Goal: Task Accomplishment & Management: Complete application form

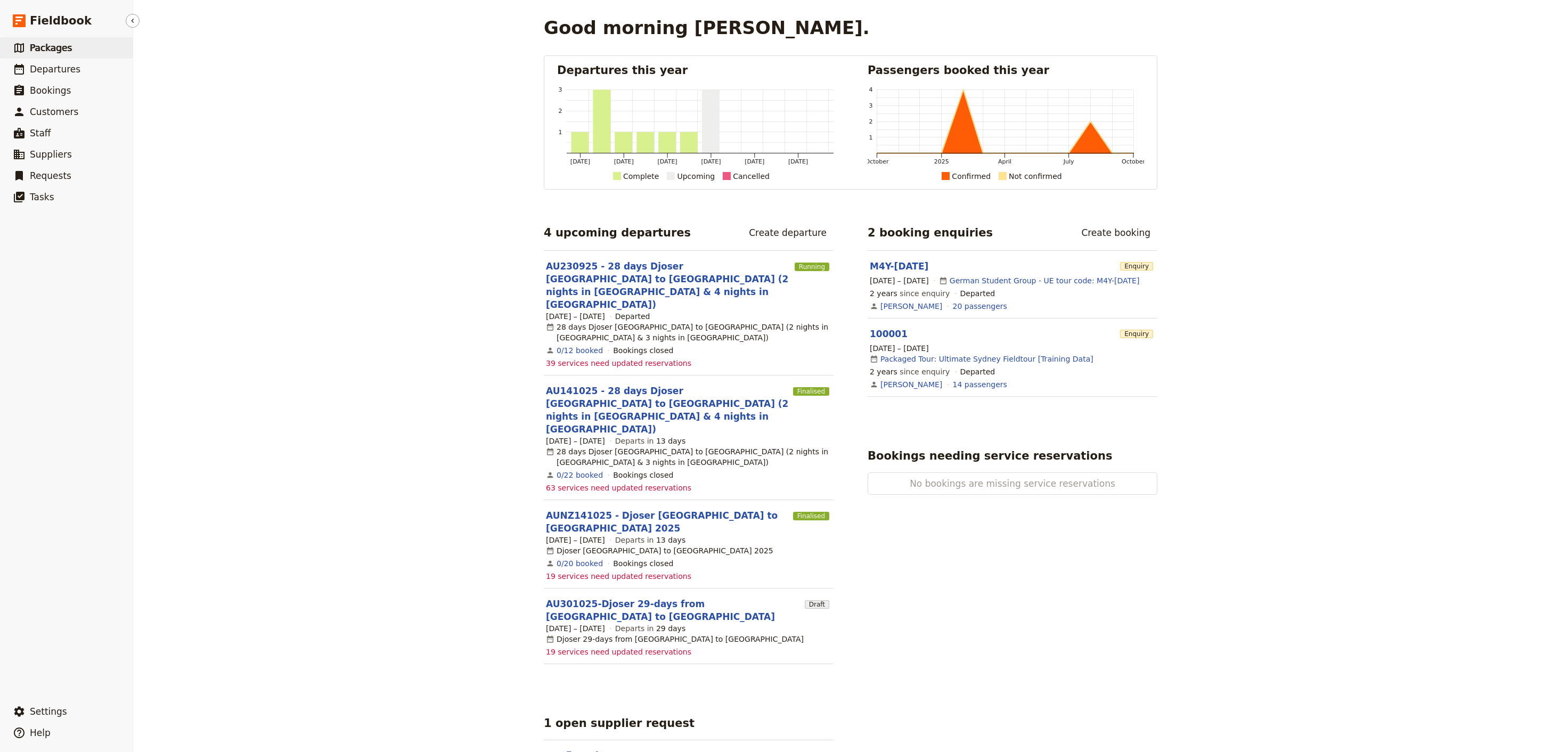
click at [47, 52] on span "Packages" at bounding box center [50, 48] width 42 height 11
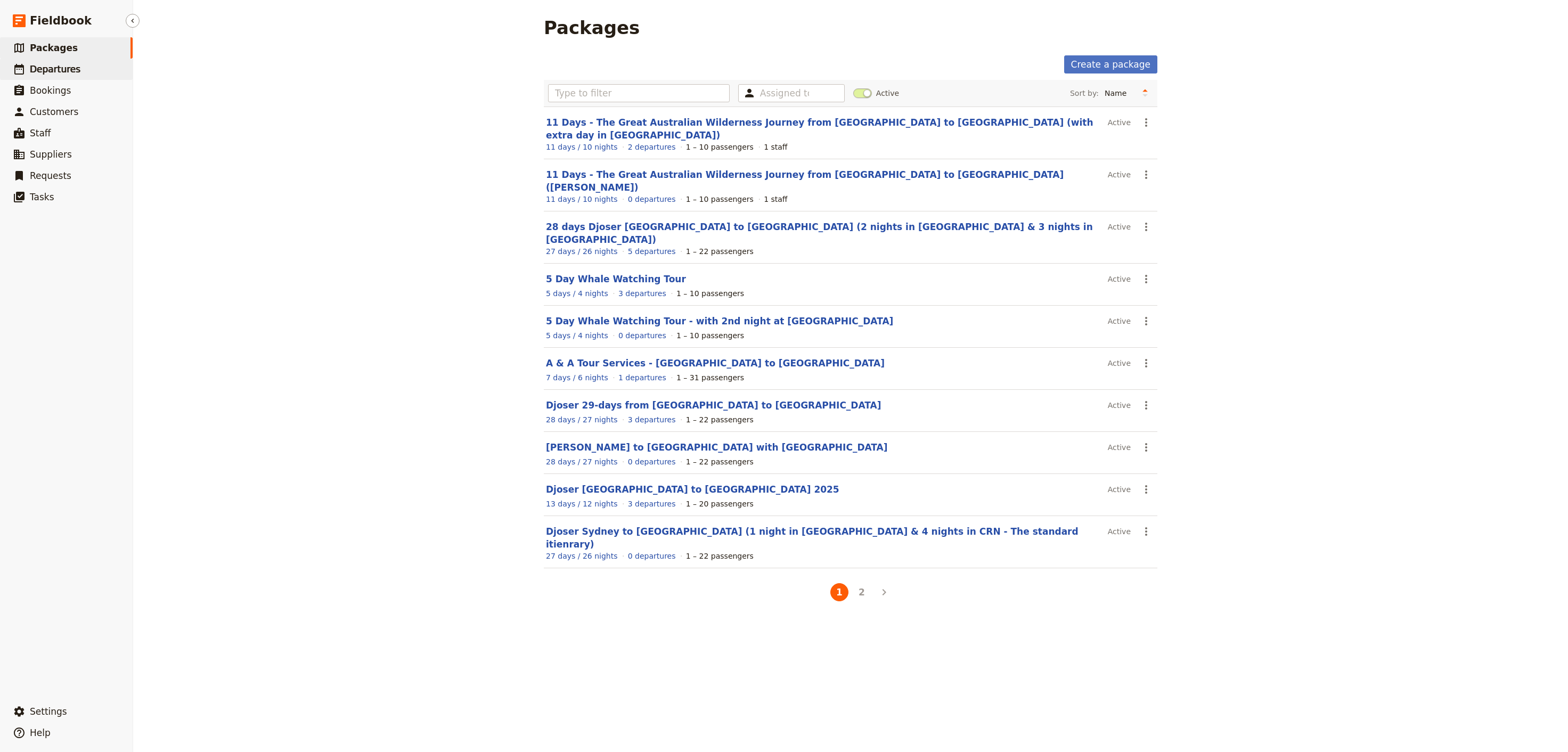
click at [40, 67] on span "Departures" at bounding box center [55, 69] width 50 height 11
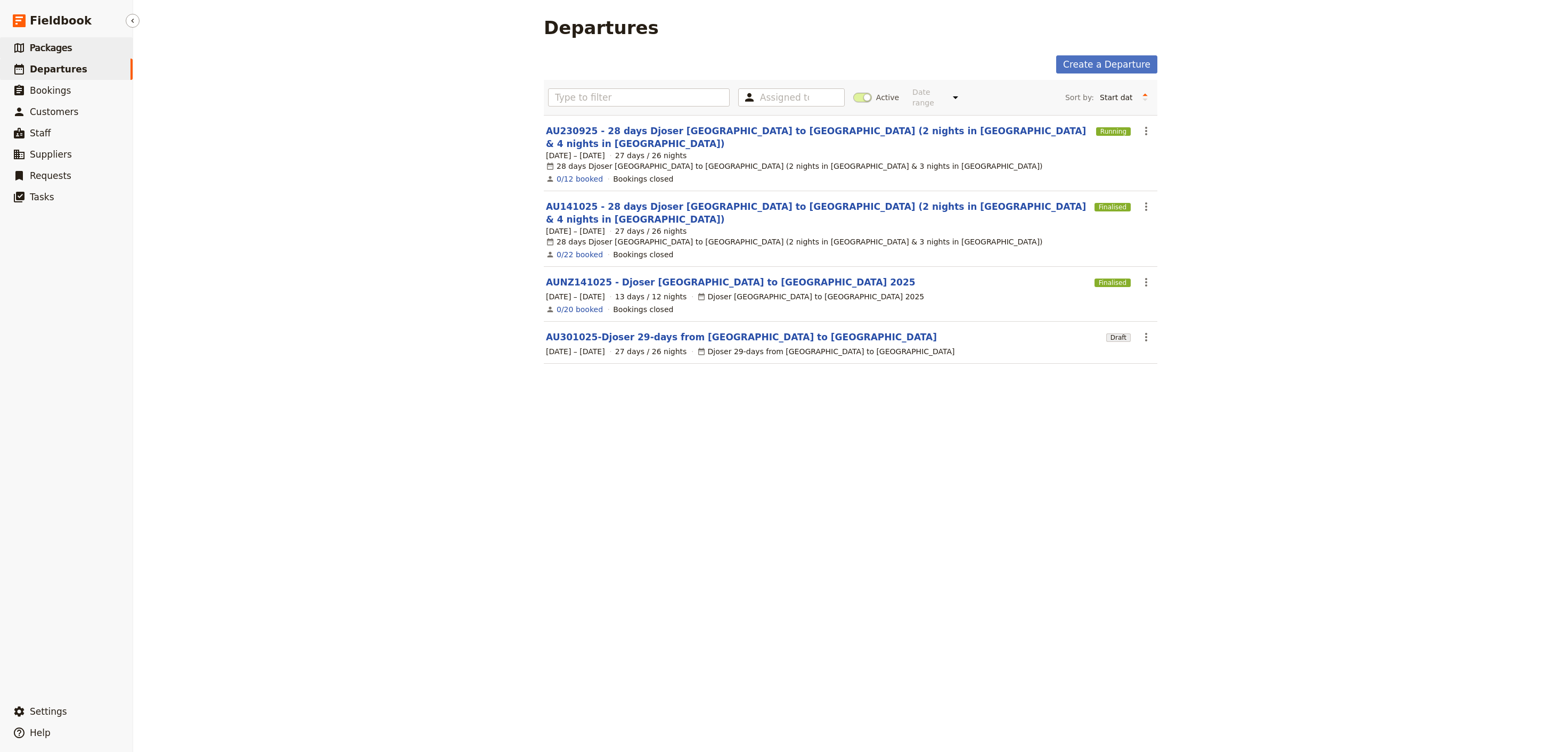
click at [50, 47] on span "Packages" at bounding box center [50, 48] width 42 height 11
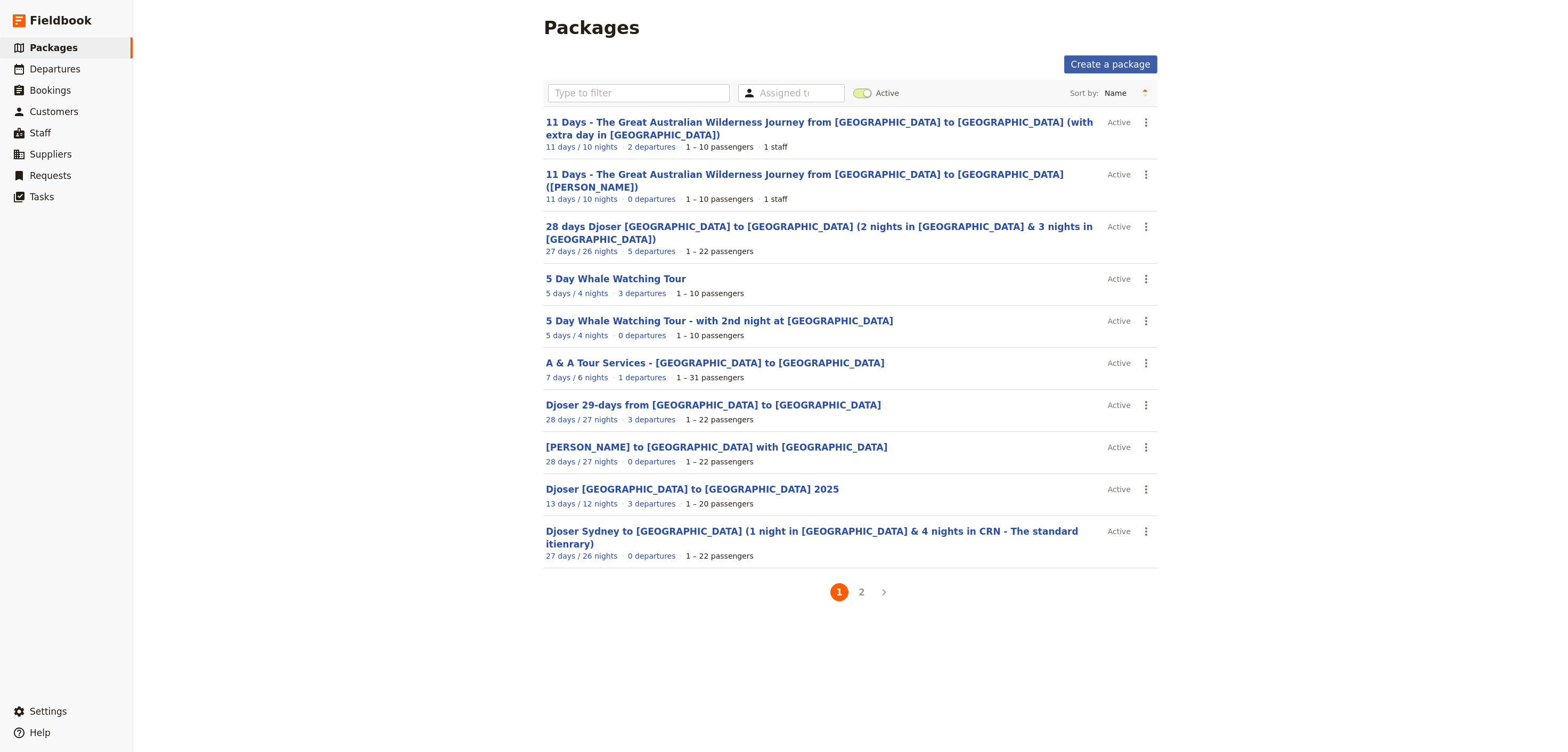
click at [1117, 59] on link "Create a package" at bounding box center [1111, 65] width 93 height 18
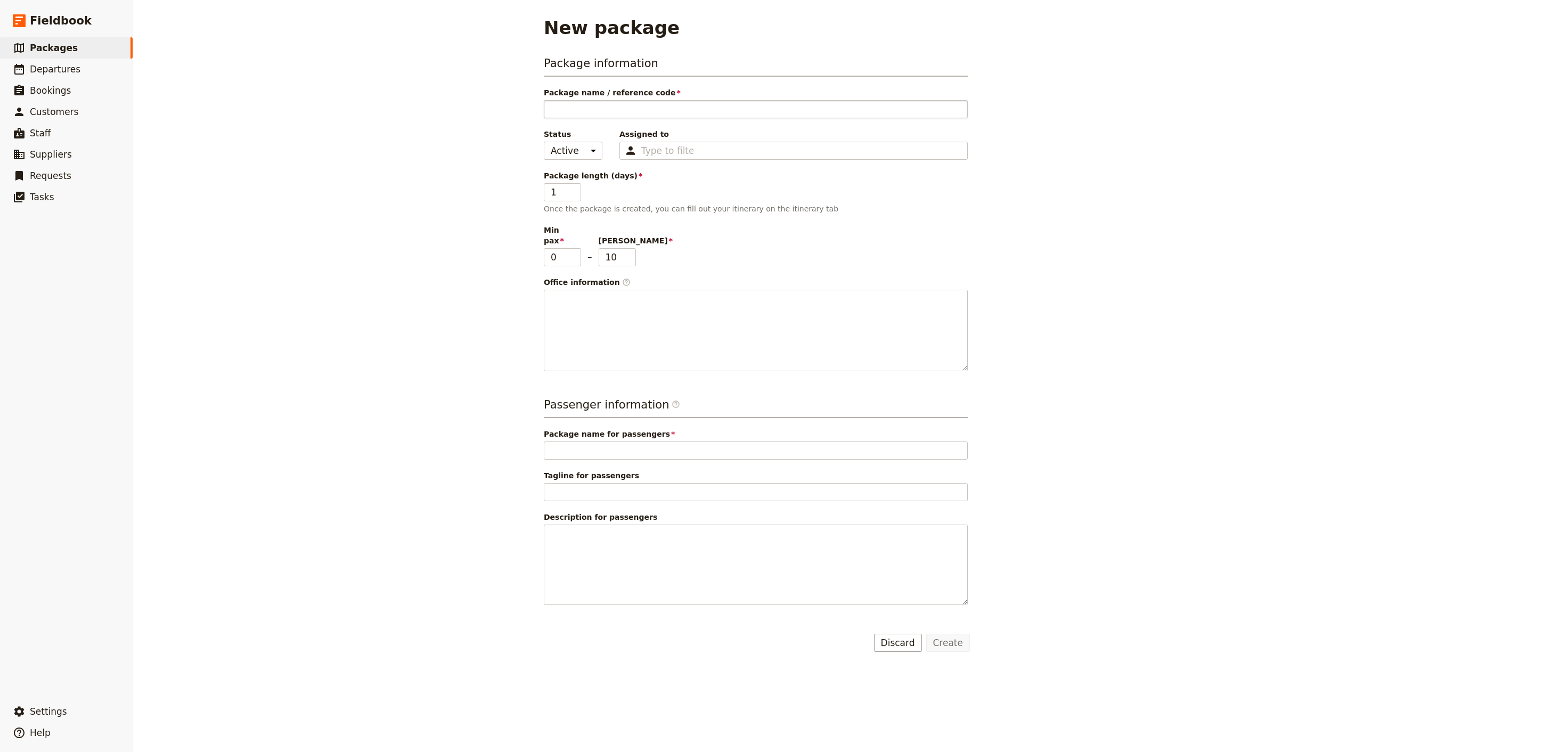
type input "L"
type input "LA"
type input "LAk"
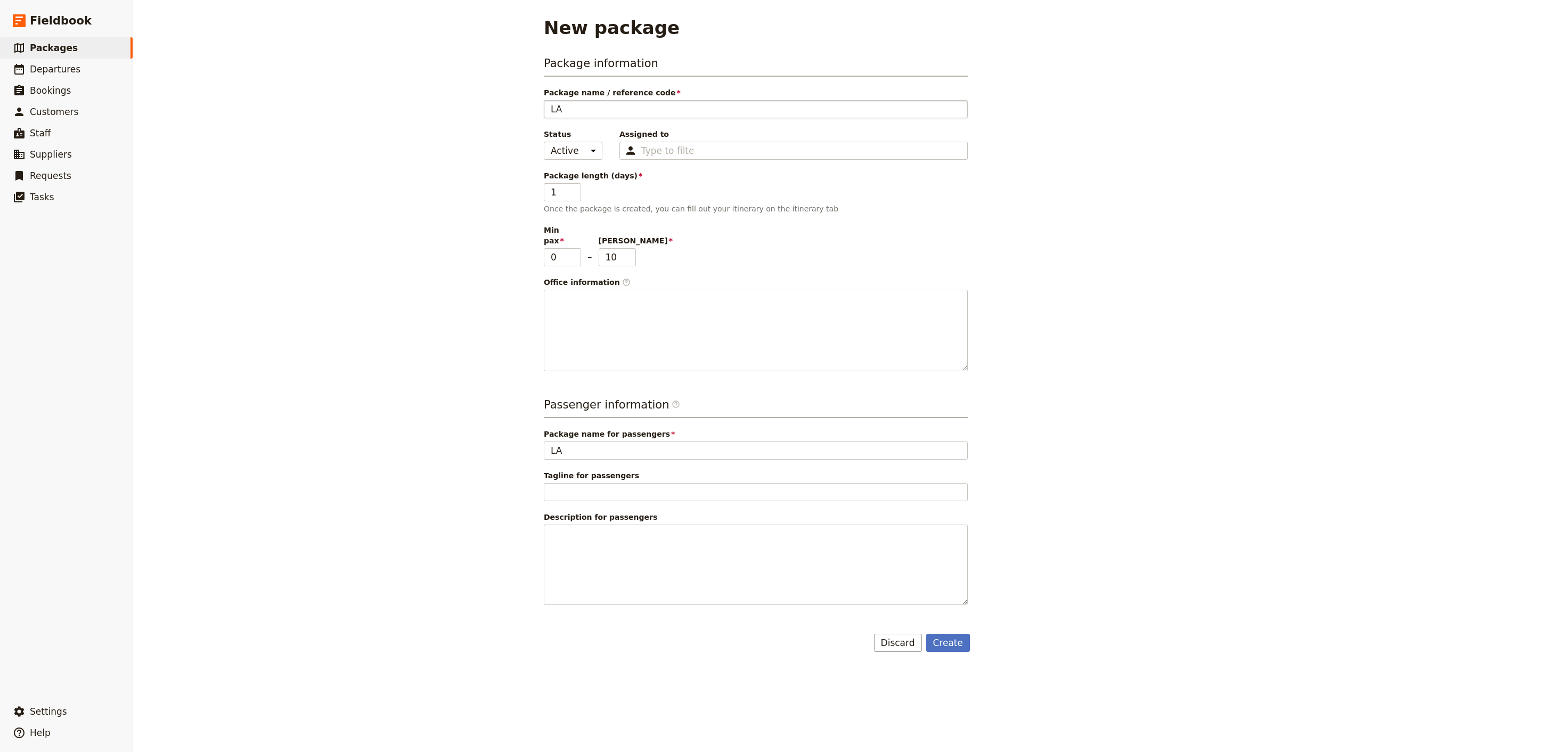
type input "LAk"
type input "LAke"
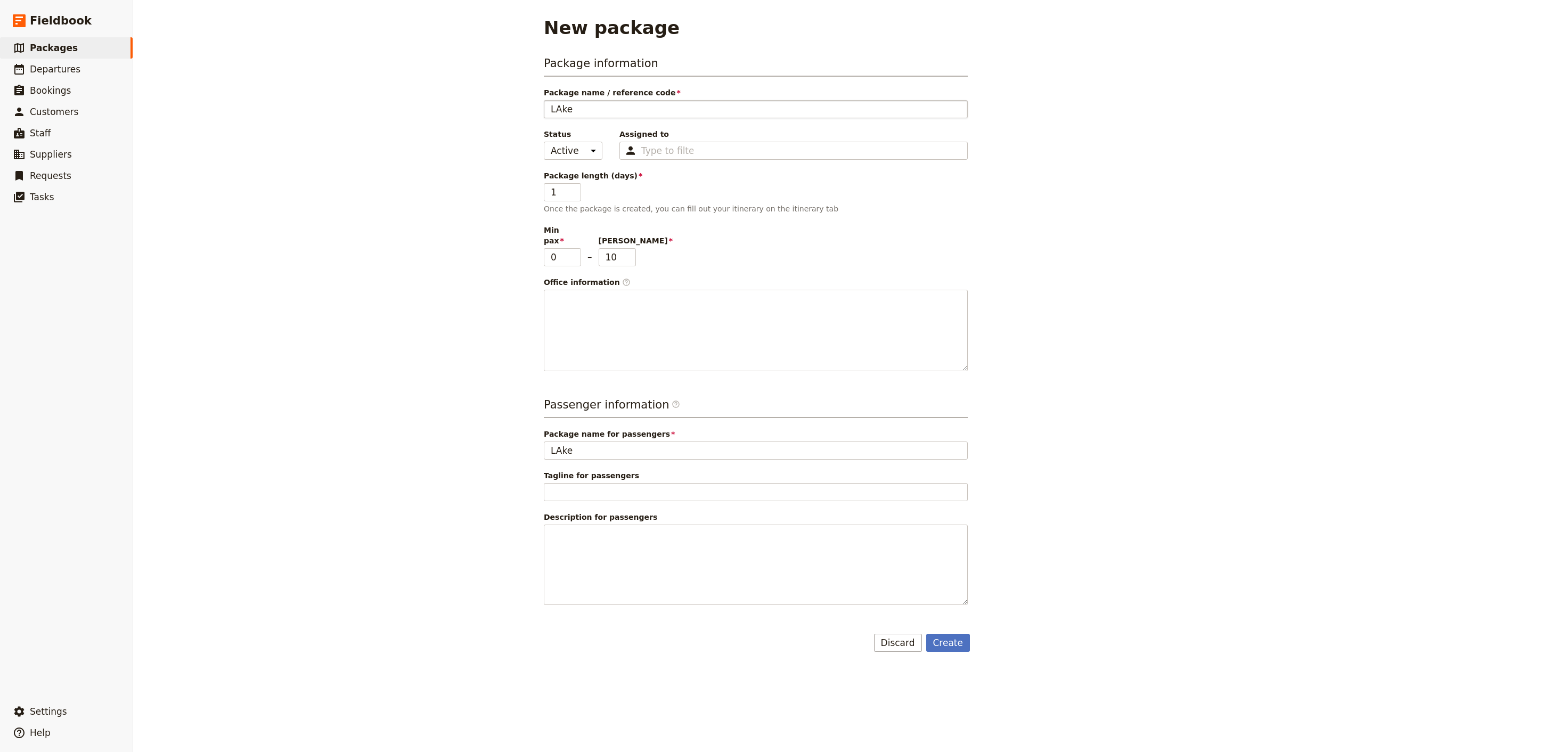
type input "LAke"
type input "LAk"
type input "LA"
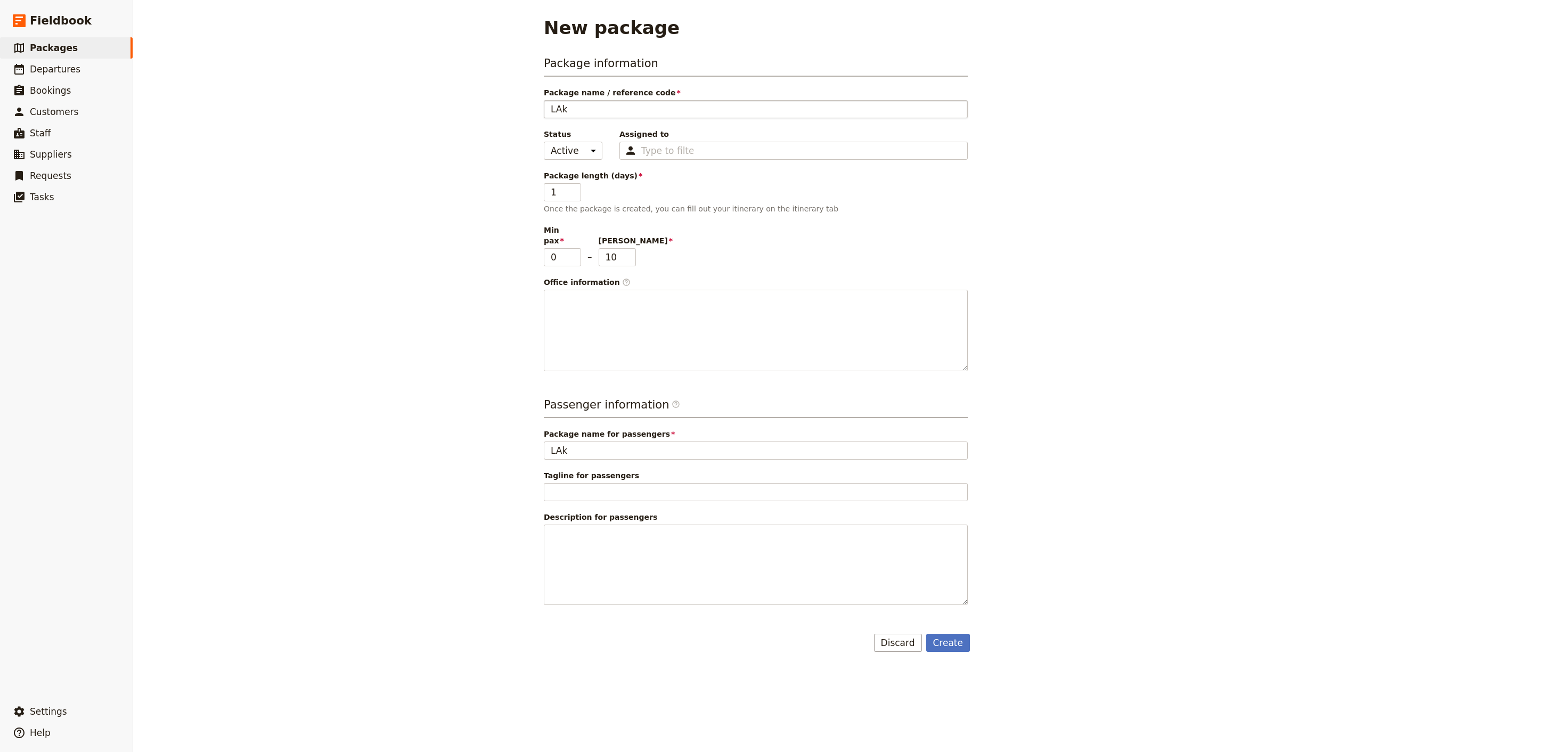
type input "LA"
type input "L"
type input "La"
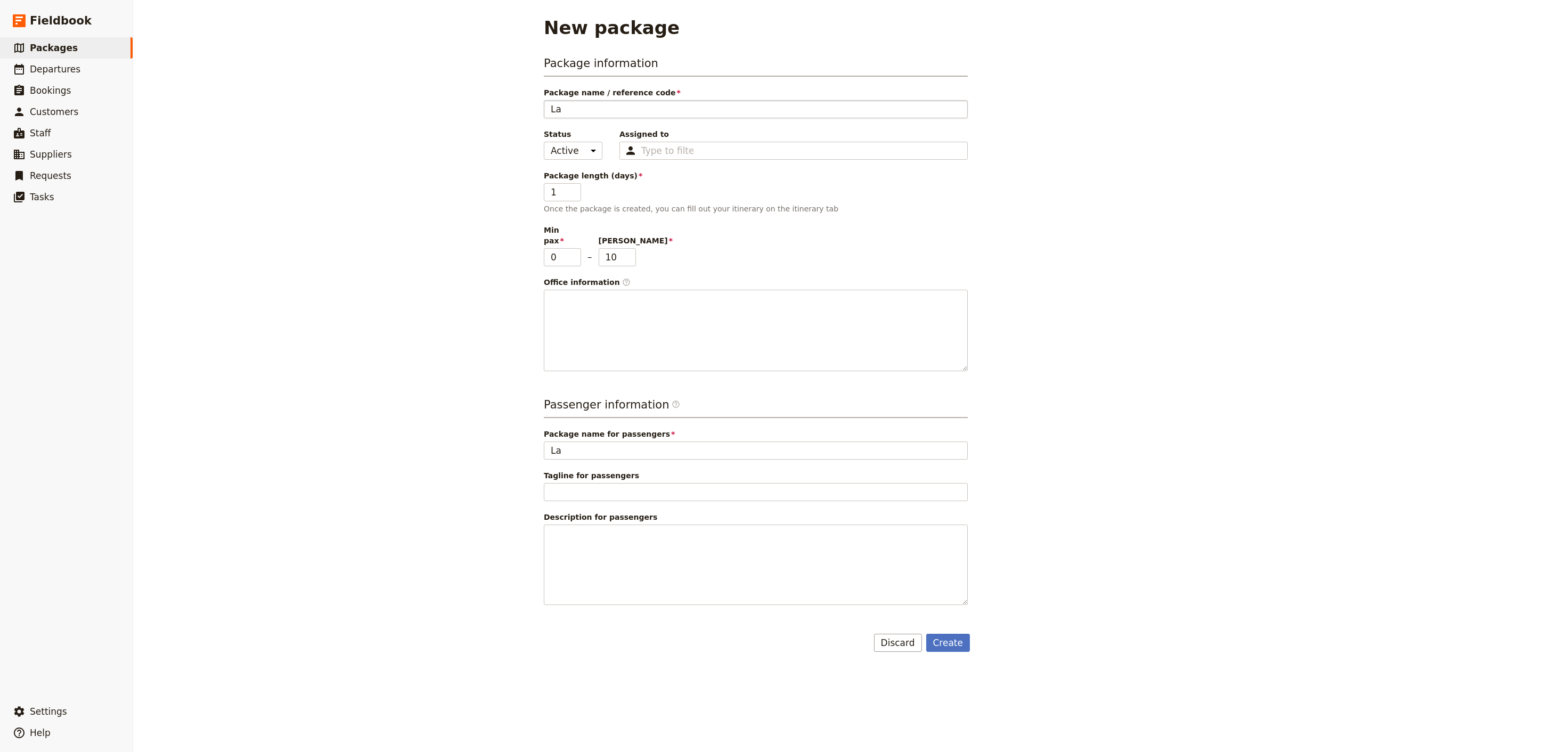
type input "Lak"
type input "Lake"
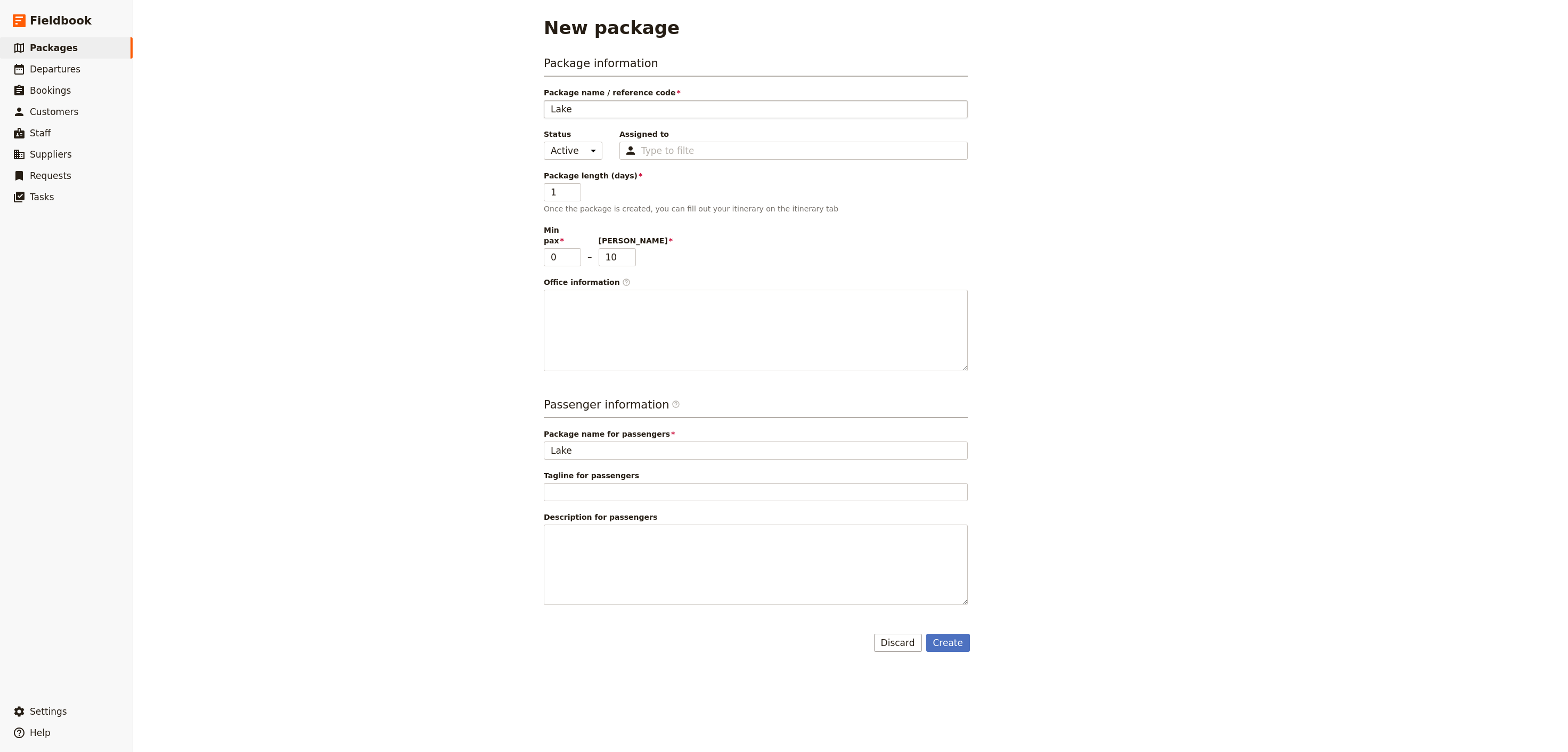
type input "Lake"
type input "Lake E"
type input "Lake Ey"
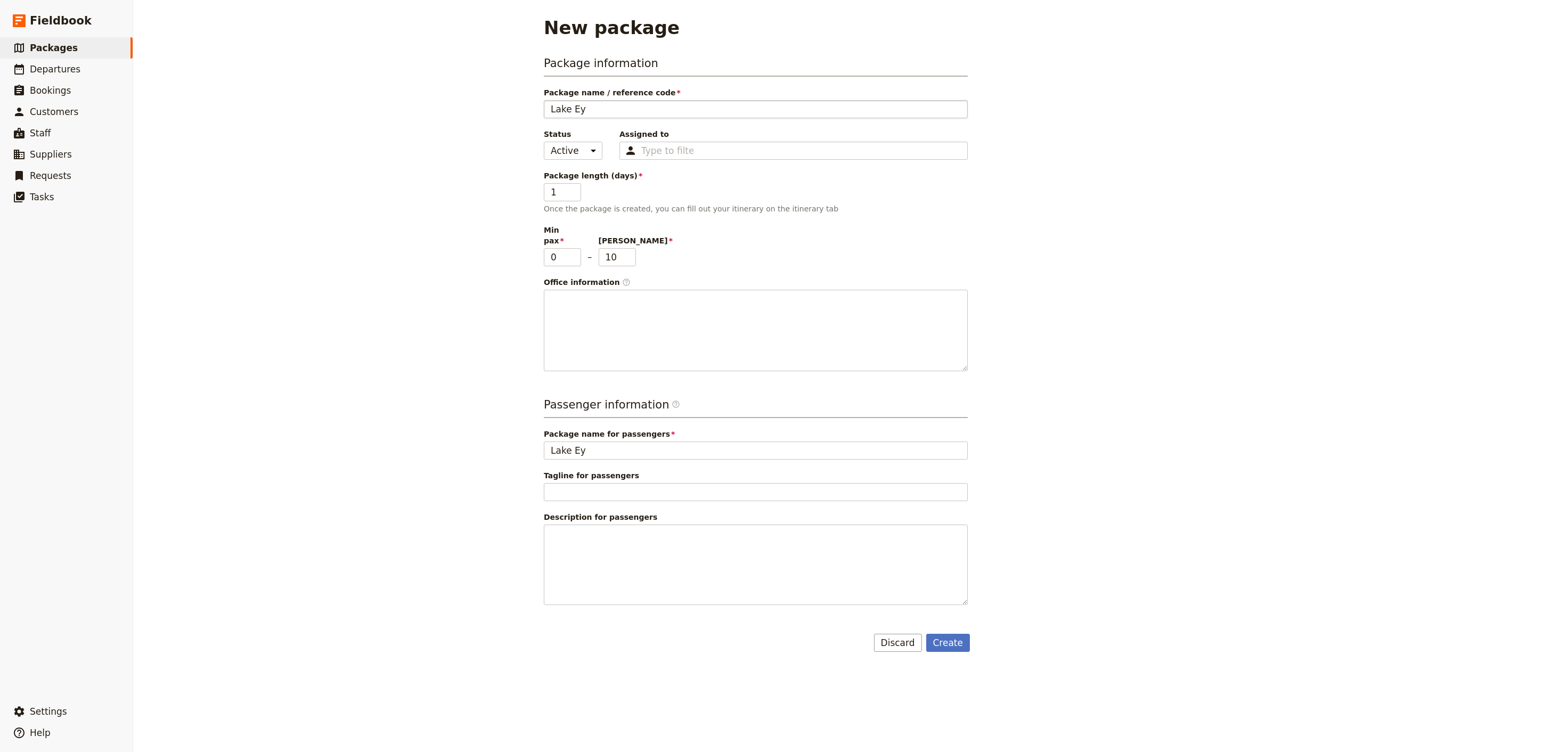
type input "Lake Eyr"
type input "[GEOGRAPHIC_DATA]"
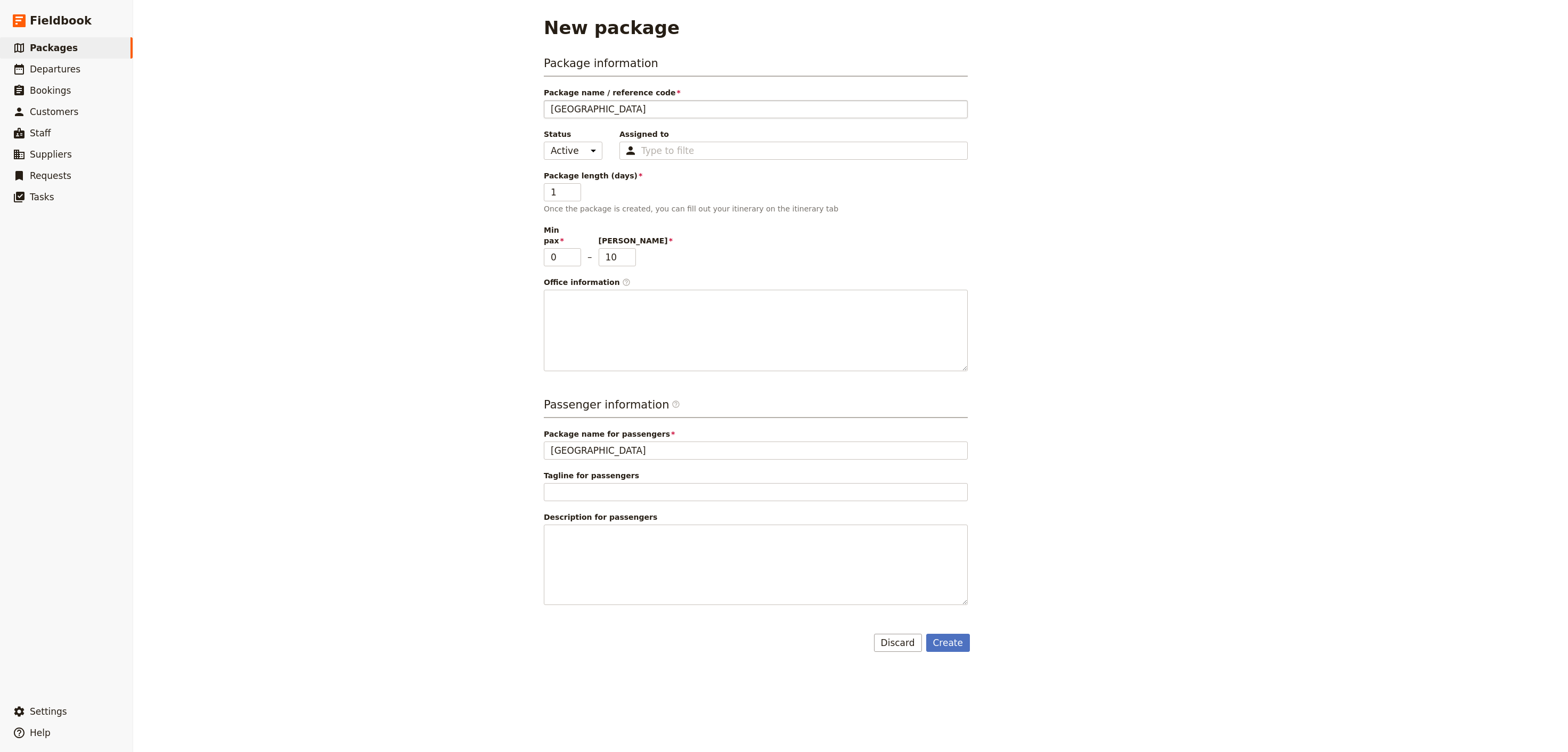
type input "[GEOGRAPHIC_DATA]"
type input "Lake Eyre &"
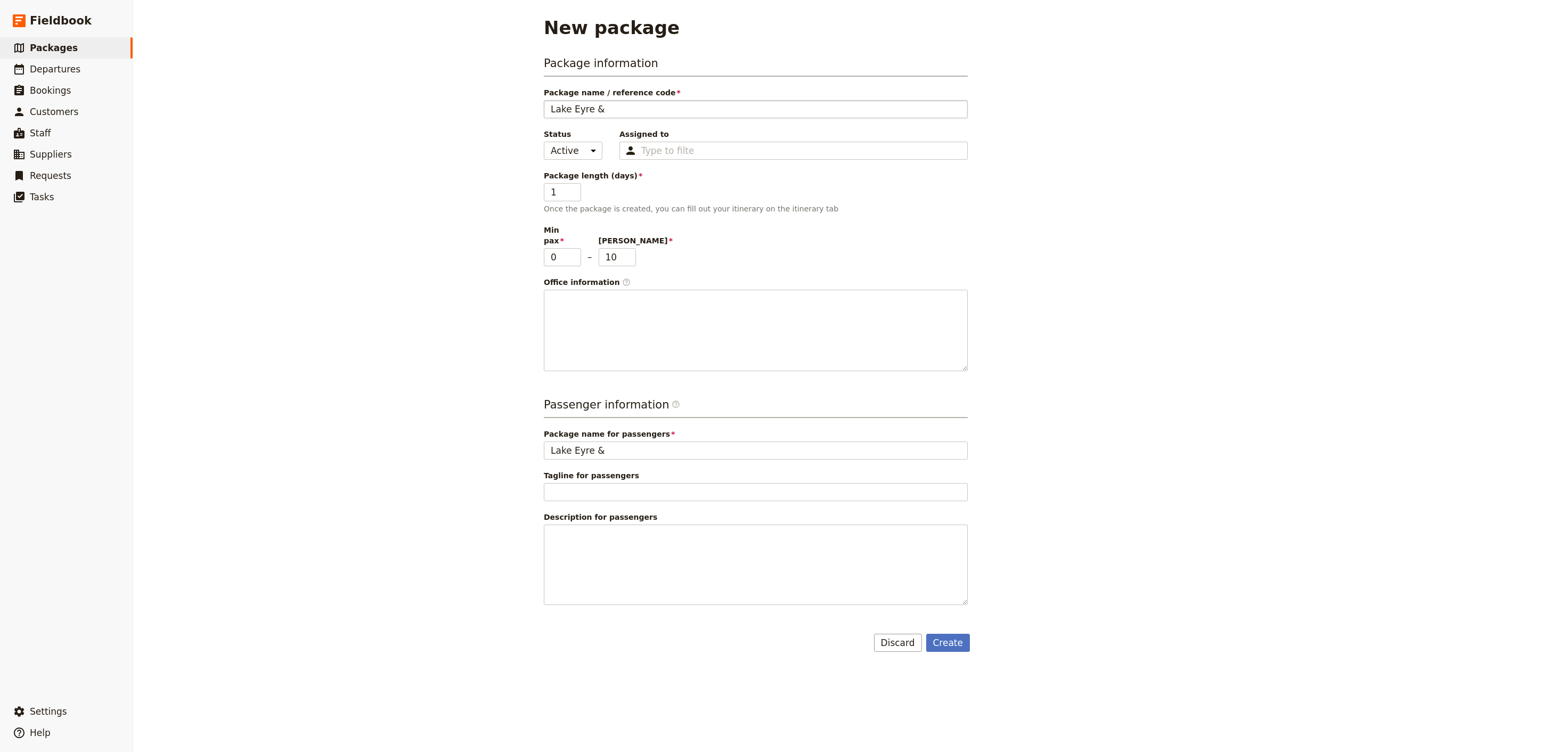
type input "Lake Eyre & O"
type input "Lake Eyre & Ou"
type input "Lake Eyre & Out"
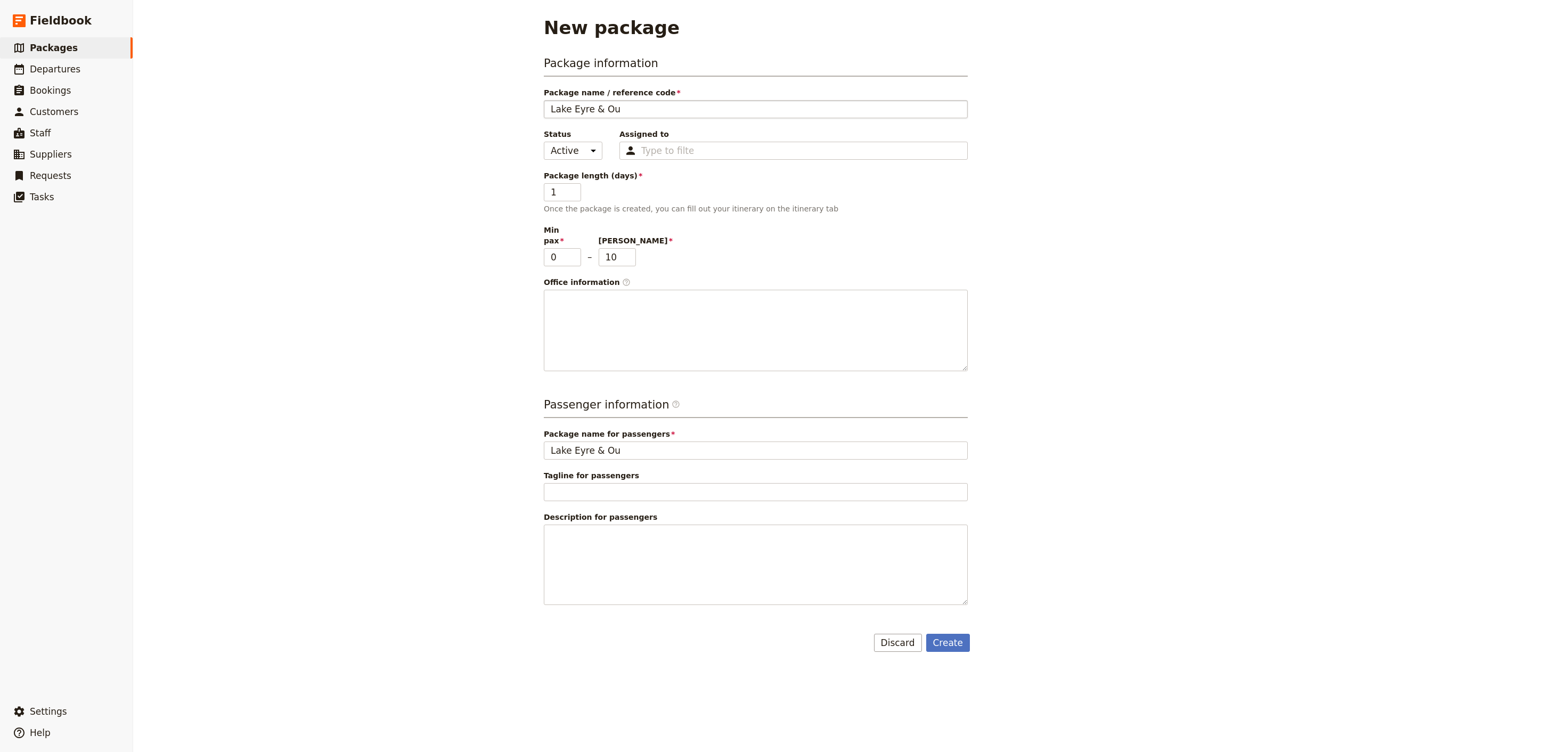
type input "Lake Eyre & Out"
type input "Lake Eyre & Outb"
type input "Lake Eyre & Outba"
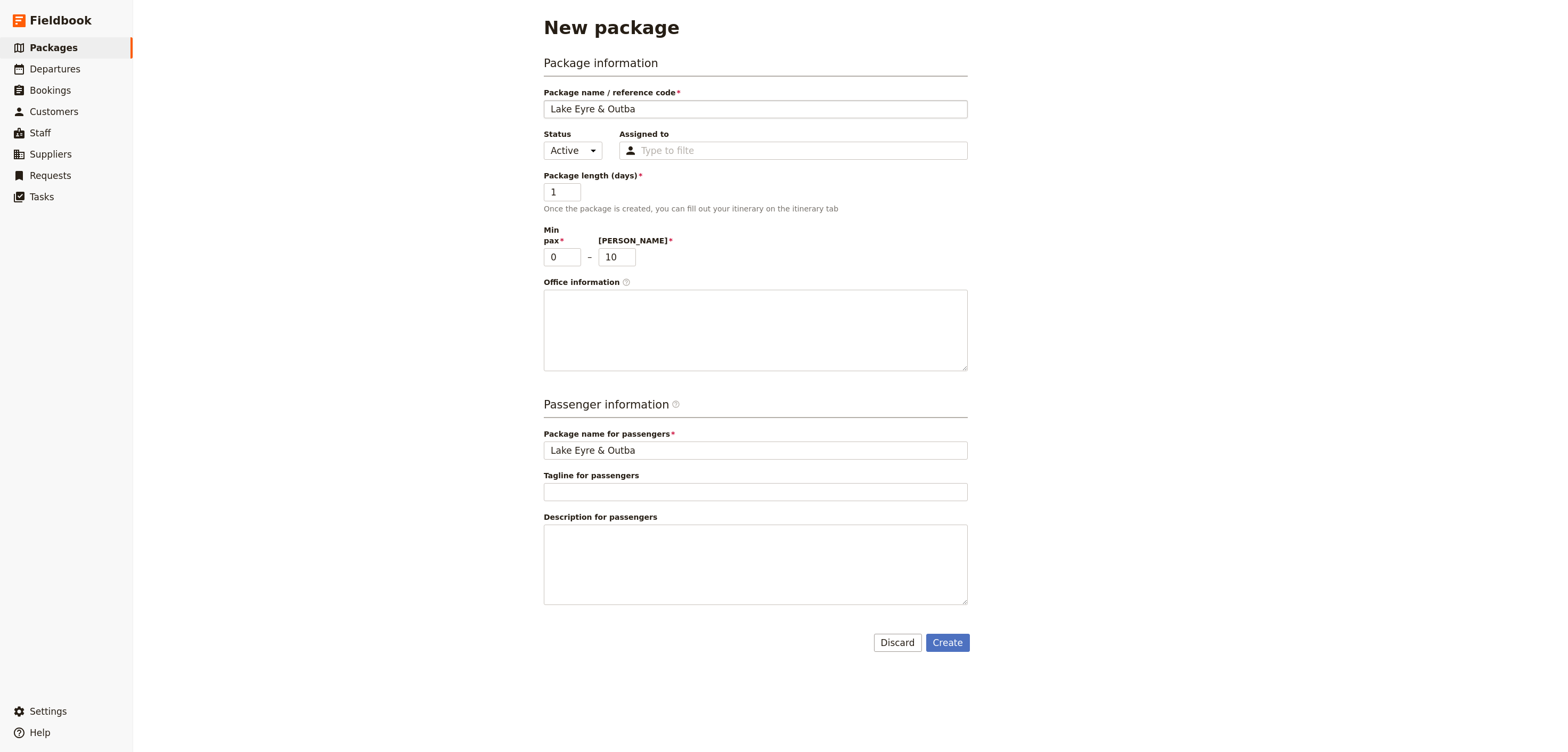
type input "Lake Eyre & Outbac"
type input "Lake Eyre & Outback"
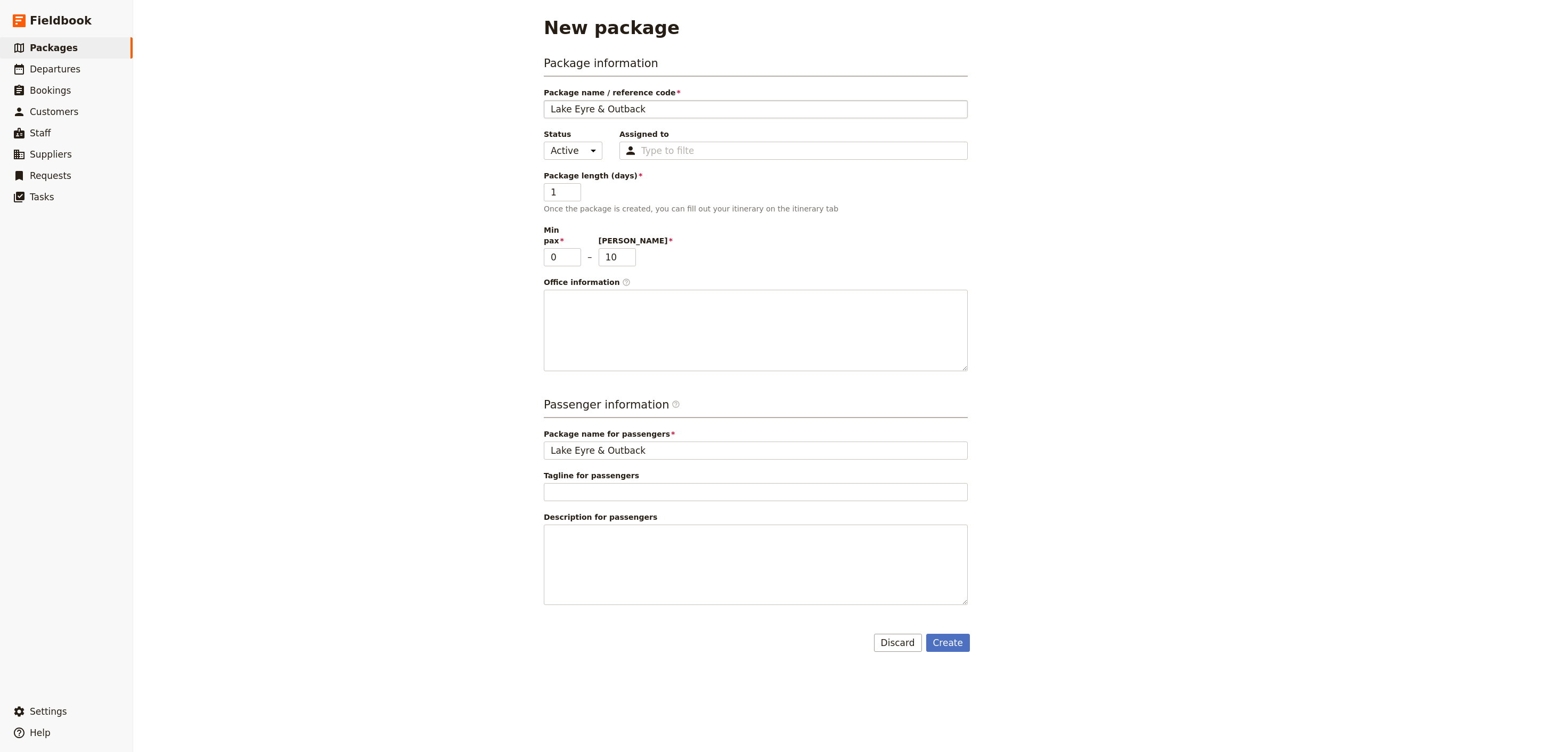
type input "Lake Eyre & Outback"
type input "Lake Eyre & Outback O"
type input "Lake Eyre & Outback Od"
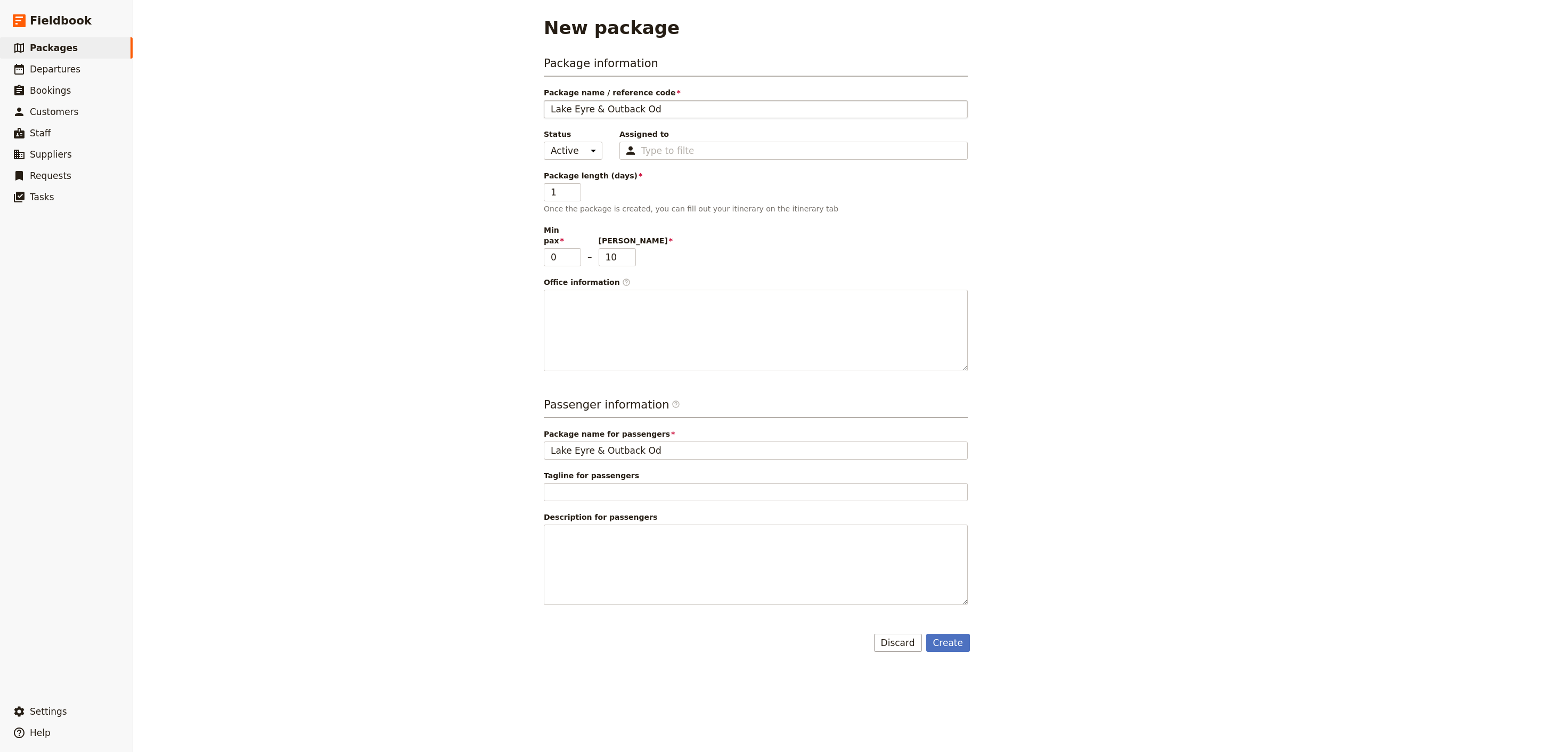
type input "Lake Eyre & Outback Odd"
type input "Lake Eyre & Outback Oddy"
type input "Lake Eyre & Outback Odd"
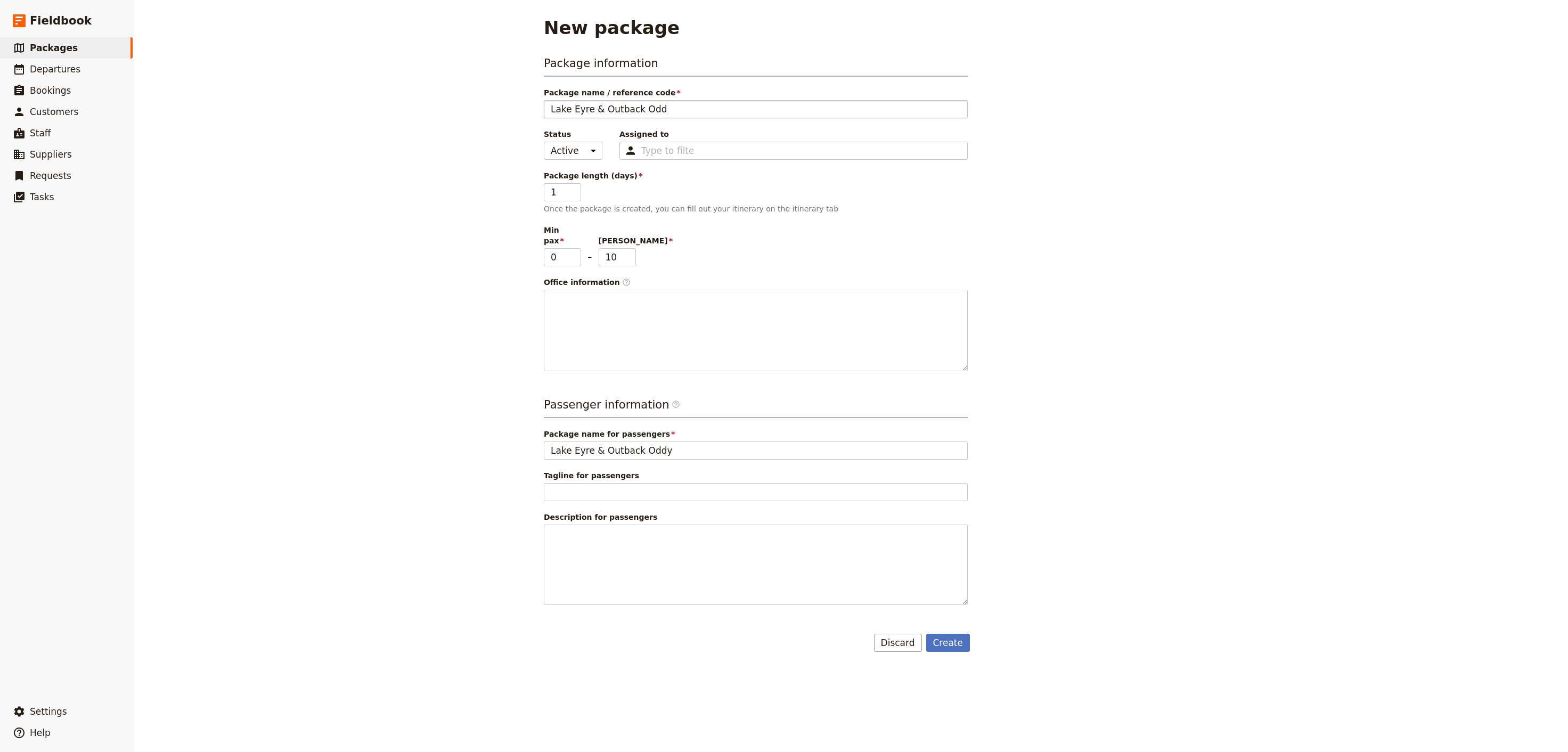
type input "Lake Eyre & Outback Odd"
type input "Lake Eyre & Outback Od"
type input "Lake Eyre & Outback Ody"
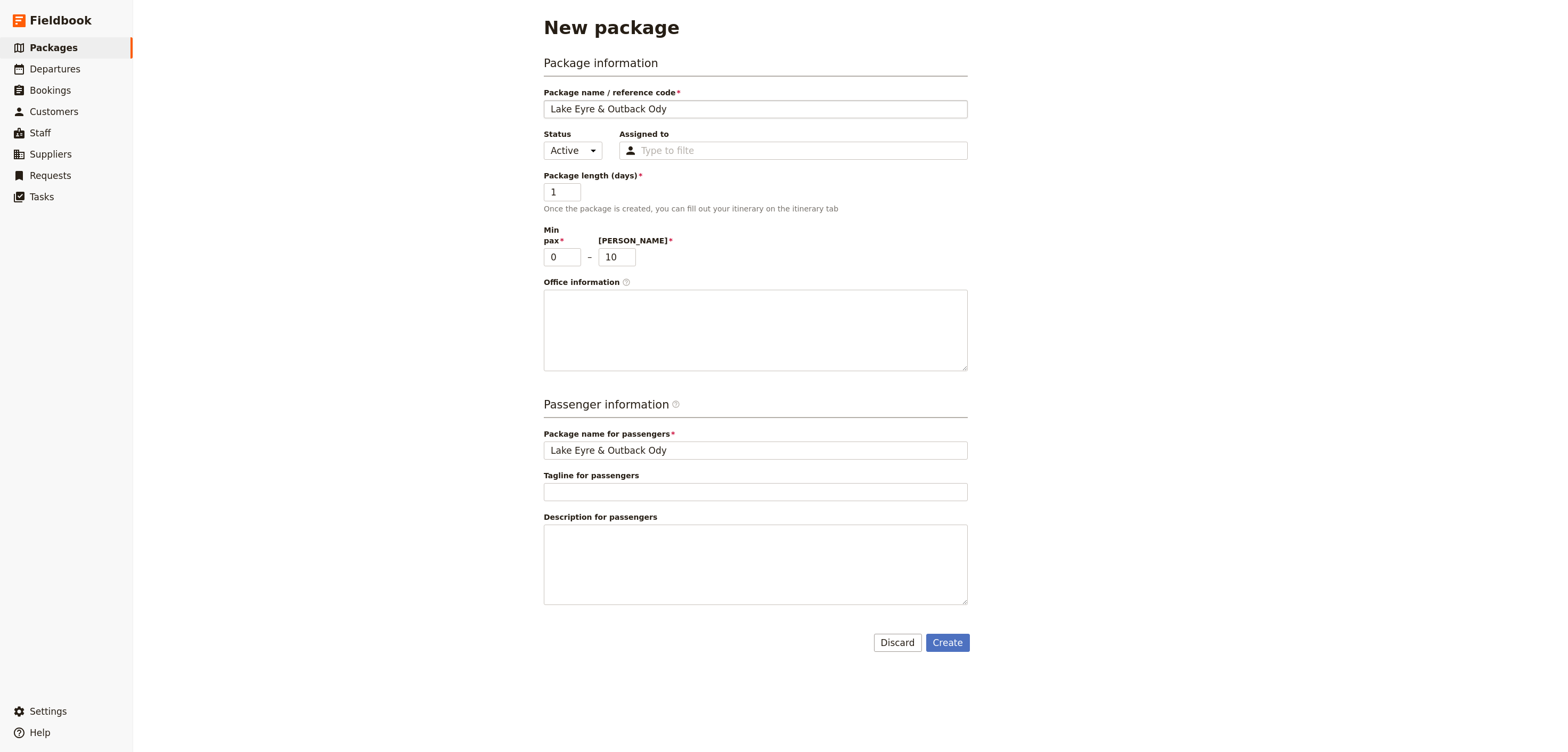
type input "Lake Eyre & Outback Odys"
type input "Lake Eyre & Outback Odyss"
type input "Lake Eyre & Outback Odysse"
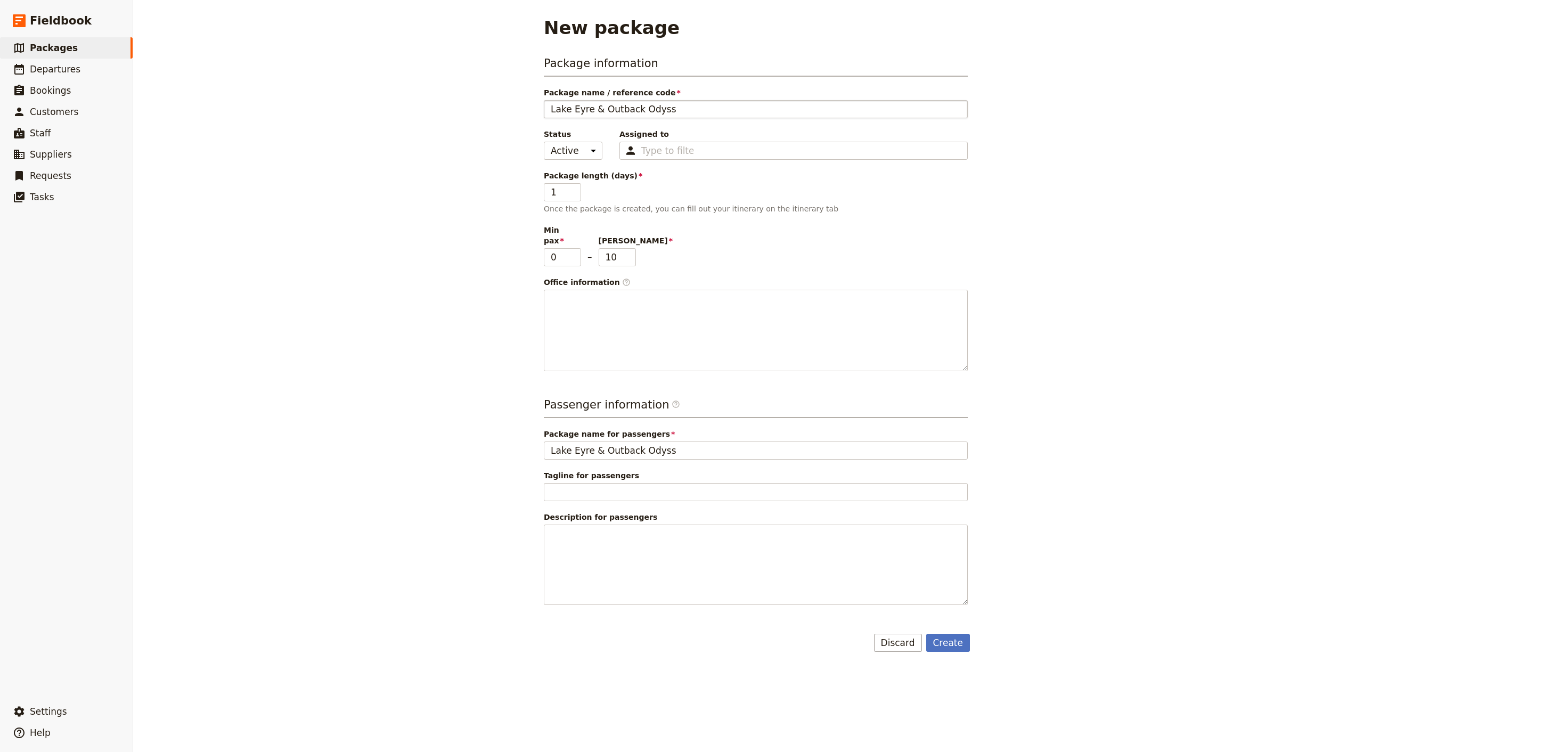
type input "Lake Eyre & Outback Odysse"
type input "Lake Eyre & Outback Odyssey"
click at [663, 147] on input "Assigned to Type to filter" at bounding box center [668, 151] width 53 height 13
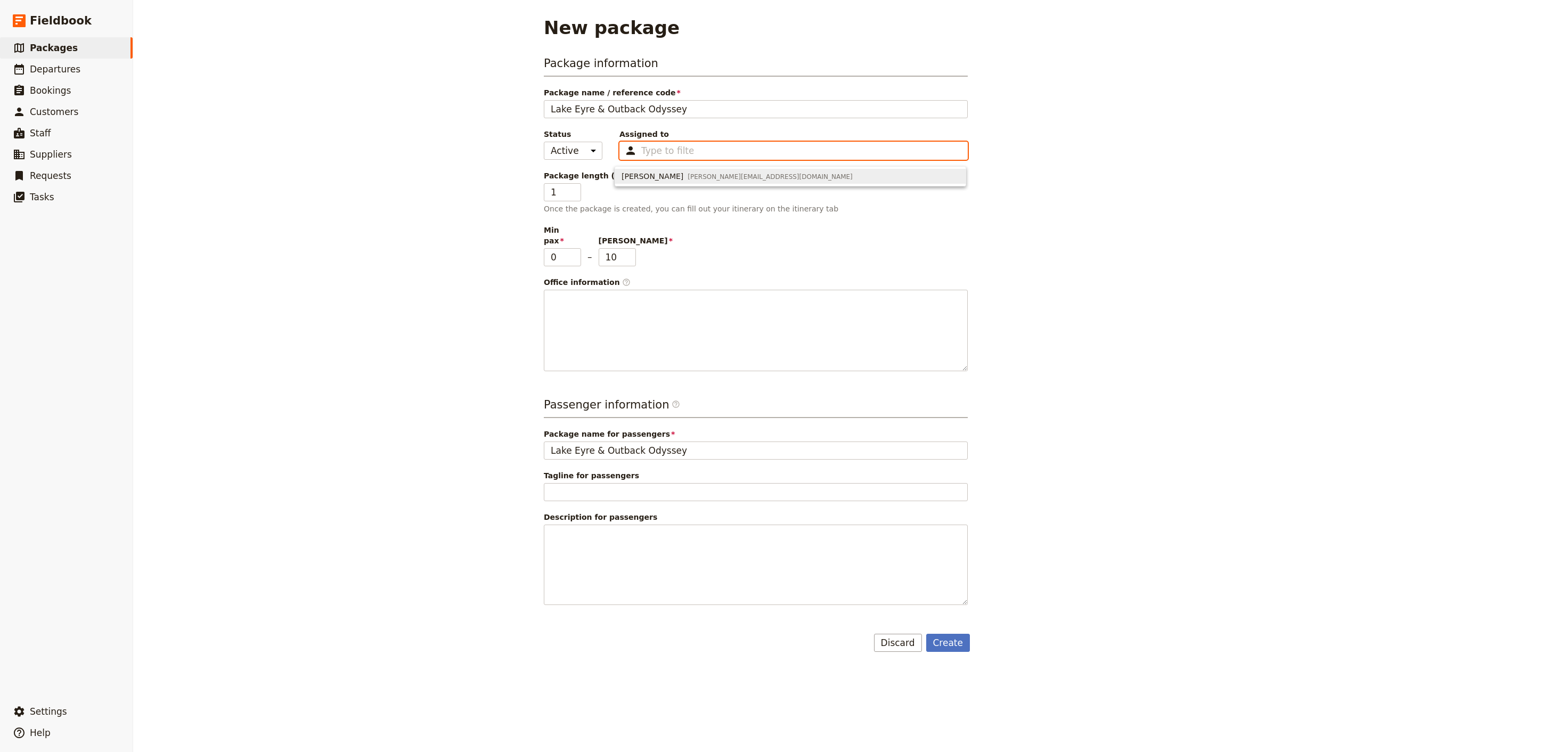
click at [700, 174] on span "[PERSON_NAME][EMAIL_ADDRESS][DOMAIN_NAME]" at bounding box center [770, 177] width 165 height 8
type input "65d3c9b80a9a5606df0f5013"
click at [566, 192] on input "1" at bounding box center [563, 193] width 37 height 18
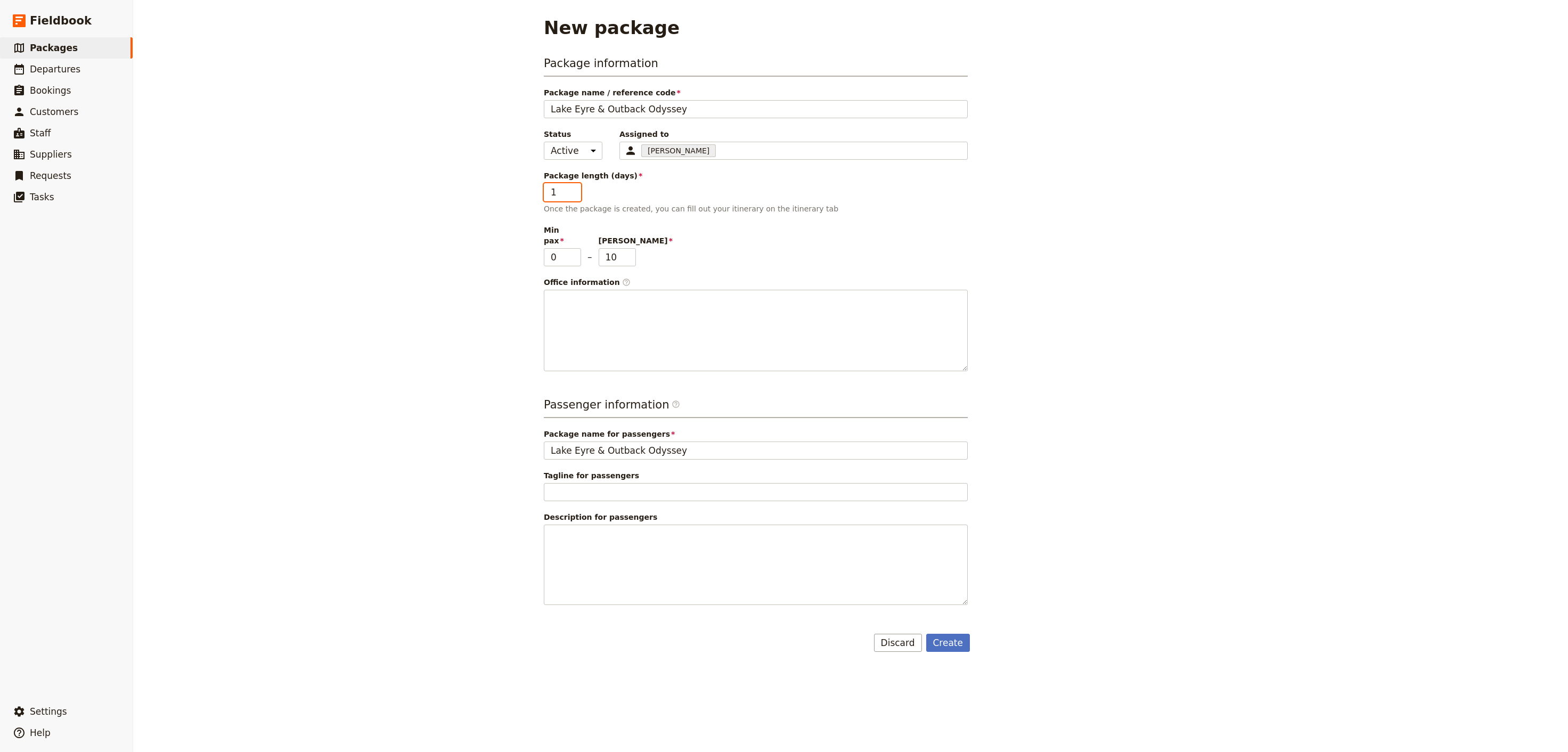
drag, startPoint x: 566, startPoint y: 192, endPoint x: 508, endPoint y: 190, distance: 58.0
click at [544, 190] on input "1" at bounding box center [563, 193] width 37 height 18
type input "6"
drag, startPoint x: 619, startPoint y: 253, endPoint x: 554, endPoint y: 244, distance: 65.6
click at [599, 248] on input "10" at bounding box center [617, 257] width 37 height 18
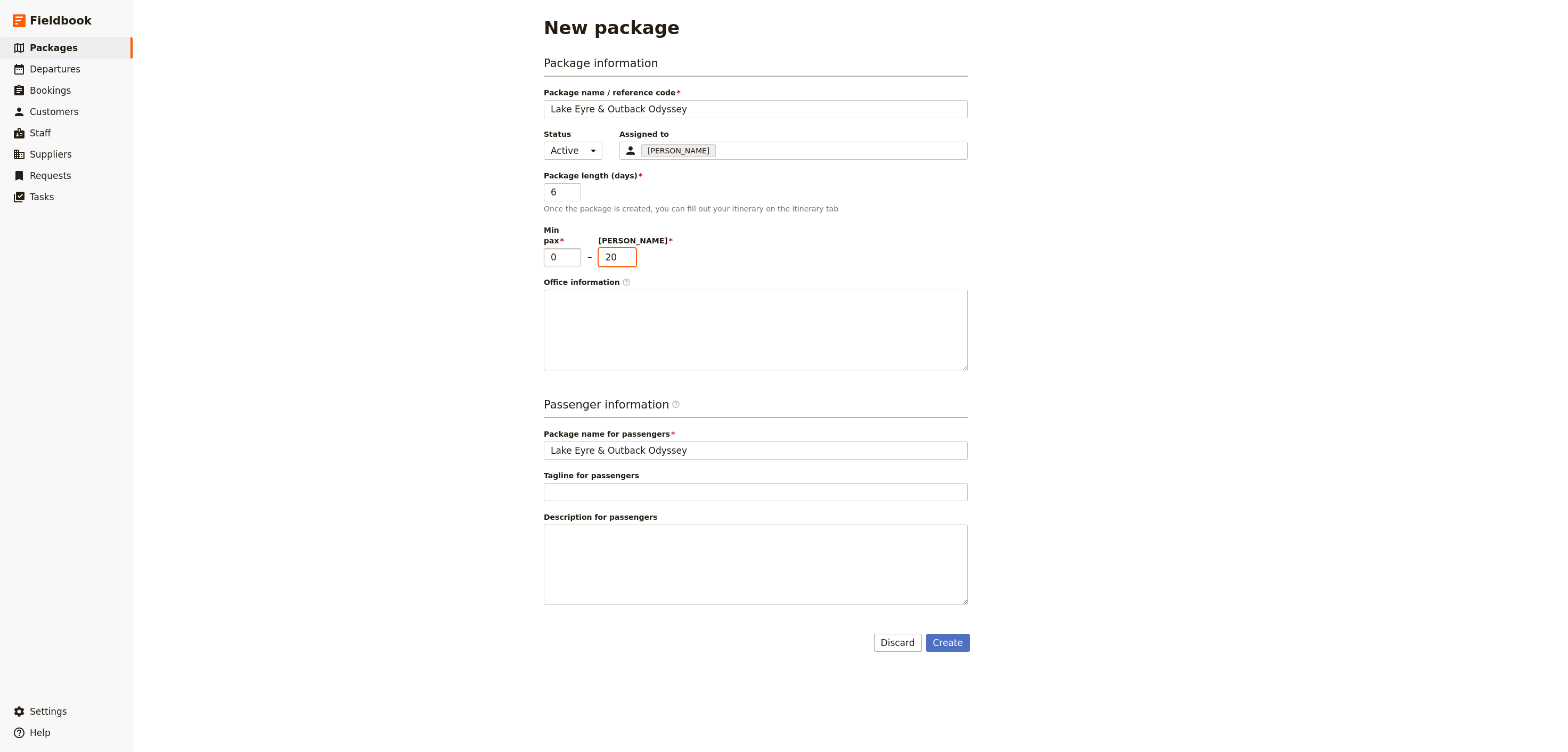
type input "20"
click at [557, 253] on input "0" at bounding box center [563, 257] width 37 height 18
drag, startPoint x: 558, startPoint y: 253, endPoint x: 542, endPoint y: 253, distance: 16.0
click at [544, 253] on input "0" at bounding box center [563, 257] width 37 height 18
click at [684, 250] on div "Min pax 0 – Max pax 20" at bounding box center [756, 245] width 424 height 42
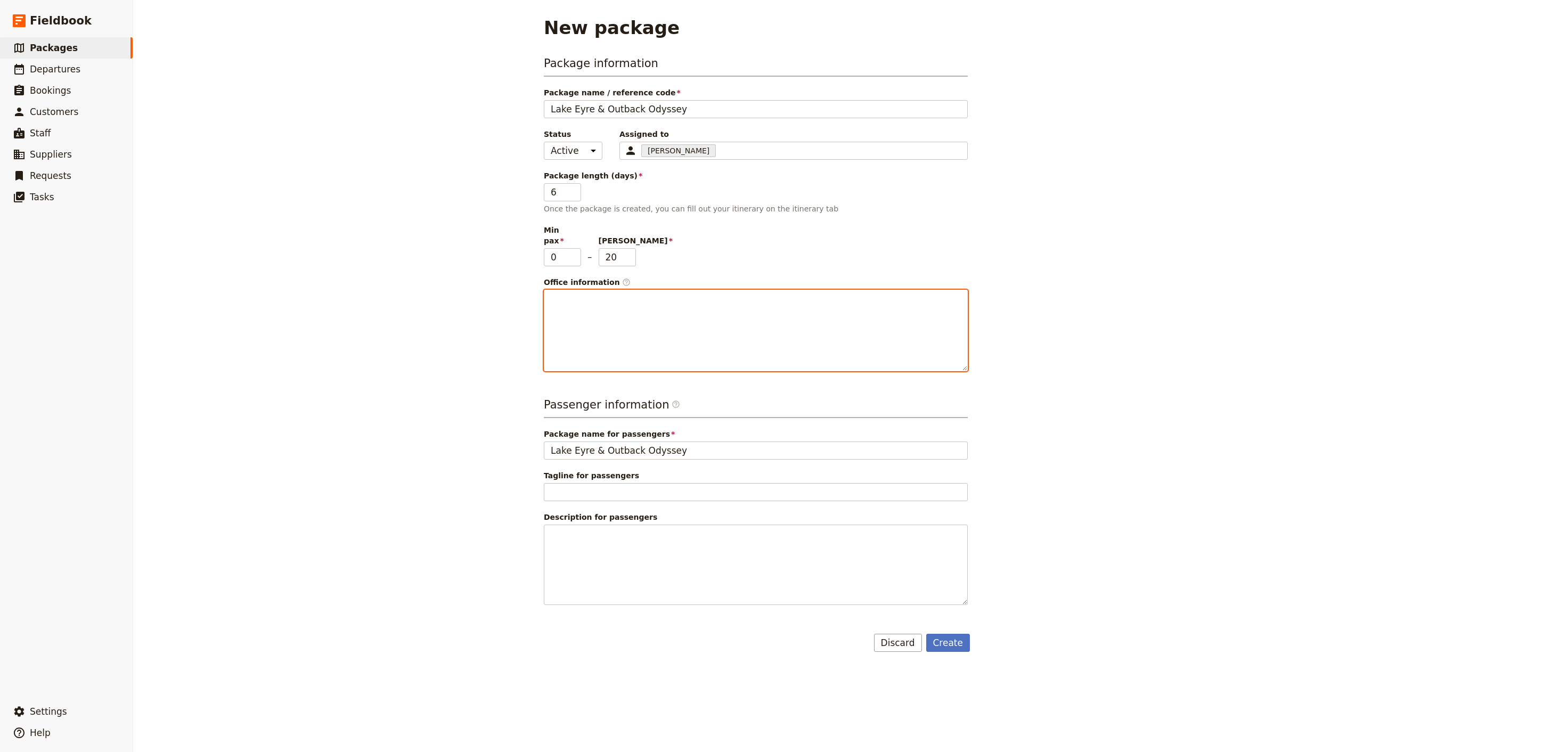
click at [617, 307] on div at bounding box center [756, 330] width 423 height 81
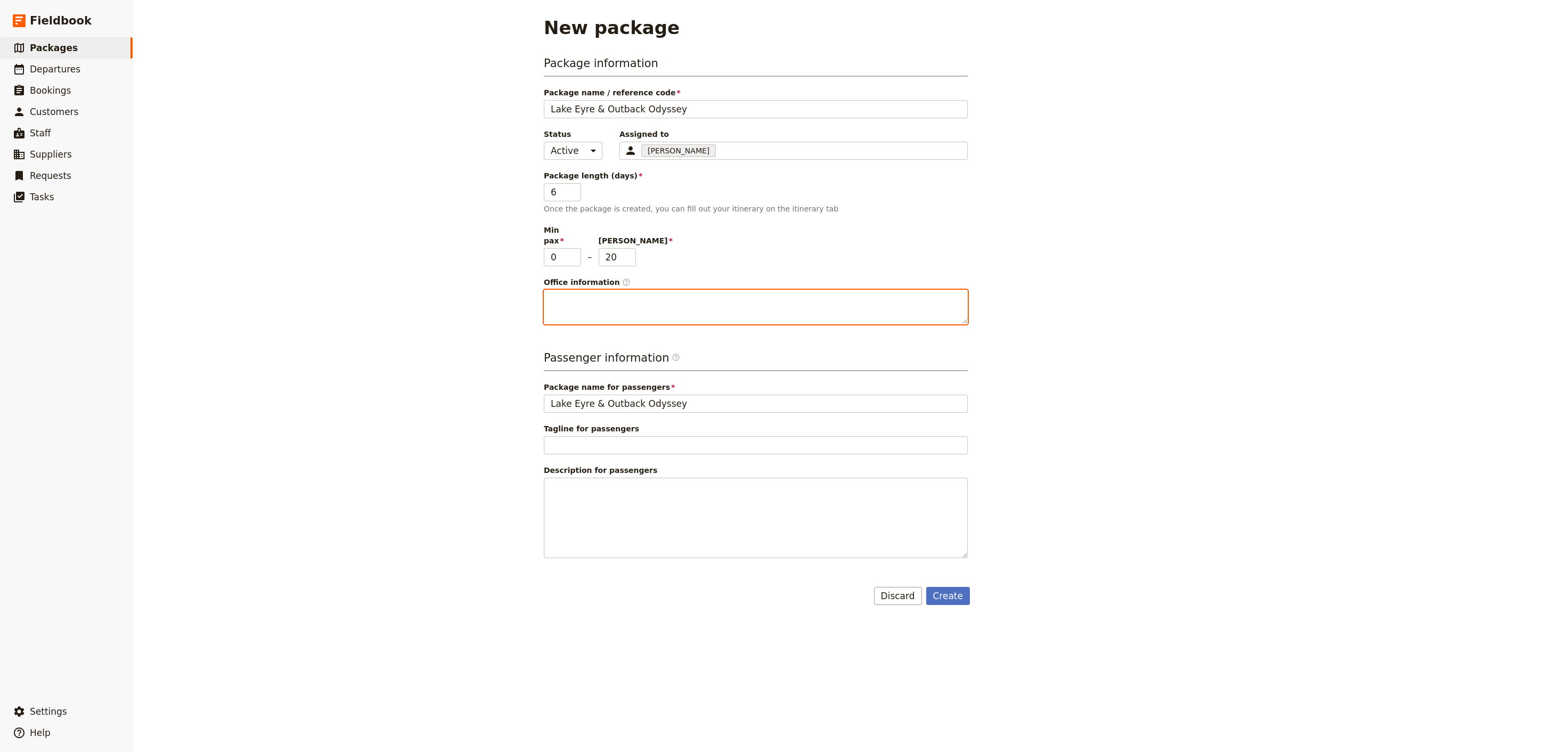
click at [652, 295] on p at bounding box center [756, 300] width 410 height 11
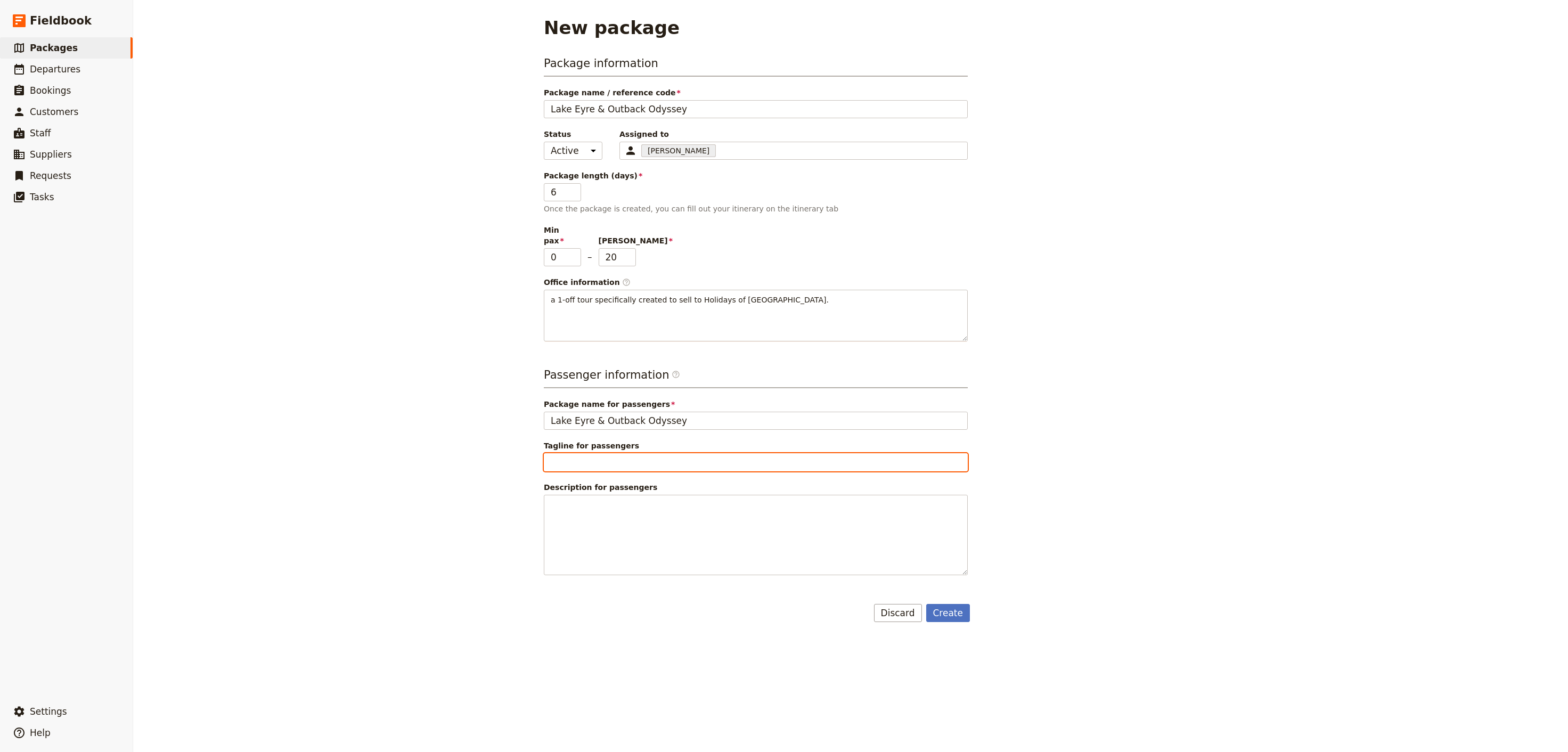
click at [671, 454] on input "Tagline for passengers" at bounding box center [756, 463] width 424 height 18
paste input "Theme: Made For You, Seafood, Coastal, Wildlife, Nullarbor, Outback, Nature"
click at [663, 454] on input "Theme: Made For You, Seafood, Coastal, Wildlife, Nullarbor, Outback, Nature" at bounding box center [756, 463] width 424 height 18
click at [705, 454] on input "Theme: Made For You, Wildlife, Nullarbor, Outback, Nature" at bounding box center [756, 463] width 424 height 18
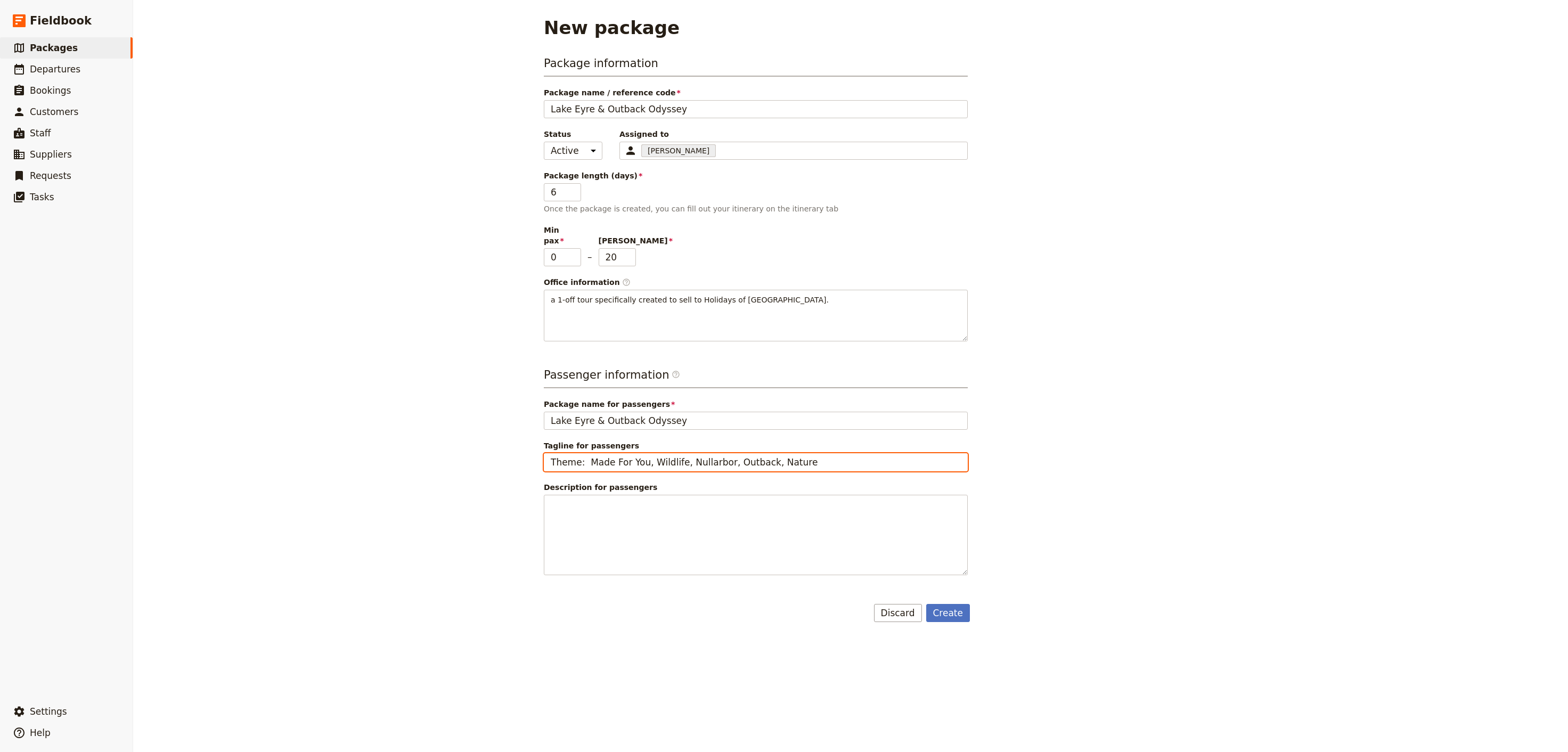
click at [705, 454] on input "Theme: Made For You, Wildlife, Nullarbor, Outback, Nature" at bounding box center [756, 463] width 424 height 18
type input "Theme: Made For You, Wildlife, Outback, Nature"
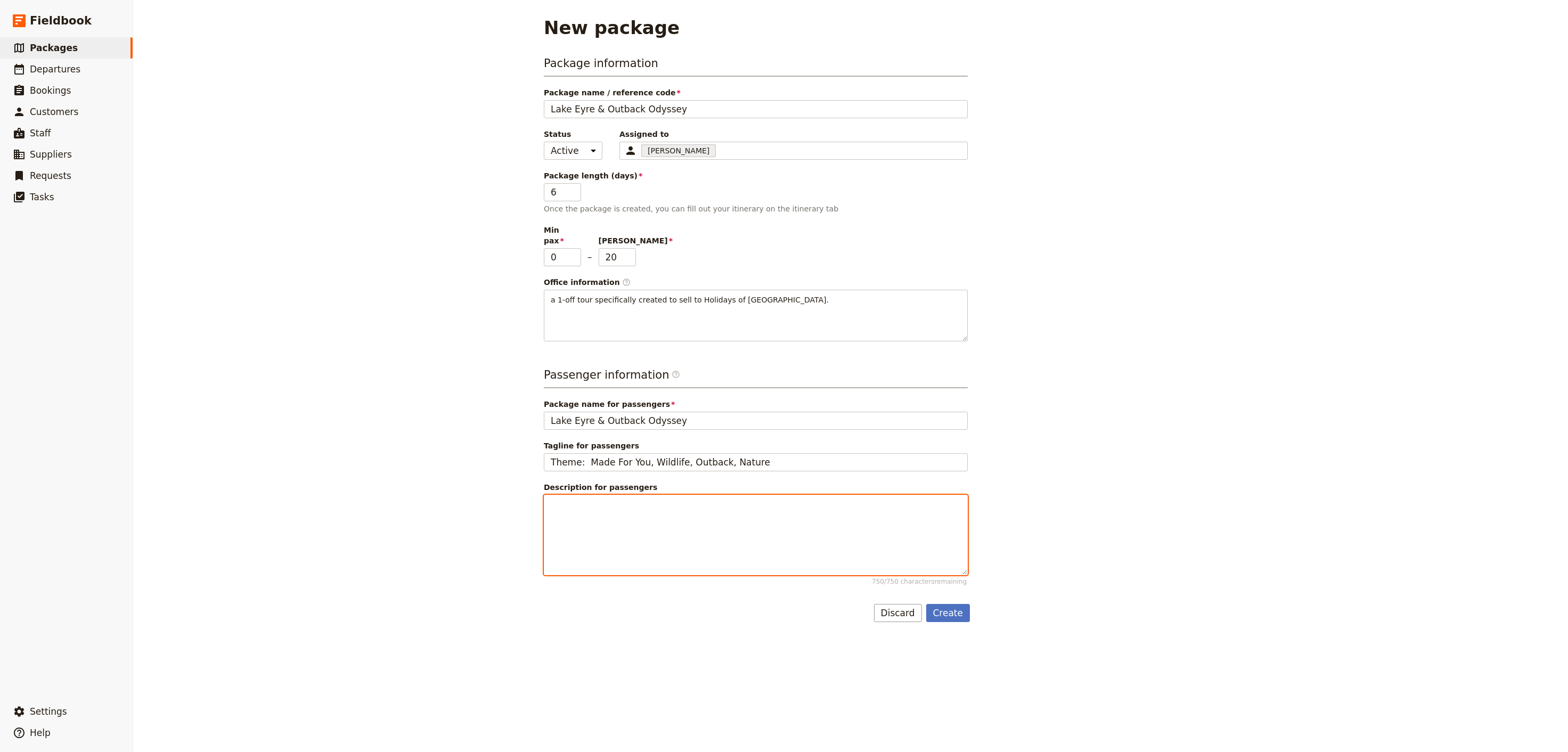
click at [687, 503] on p at bounding box center [756, 505] width 410 height 11
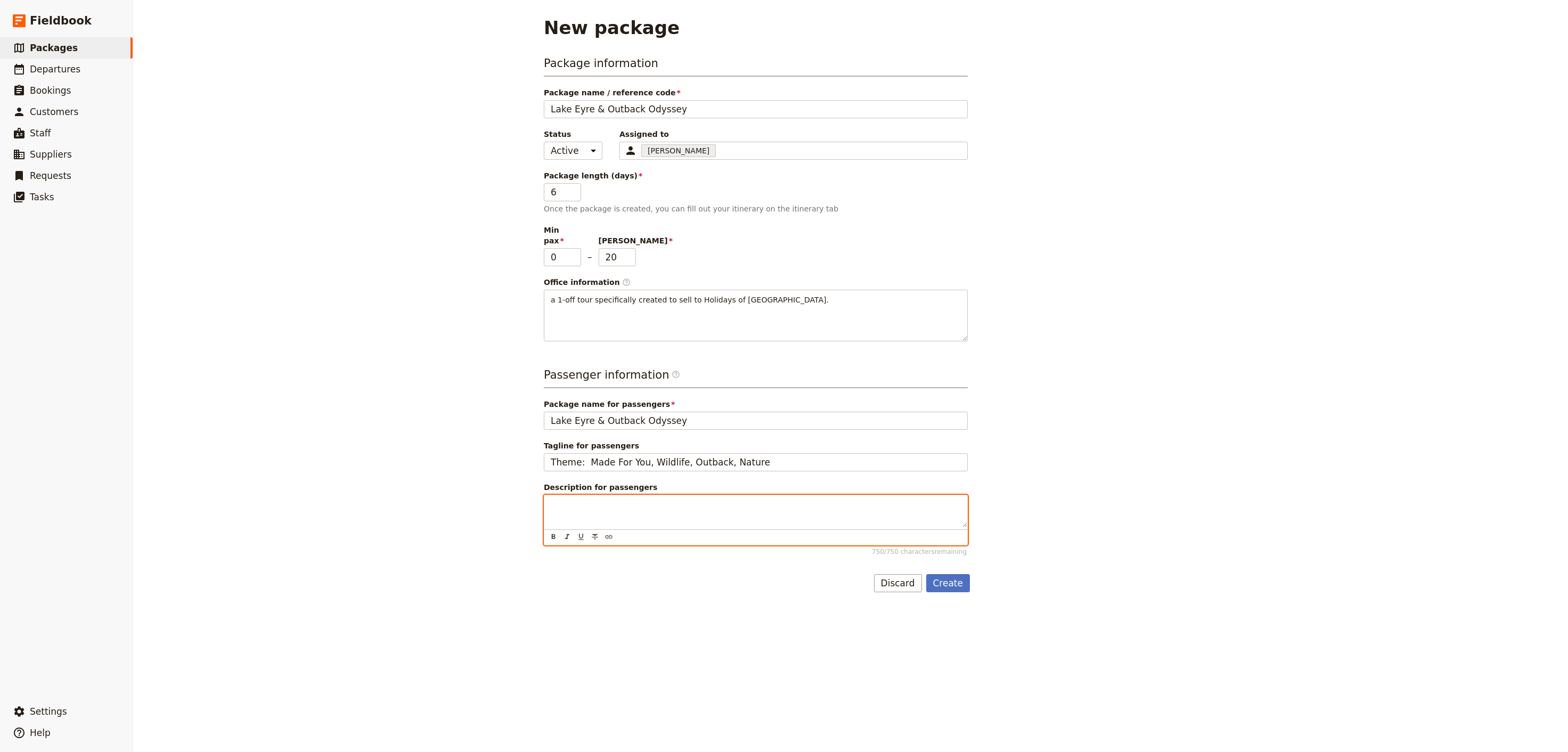
click at [627, 508] on div at bounding box center [756, 511] width 423 height 32
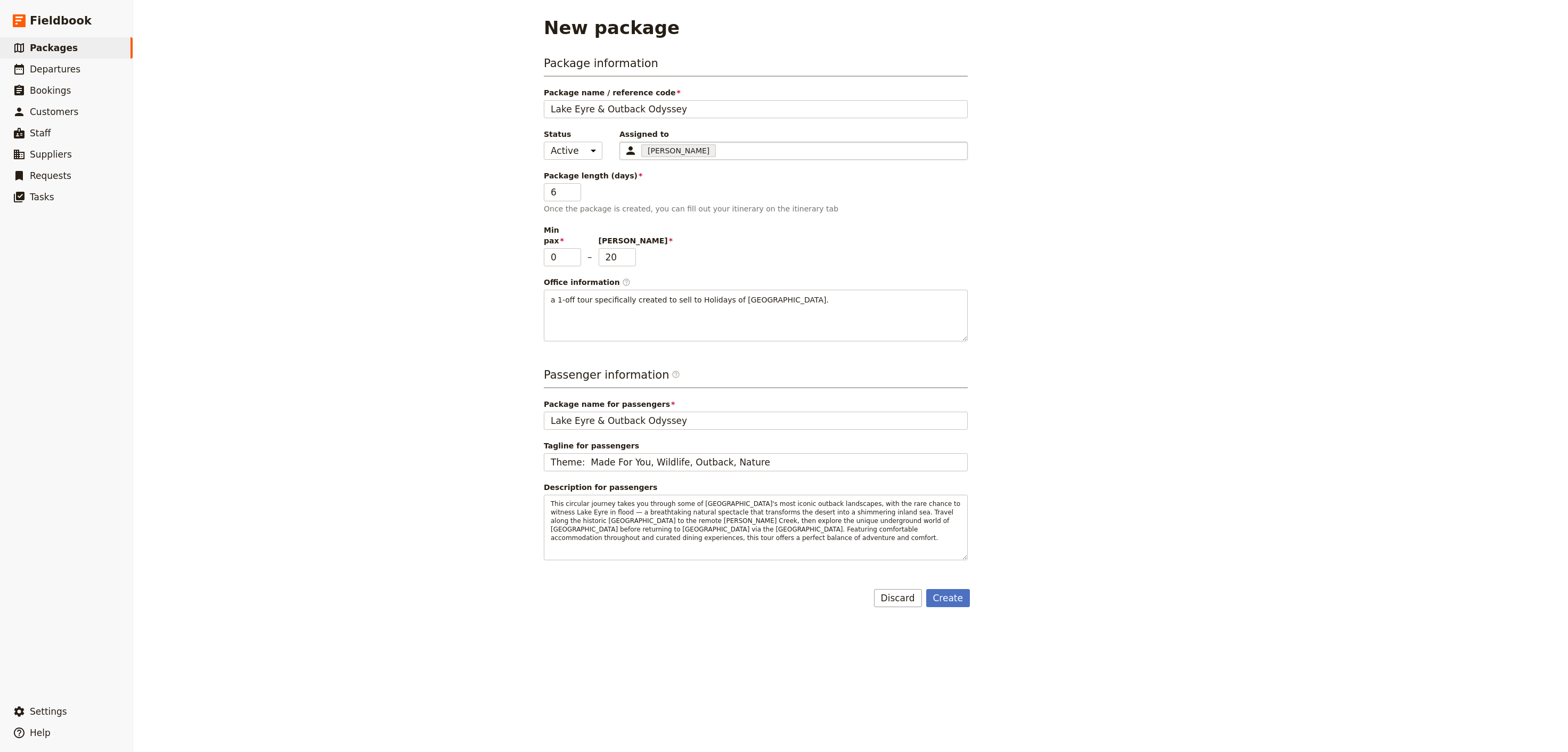
click at [678, 148] on div "[PERSON_NAME] 65d3c9b80a9a5606df0f5013" at bounding box center [794, 151] width 349 height 18
click at [718, 148] on input "Assigned to [PERSON_NAME] 65d3c9b80a9a5606df0f5013" at bounding box center [719, 151] width 2 height 13
click at [1035, 356] on div "Package information Package name / reference code Lake Eyre & Outback Odyssey S…" at bounding box center [851, 331] width 613 height 552
click at [942, 589] on button "Create" at bounding box center [948, 598] width 44 height 18
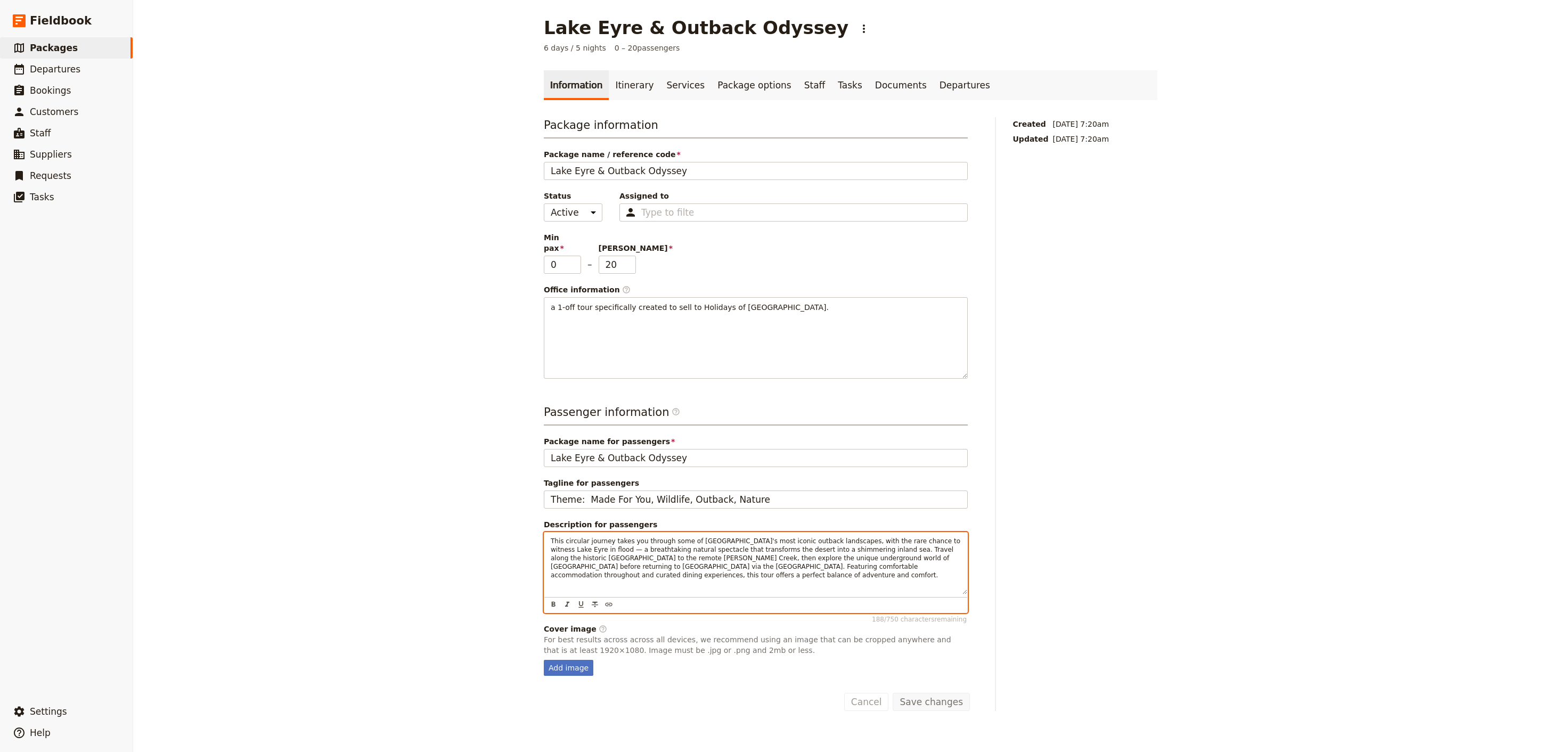
click at [947, 582] on div "This circular journey takes you through some of [GEOGRAPHIC_DATA]'s most iconic…" at bounding box center [756, 563] width 423 height 62
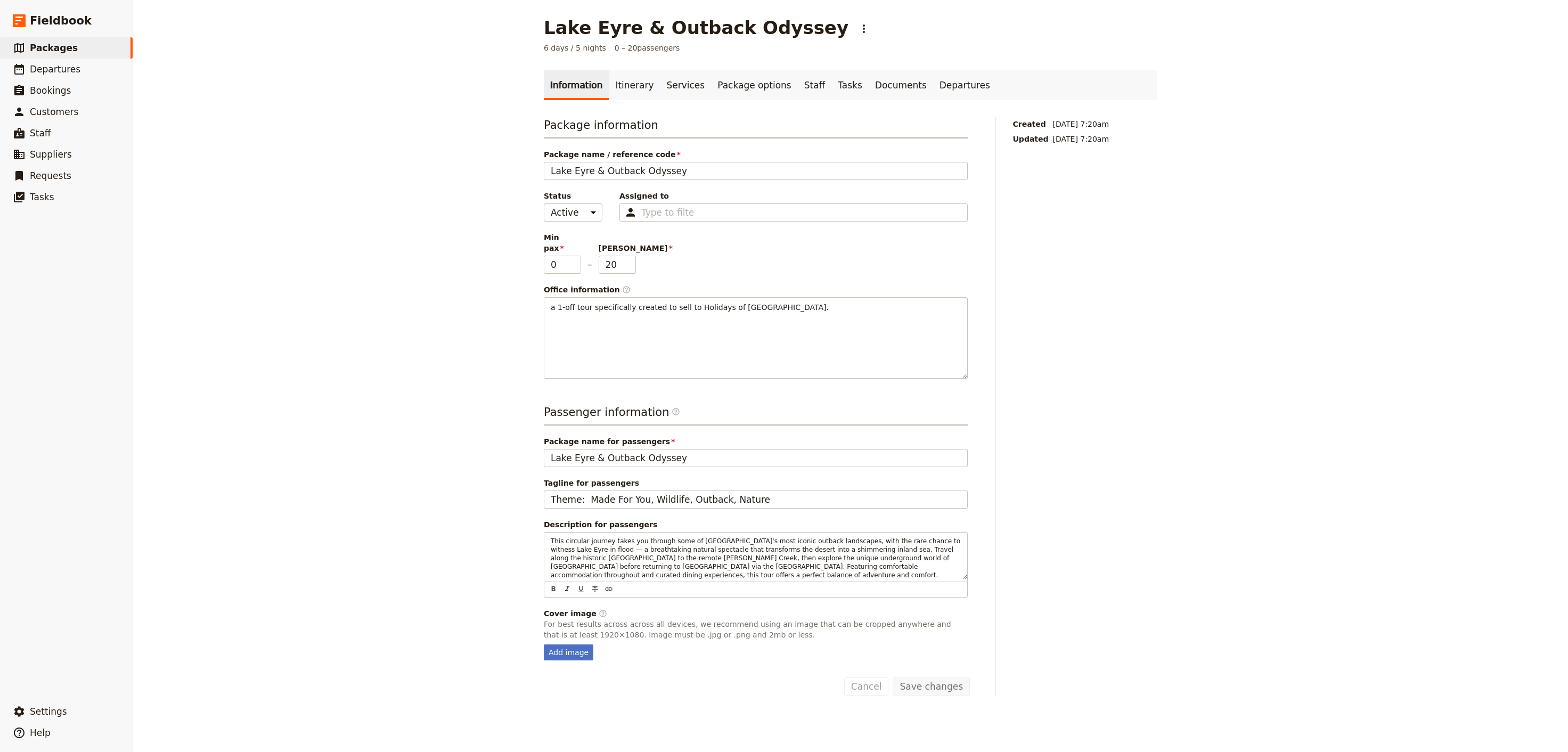
click at [1079, 542] on div "Created [DATE] 7:20am Updated [DATE] 7:20am" at bounding box center [1085, 406] width 145 height 578
click at [635, 87] on link "Itinerary" at bounding box center [634, 84] width 51 height 30
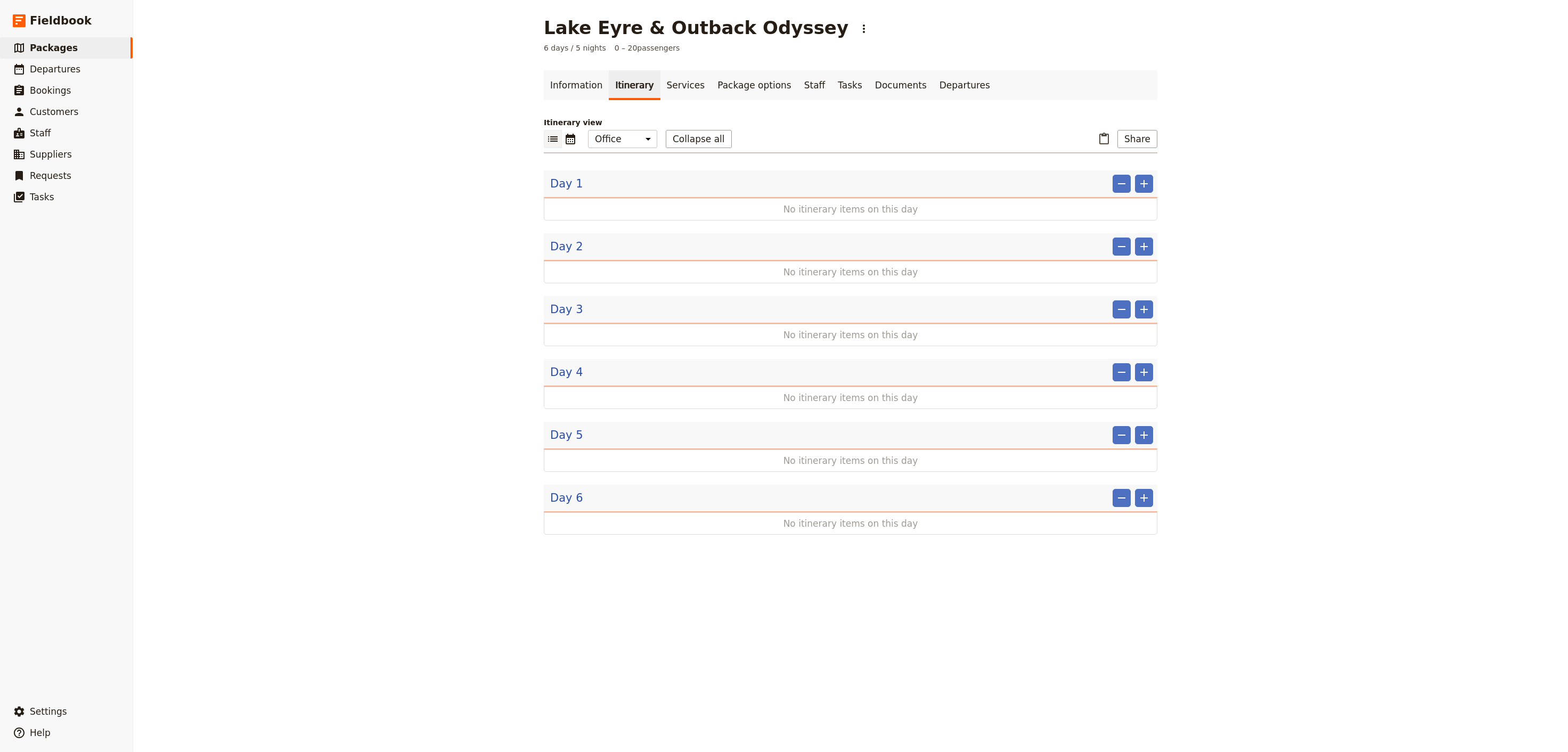
click at [631, 198] on div "Day 1 ​ ​" at bounding box center [851, 186] width 613 height 24
click at [610, 215] on span "No itinerary items on this day" at bounding box center [850, 209] width 544 height 13
click at [1148, 186] on icon "Add" at bounding box center [1144, 183] width 13 height 13
click at [1095, 204] on span "Add itinerary item" at bounding box center [1112, 209] width 68 height 11
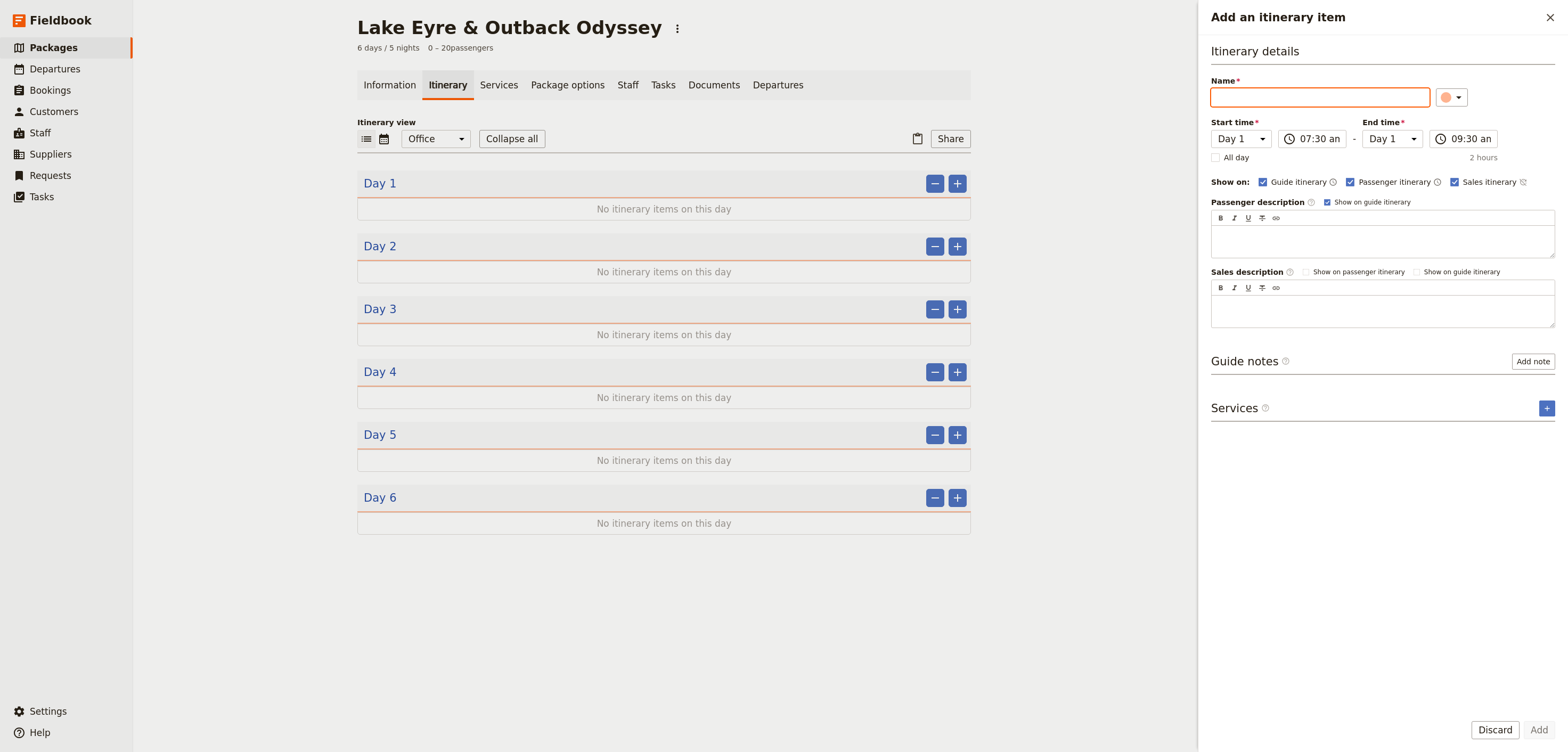
click at [645, 206] on span "No itinerary items on this day" at bounding box center [664, 209] width 544 height 13
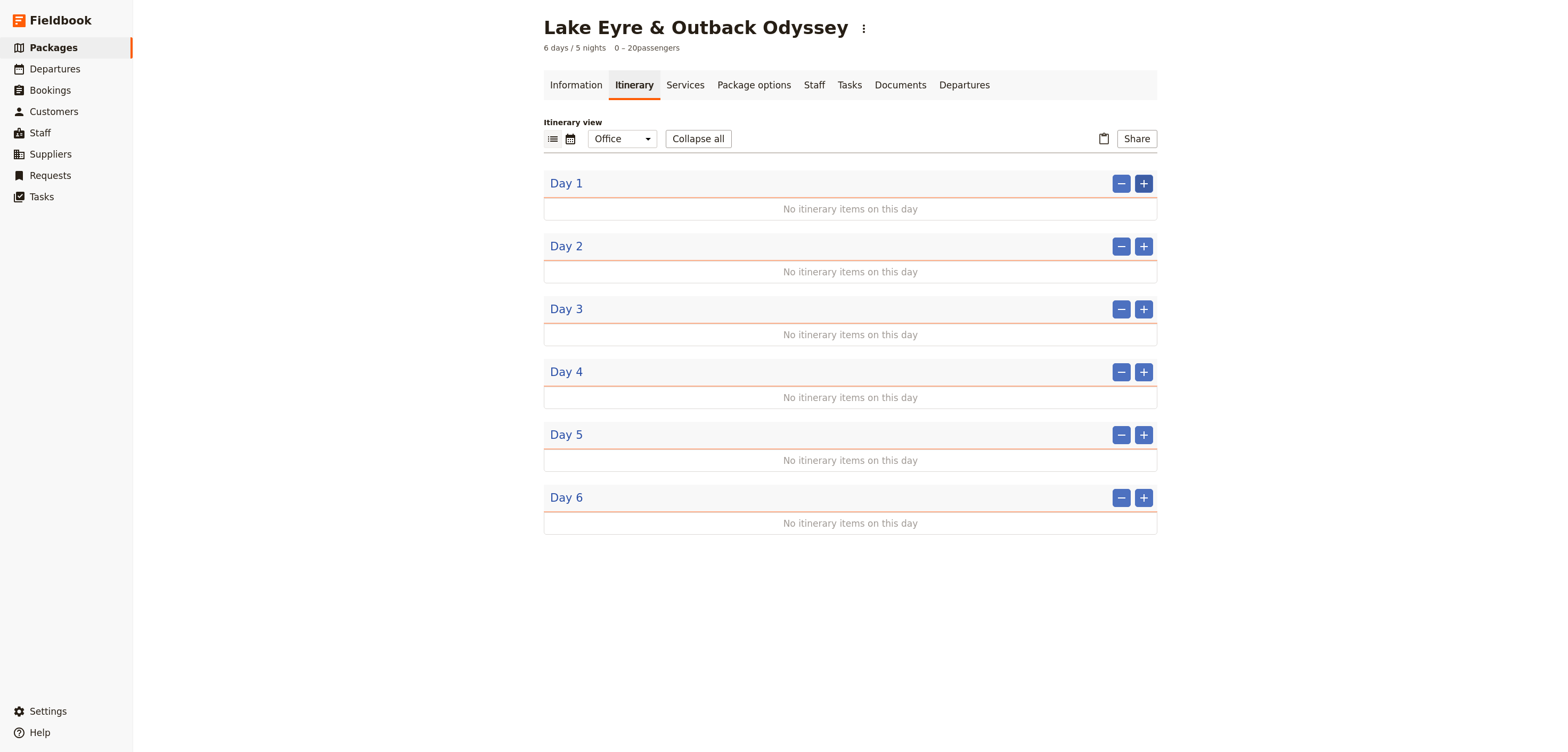
click at [1149, 183] on icon "Add" at bounding box center [1144, 183] width 13 height 13
click at [1133, 215] on button "Add itinerary item" at bounding box center [1113, 209] width 81 height 15
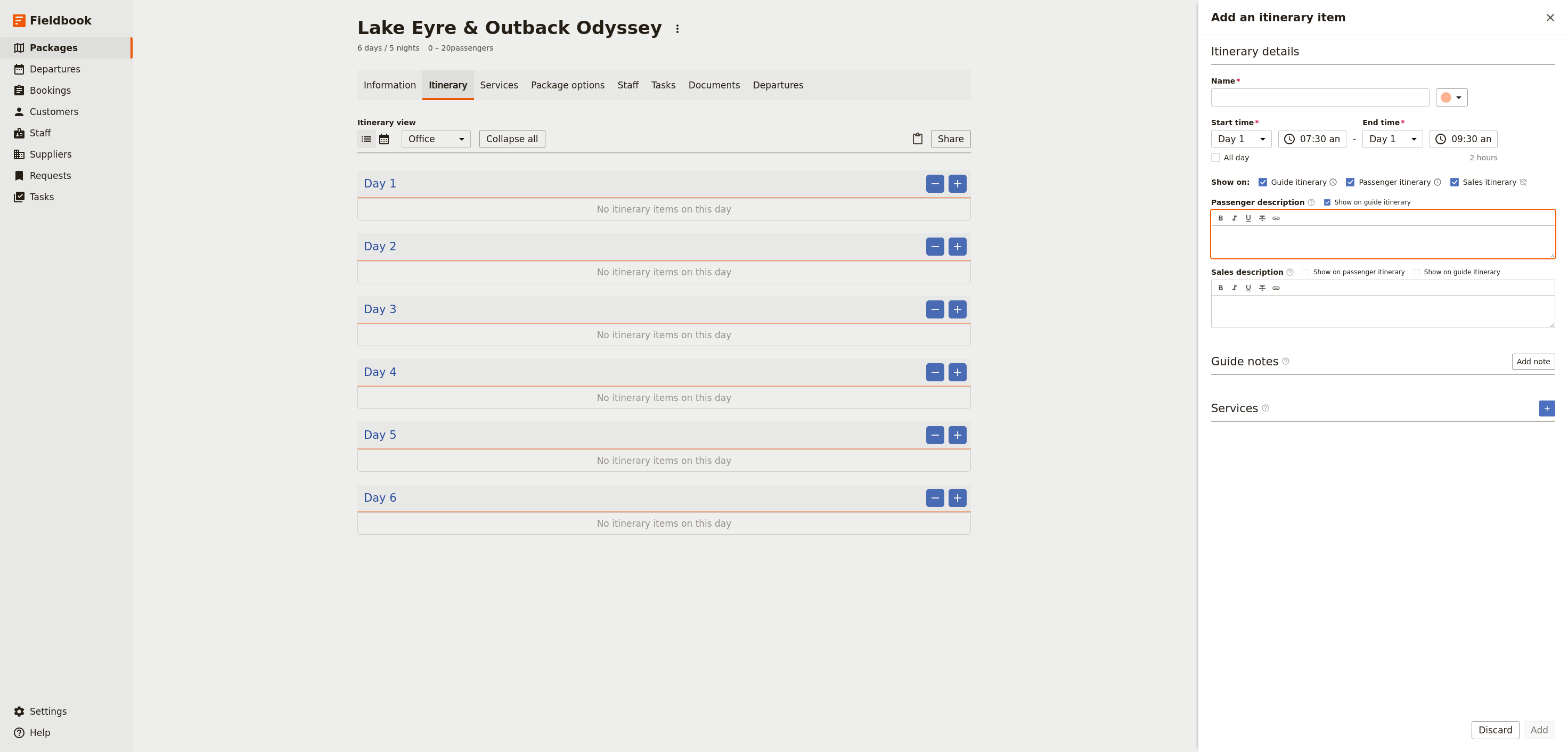
click at [1270, 233] on p "Add an itinerary item" at bounding box center [1384, 235] width 330 height 11
click at [1264, 239] on p "Add an itinerary item" at bounding box center [1384, 235] width 330 height 11
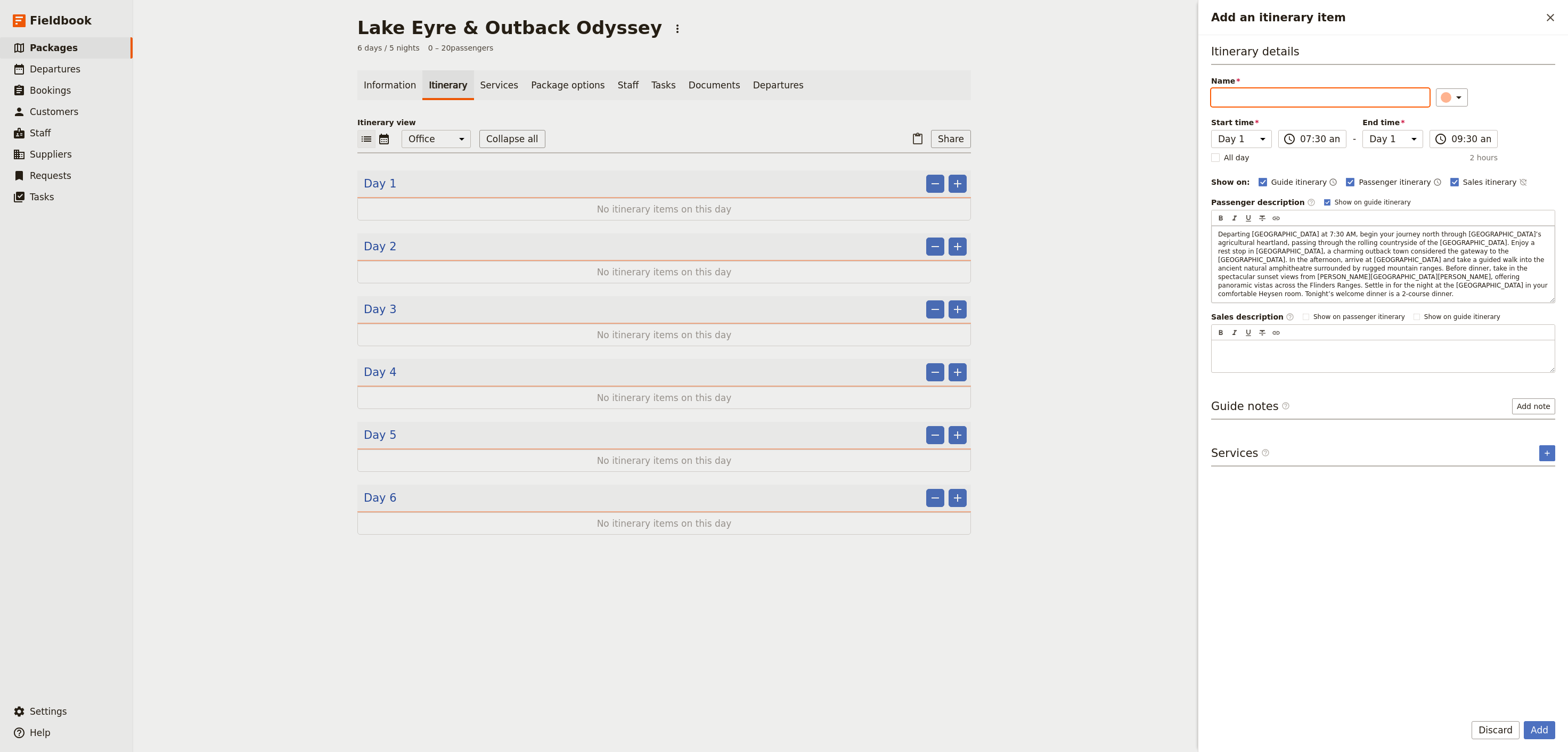
click at [1245, 102] on input "Name" at bounding box center [1321, 97] width 218 height 18
paste input "[GEOGRAPHIC_DATA] to Ikara Flinders Ranges (430 km)"
type input "[GEOGRAPHIC_DATA] to Ikara Flinders Ranges (430 km)"
click at [1544, 432] on div "Itinerary details Name [GEOGRAPHIC_DATA] to [GEOGRAPHIC_DATA] Flinders Ranges (…" at bounding box center [1384, 374] width 344 height 661
click at [1542, 445] on button "​" at bounding box center [1547, 453] width 16 height 16
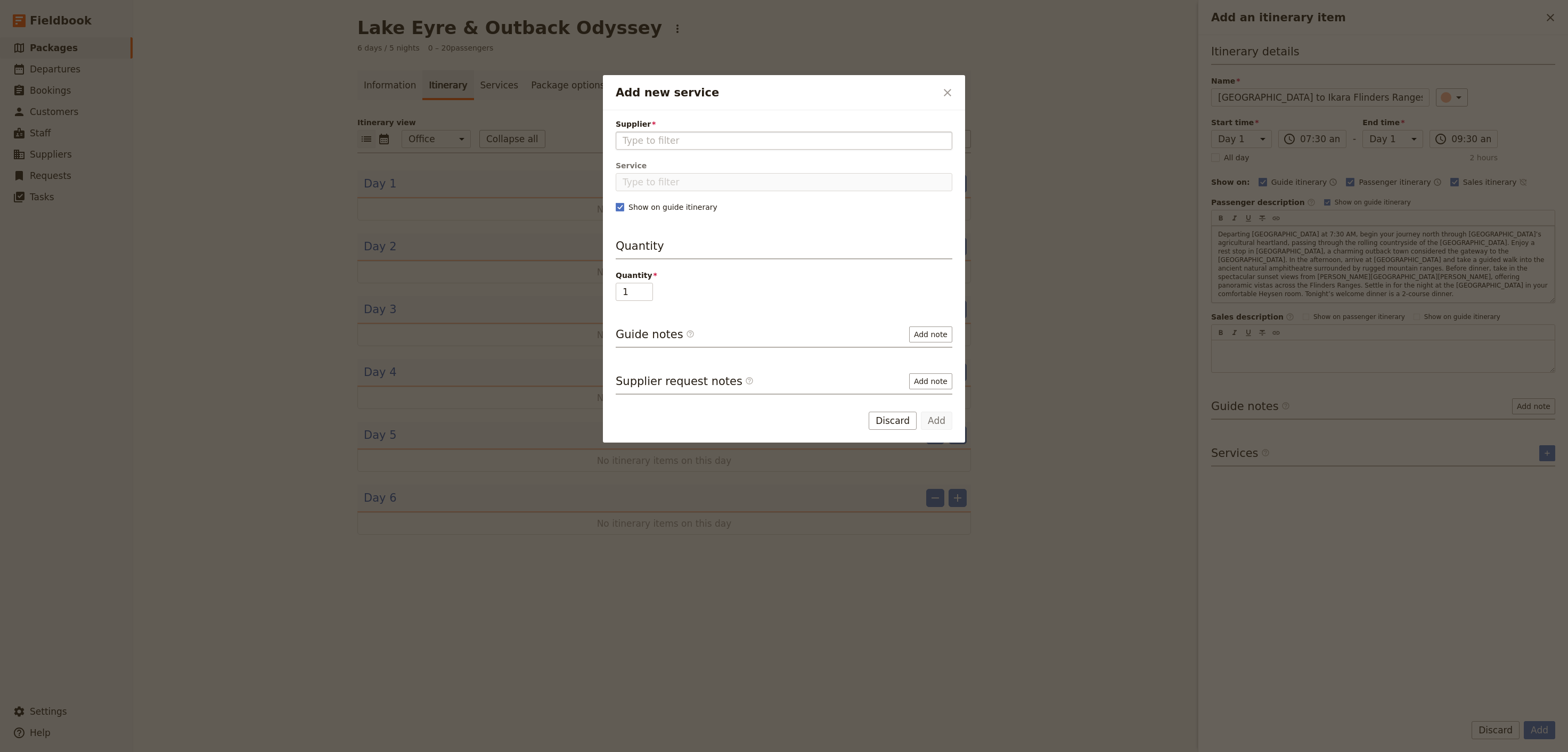
click at [674, 141] on input "Supplier" at bounding box center [784, 140] width 323 height 13
type input "[GEOGRAPHIC_DATA]"
click at [864, 271] on div "Quantity Quantity 1" at bounding box center [784, 269] width 336 height 63
click at [714, 146] on input "Supplier" at bounding box center [784, 140] width 323 height 13
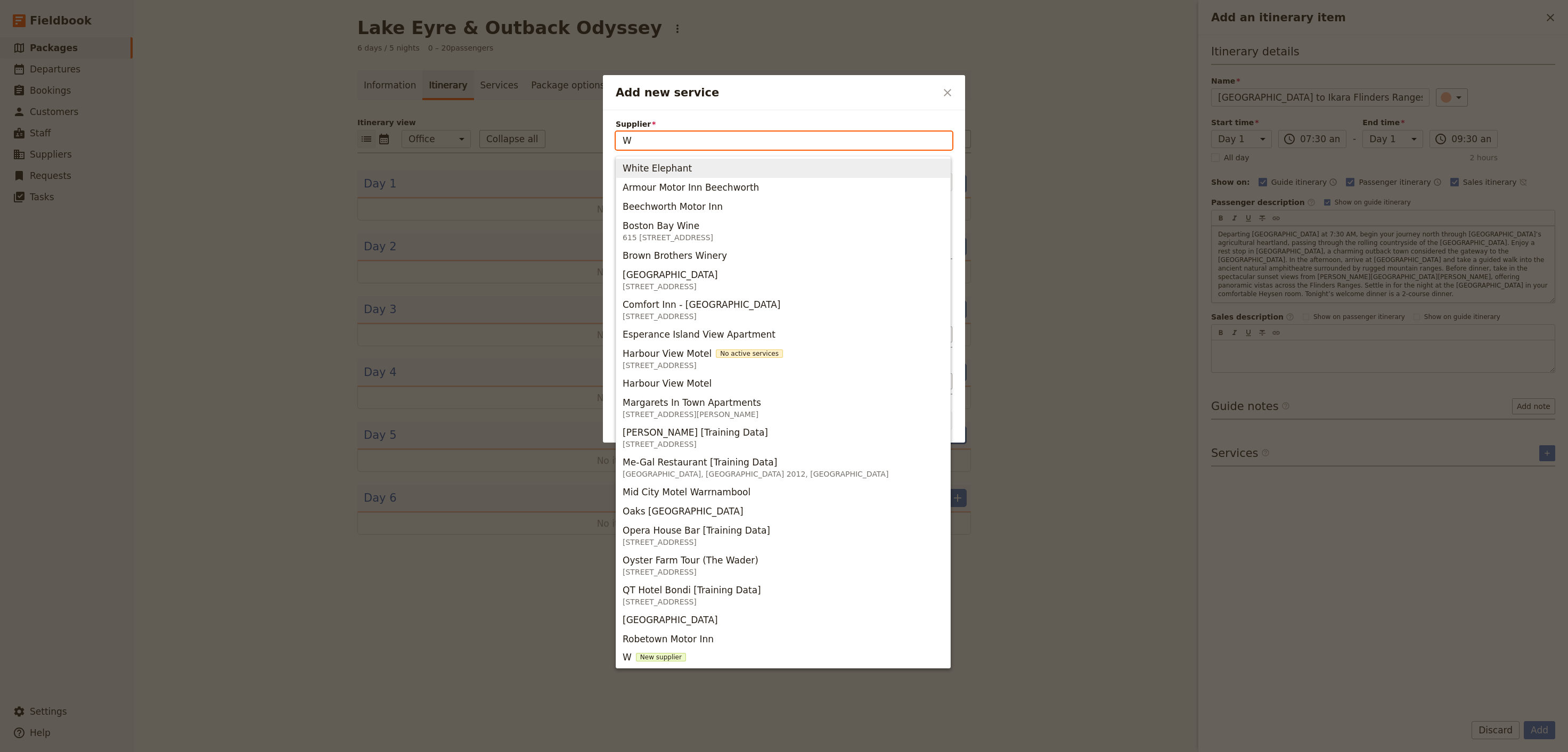
click at [865, 147] on input "W" at bounding box center [784, 140] width 323 height 13
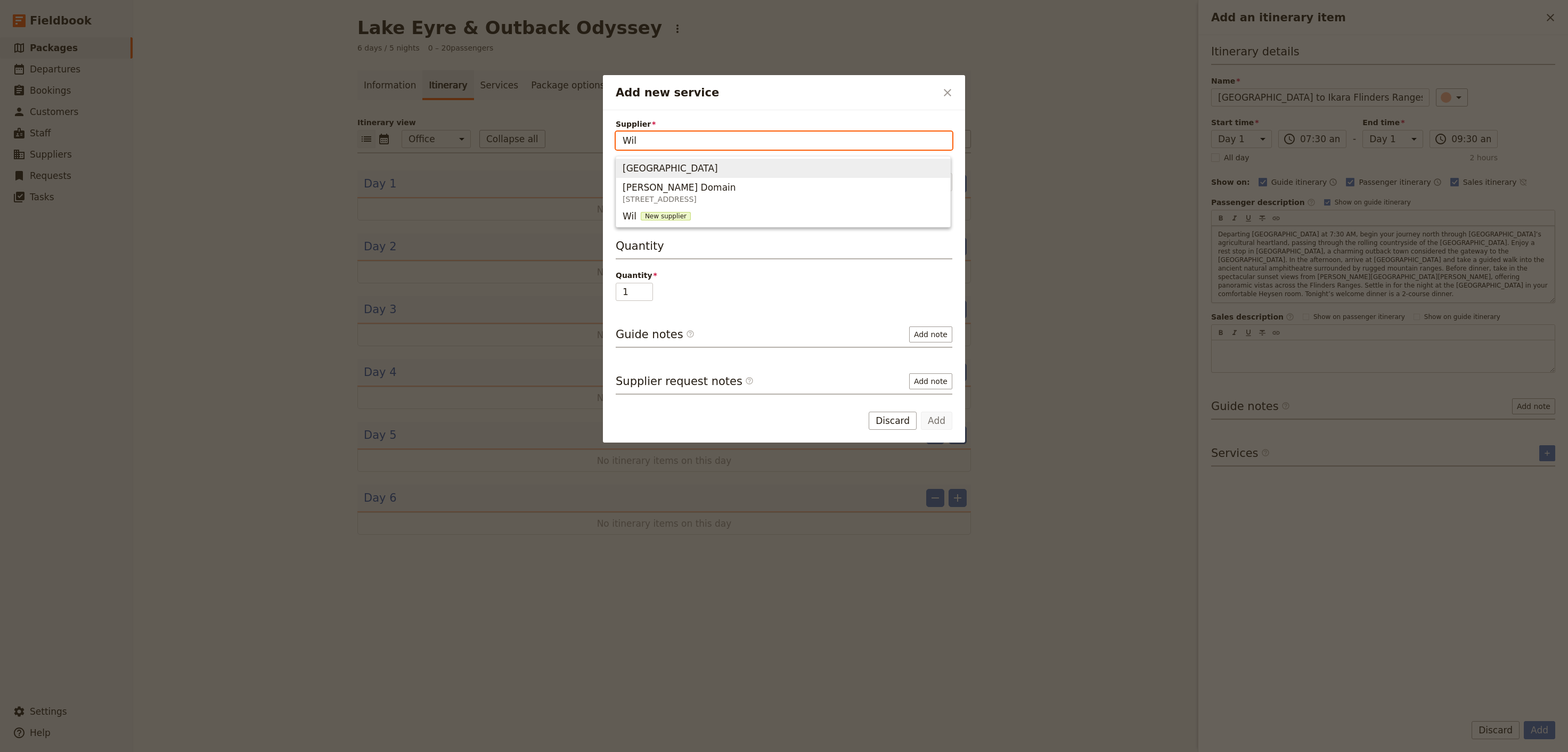
click at [822, 166] on span "[GEOGRAPHIC_DATA]" at bounding box center [783, 168] width 321 height 15
type input "[GEOGRAPHIC_DATA]"
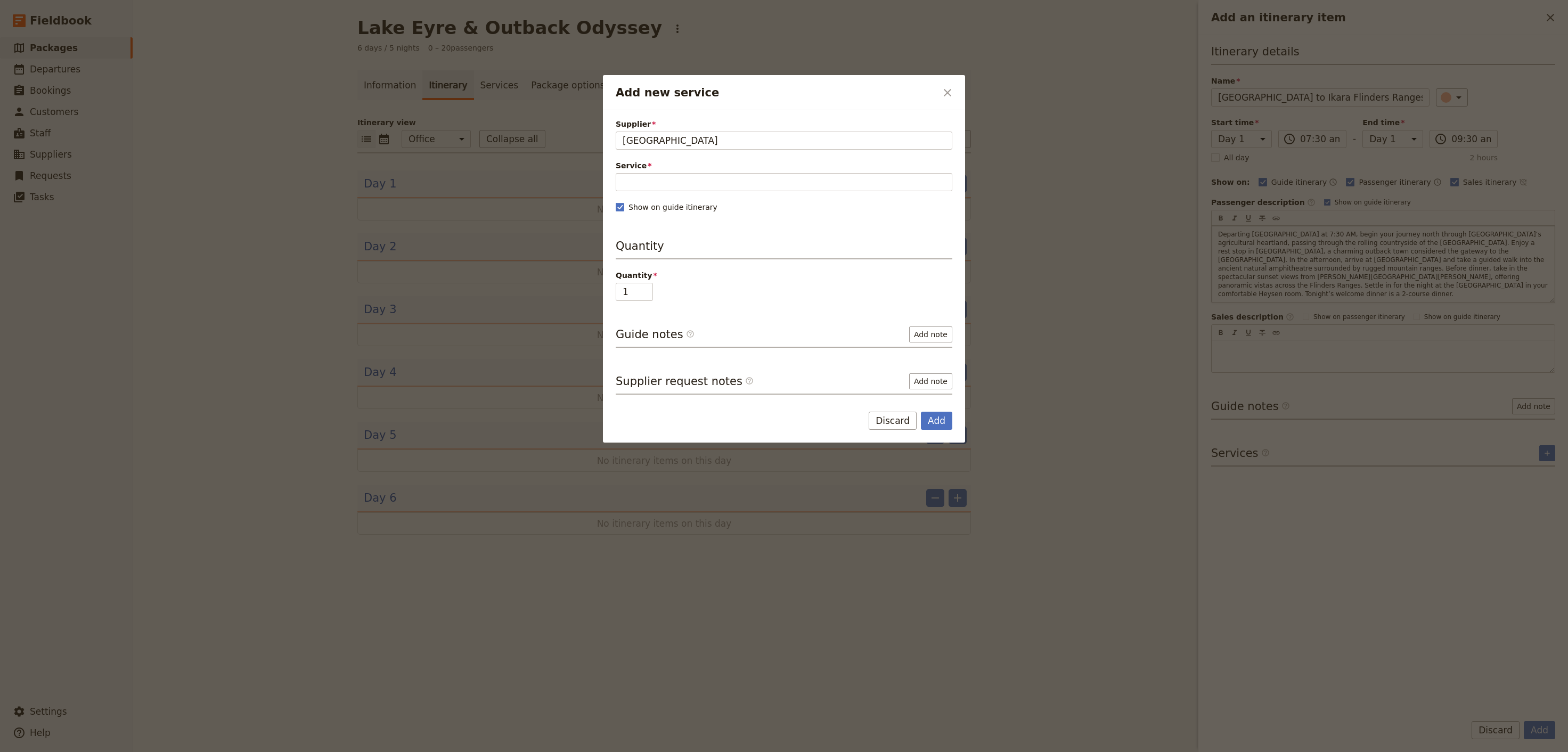
click at [782, 195] on div "Supplier [GEOGRAPHIC_DATA] Wildpena Pound Resort Service Please fill out this f…" at bounding box center [784, 257] width 336 height 276
click at [792, 190] on input "Service" at bounding box center [784, 182] width 336 height 18
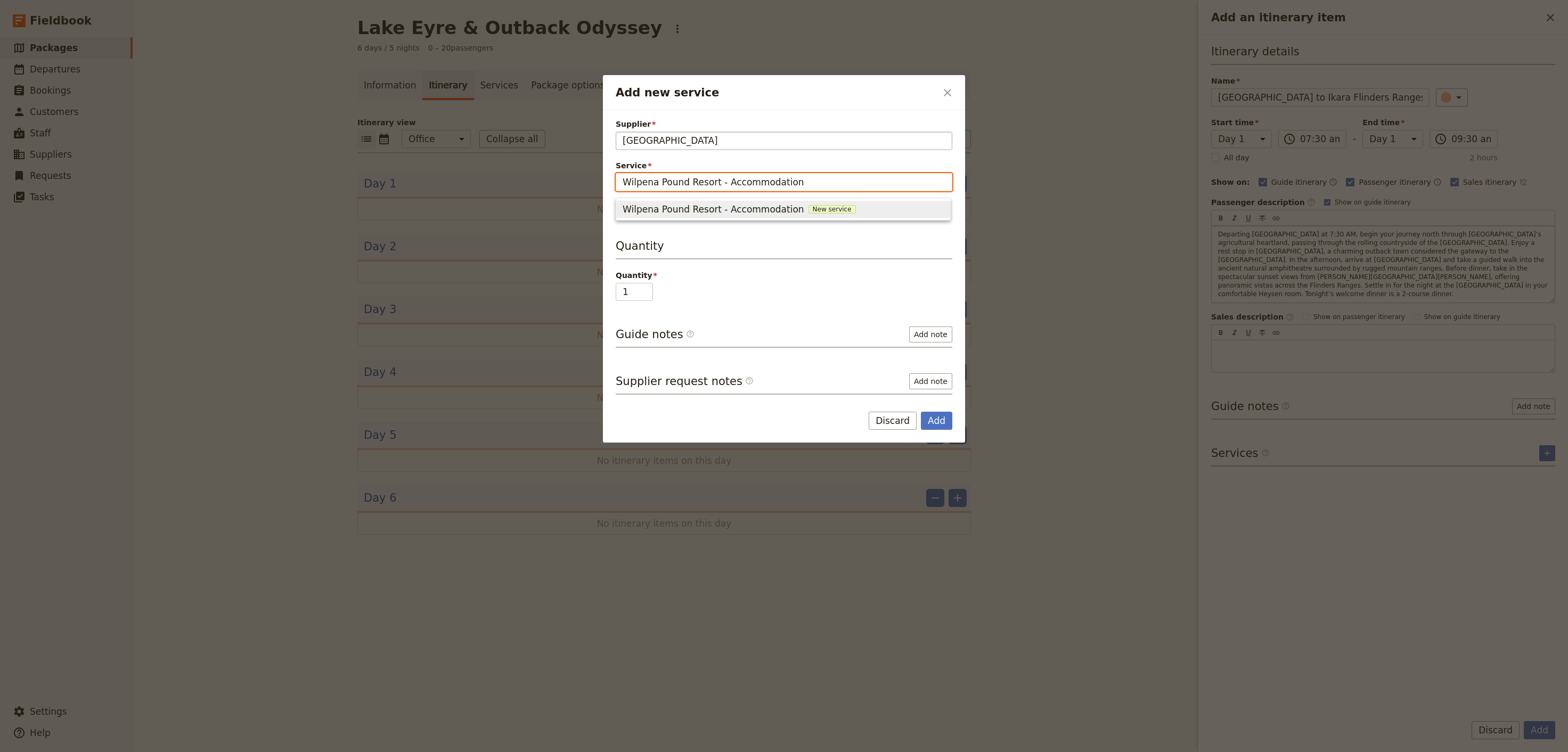
type input "Wilpena Pound Resort - Accommodation"
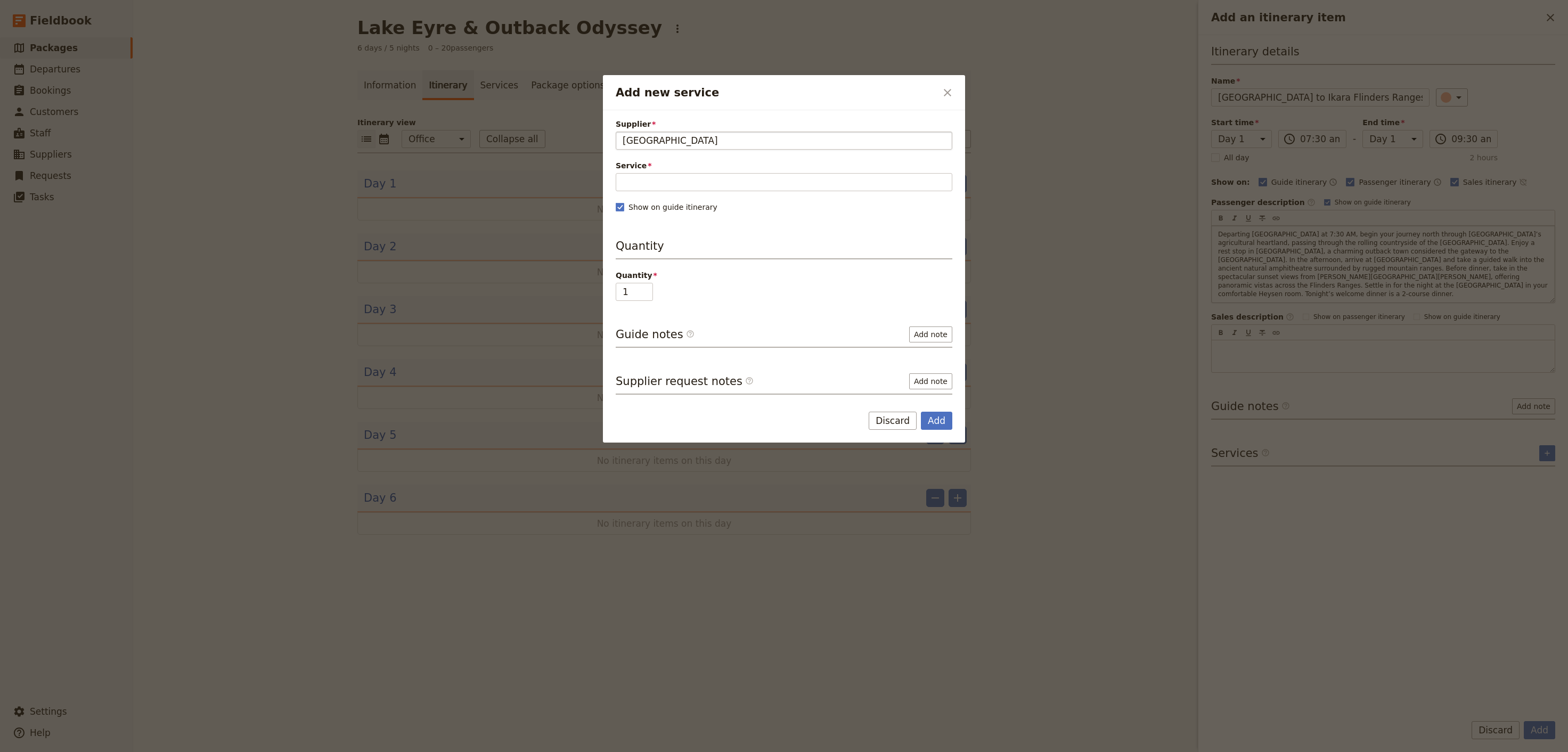
click at [651, 150] on fieldset "[GEOGRAPHIC_DATA] [GEOGRAPHIC_DATA]" at bounding box center [784, 141] width 336 height 18
click at [623, 132] on input "[GEOGRAPHIC_DATA]" at bounding box center [622, 132] width 1 height 1
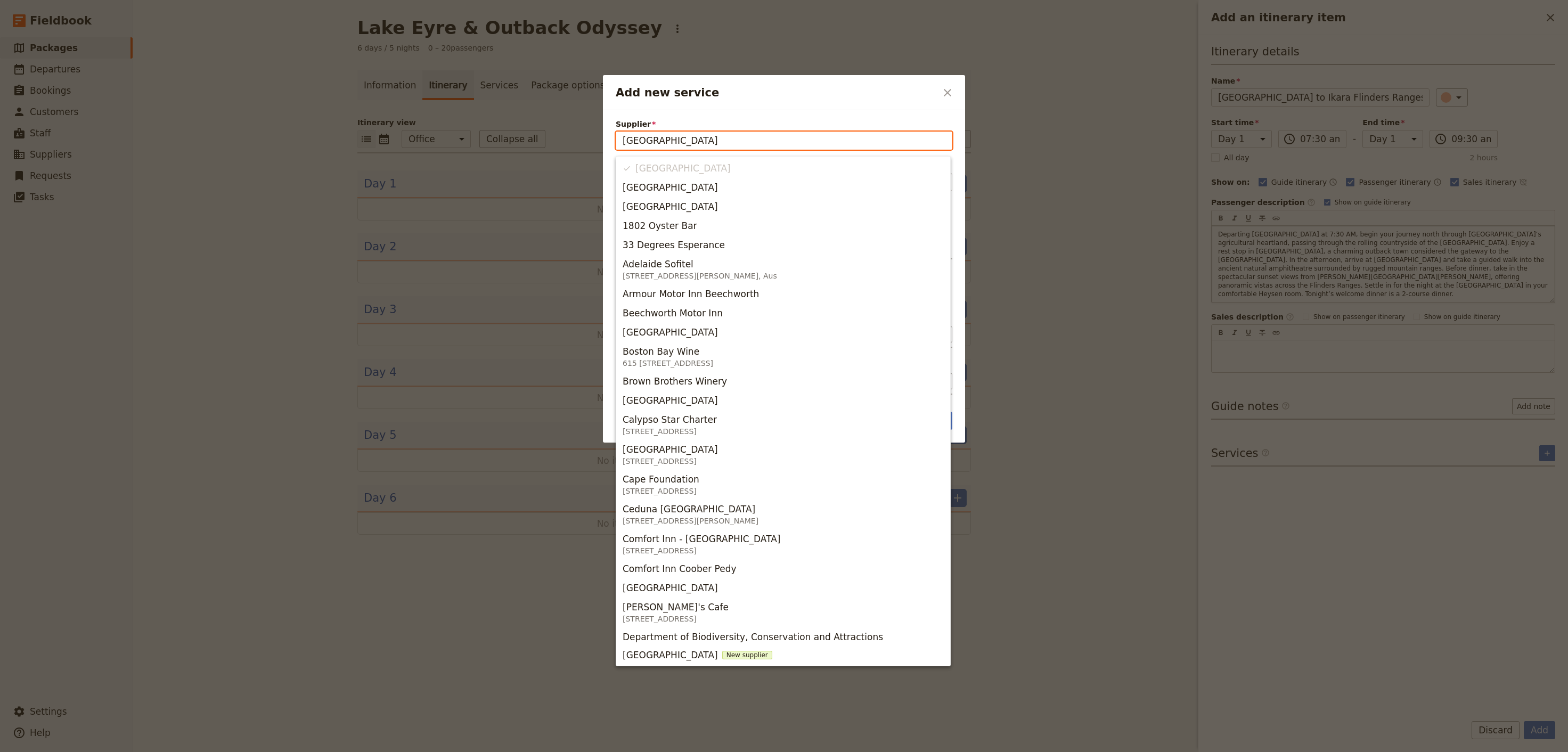
click at [639, 144] on input "[GEOGRAPHIC_DATA]" at bounding box center [784, 140] width 323 height 13
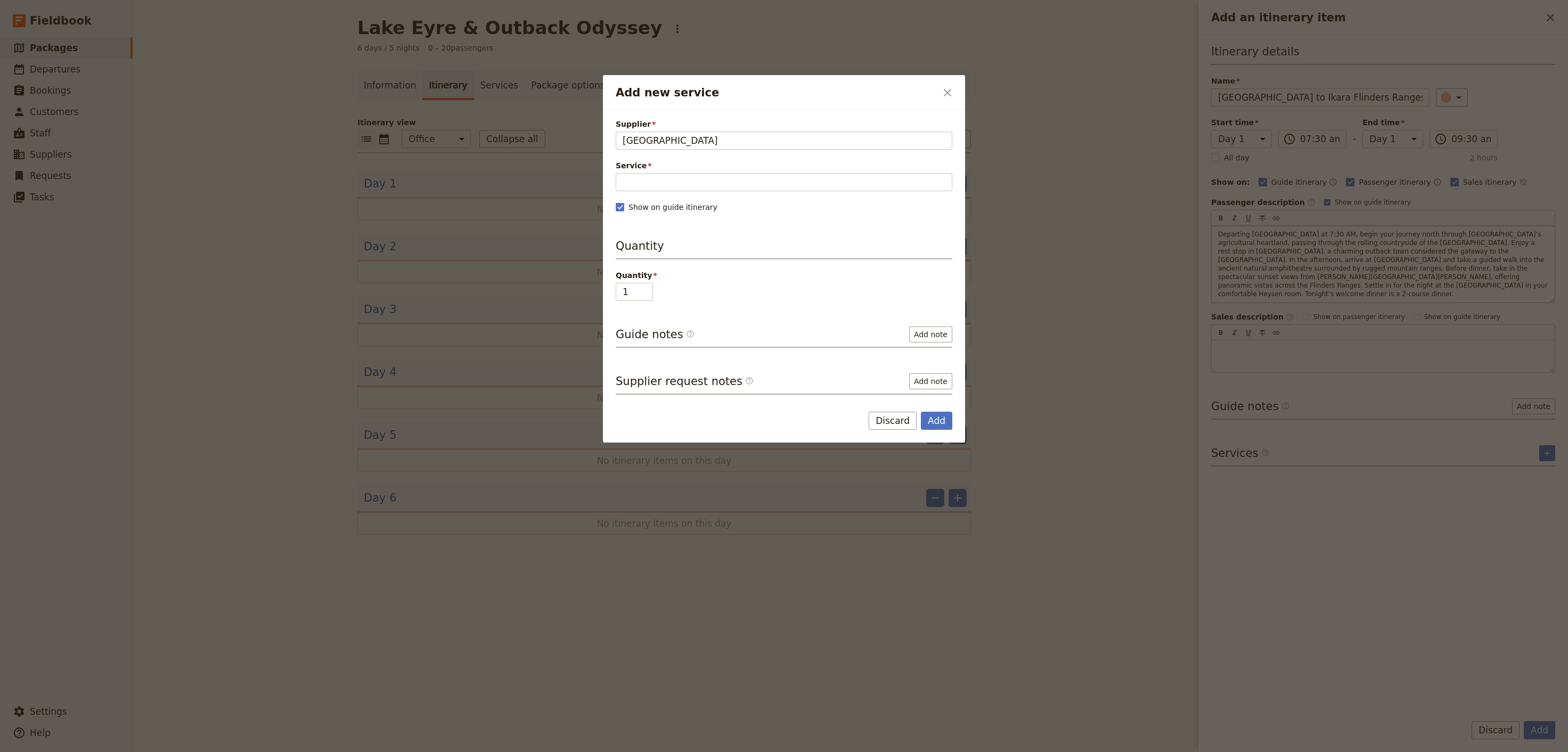
click at [853, 380] on div "Supplier request notes ​ Add note" at bounding box center [784, 384] width 336 height 21
click at [651, 142] on span "[GEOGRAPHIC_DATA]" at bounding box center [670, 140] width 95 height 13
click at [623, 132] on input "[GEOGRAPHIC_DATA]" at bounding box center [622, 132] width 1 height 1
click at [825, 235] on div "Supplier Wilpena Pound Resort Service Please fill out this field. Show on guide…" at bounding box center [784, 257] width 336 height 276
click at [634, 145] on span "[GEOGRAPHIC_DATA]" at bounding box center [670, 140] width 95 height 13
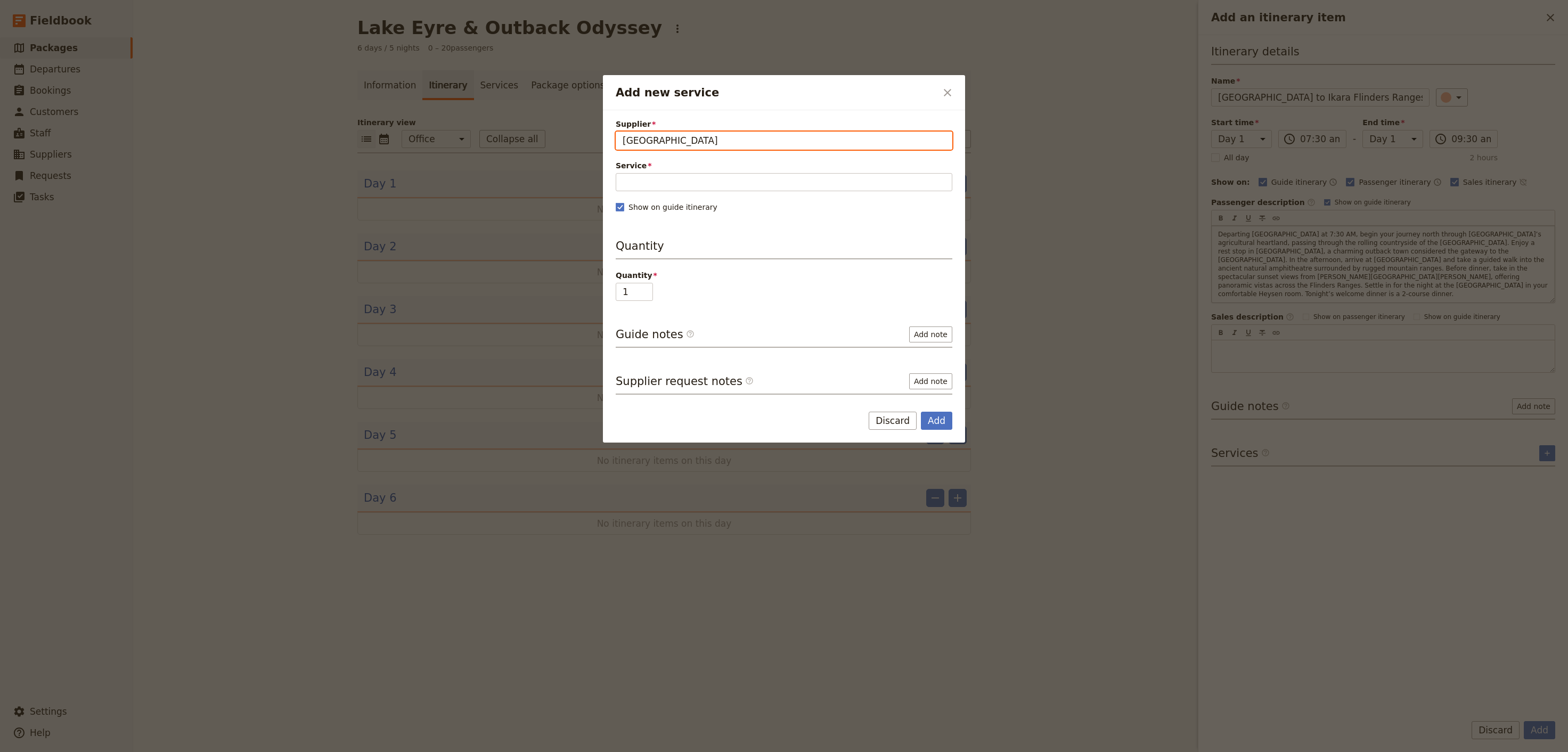
click at [623, 132] on input "[GEOGRAPHIC_DATA]" at bounding box center [622, 132] width 1 height 1
type input "[GEOGRAPHIC_DATA]"
click at [883, 228] on div "Supplier [GEOGRAPHIC_DATA] Wilpena Pound Resort Service Please fill out this fi…" at bounding box center [784, 257] width 336 height 276
click at [626, 185] on input "Service" at bounding box center [784, 182] width 336 height 18
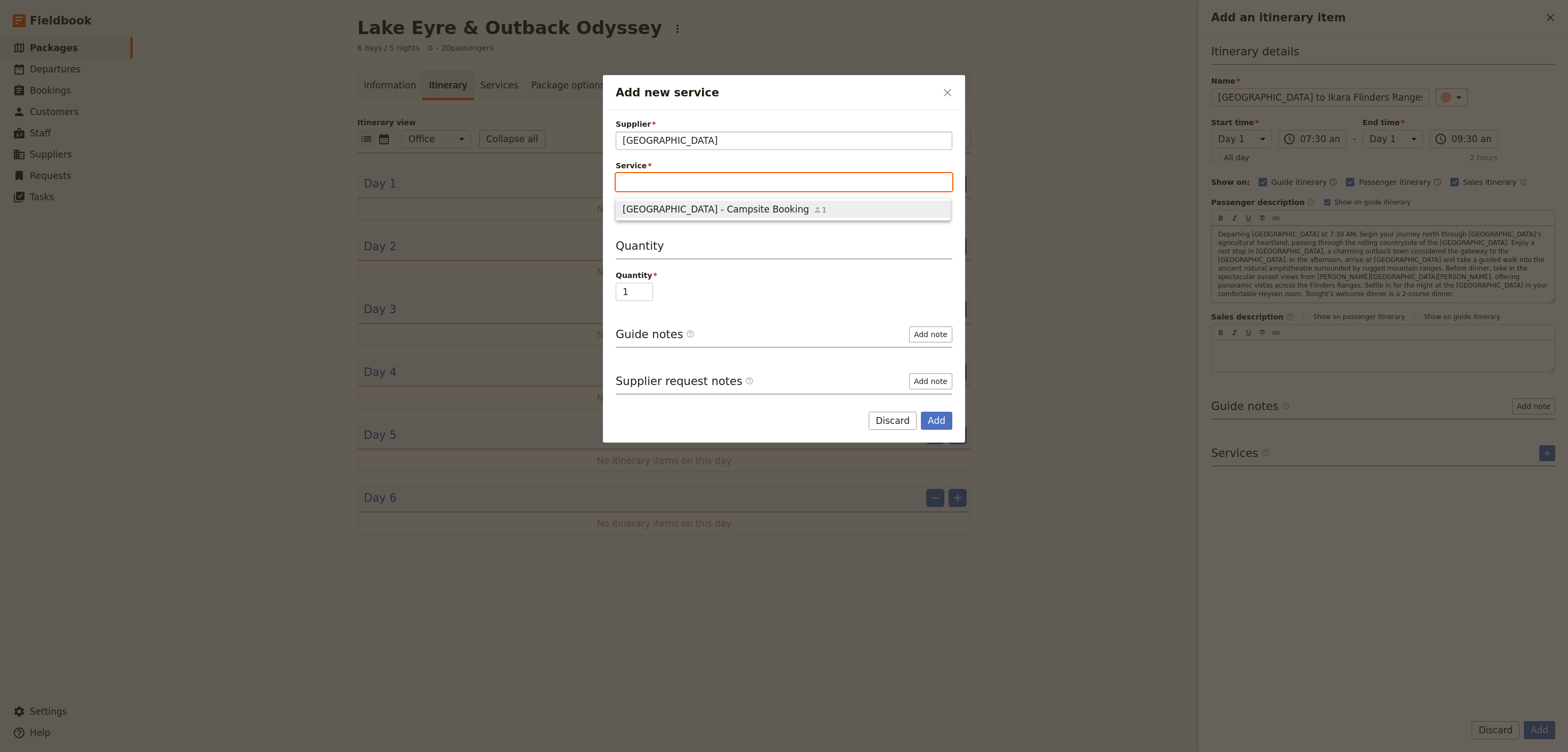
click at [681, 207] on span "[GEOGRAPHIC_DATA] - Campsite Booking" at bounding box center [715, 209] width 186 height 13
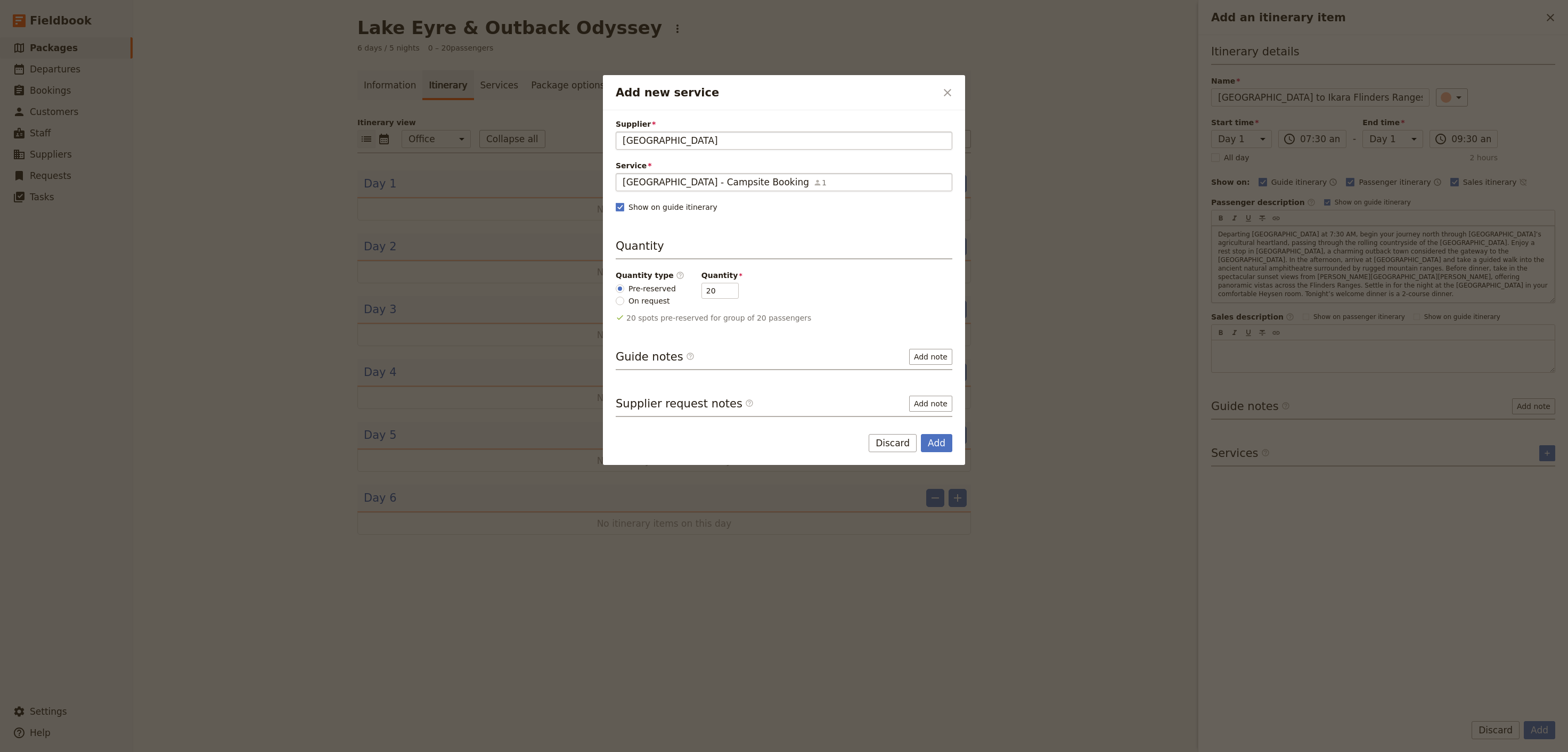
click at [755, 179] on span "[GEOGRAPHIC_DATA] - Campsite Booking" at bounding box center [715, 182] width 186 height 13
click at [623, 174] on input "[GEOGRAPHIC_DATA] - Campsite Booking" at bounding box center [622, 173] width 1 height 1
drag, startPoint x: 798, startPoint y: 181, endPoint x: 725, endPoint y: 181, distance: 73.0
click at [725, 181] on input "[GEOGRAPHIC_DATA] - Campsite Booking" at bounding box center [784, 182] width 323 height 13
type input "[GEOGRAPHIC_DATA] - Hotel Booking"
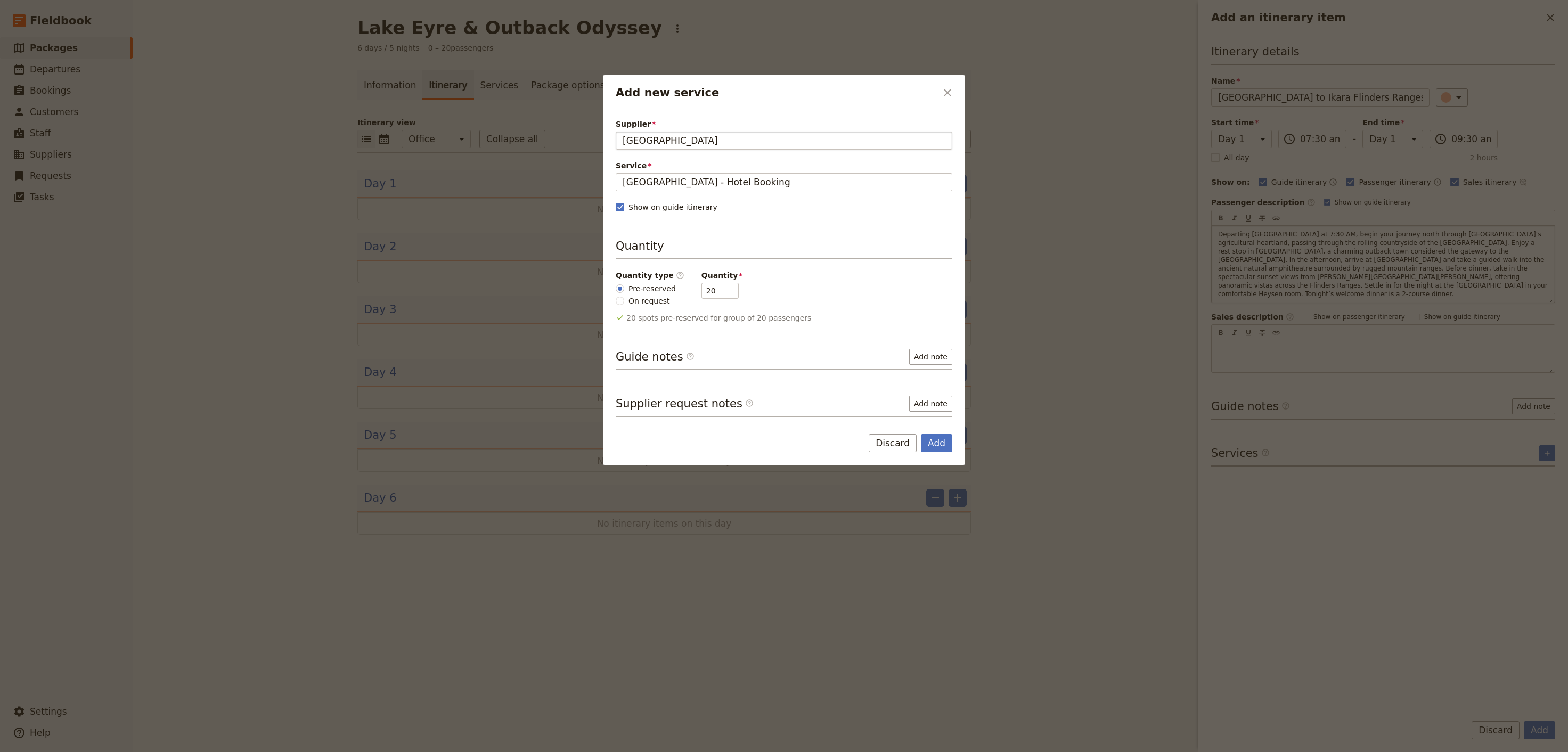
click at [626, 304] on label "On request" at bounding box center [645, 301] width 60 height 11
click at [624, 304] on input "On request" at bounding box center [620, 301] width 8 height 8
radio input "true"
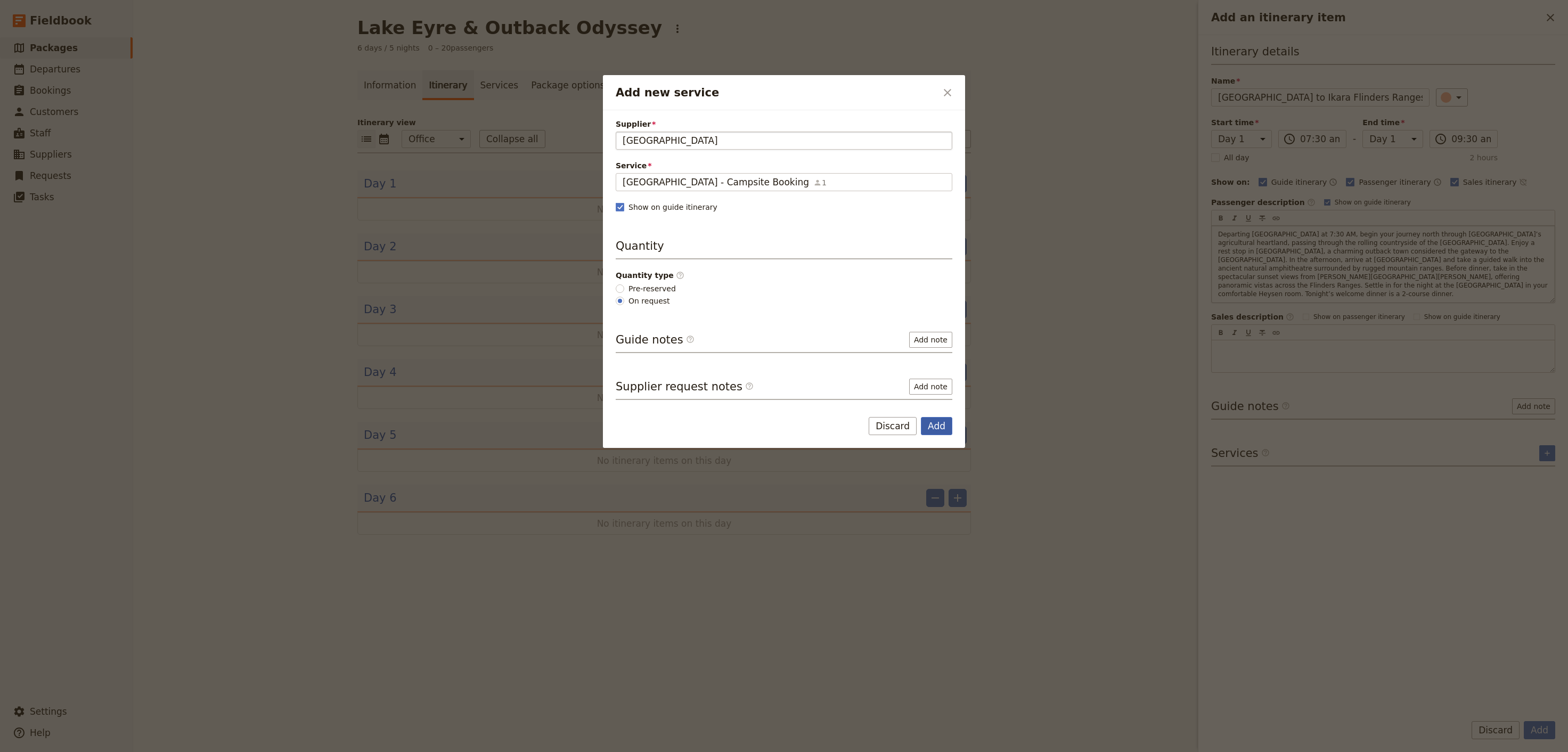
click at [930, 424] on button "Add" at bounding box center [936, 426] width 31 height 18
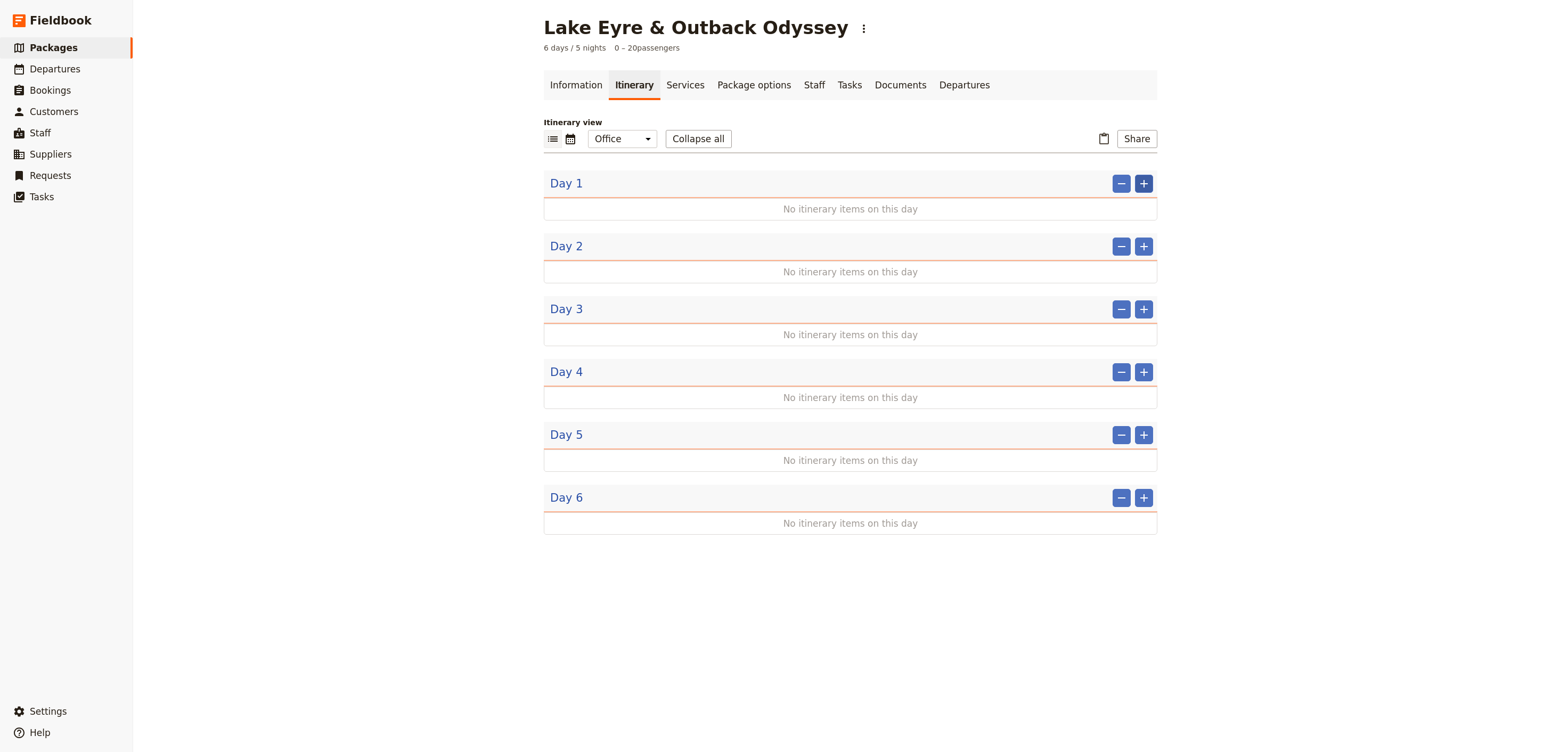
click at [1147, 187] on icon "Add" at bounding box center [1144, 183] width 13 height 13
click at [1120, 209] on span "Add itinerary item" at bounding box center [1112, 209] width 68 height 11
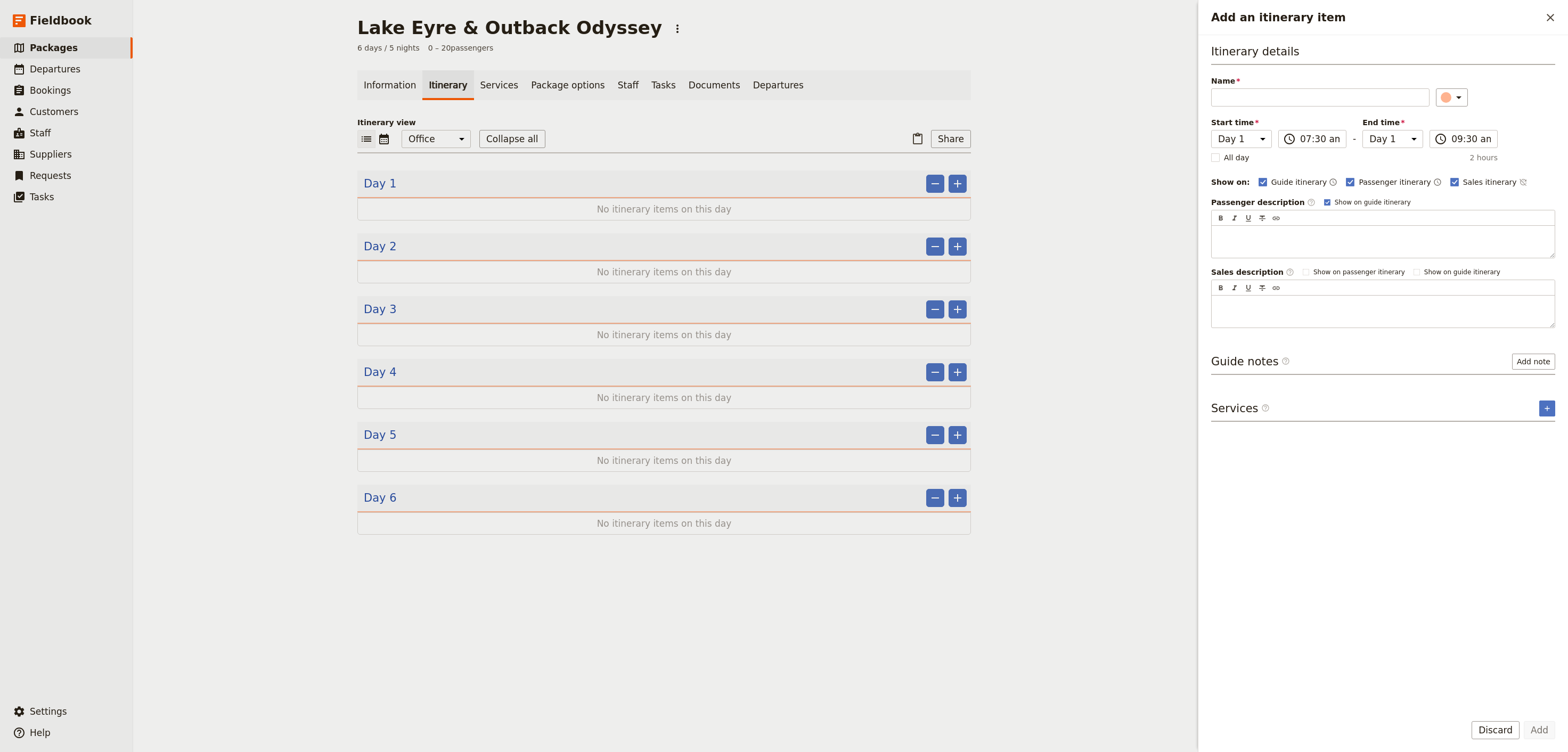
click at [1133, 125] on div "Lake Eyre & Outback Odyssey ​ 6 days / 5 nights 0 – 20 passengers Information I…" at bounding box center [664, 376] width 1063 height 752
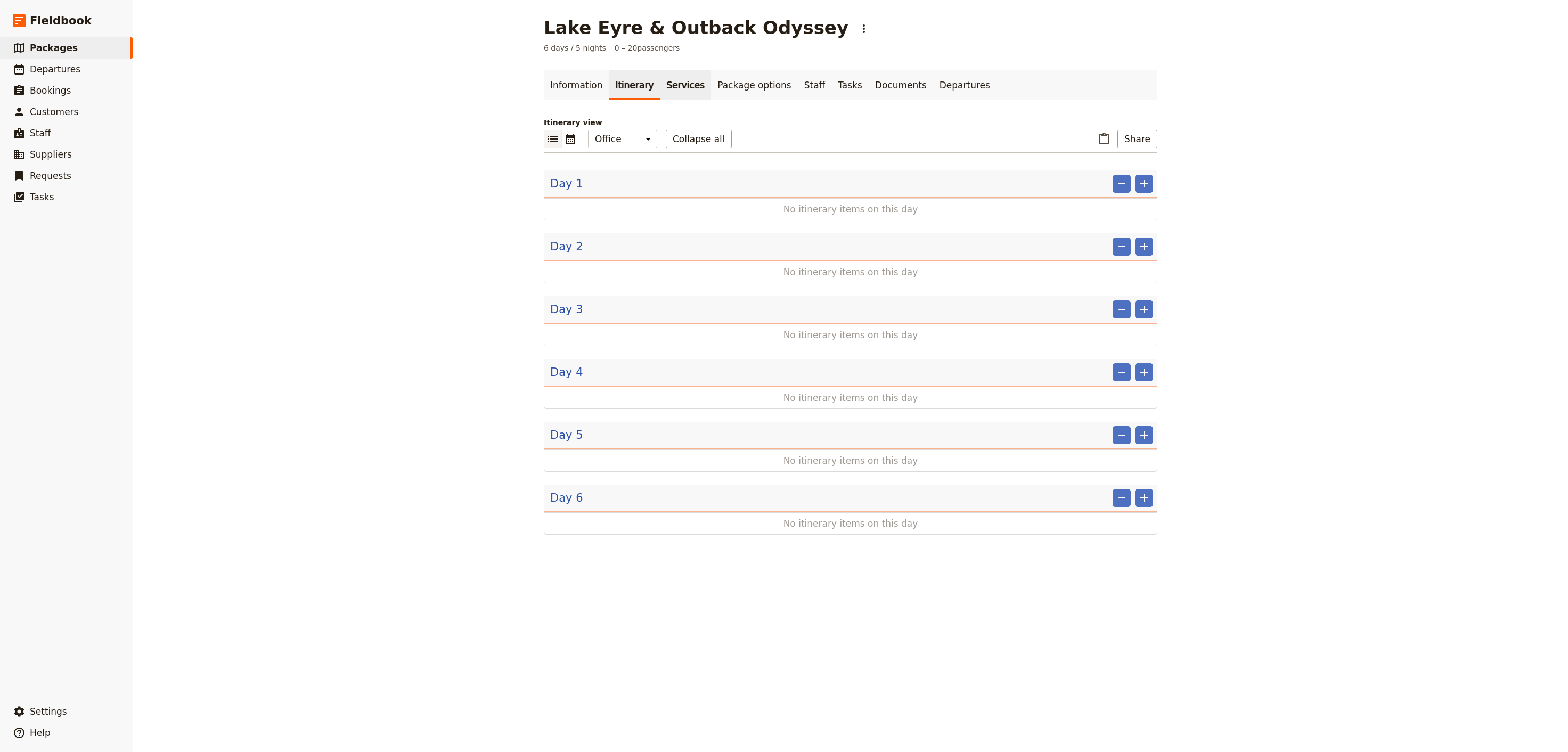
click at [661, 75] on link "Services" at bounding box center [686, 84] width 51 height 30
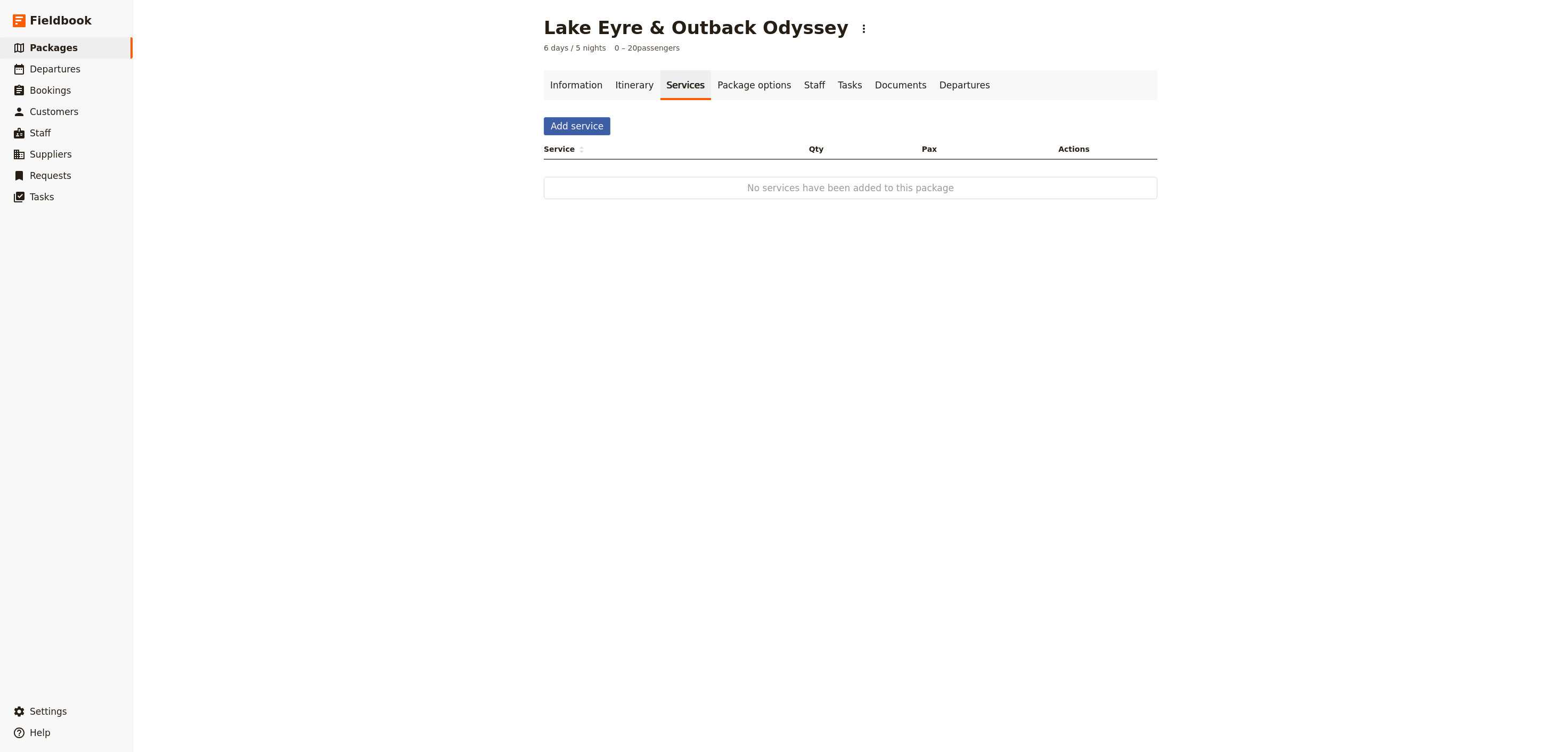
click at [569, 121] on button "Add service" at bounding box center [577, 126] width 66 height 18
select select "6"
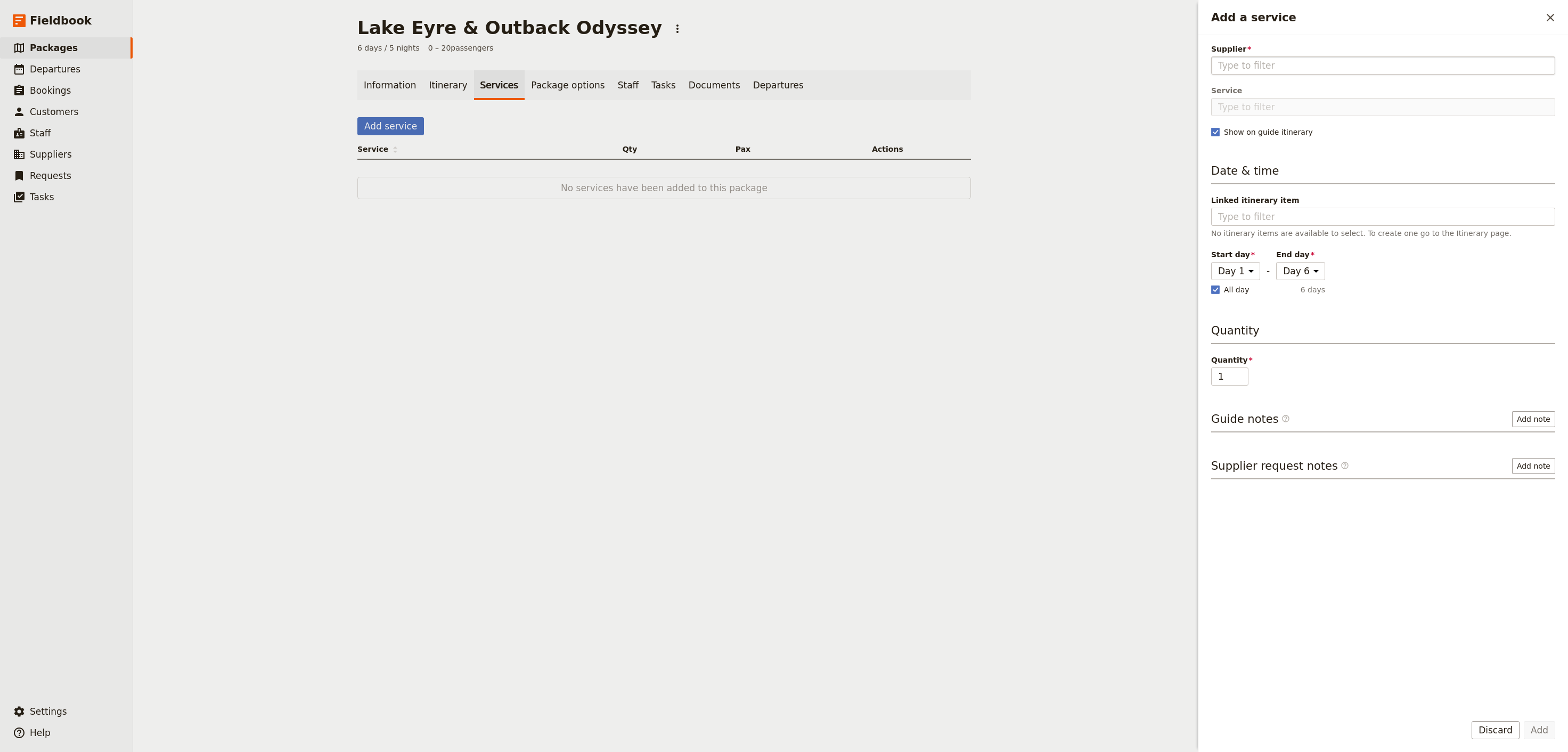
click at [1315, 67] on input "Supplier" at bounding box center [1384, 65] width 330 height 13
click at [1373, 102] on button "[GEOGRAPHIC_DATA]" at bounding box center [1383, 93] width 341 height 19
type input "[GEOGRAPHIC_DATA]"
click at [1270, 109] on input "Service" at bounding box center [1384, 107] width 344 height 18
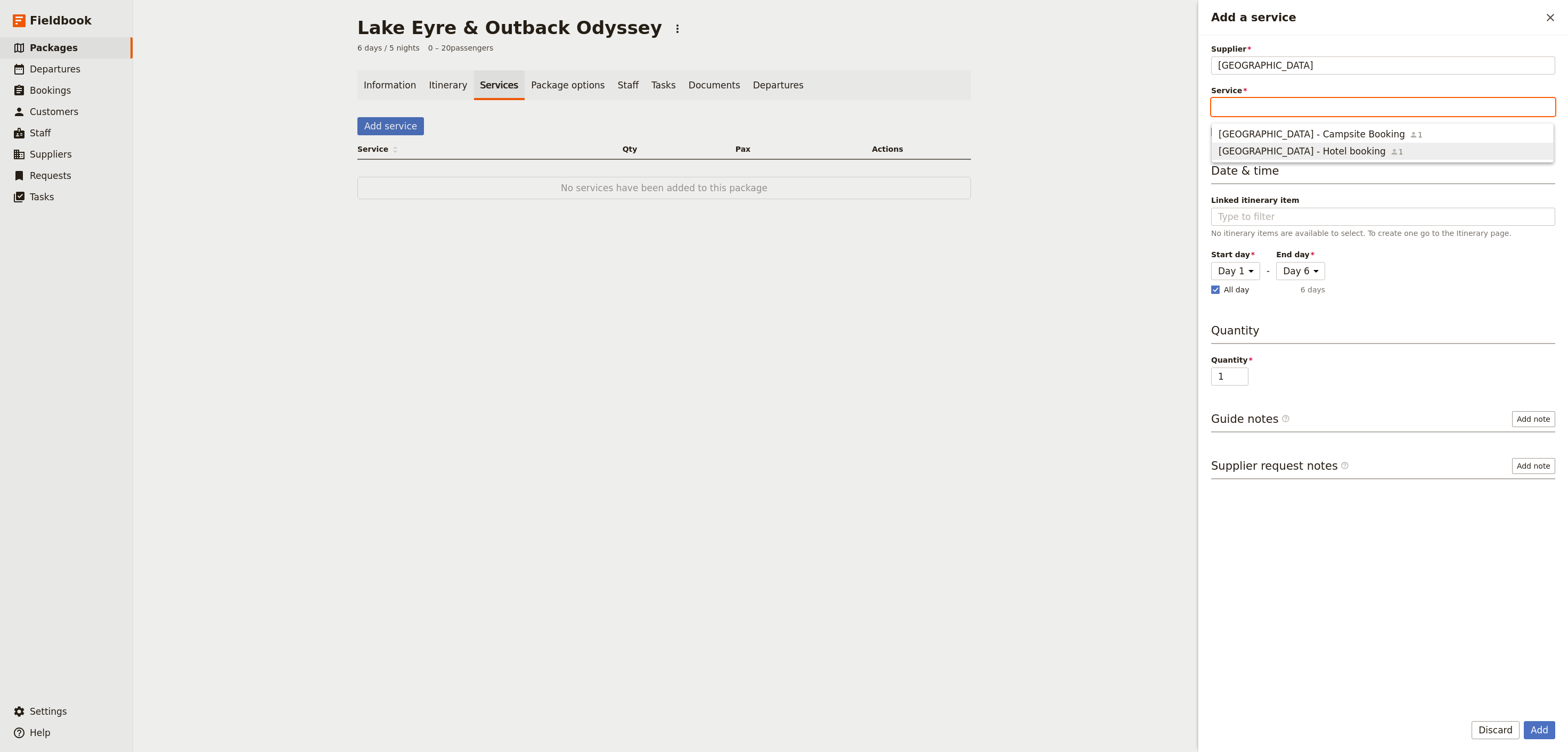
click at [1343, 148] on span "[GEOGRAPHIC_DATA] - Hotel booking" at bounding box center [1302, 151] width 167 height 13
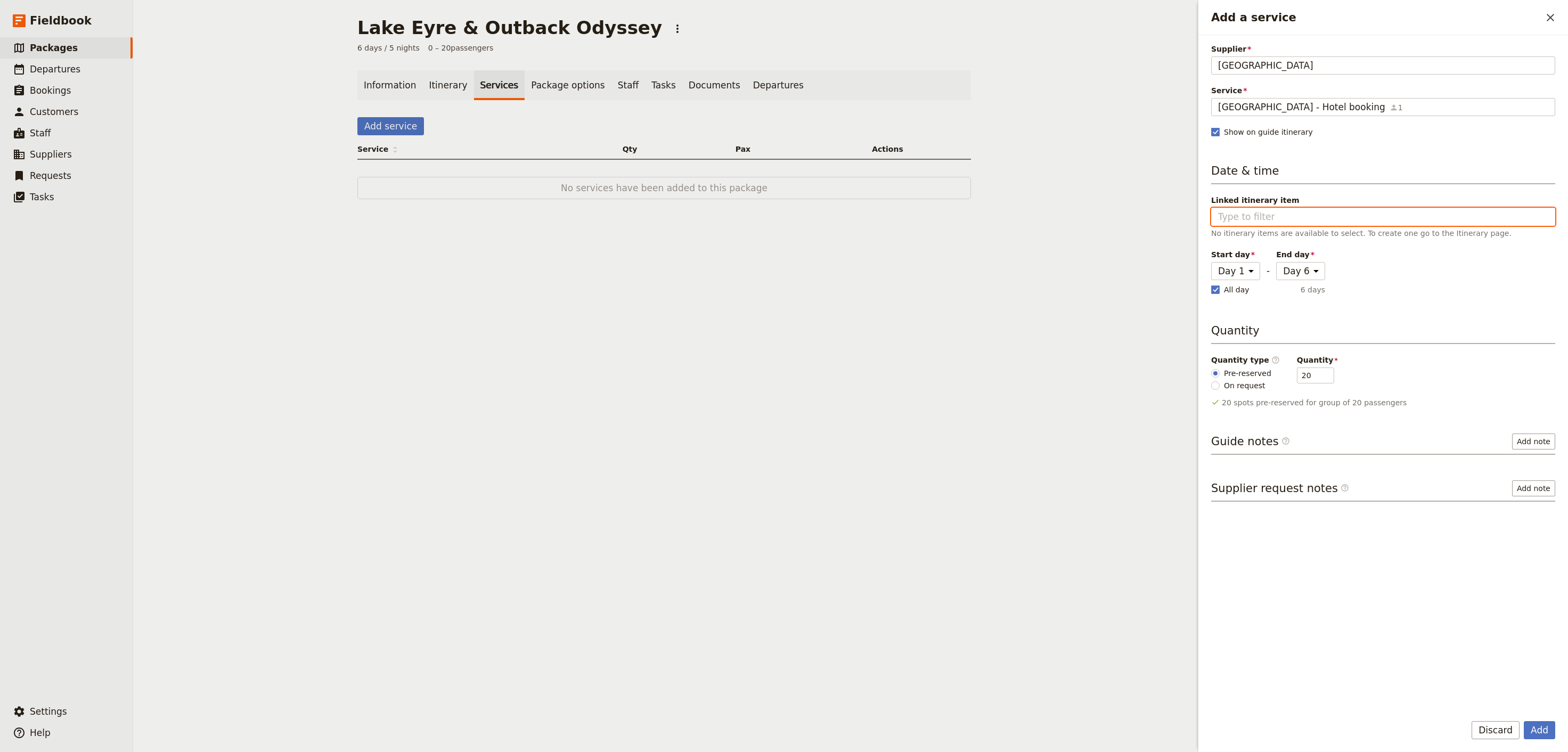
click at [1276, 214] on input "Linked itinerary item" at bounding box center [1384, 216] width 330 height 13
click at [1276, 262] on select "Day 1 Day 2 Day 3 Day 4 Day 5 Day 6" at bounding box center [1301, 271] width 49 height 18
select select "2"
click option "Day 2" at bounding box center [0, 0] width 0 height 0
click at [1228, 391] on span "On request" at bounding box center [1245, 386] width 42 height 11
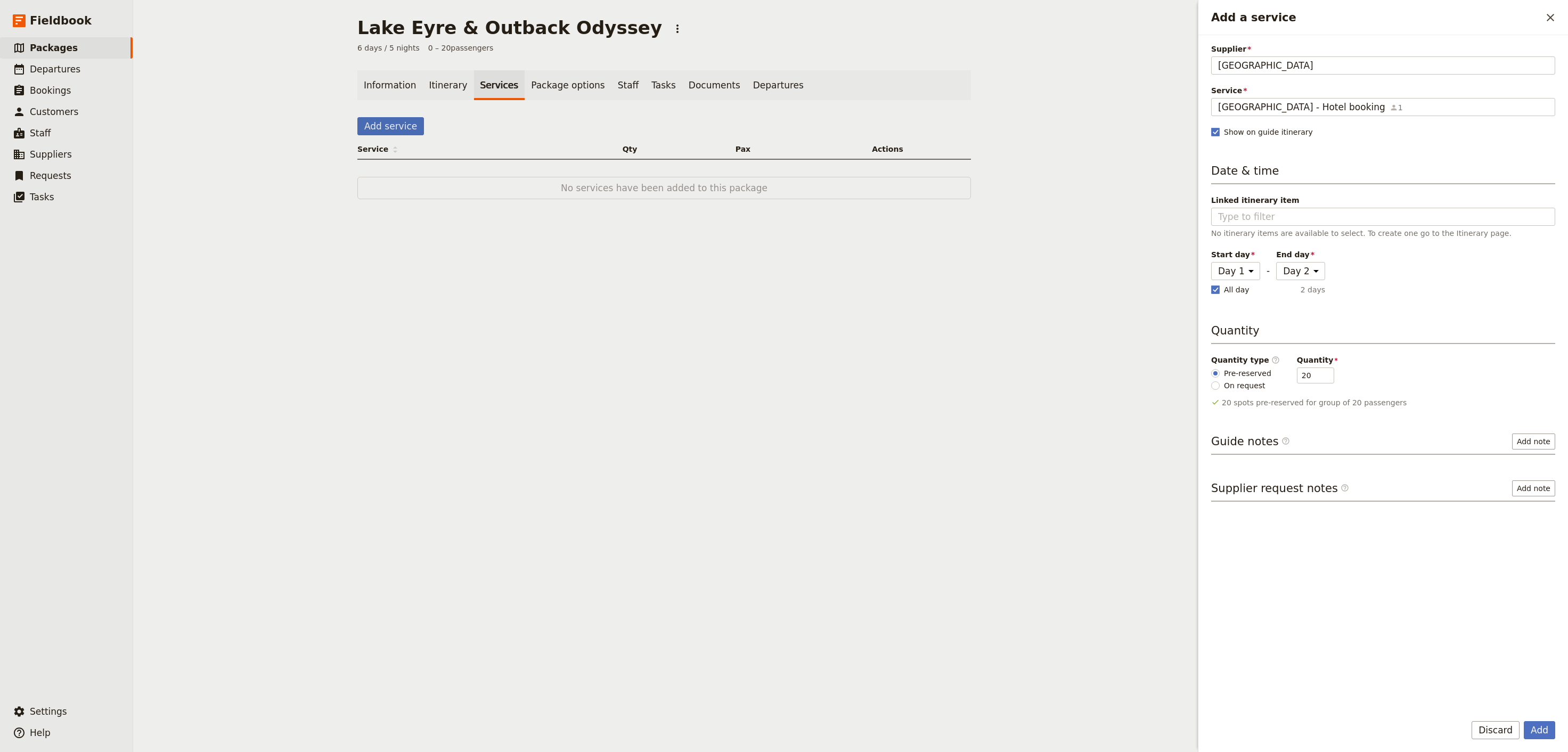
click at [1220, 390] on input "On request" at bounding box center [1216, 385] width 8 height 8
radio input "true"
click at [1545, 731] on button "Add" at bounding box center [1539, 731] width 31 height 18
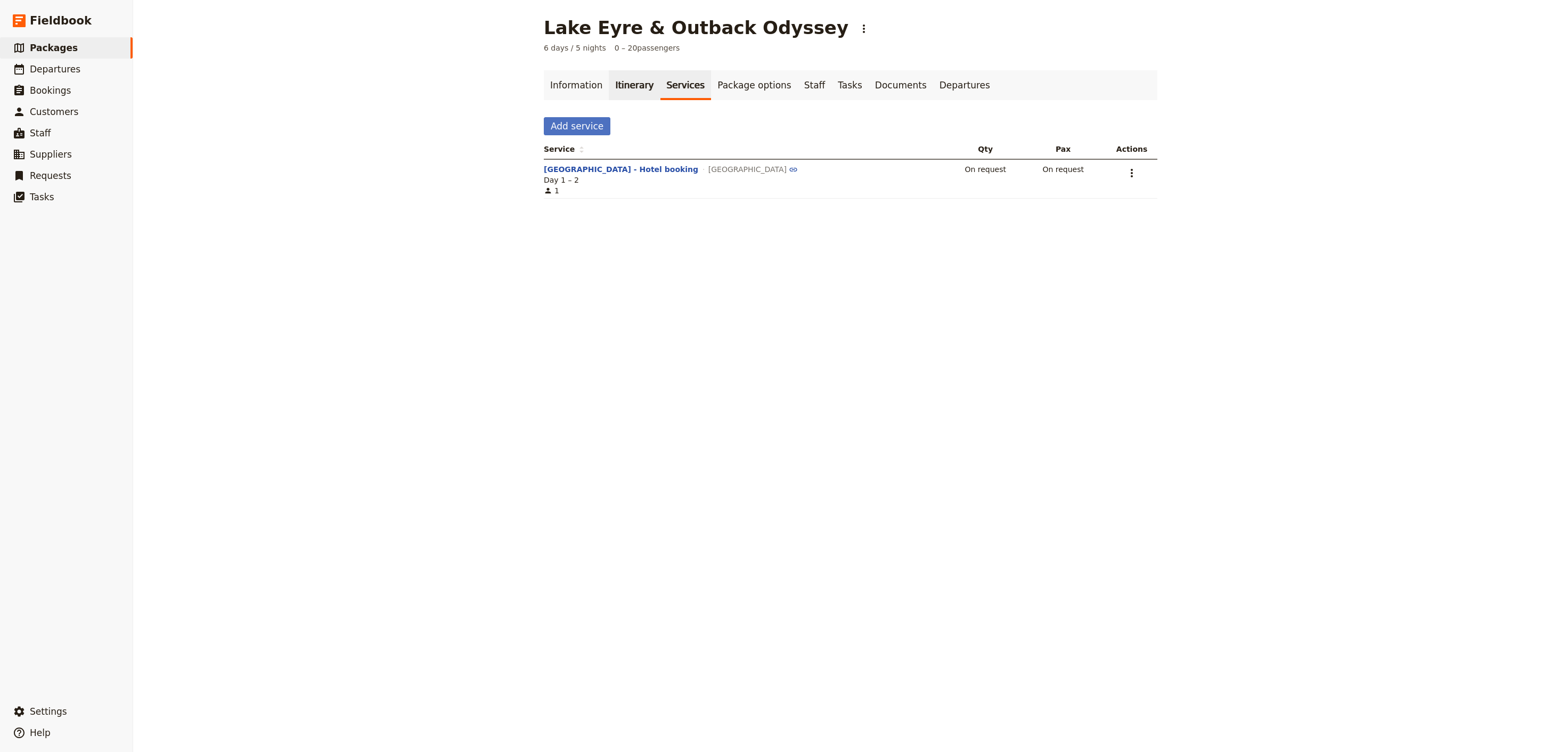
click at [610, 88] on link "Itinerary" at bounding box center [634, 84] width 51 height 30
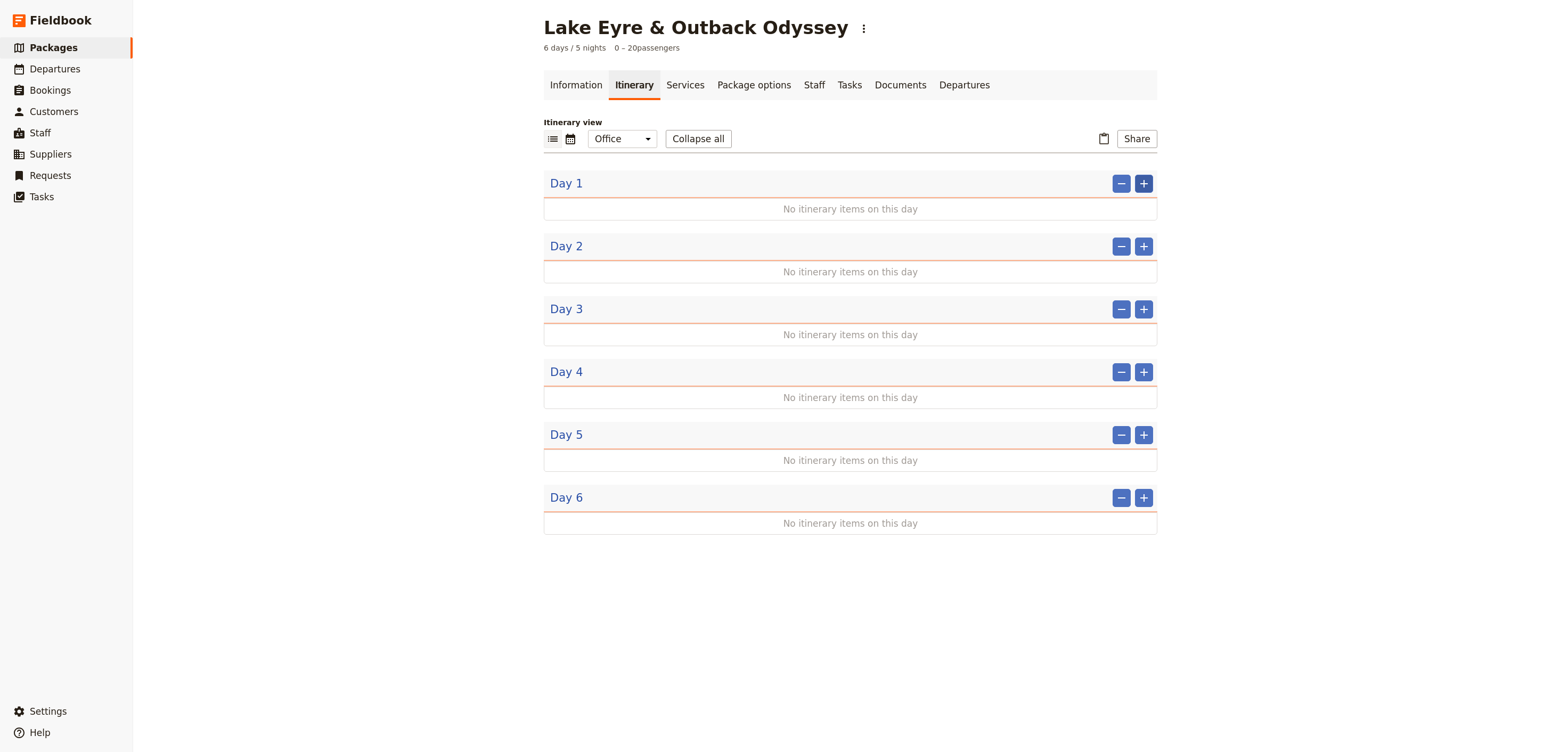
click at [1152, 190] on button "​" at bounding box center [1144, 184] width 18 height 18
click at [1128, 211] on span "Add itinerary item" at bounding box center [1112, 209] width 68 height 11
click at [1128, 211] on div "Lake Eyre & Outback Odyssey ​ 6 days / 5 nights 0 – 20 passengers Information I…" at bounding box center [850, 376] width 1435 height 752
click at [1130, 210] on div "No itinerary items on this day" at bounding box center [851, 209] width 613 height 22
click at [1143, 193] on button "​" at bounding box center [1144, 184] width 18 height 18
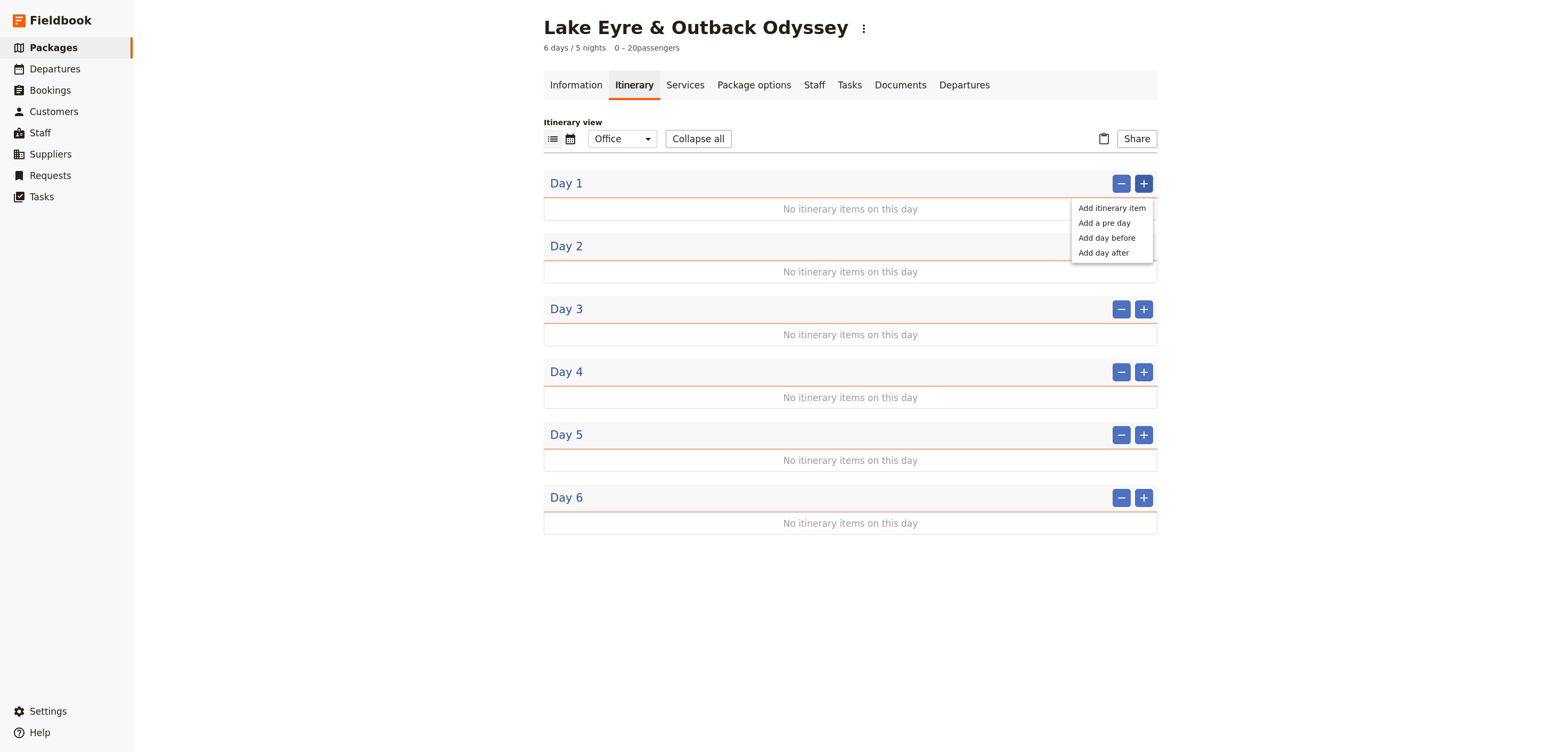
click at [1095, 201] on ul "Add itinerary item Add a pre day Add day before Add day after" at bounding box center [1112, 230] width 81 height 65
click at [652, 202] on div "No itinerary items on this day" at bounding box center [851, 209] width 613 height 22
click at [573, 187] on span "Day 1" at bounding box center [566, 183] width 33 height 16
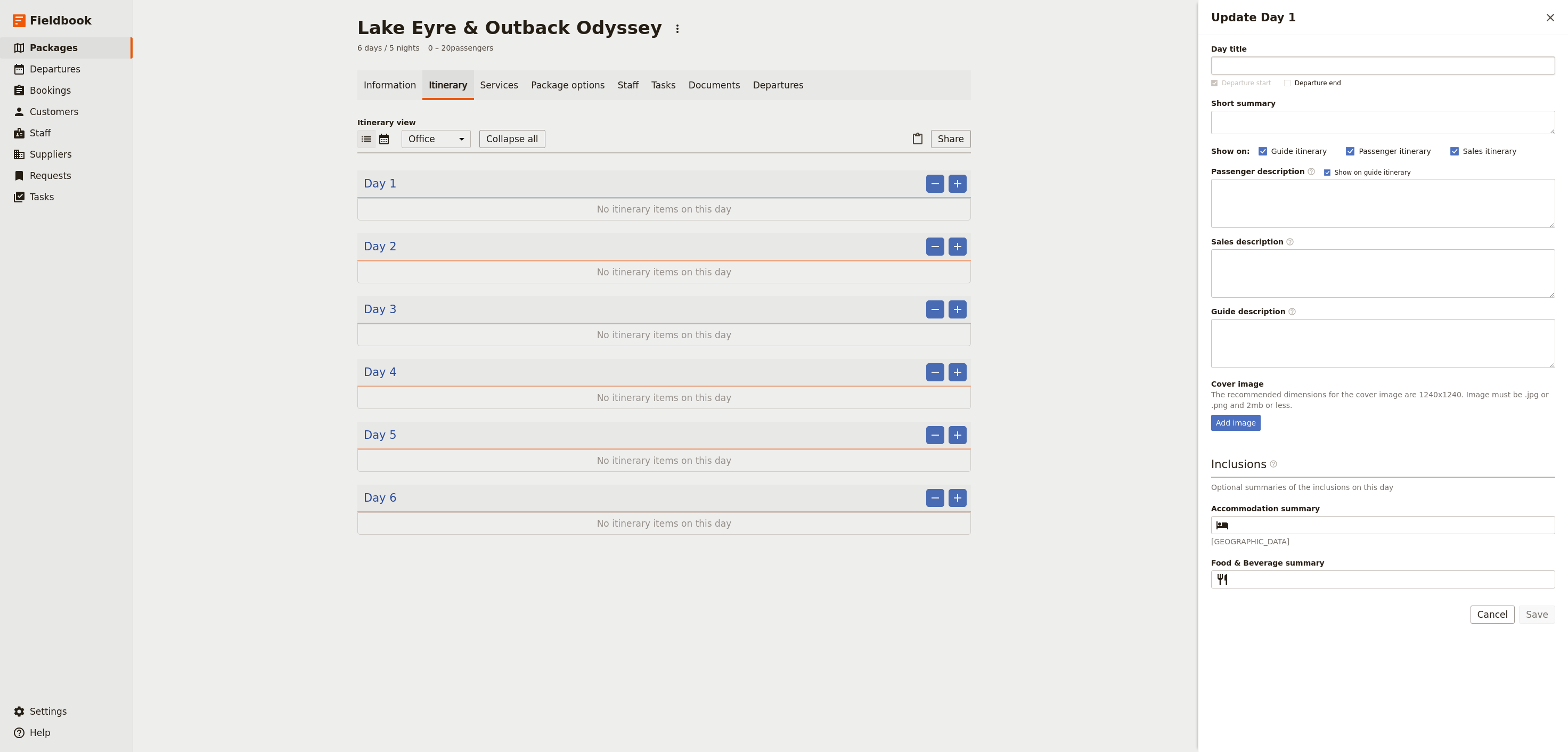
drag, startPoint x: 1292, startPoint y: 81, endPoint x: 1291, endPoint y: 69, distance: 12.0
click at [1295, 80] on span "Departure end" at bounding box center [1318, 83] width 46 height 8
click at [1284, 79] on input "Departure end" at bounding box center [1284, 78] width 1 height 1
checkbox input "true"
click at [1229, 84] on span "Departure start" at bounding box center [1247, 83] width 49 height 8
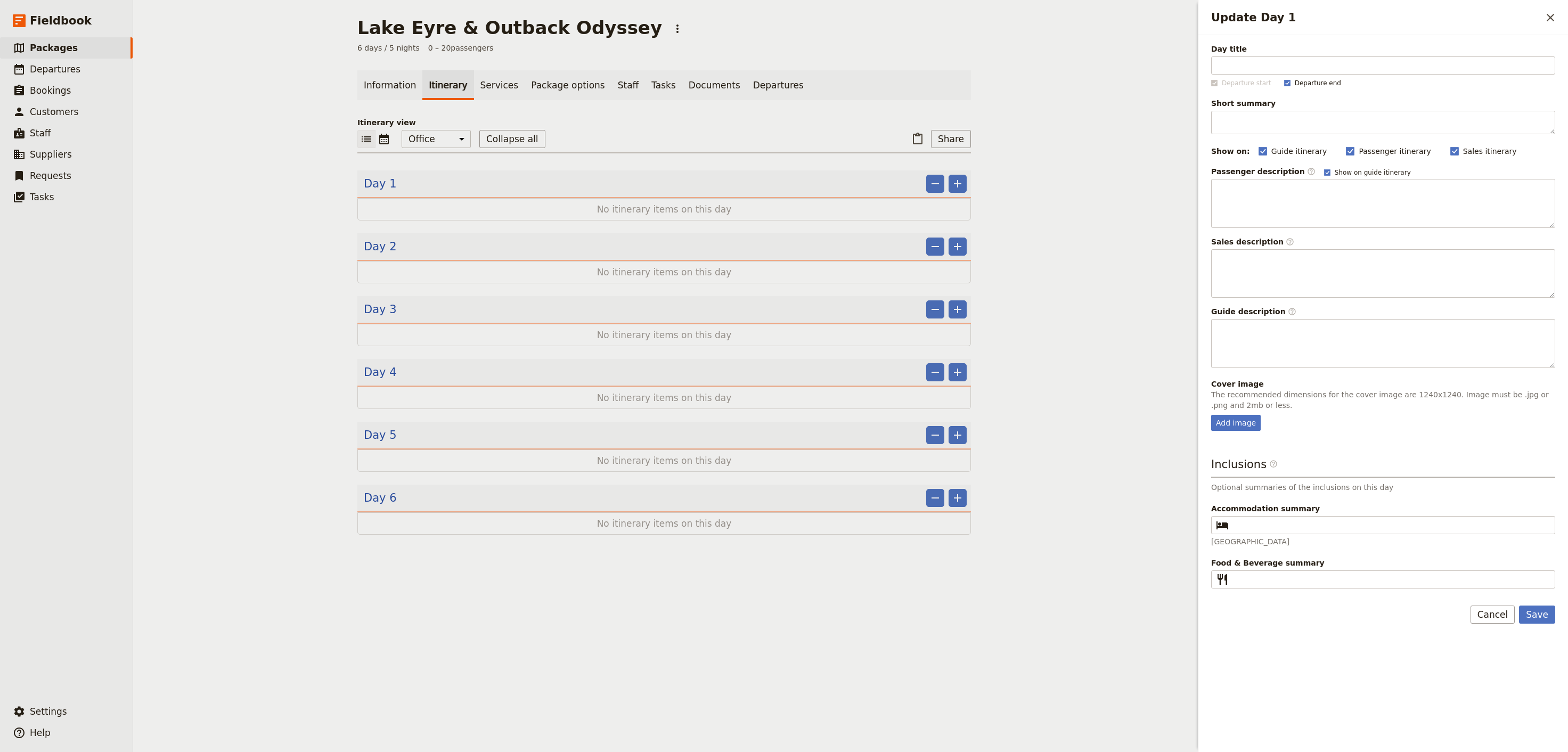
click at [1271, 76] on div "Day title Departure start Departure end Short summary 150 / 150 characters rema…" at bounding box center [1384, 316] width 344 height 545
drag, startPoint x: 1103, startPoint y: 150, endPoint x: 1184, endPoint y: 145, distance: 81.2
click at [1111, 150] on div "Lake Eyre & Outback Odyssey ​ 6 days / 5 nights 0 – 20 passengers Information I…" at bounding box center [664, 376] width 1063 height 752
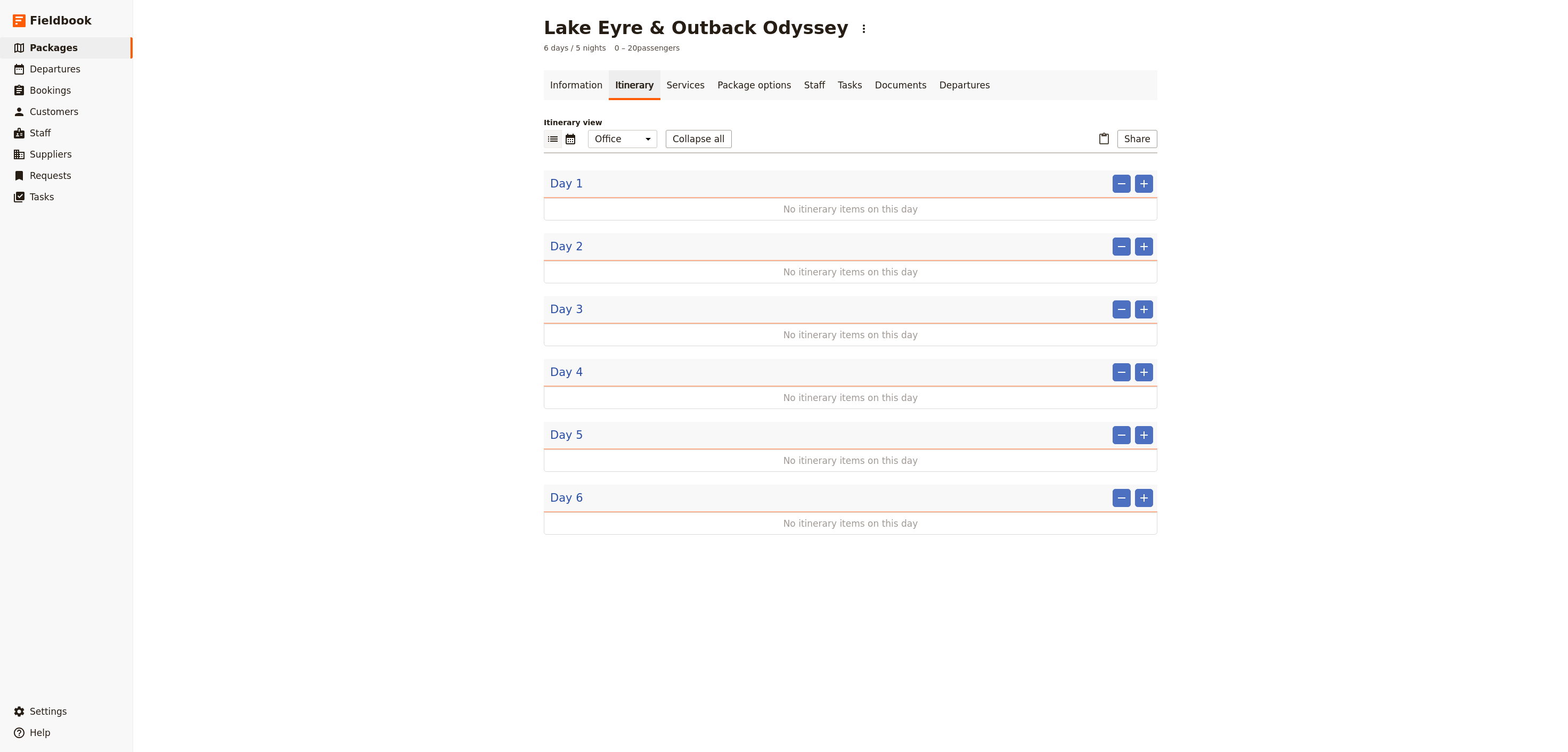
click at [843, 186] on div "Day 1 ​ ​" at bounding box center [852, 184] width 603 height 18
click at [570, 188] on span "Day 1" at bounding box center [566, 183] width 33 height 16
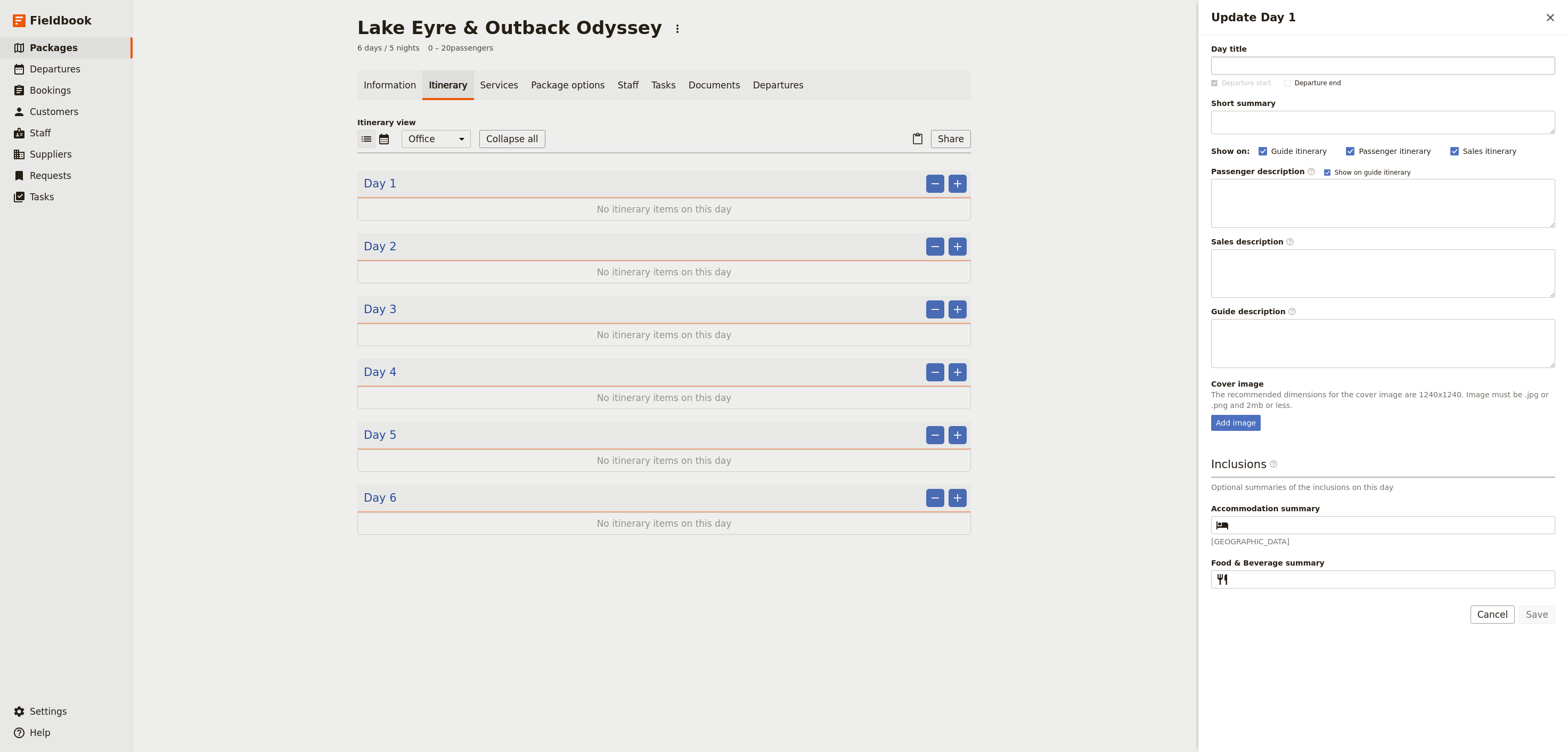
click at [1247, 72] on input "Day title" at bounding box center [1384, 65] width 344 height 18
click at [1283, 74] on input "Day title" at bounding box center [1384, 65] width 344 height 18
paste input "Day 1: [GEOGRAPHIC_DATA] to Ikara Flinders Ranges"
type input "Day 1: [GEOGRAPHIC_DATA] to Ikara Flinders Ranges"
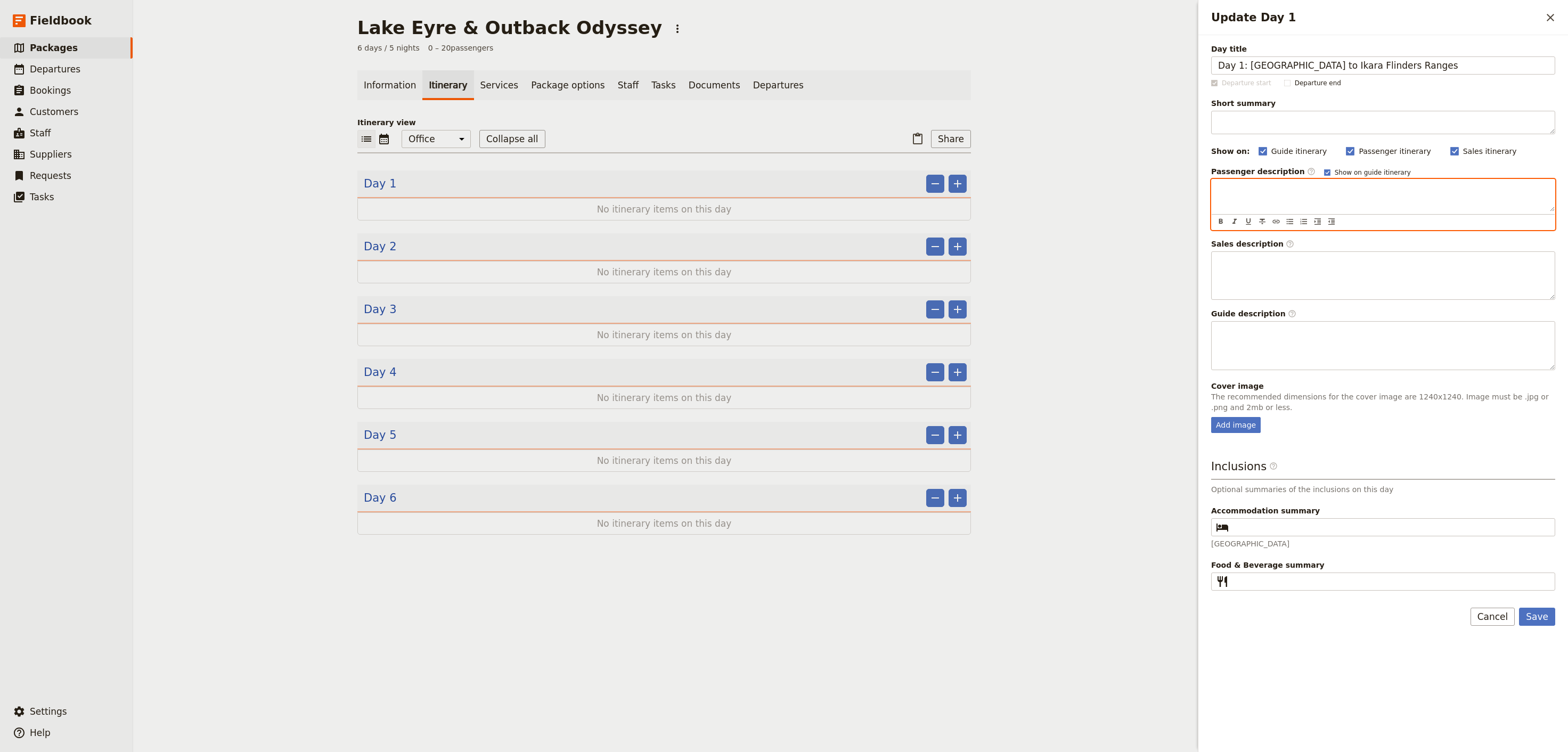
click at [1296, 206] on div "Update Day 1" at bounding box center [1383, 196] width 343 height 32
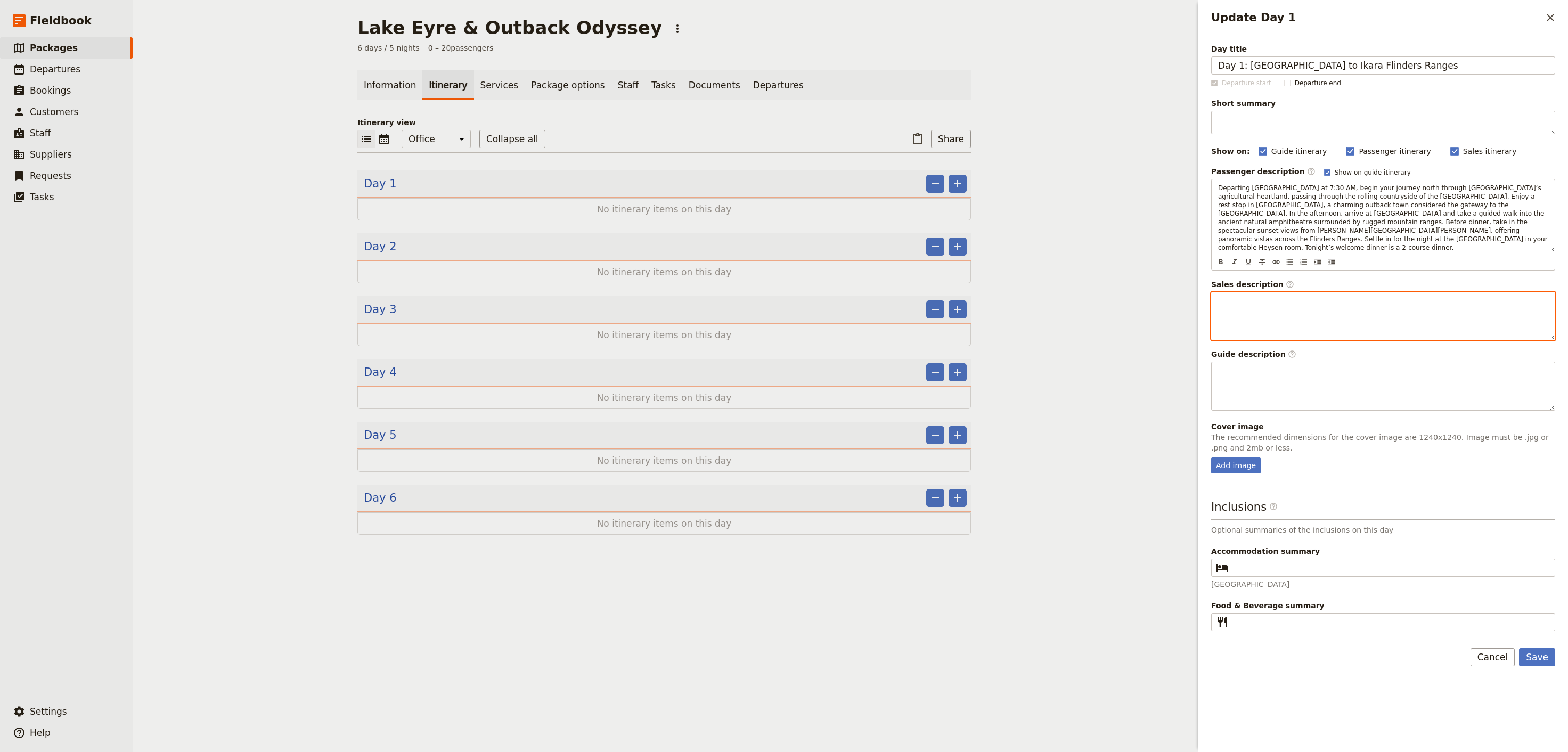
click at [1262, 301] on div "Update Day 1" at bounding box center [1383, 316] width 343 height 48
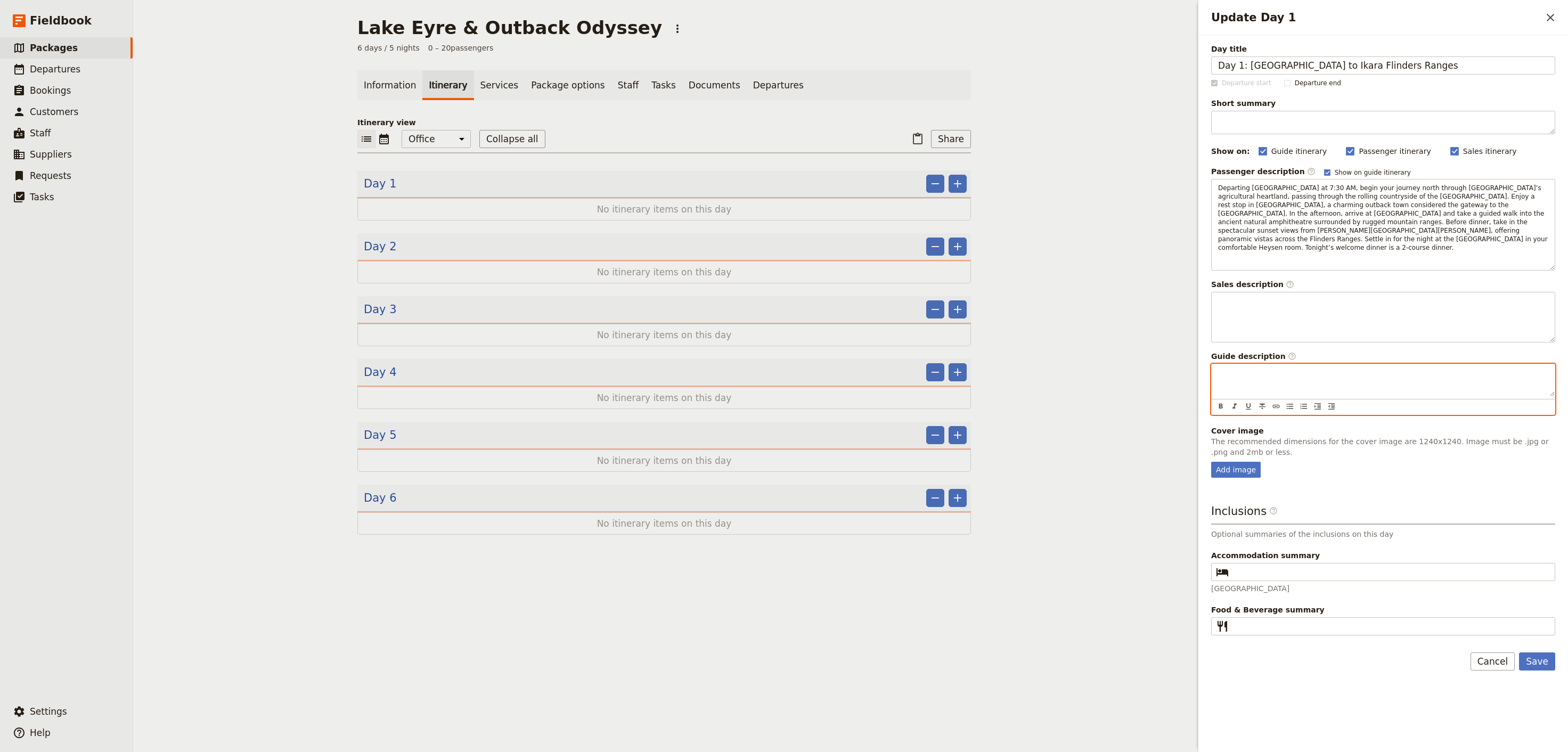
click at [1261, 389] on div "Update Day 1" at bounding box center [1383, 381] width 343 height 32
click at [1279, 368] on div "Update Day 1" at bounding box center [1383, 381] width 343 height 32
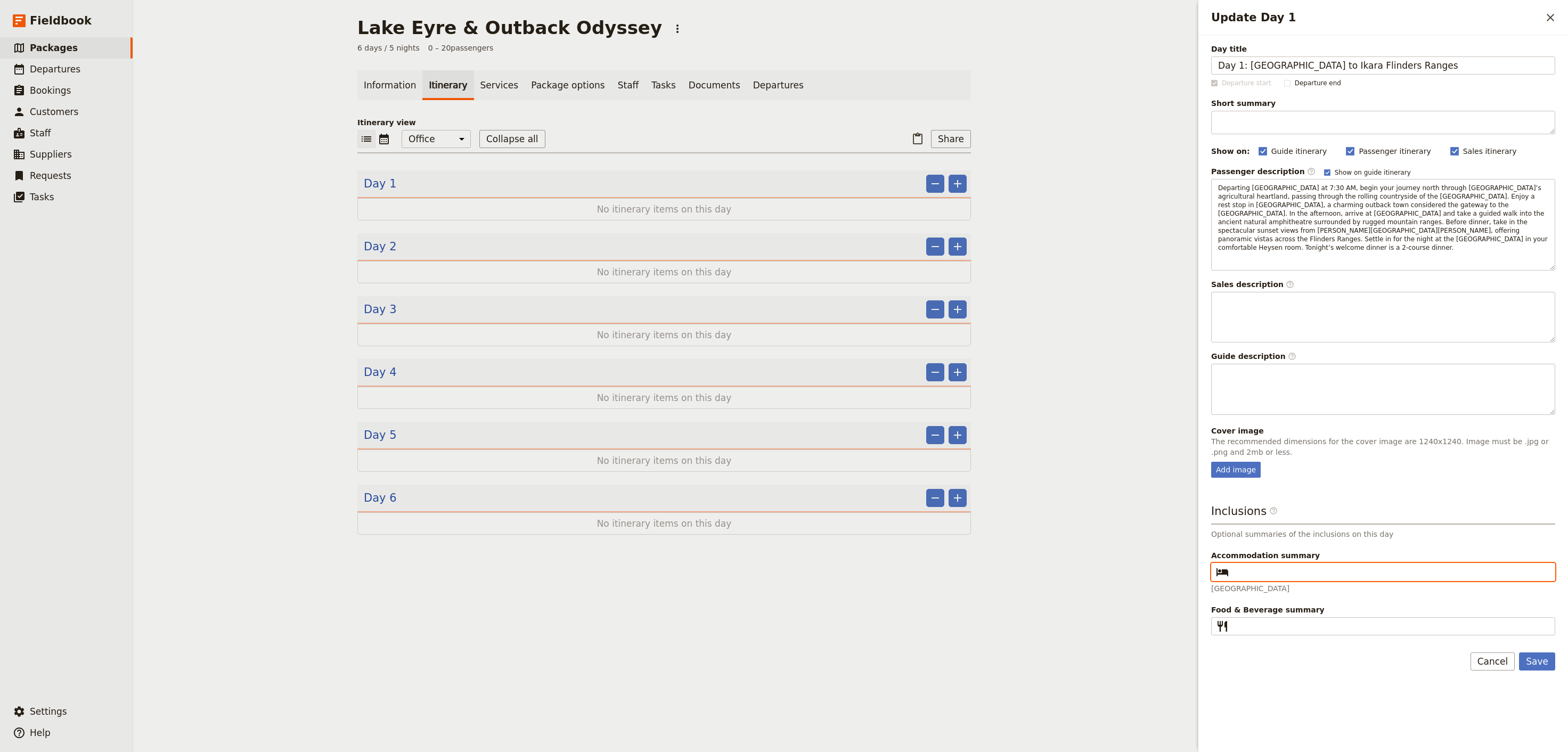
click at [1445, 566] on input "Accommodation summary ​" at bounding box center [1391, 572] width 315 height 13
type input "[GEOGRAPHIC_DATA] - Heysen Room"
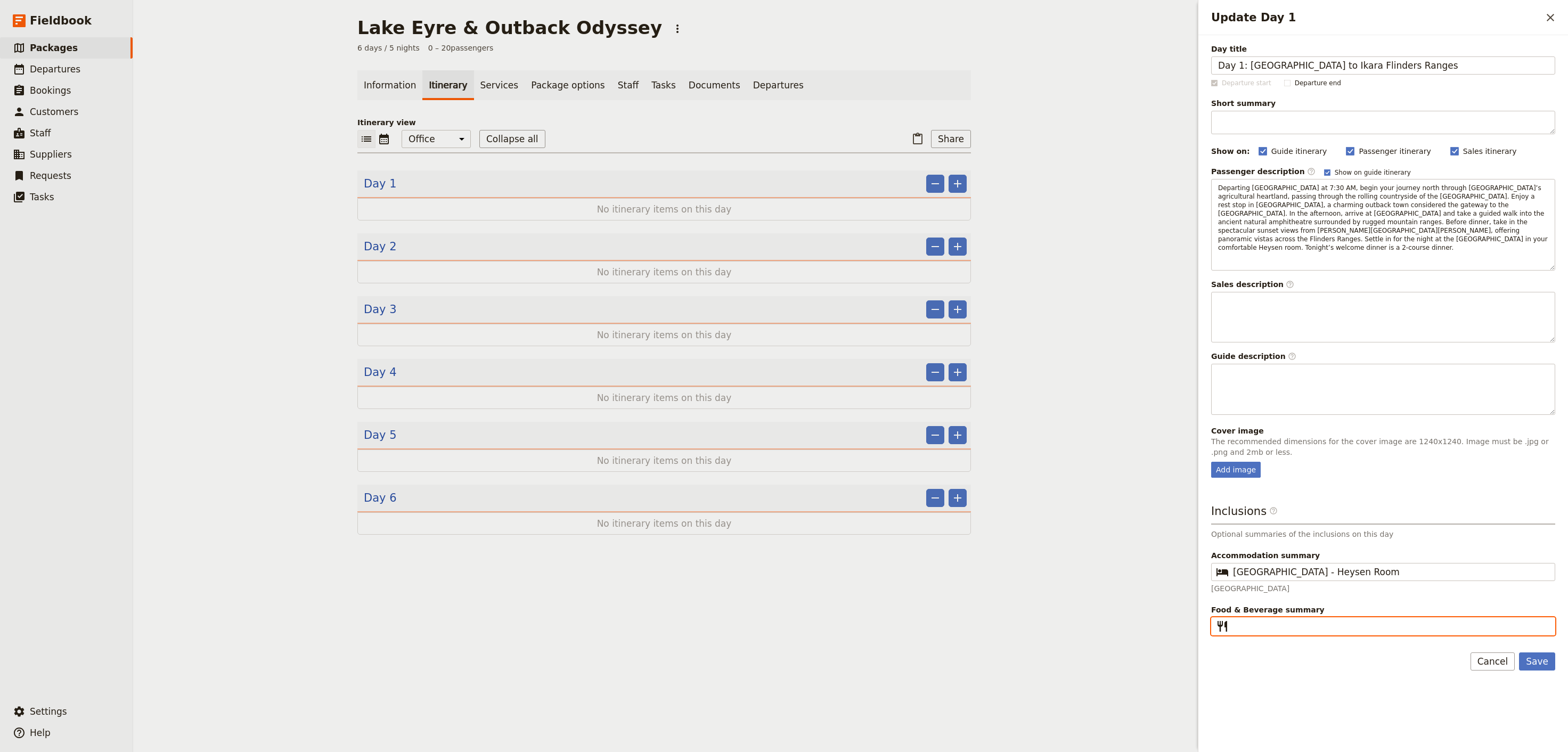
click at [1247, 620] on input "Food & Beverage summary ​" at bounding box center [1391, 626] width 315 height 13
type input "Lunch & Dinner"
click at [1528, 652] on button "Save" at bounding box center [1538, 661] width 37 height 18
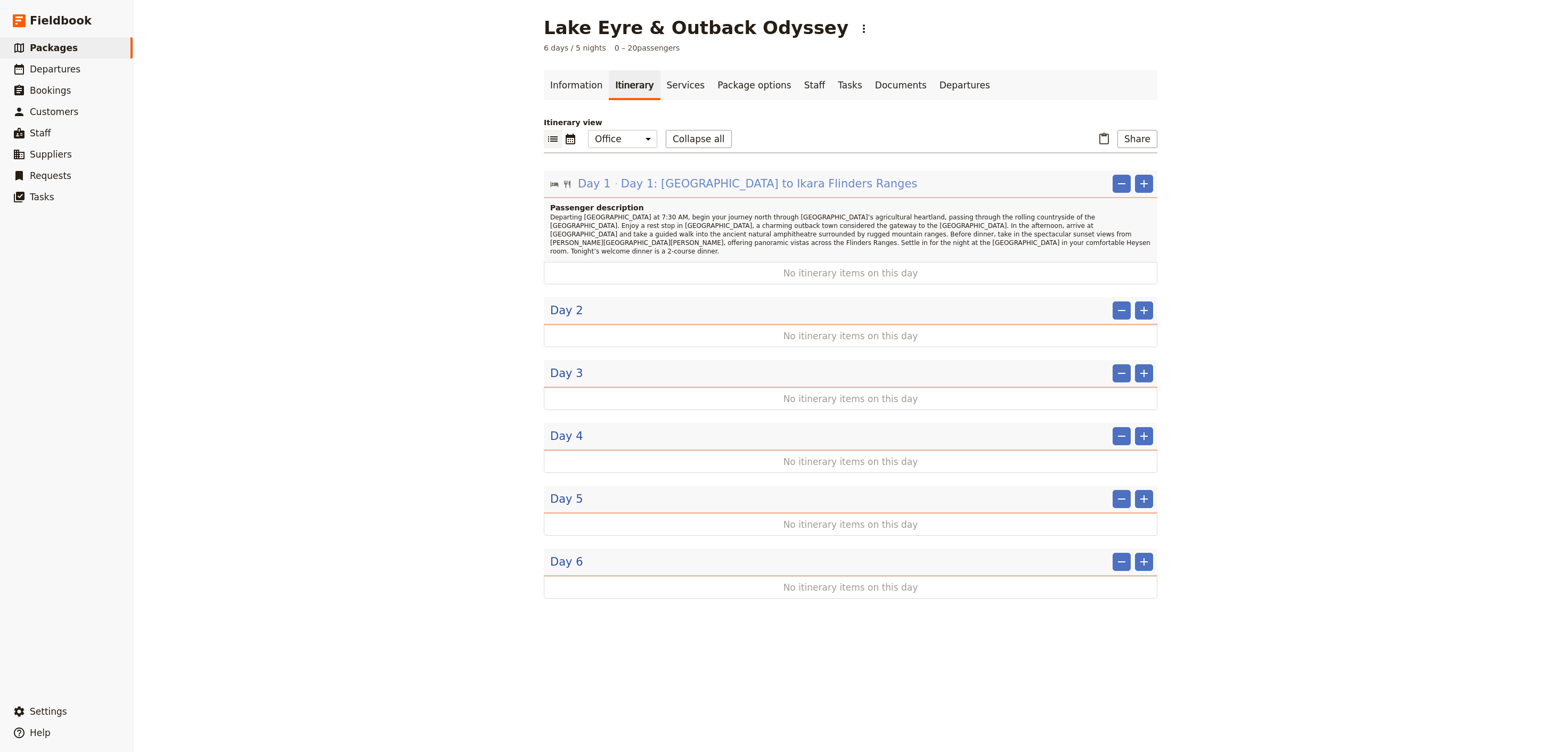
click at [787, 186] on span "Day 1: [GEOGRAPHIC_DATA] to Ikara Flinders Ranges" at bounding box center [770, 183] width 297 height 16
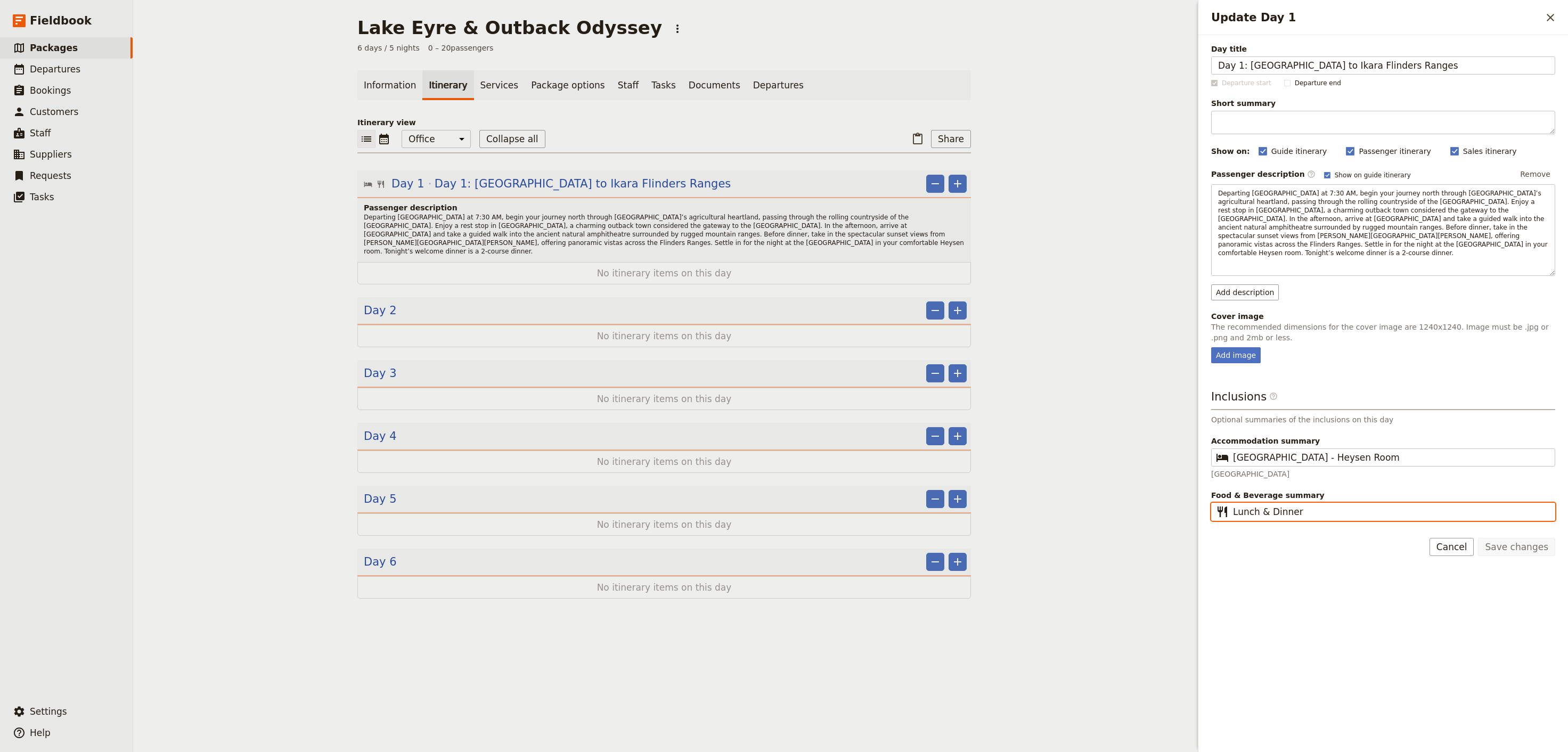
drag, startPoint x: 1271, startPoint y: 499, endPoint x: 1155, endPoint y: 496, distance: 116.0
click at [1233, 505] on input "Lunch & Dinner" at bounding box center [1391, 511] width 315 height 13
type input "Dinner"
click at [1507, 538] on button "Save changes" at bounding box center [1516, 547] width 77 height 18
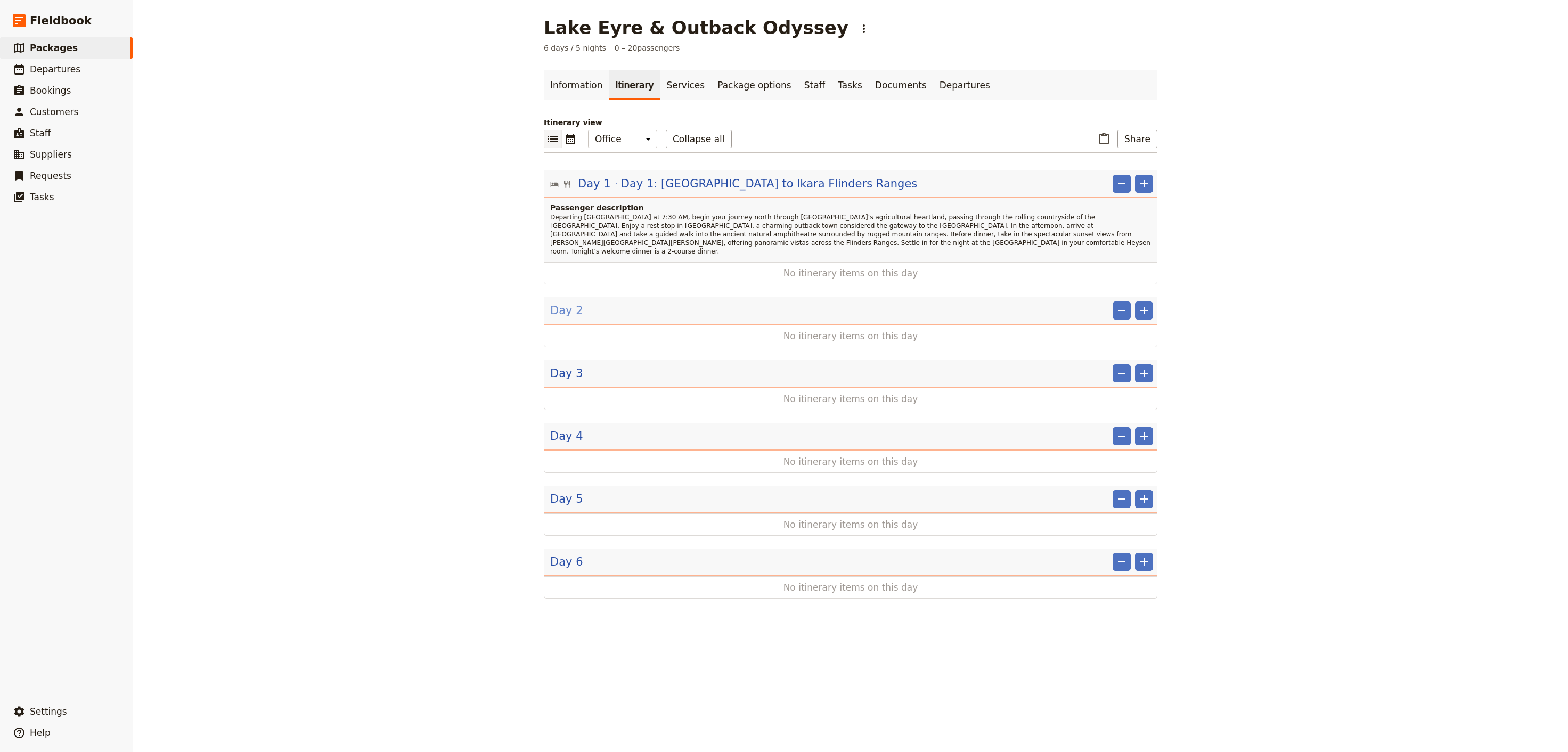
click at [567, 305] on span "Day 2" at bounding box center [566, 311] width 33 height 16
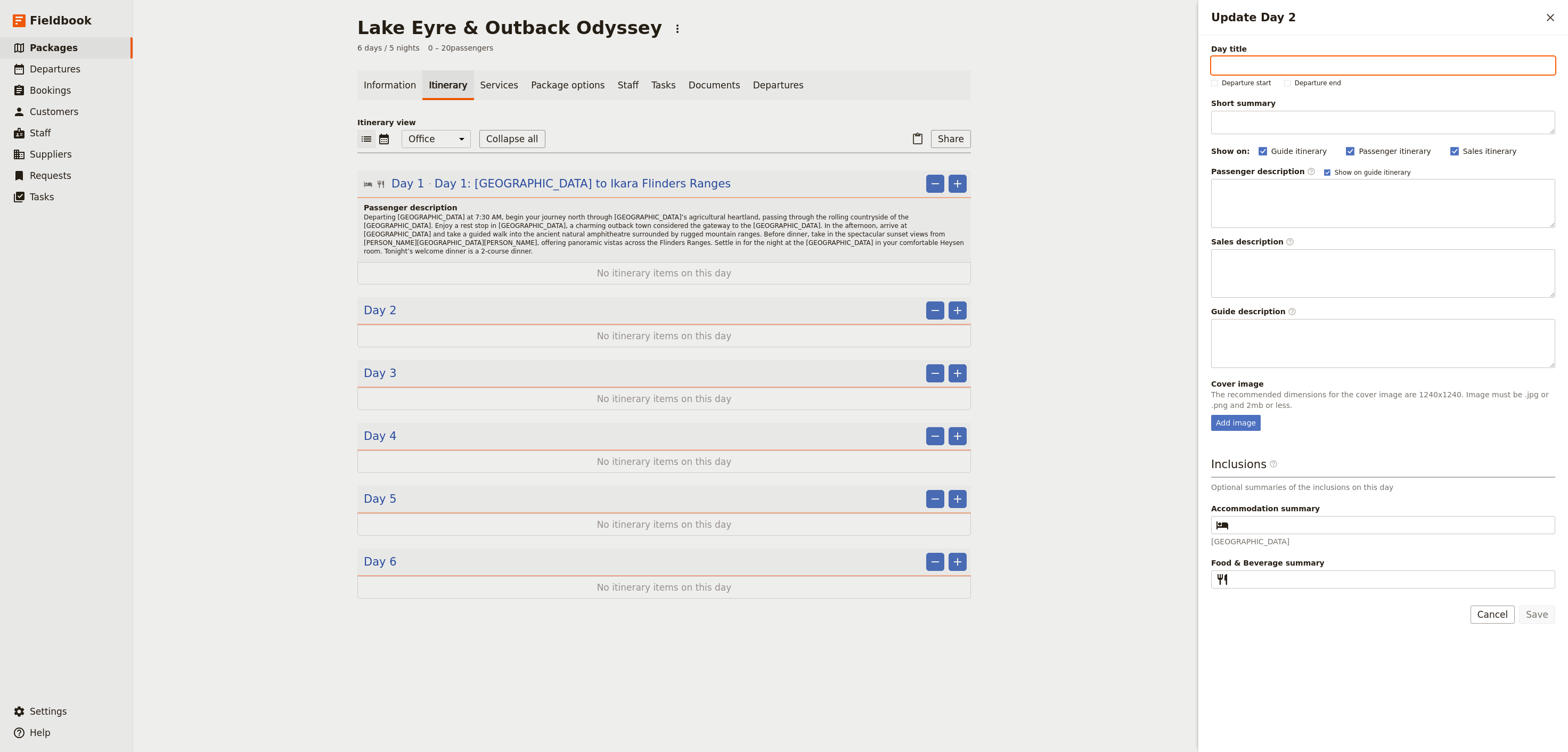
click at [1350, 67] on input "Day title" at bounding box center [1384, 65] width 344 height 18
paste input "Day 2: [GEOGRAPHIC_DATA] to [PERSON_NAME][GEOGRAPHIC_DATA] via the Oodnadatta T…"
drag, startPoint x: 1248, startPoint y: 67, endPoint x: 1096, endPoint y: 81, distance: 152.6
click at [1212, 75] on input "Day 2: [GEOGRAPHIC_DATA] to [PERSON_NAME][GEOGRAPHIC_DATA] via the Oodnadatta T…" at bounding box center [1384, 65] width 344 height 18
type input "[GEOGRAPHIC_DATA] to [PERSON_NAME][GEOGRAPHIC_DATA] via the [GEOGRAPHIC_DATA] T…"
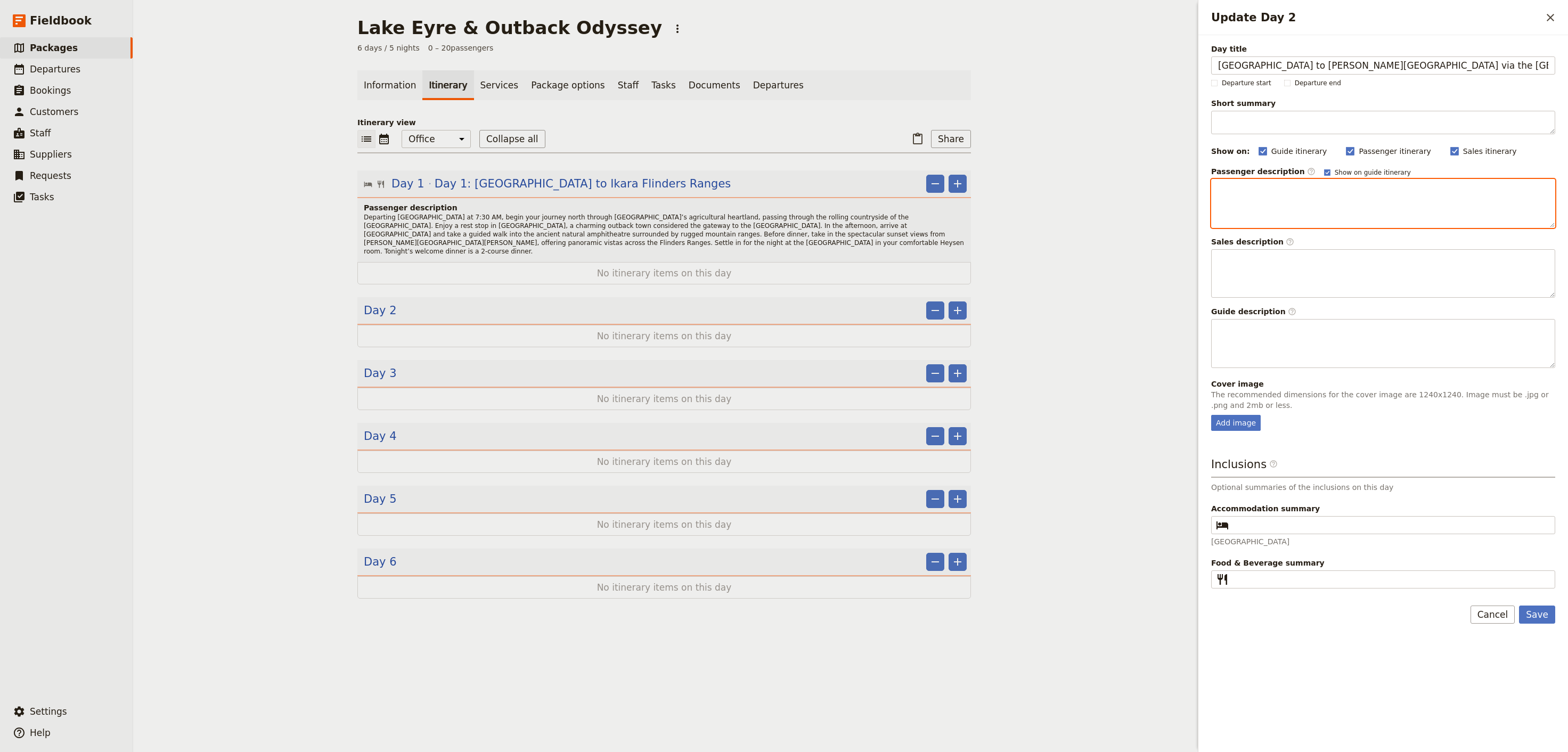
click at [1313, 210] on div "Update Day 2" at bounding box center [1383, 203] width 343 height 48
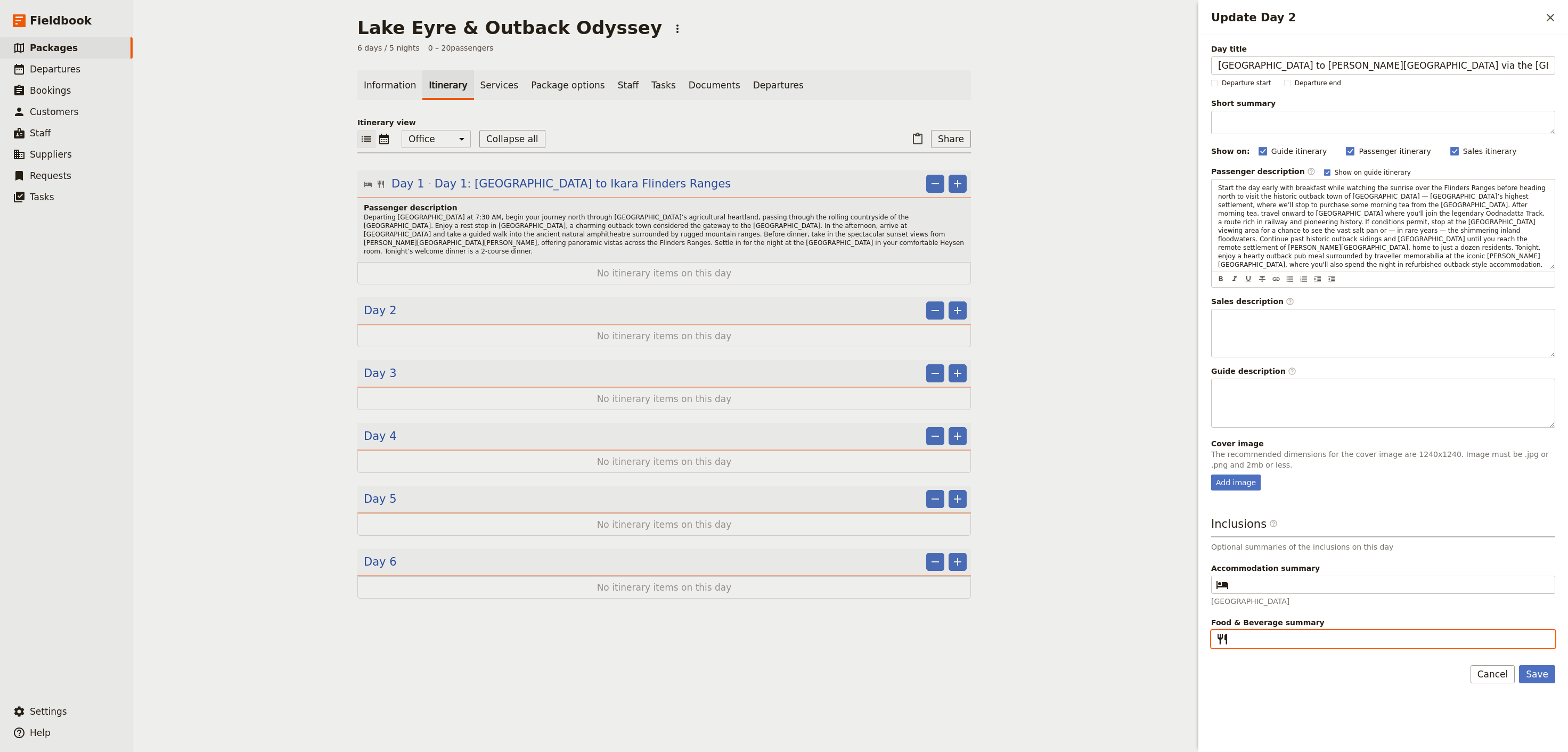
click at [1257, 633] on input "Food & Beverage summary ​" at bounding box center [1391, 639] width 315 height 13
click at [1256, 635] on fieldset "​" at bounding box center [1384, 639] width 344 height 18
click at [1256, 635] on input "Food & Beverage summary ​" at bounding box center [1391, 639] width 315 height 13
click at [1267, 633] on input "Food & Beverage summary ​" at bounding box center [1391, 639] width 315 height 13
type input "Breakfast & Dinner"
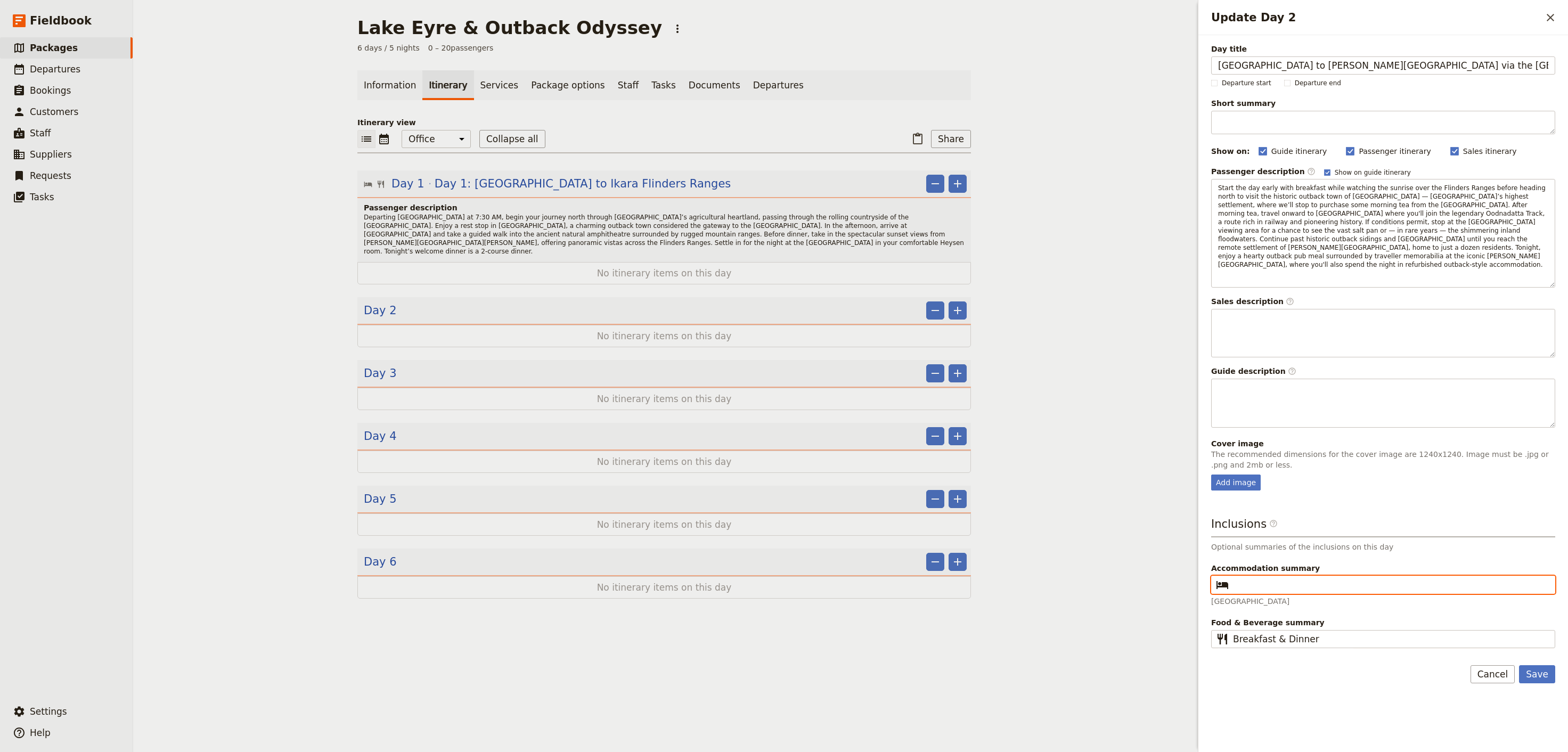
click at [1327, 578] on input "Accommodation summary ​" at bounding box center [1391, 585] width 315 height 13
type input "[PERSON_NAME][GEOGRAPHIC_DATA]"
click at [1538, 665] on button "Save" at bounding box center [1538, 674] width 37 height 18
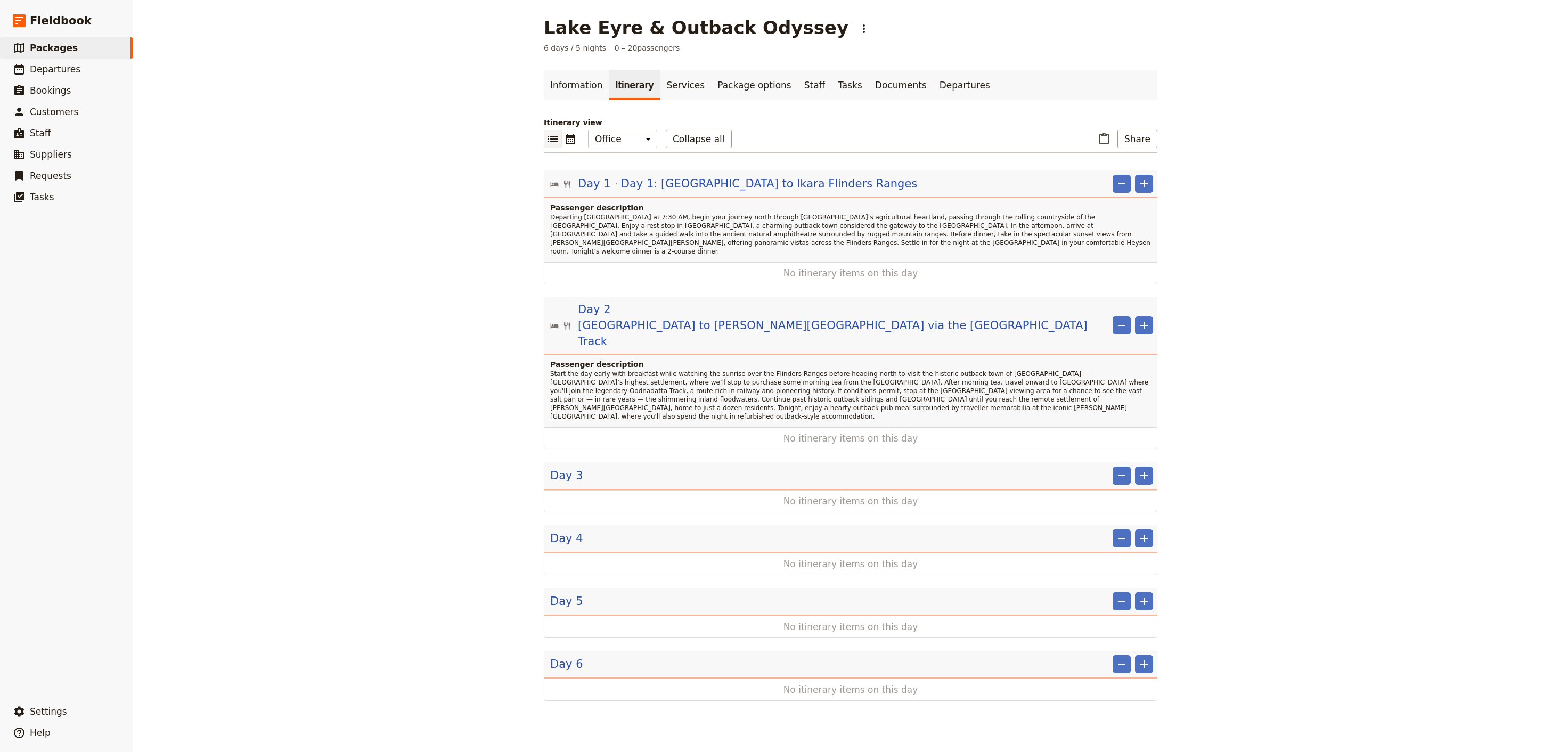
click at [1423, 540] on div "Lake Eyre & Outback Odyssey ​ 6 days / 5 nights 0 – 20 passengers Information I…" at bounding box center [850, 376] width 1435 height 752
click at [608, 183] on div "Day 1 Day 1: [GEOGRAPHIC_DATA] to Ikara Flinders Ranges" at bounding box center [747, 184] width 342 height 18
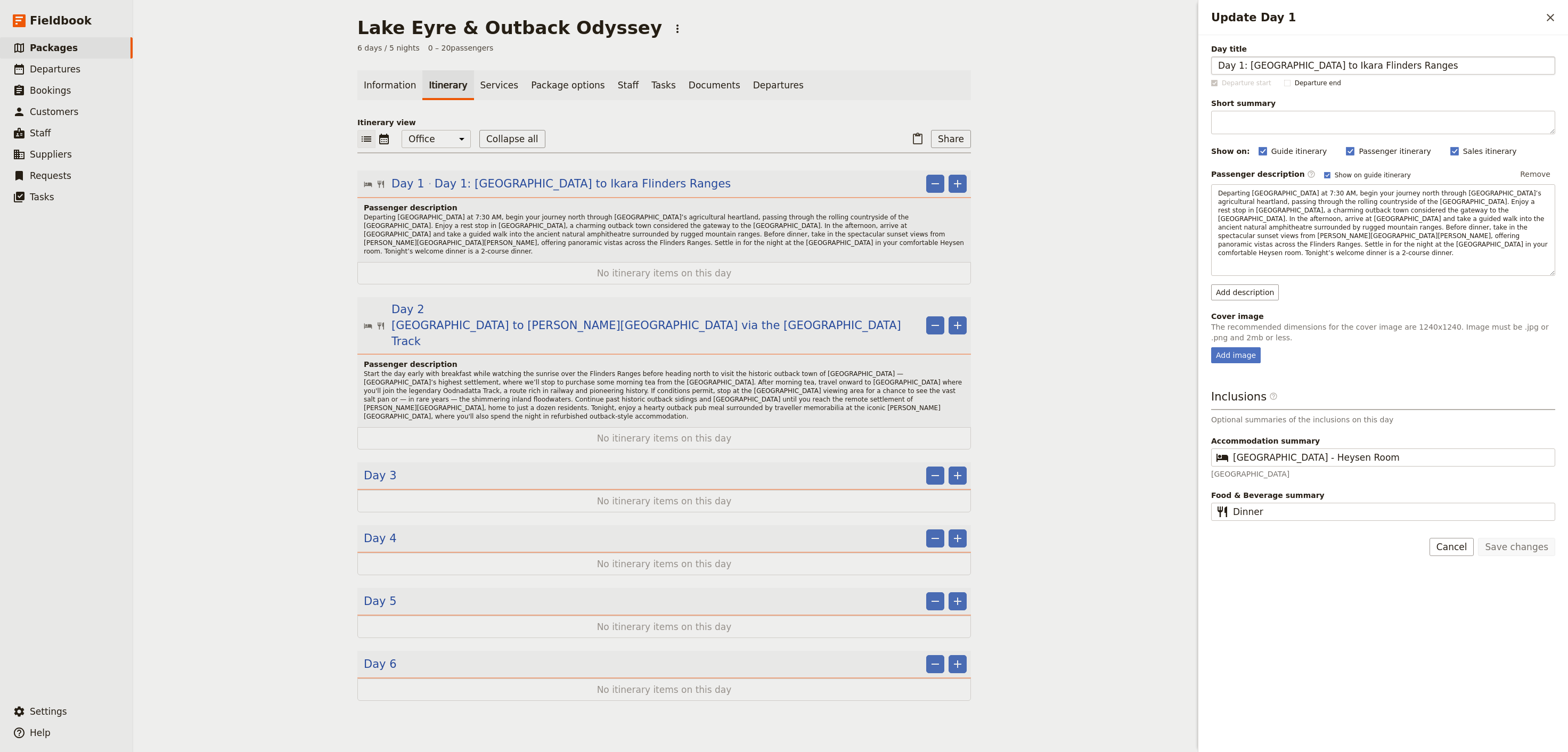
drag, startPoint x: 1247, startPoint y: 66, endPoint x: 1103, endPoint y: 61, distance: 144.1
click at [1212, 61] on input "Day 1: [GEOGRAPHIC_DATA] to Ikara Flinders Ranges" at bounding box center [1384, 65] width 344 height 18
type input "[GEOGRAPHIC_DATA] to Ikara Flinders Ranges"
click at [1504, 538] on button "Save changes" at bounding box center [1516, 547] width 77 height 18
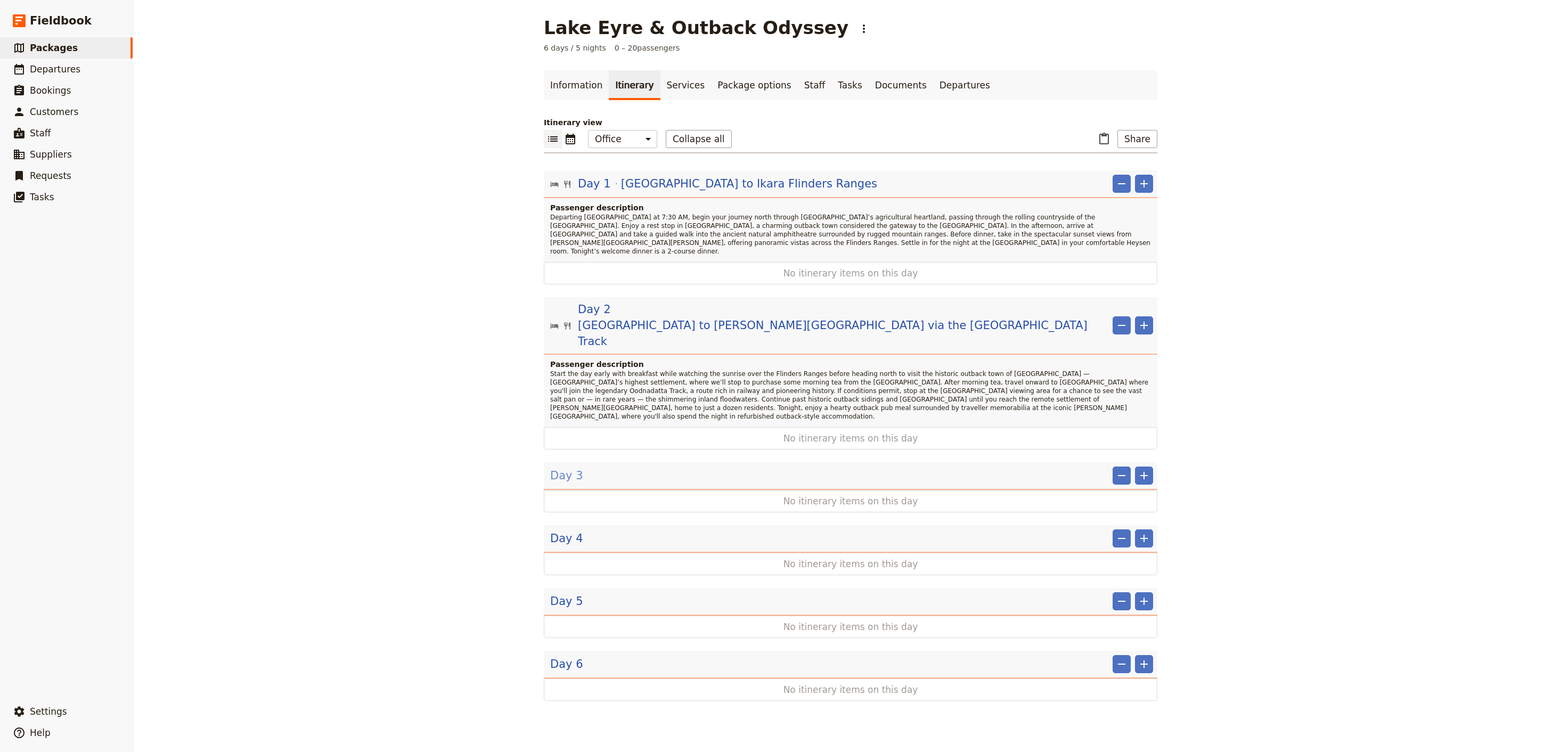
click at [561, 467] on span "Day 3" at bounding box center [566, 475] width 33 height 16
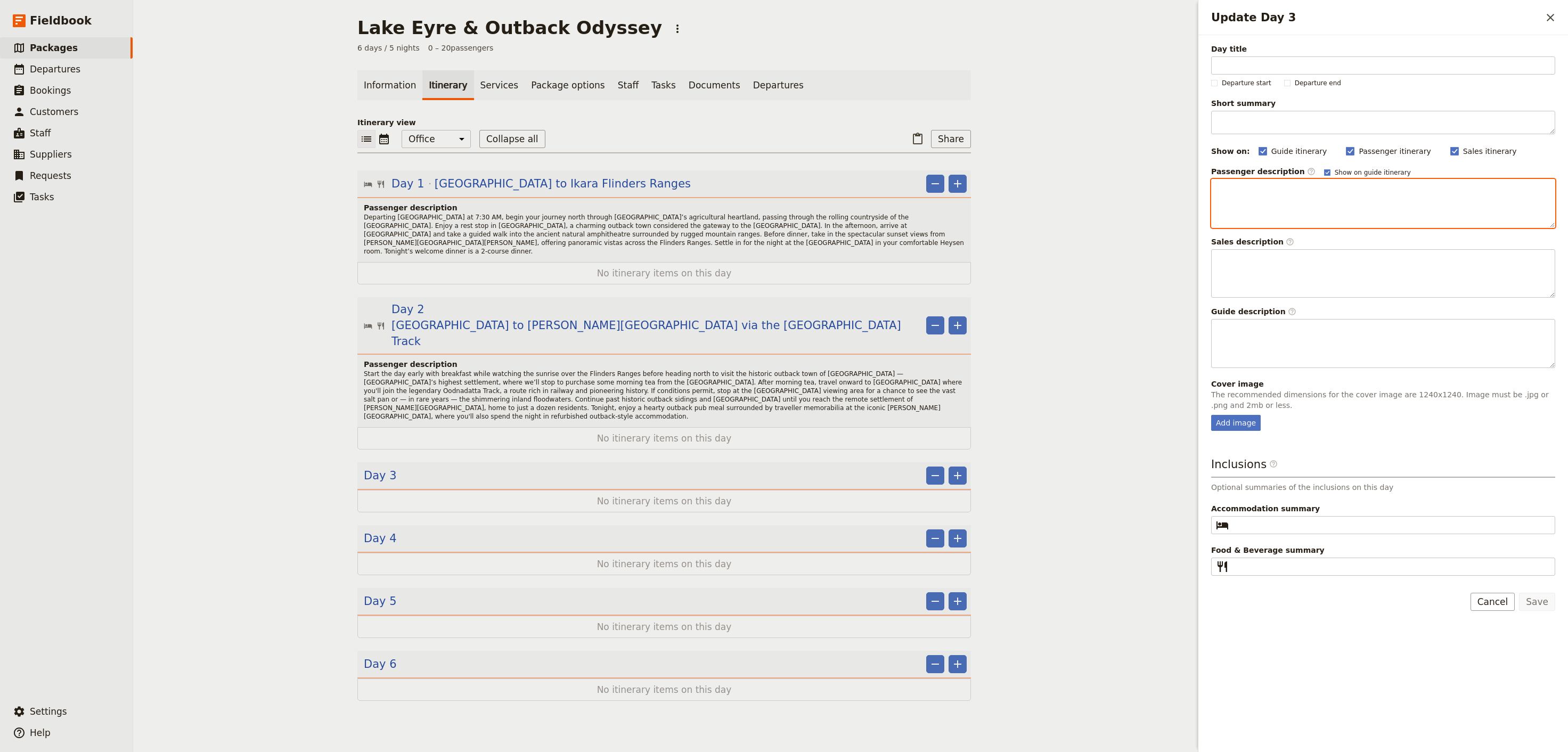
click at [1375, 188] on p "Update Day 3" at bounding box center [1384, 189] width 330 height 11
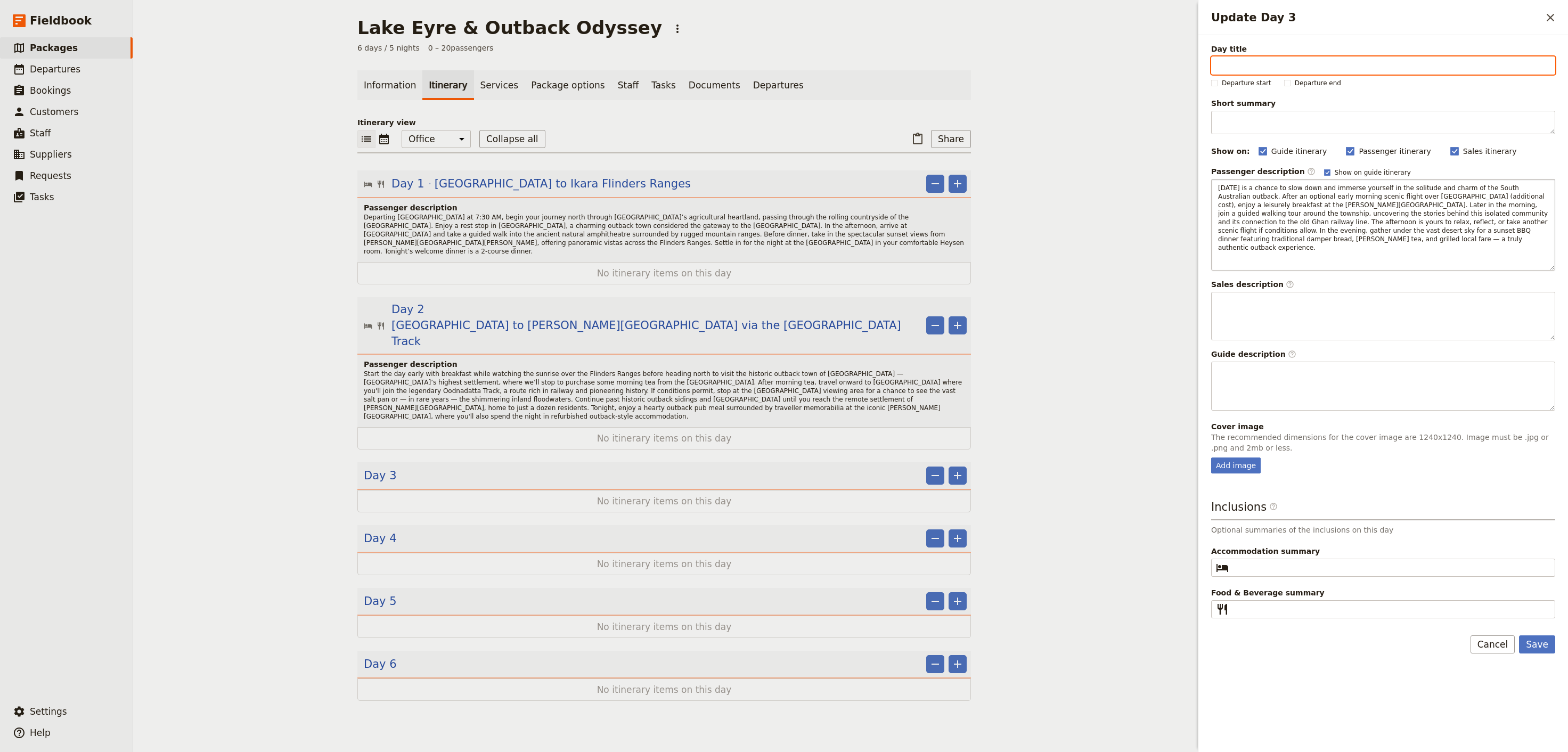
click at [1357, 70] on input "Day title" at bounding box center [1384, 65] width 344 height 18
paste input "[PERSON_NAME] Creek ("
type input "[PERSON_NAME] Creek ("
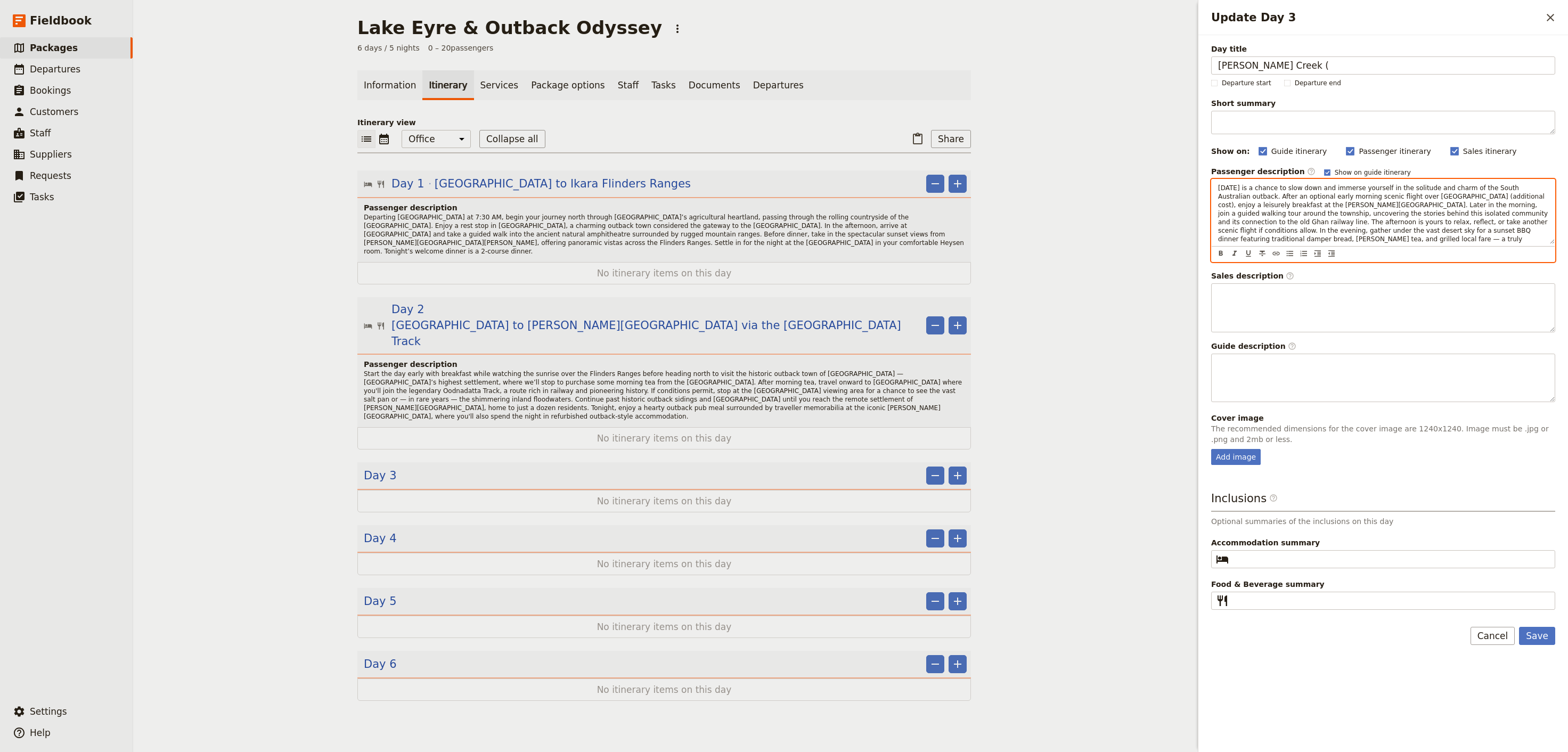
click at [1259, 218] on span "[DATE] is a chance to slow down and immerse yourself in the solitude and charm …" at bounding box center [1385, 218] width 332 height 67
click at [1294, 569] on fieldset "​" at bounding box center [1384, 559] width 344 height 18
click at [1294, 566] on input "Accommodation summary ​" at bounding box center [1391, 559] width 315 height 13
type input "[PERSON_NAME][GEOGRAPHIC_DATA]"
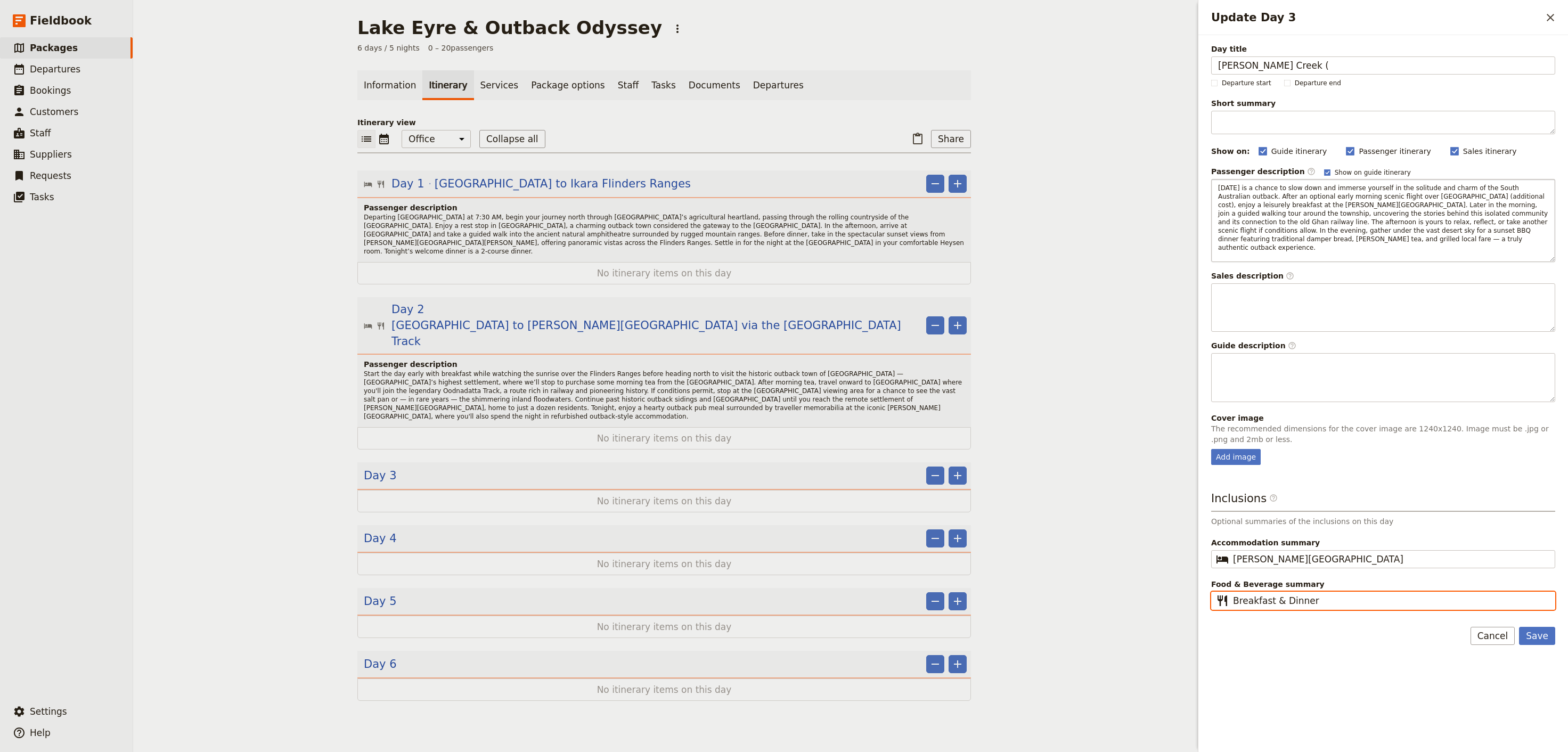
type input "Breakfast & Dinner"
click at [1429, 219] on span "[DATE] is a chance to slow down and immerse yourself in the solitude and charm …" at bounding box center [1385, 218] width 332 height 67
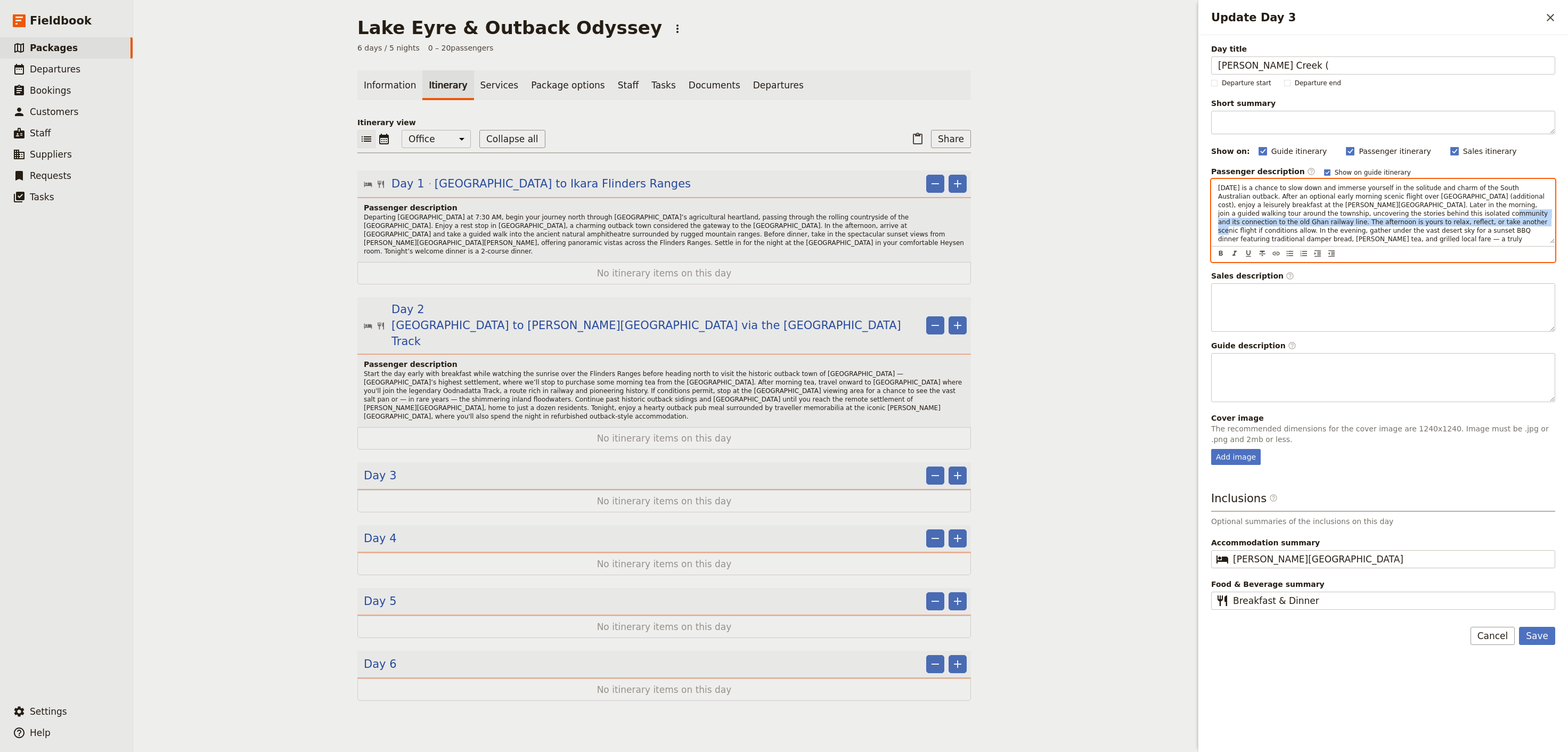
click at [1343, 219] on span "[DATE] is a chance to slow down and immerse yourself in the solitude and charm …" at bounding box center [1385, 218] width 332 height 67
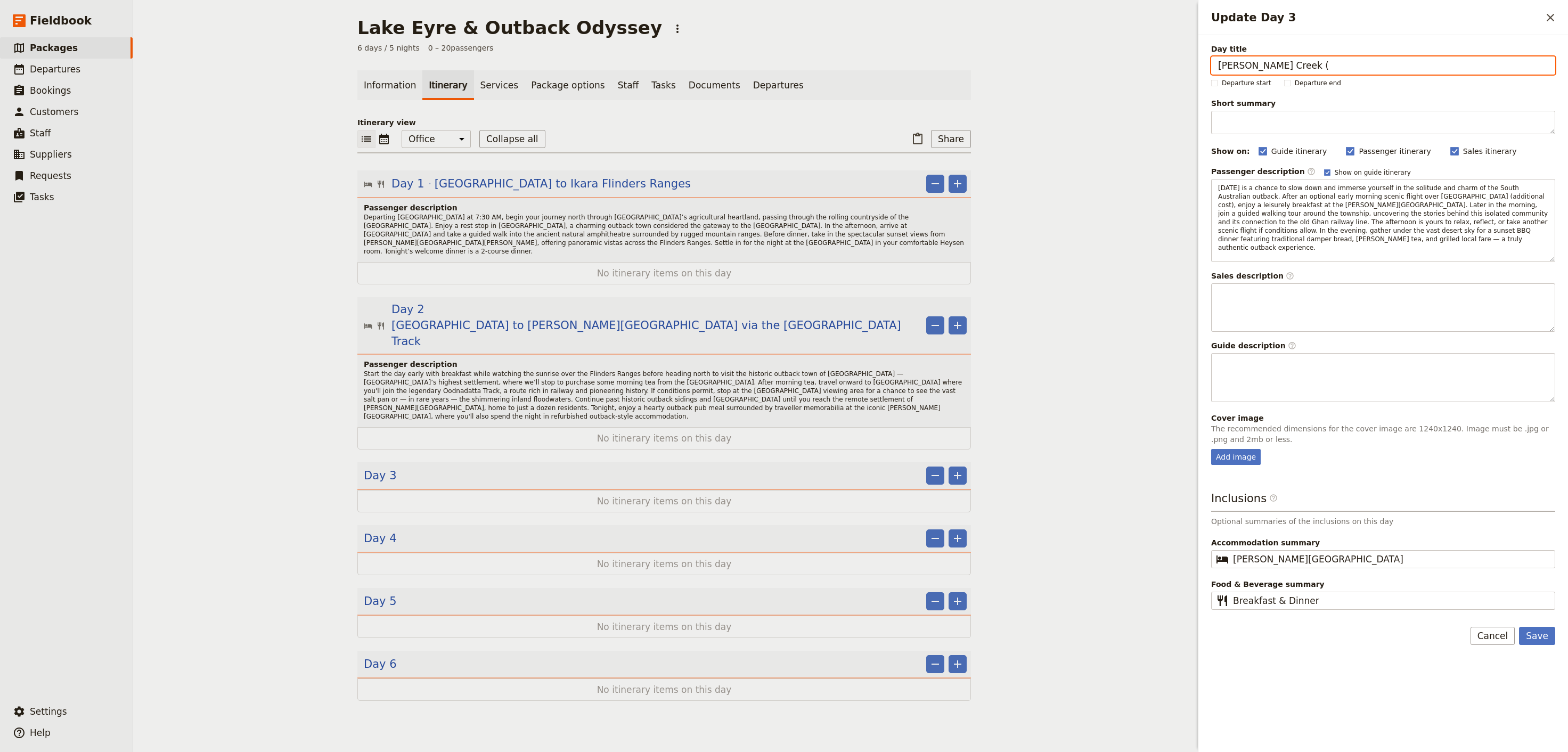
click at [1371, 65] on input "[PERSON_NAME] Creek (" at bounding box center [1384, 65] width 344 height 18
type input "[PERSON_NAME] Creek"
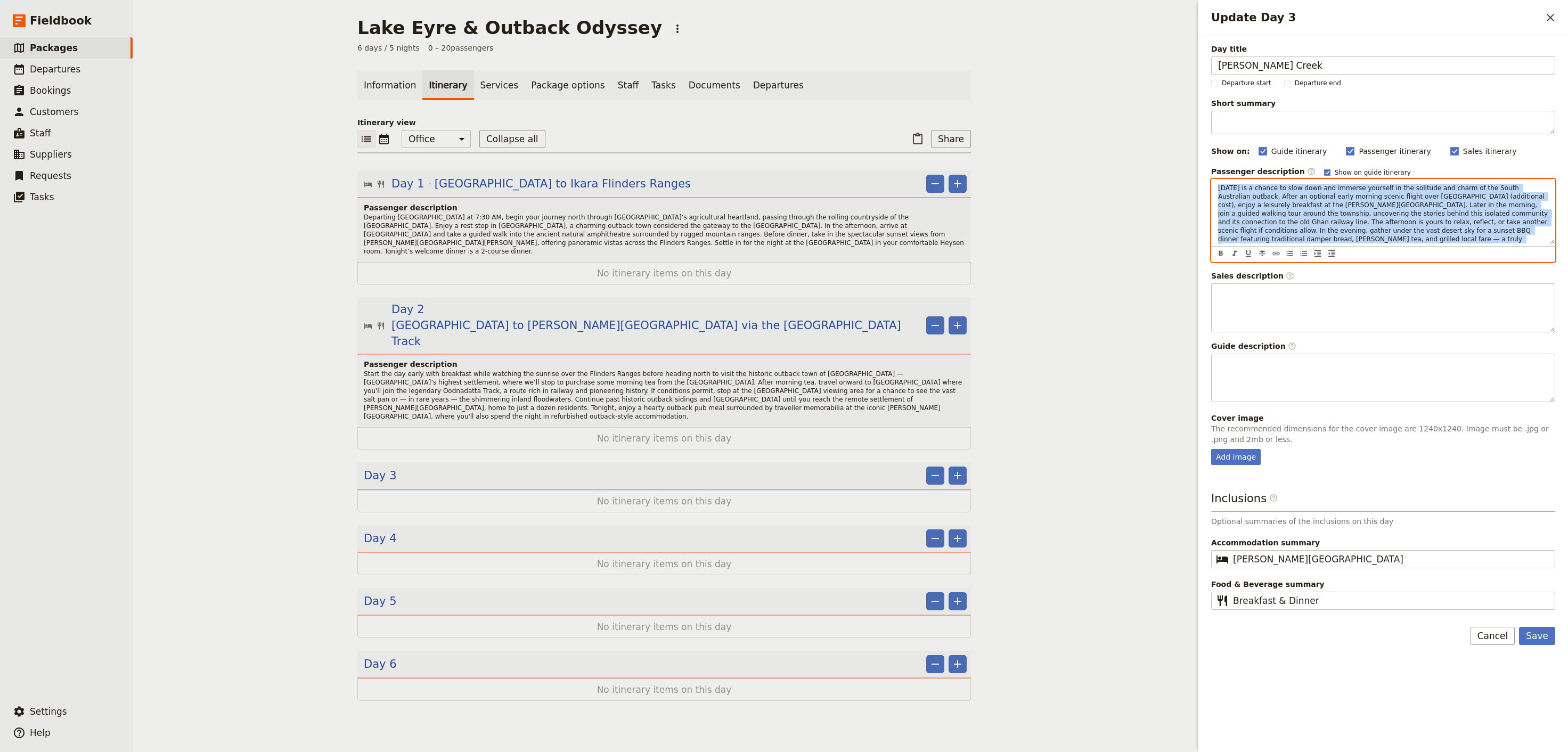
drag, startPoint x: 1286, startPoint y: 244, endPoint x: 1104, endPoint y: 111, distance: 225.4
click at [1212, 180] on div "[DATE] is a chance to slow down and immerse yourself in the solitude and charm …" at bounding box center [1383, 212] width 343 height 64
copy span "[DATE] is a chance to slow down and immerse yourself in the solitude and charm …"
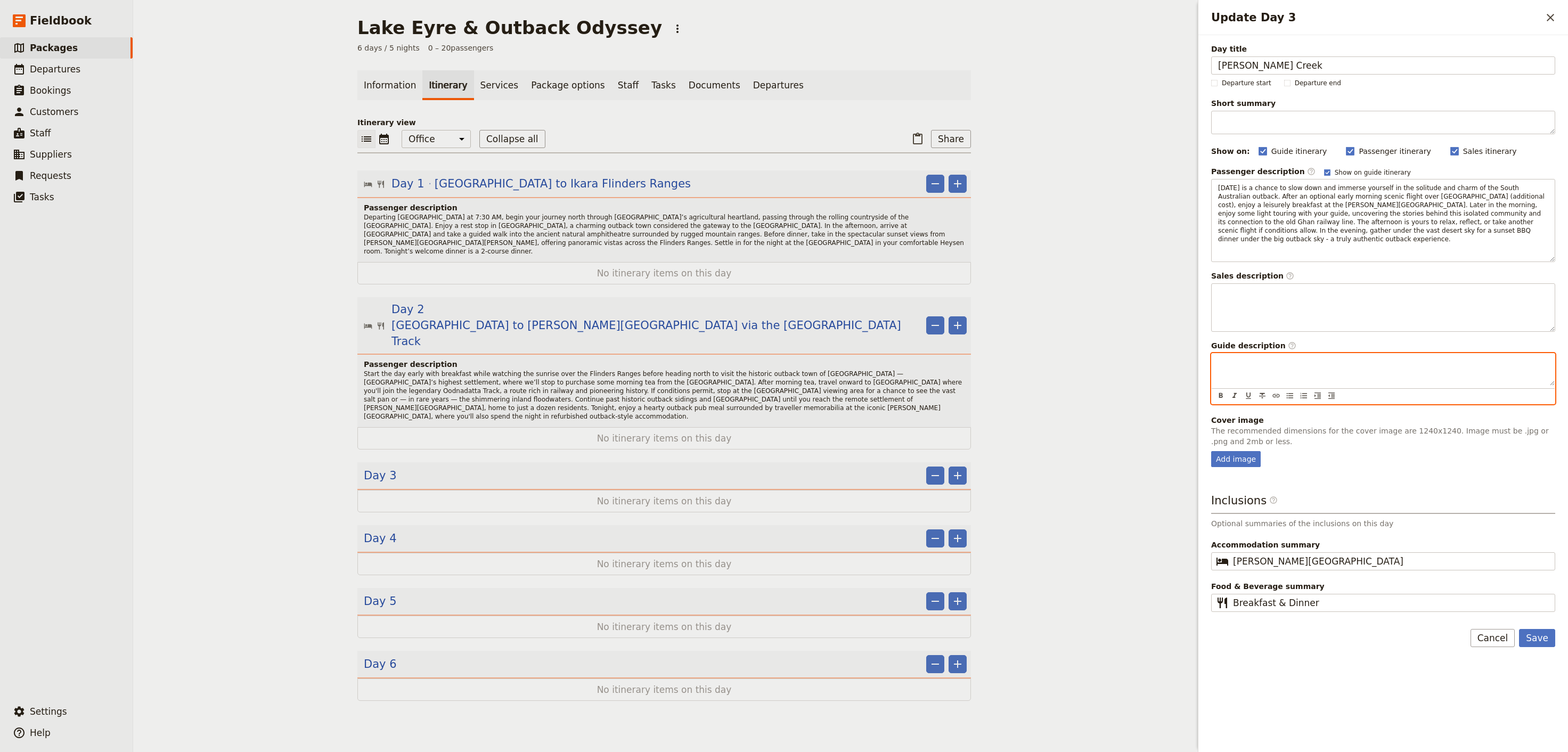
click at [1326, 360] on p "Update Day 3" at bounding box center [1384, 363] width 330 height 11
click at [1538, 640] on button "Save" at bounding box center [1538, 639] width 37 height 18
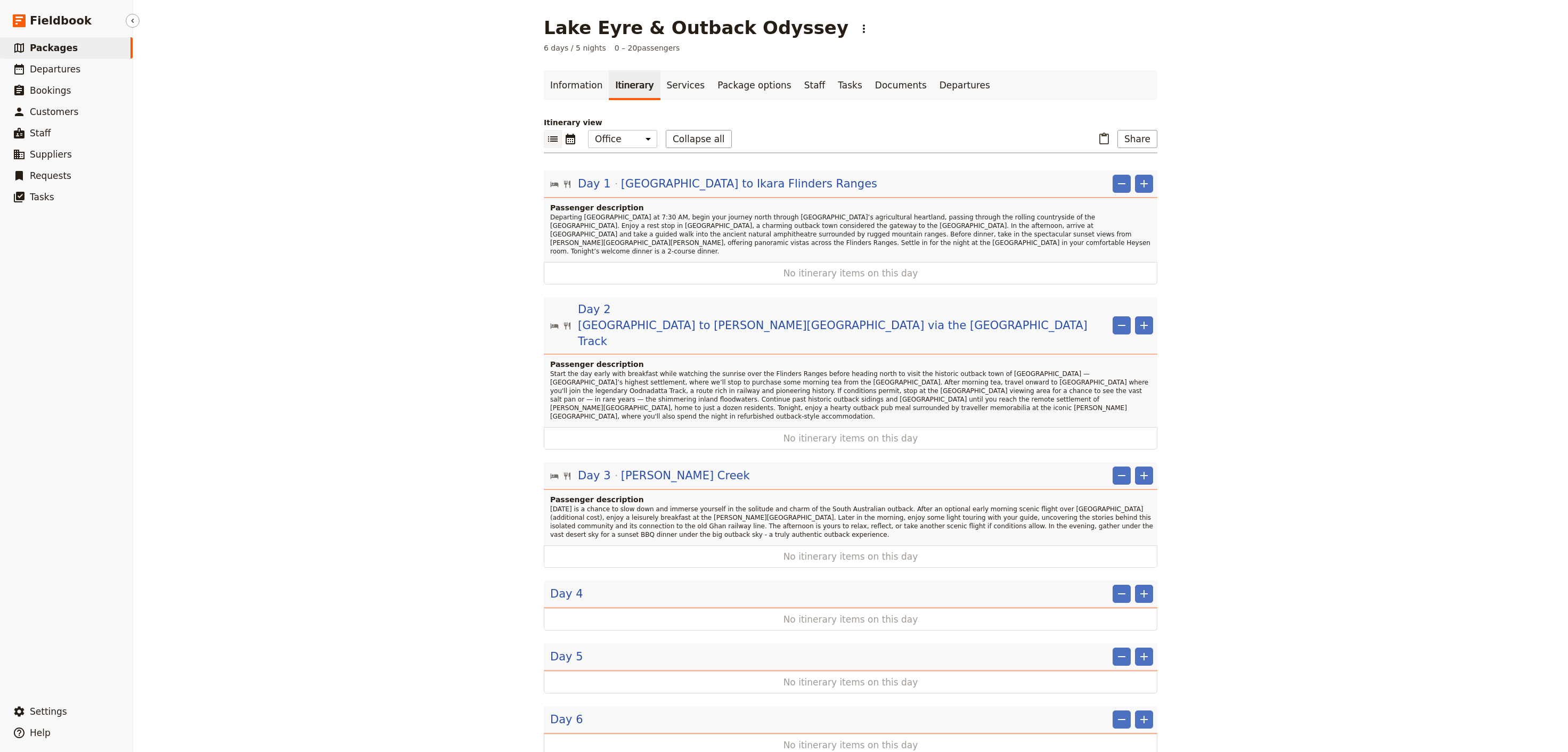
click at [550, 467] on button "Day 3 [PERSON_NAME] Creek" at bounding box center [650, 475] width 199 height 16
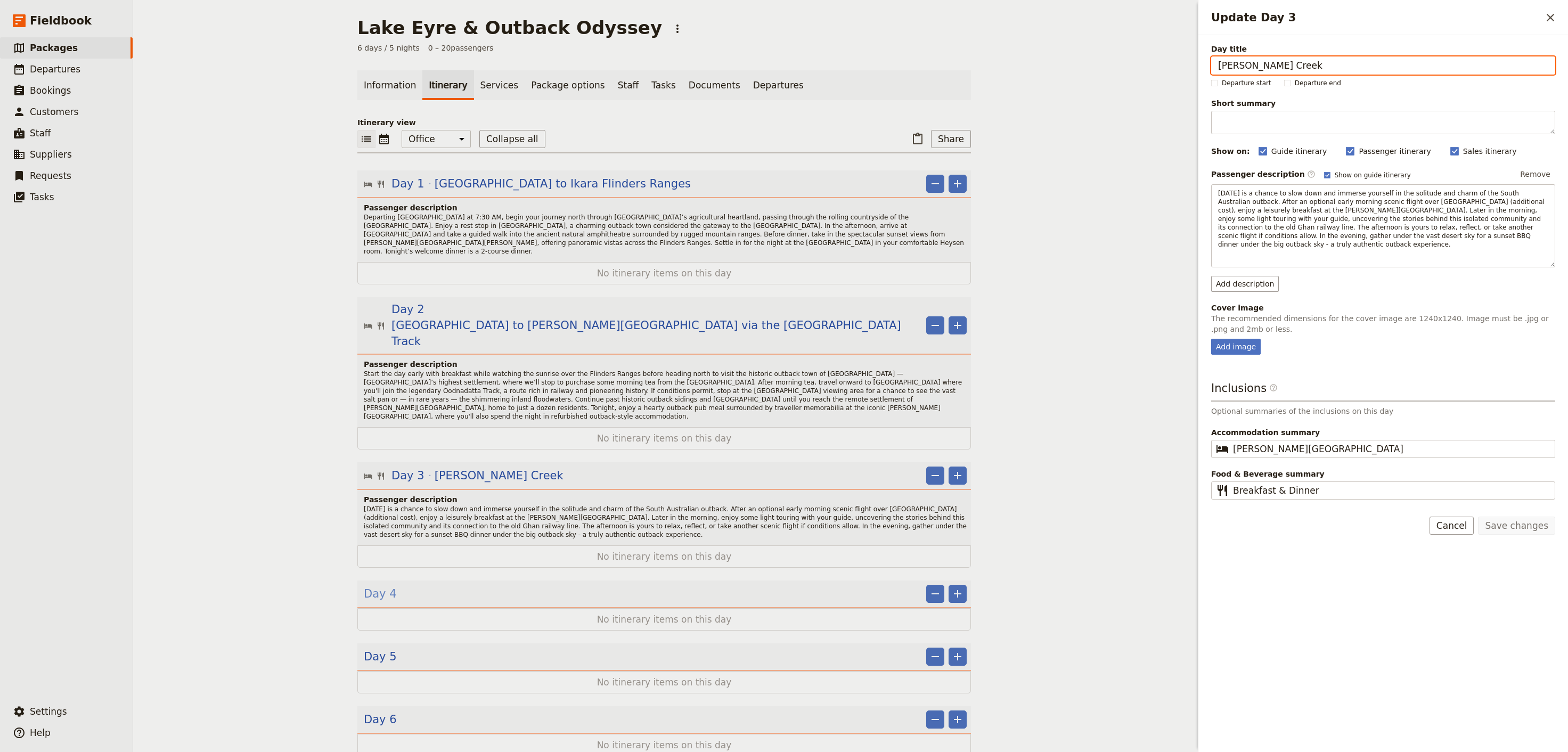
click at [375, 586] on span "Day 4" at bounding box center [380, 594] width 33 height 16
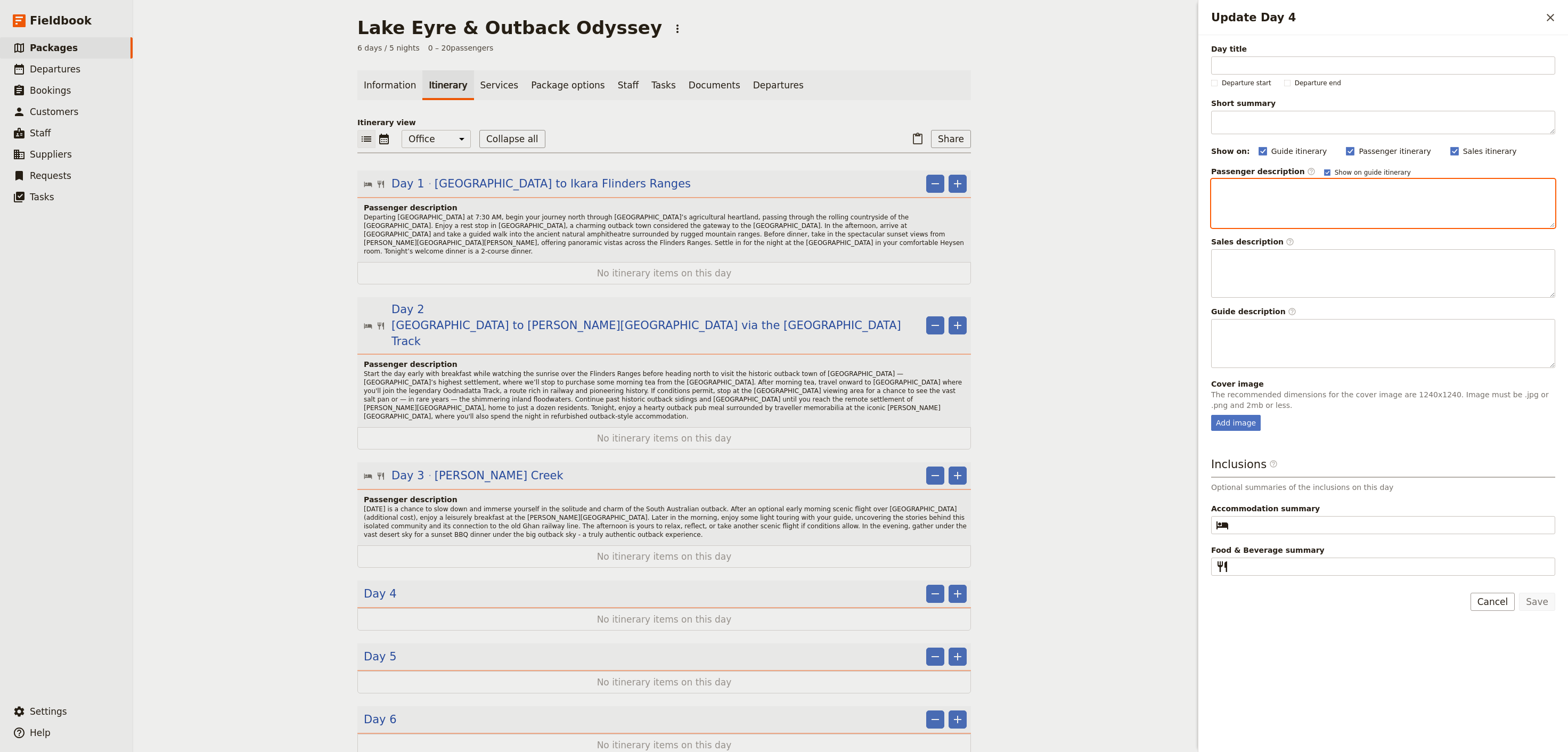
click at [1392, 200] on div "Update Day 4" at bounding box center [1383, 203] width 343 height 48
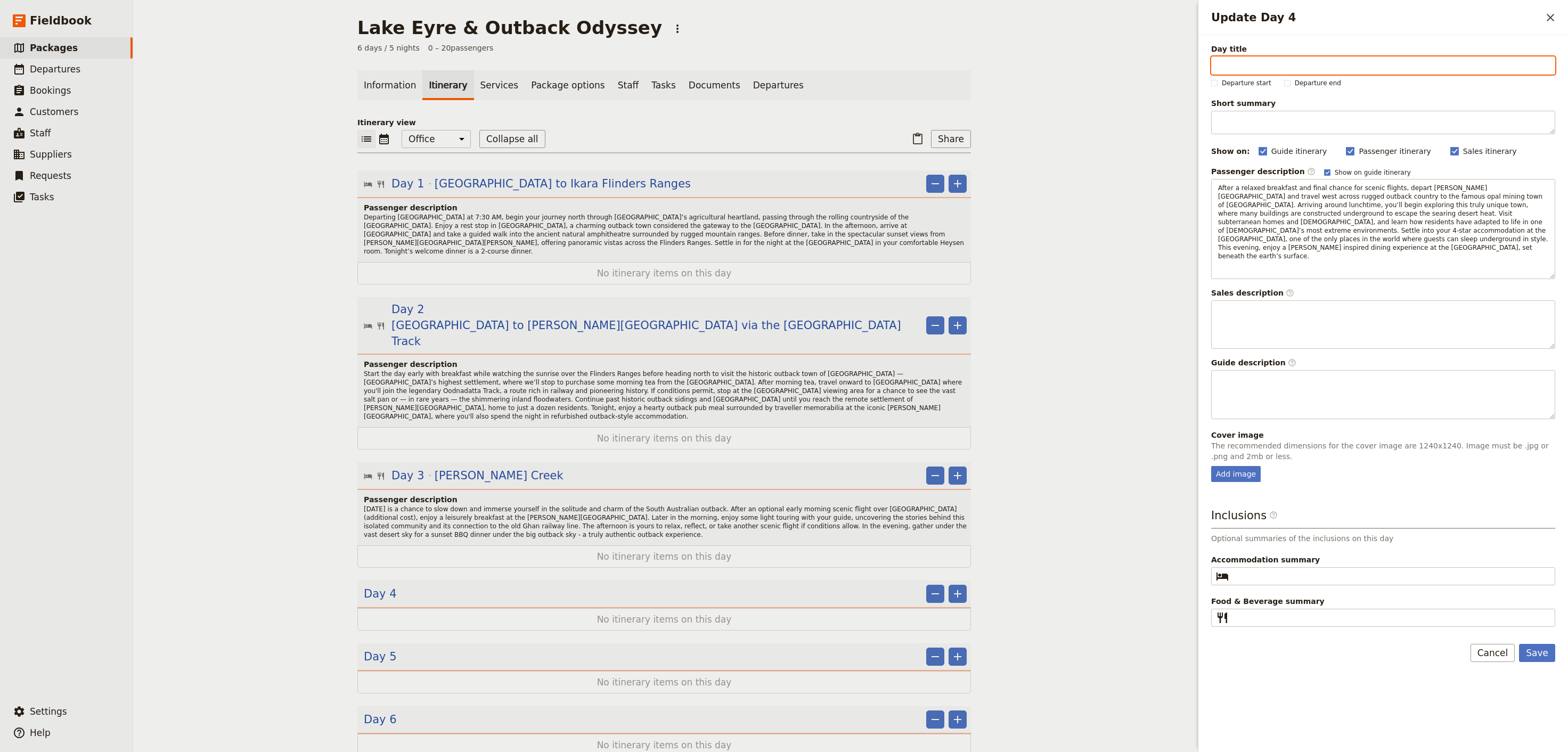
click at [1292, 63] on input "Day title" at bounding box center [1384, 65] width 344 height 18
paste input "[PERSON_NAME] Creek to [PERSON_NAME]"
type input "[PERSON_NAME] Creek to [PERSON_NAME]"
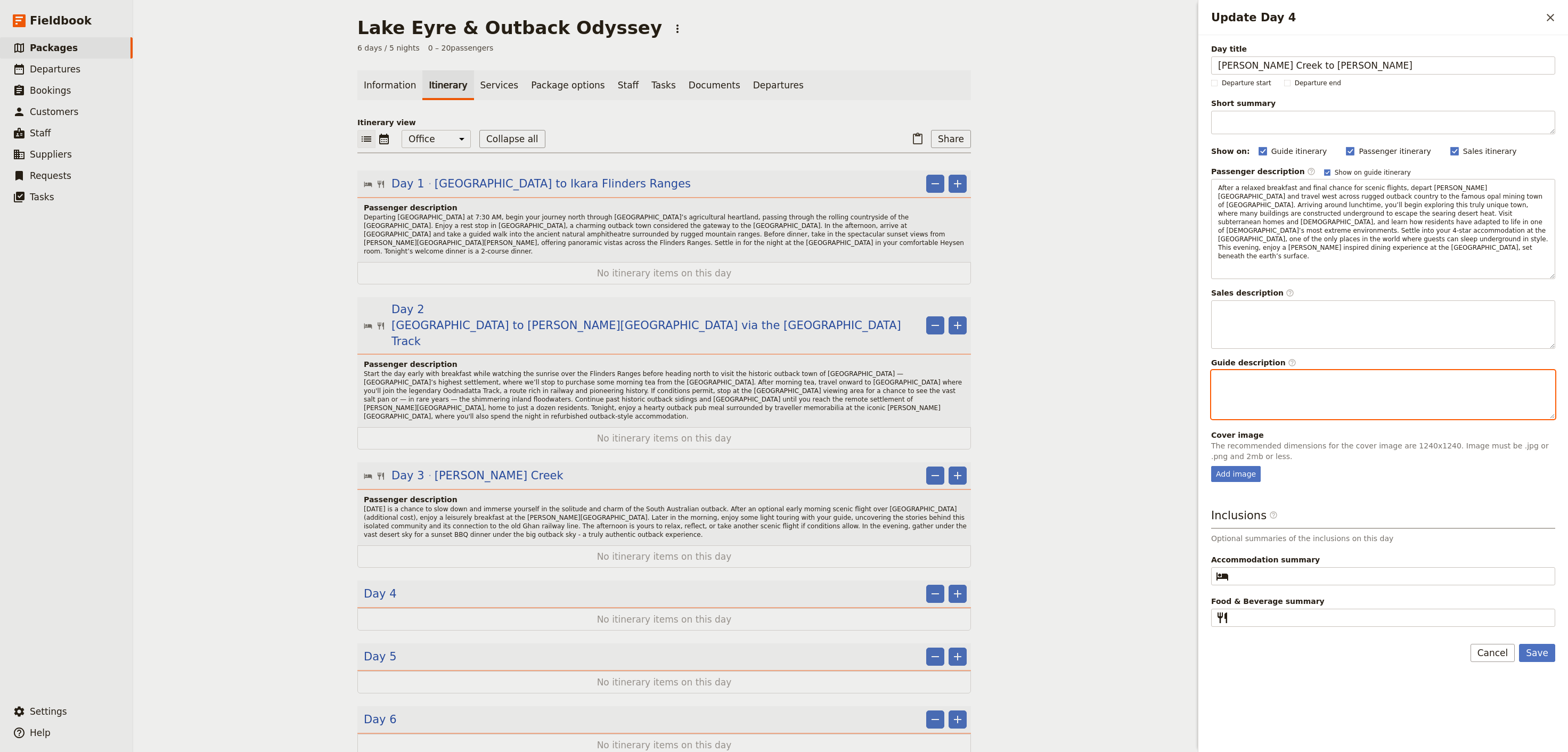
click at [1289, 398] on div "Update Day 4" at bounding box center [1383, 394] width 343 height 48
click at [1289, 378] on div "Update Day 4" at bounding box center [1383, 387] width 343 height 32
click at [1292, 569] on fieldset "​" at bounding box center [1384, 578] width 344 height 18
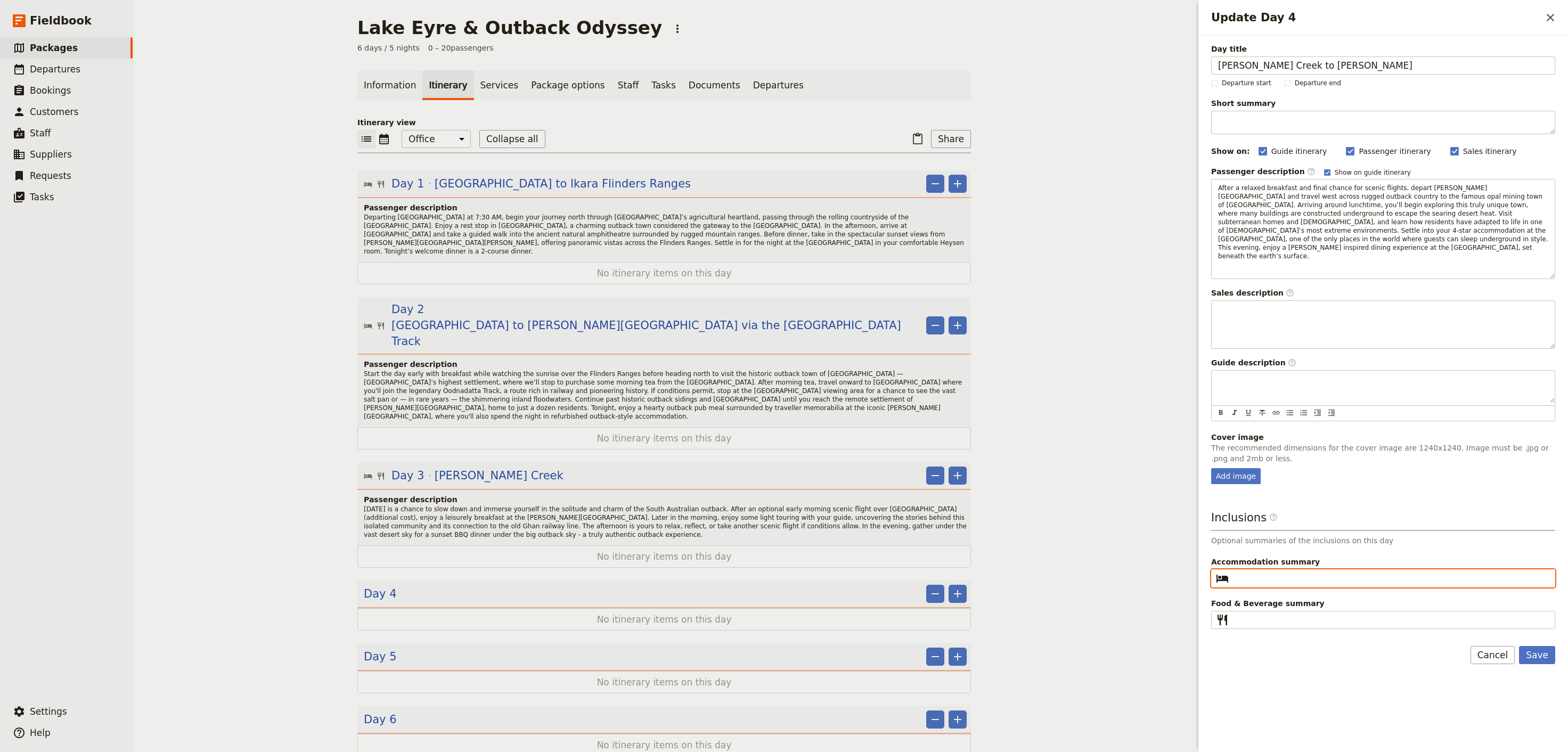
click at [1292, 572] on input "Accommodation summary ​" at bounding box center [1391, 578] width 315 height 13
click at [1283, 569] on fieldset "​" at bounding box center [1384, 578] width 344 height 18
click at [1283, 572] on input "Accommodation summary ​" at bounding box center [1391, 578] width 315 height 13
type input "[GEOGRAPHIC_DATA] (underground room)"
click at [1329, 617] on form "Day title [PERSON_NAME] Creek to Coober Pedy Departure start Departure end Shor…" at bounding box center [1384, 355] width 370 height 642
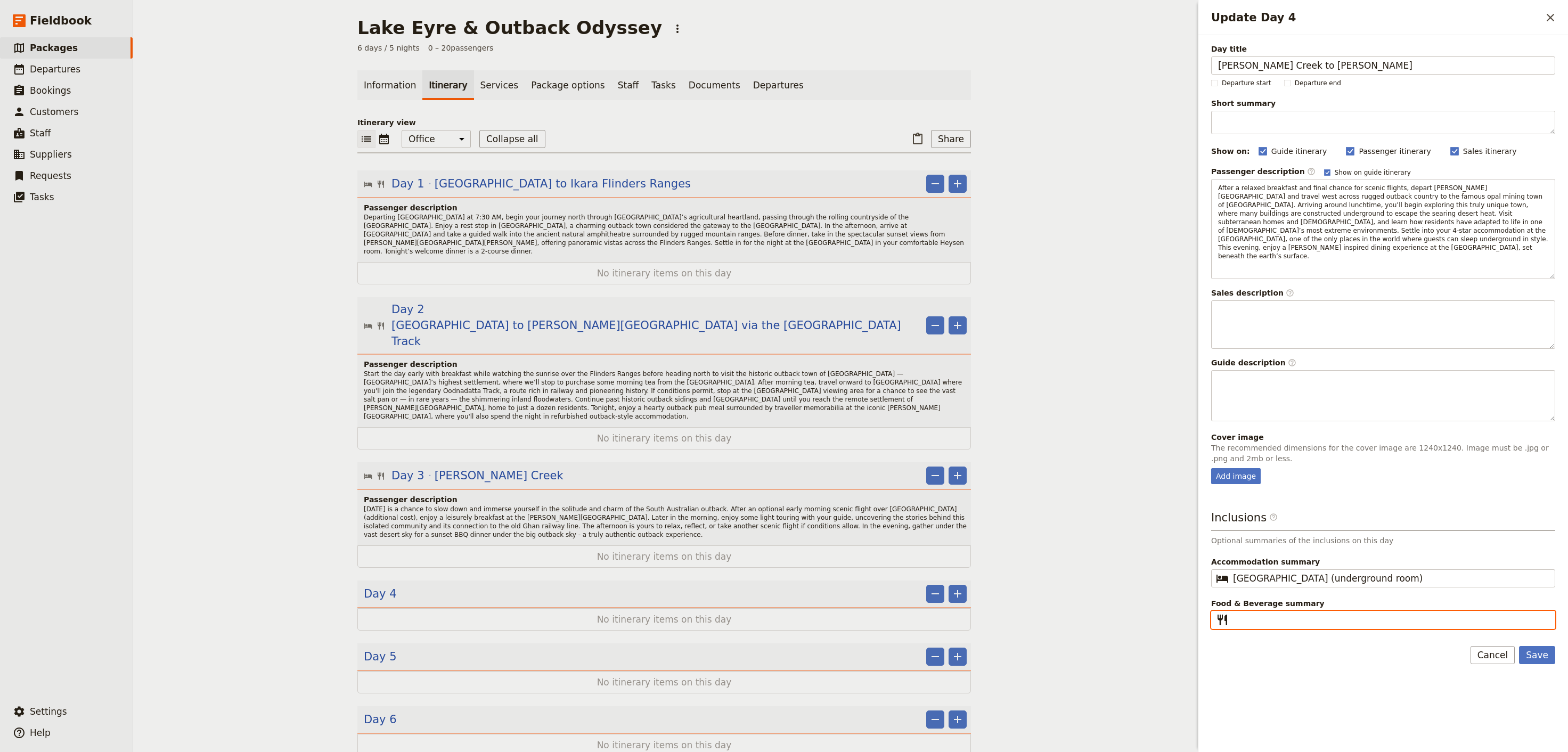
click at [1332, 613] on input "Food & Beverage summary ​" at bounding box center [1391, 620] width 315 height 13
type input "Breakfast & Dinner"
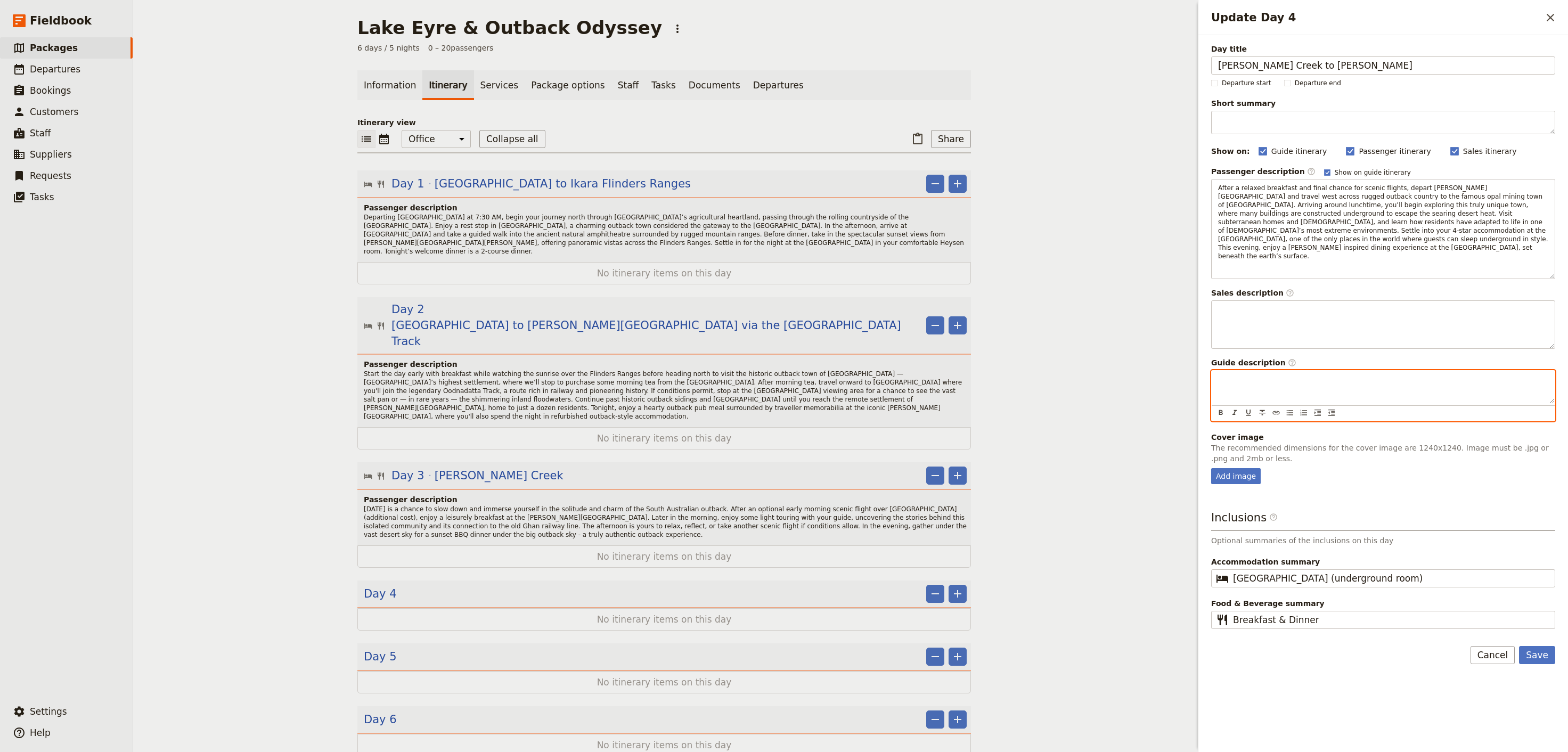
click at [1286, 392] on div "Update Day 4" at bounding box center [1383, 387] width 343 height 32
click at [1293, 375] on p "Update Day 4" at bounding box center [1384, 381] width 330 height 11
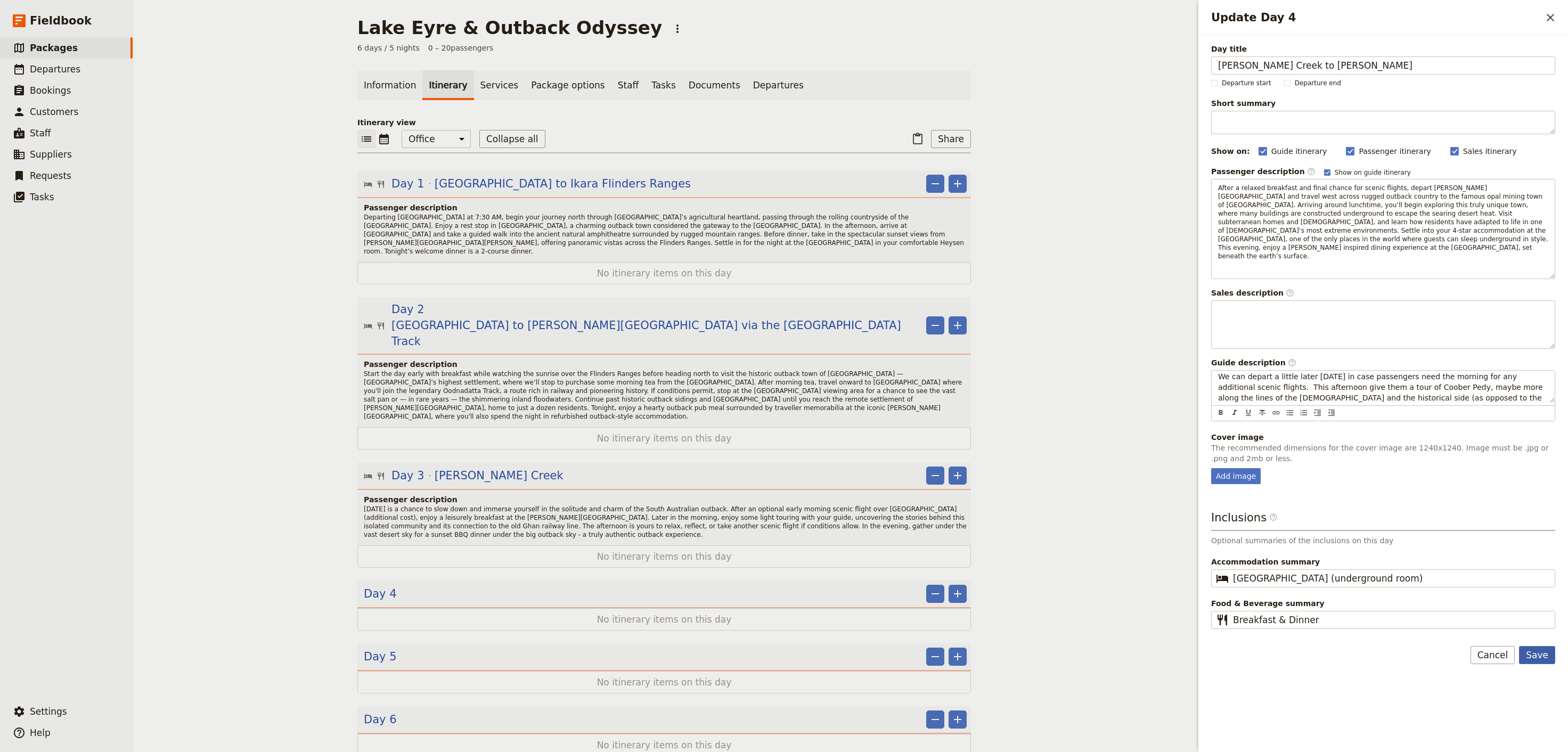
click at [1545, 646] on button "Save" at bounding box center [1538, 655] width 37 height 18
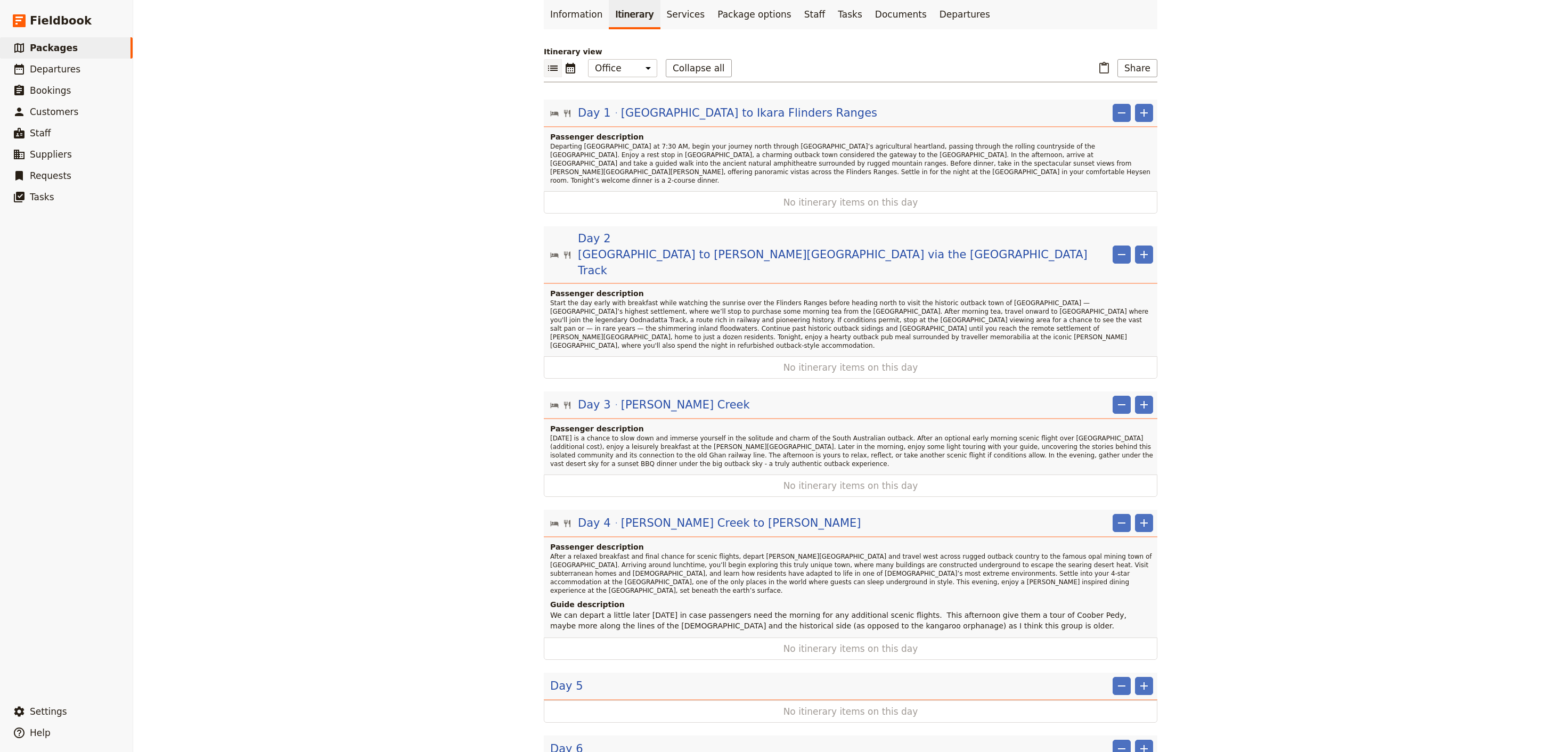
scroll to position [84, 0]
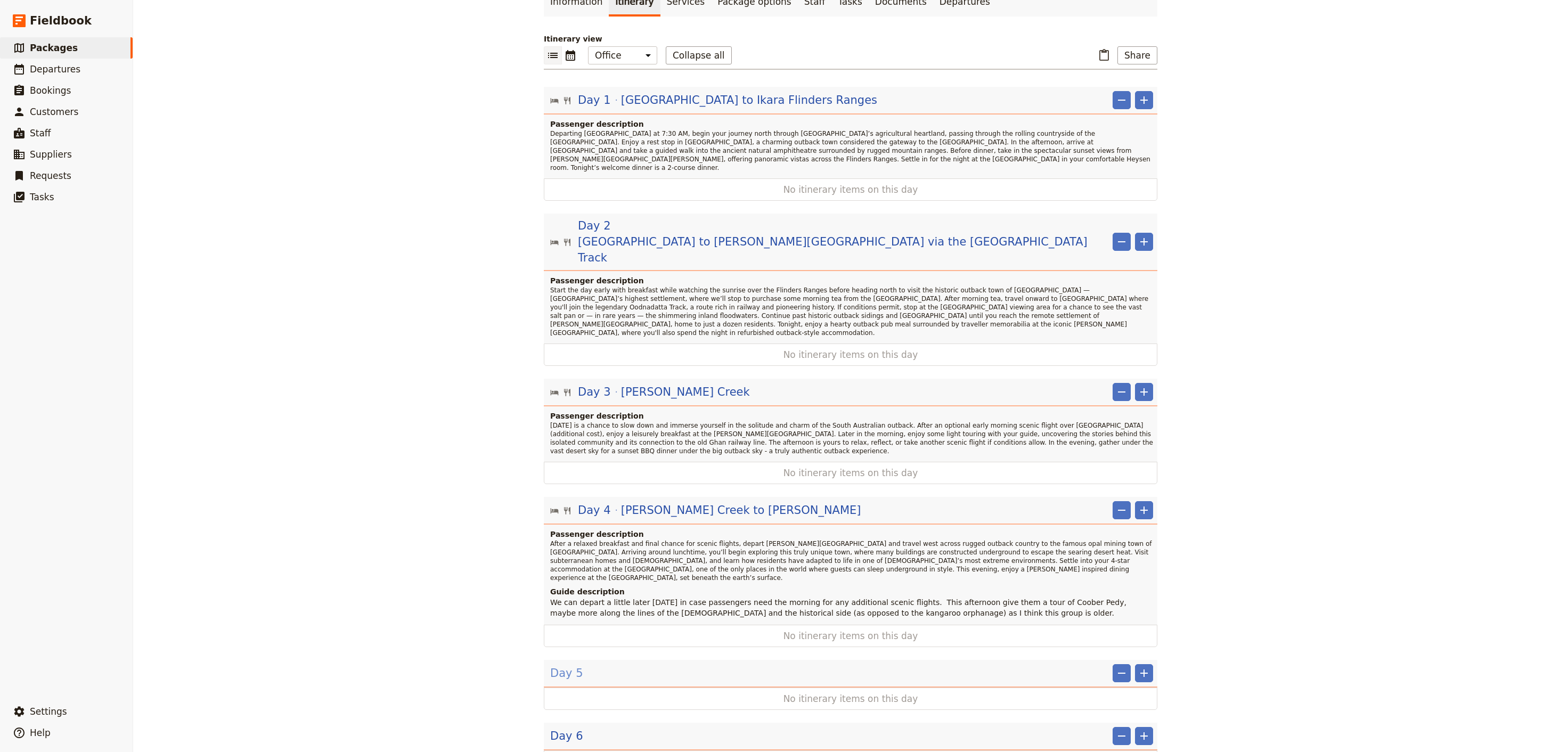
click at [573, 665] on span "Day 5" at bounding box center [566, 673] width 33 height 16
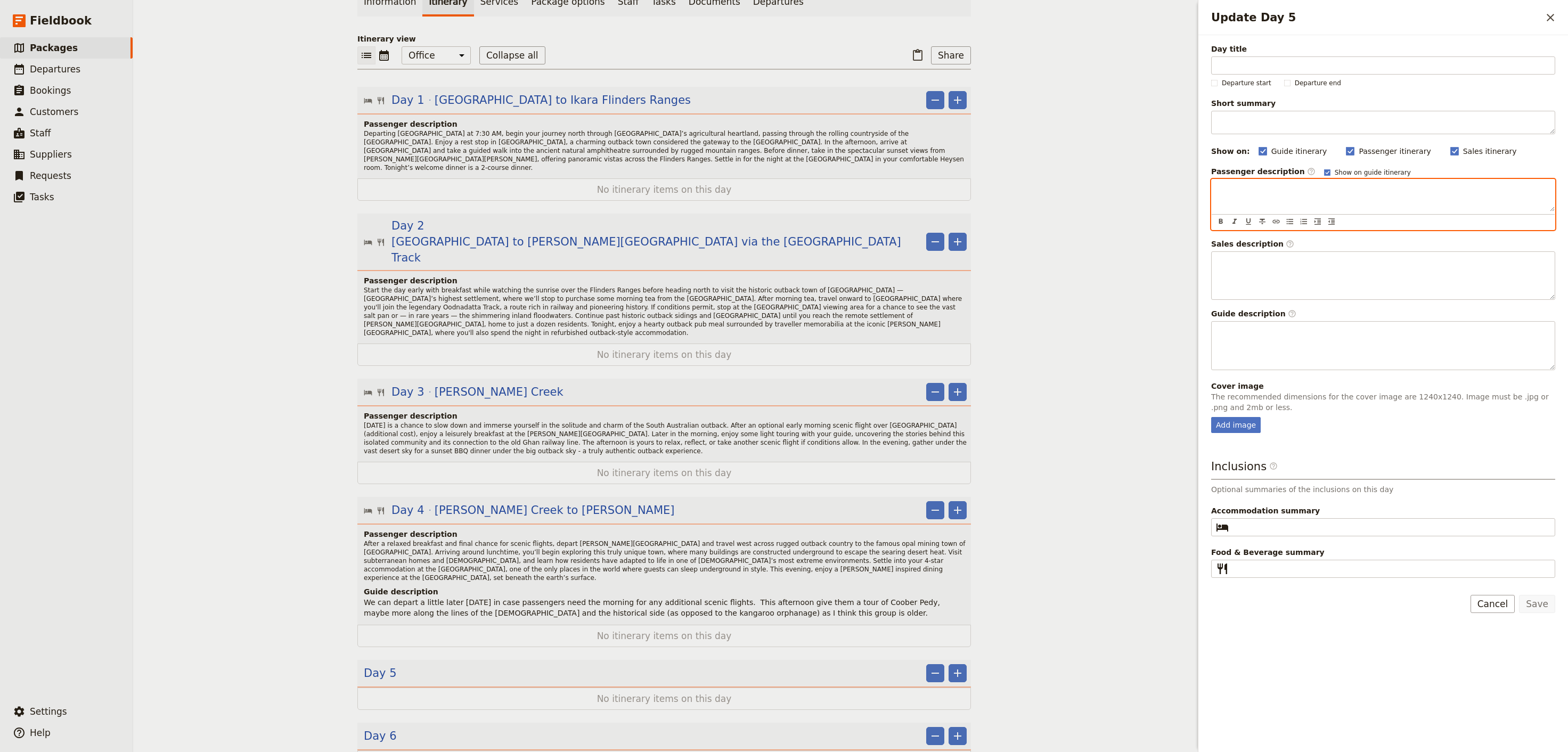
drag, startPoint x: 1309, startPoint y: 210, endPoint x: 1305, endPoint y: 206, distance: 5.7
click at [1308, 209] on div "Update Day 5" at bounding box center [1383, 196] width 343 height 32
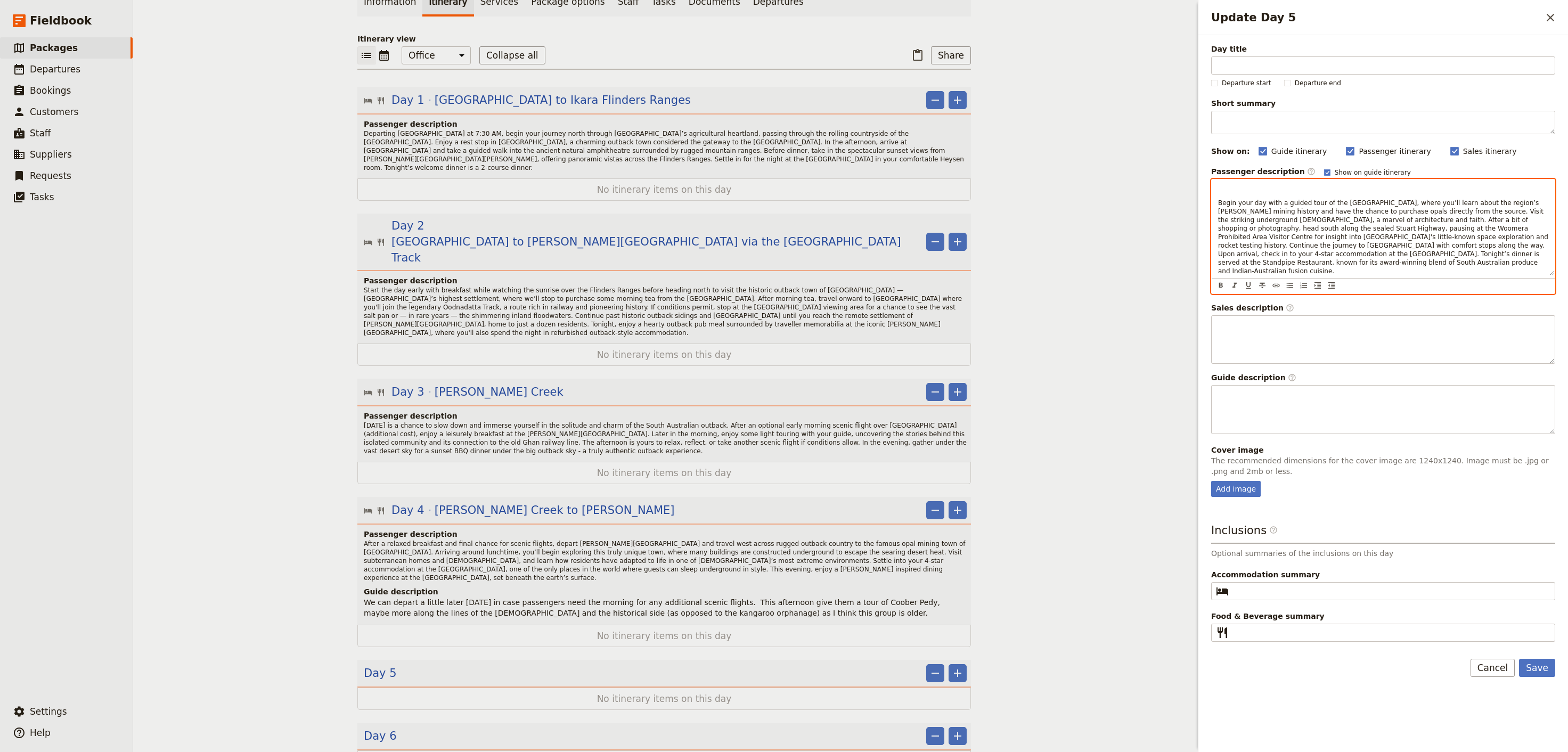
click at [1216, 211] on div "Begin your day with a guided tour of the [GEOGRAPHIC_DATA], where you’ll learn …" at bounding box center [1383, 228] width 343 height 96
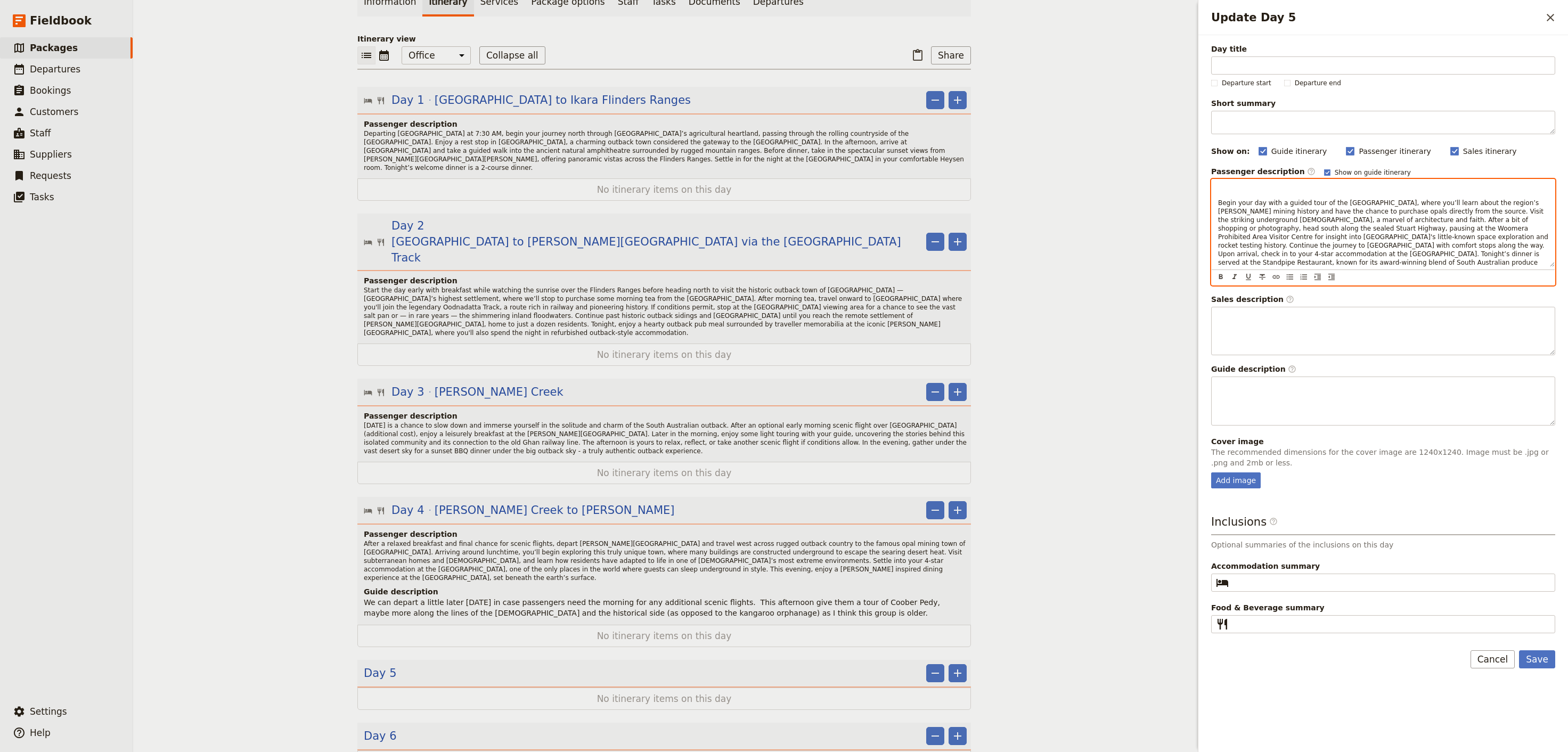
click at [1215, 211] on div "Begin your day with a guided tour of the [GEOGRAPHIC_DATA], where you’ll learn …" at bounding box center [1383, 223] width 343 height 88
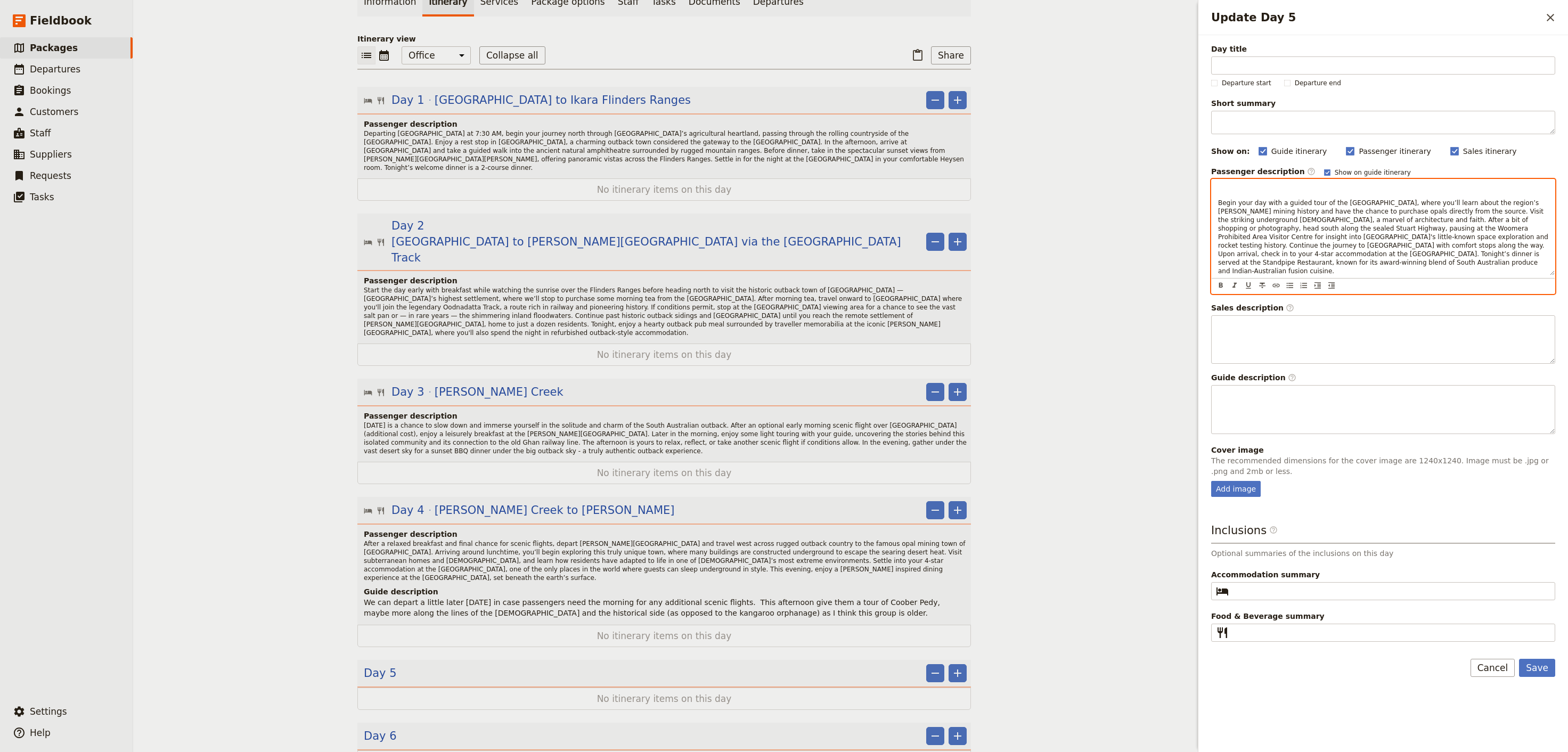
click at [1216, 199] on div "Begin your day with a guided tour of the [GEOGRAPHIC_DATA], where you’ll learn …" at bounding box center [1383, 228] width 343 height 96
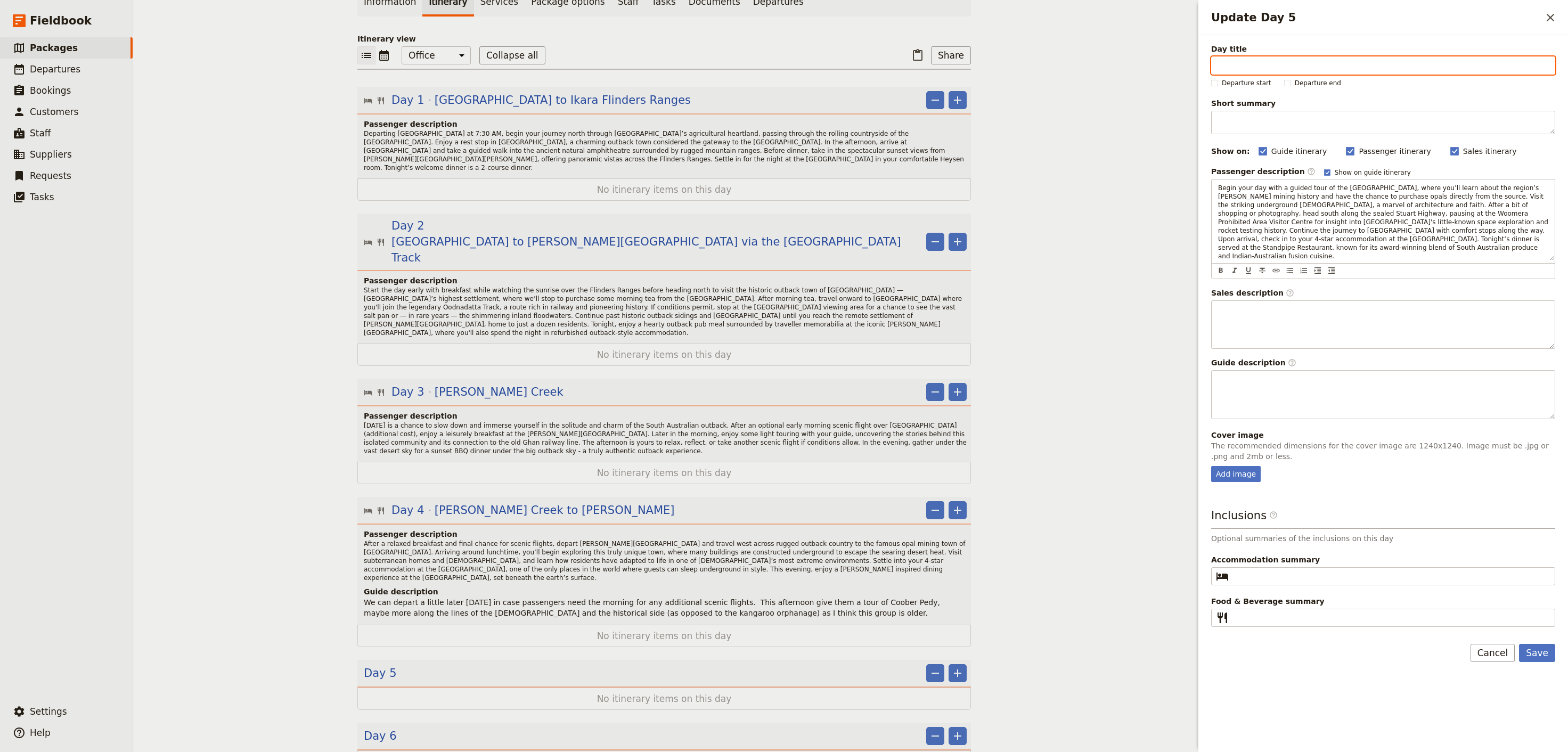
click at [1250, 59] on input "Day title" at bounding box center [1384, 65] width 344 height 18
click at [1232, 62] on input "Day title" at bounding box center [1384, 65] width 344 height 18
paste input "Coober Pedy to [GEOGRAPHIC_DATA]"
type input "Coober Pedy to [GEOGRAPHIC_DATA]"
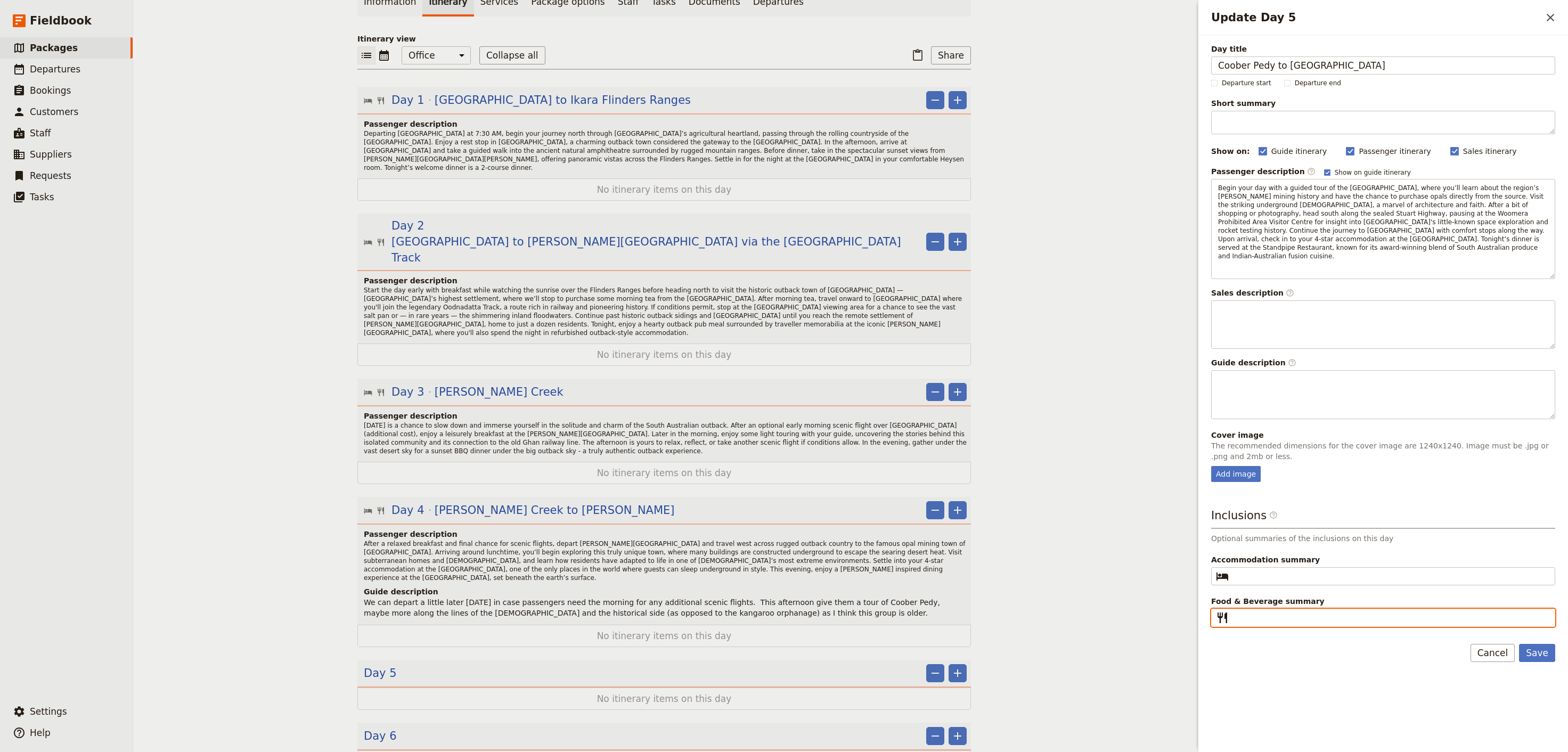
click at [1245, 611] on input "Food & Beverage summary ​" at bounding box center [1391, 617] width 315 height 13
type input "F"
type input "Breakfast and Dinner"
click at [1257, 570] on input "Accommodation summary ​" at bounding box center [1391, 576] width 315 height 13
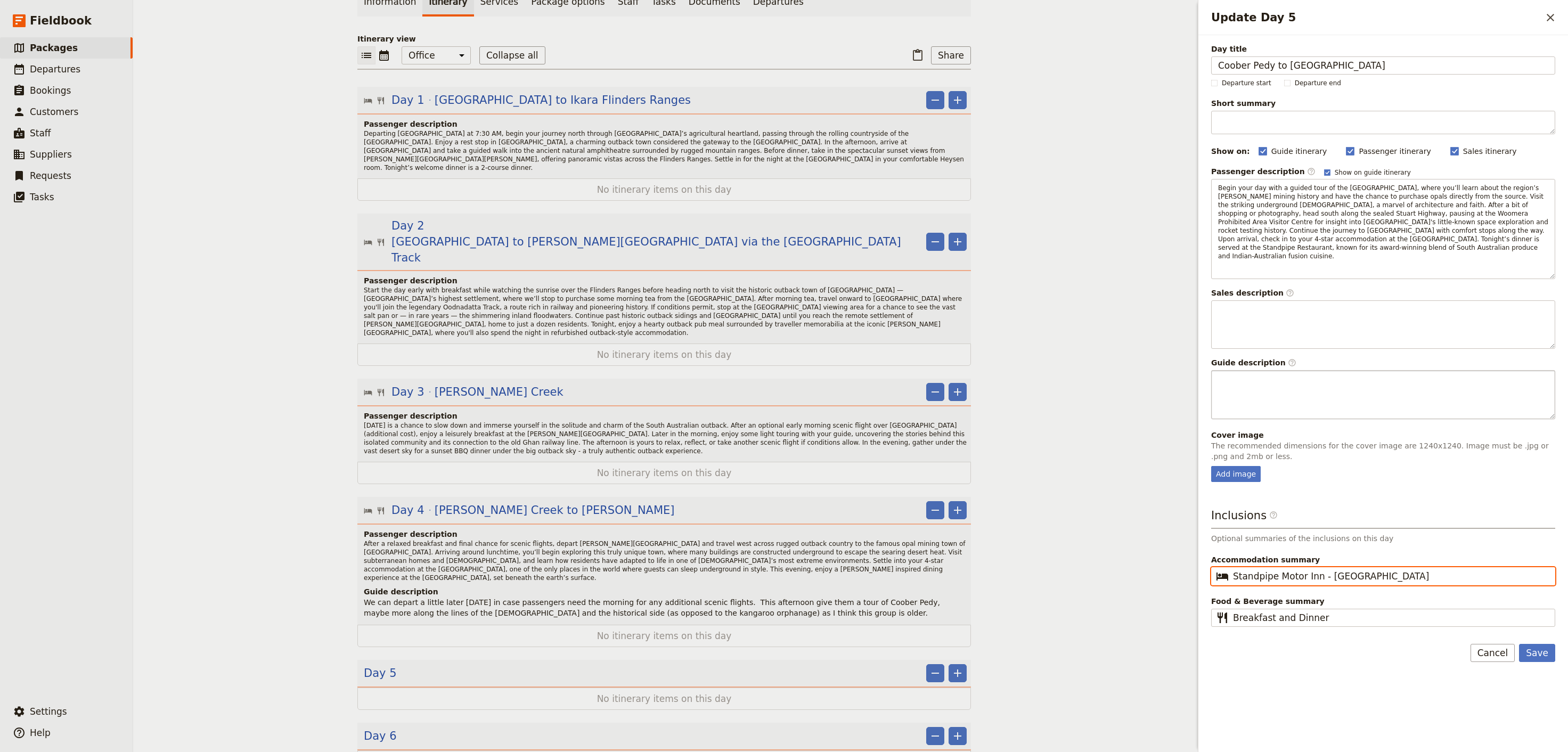
type input "Standpipe Motor Inn - [GEOGRAPHIC_DATA]"
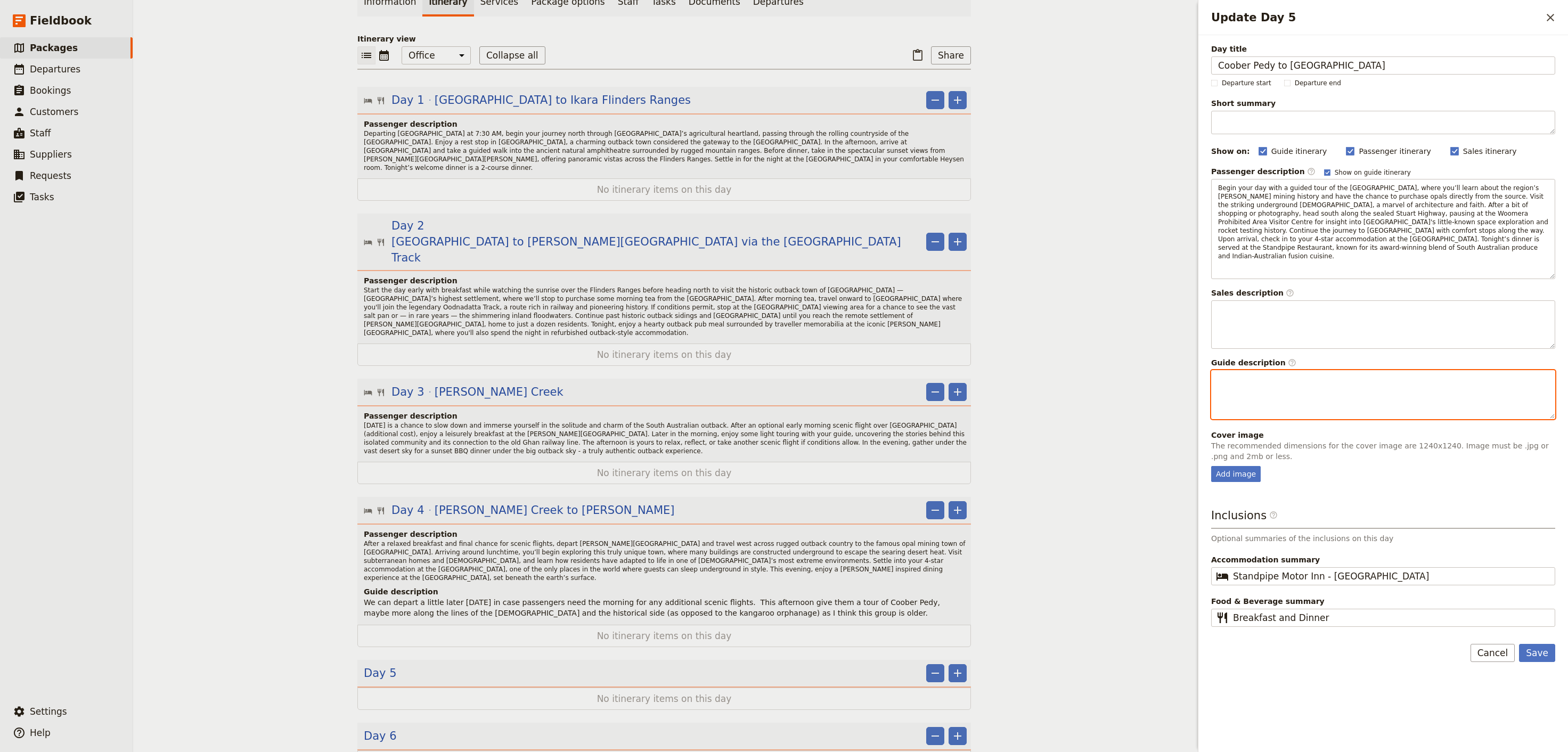
click at [1295, 383] on div "Update Day 5" at bounding box center [1383, 394] width 343 height 48
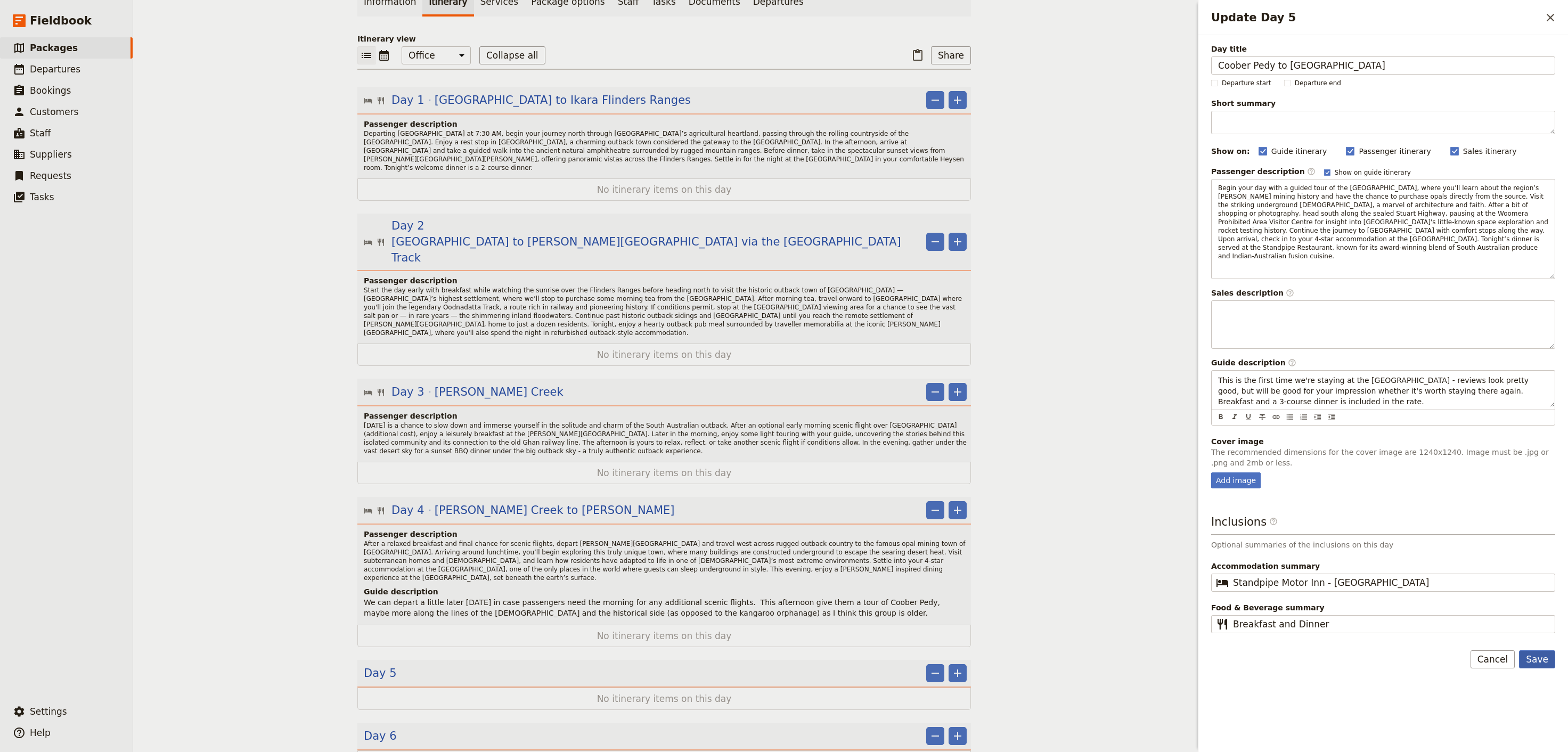
click at [1536, 661] on button "Save" at bounding box center [1538, 660] width 37 height 18
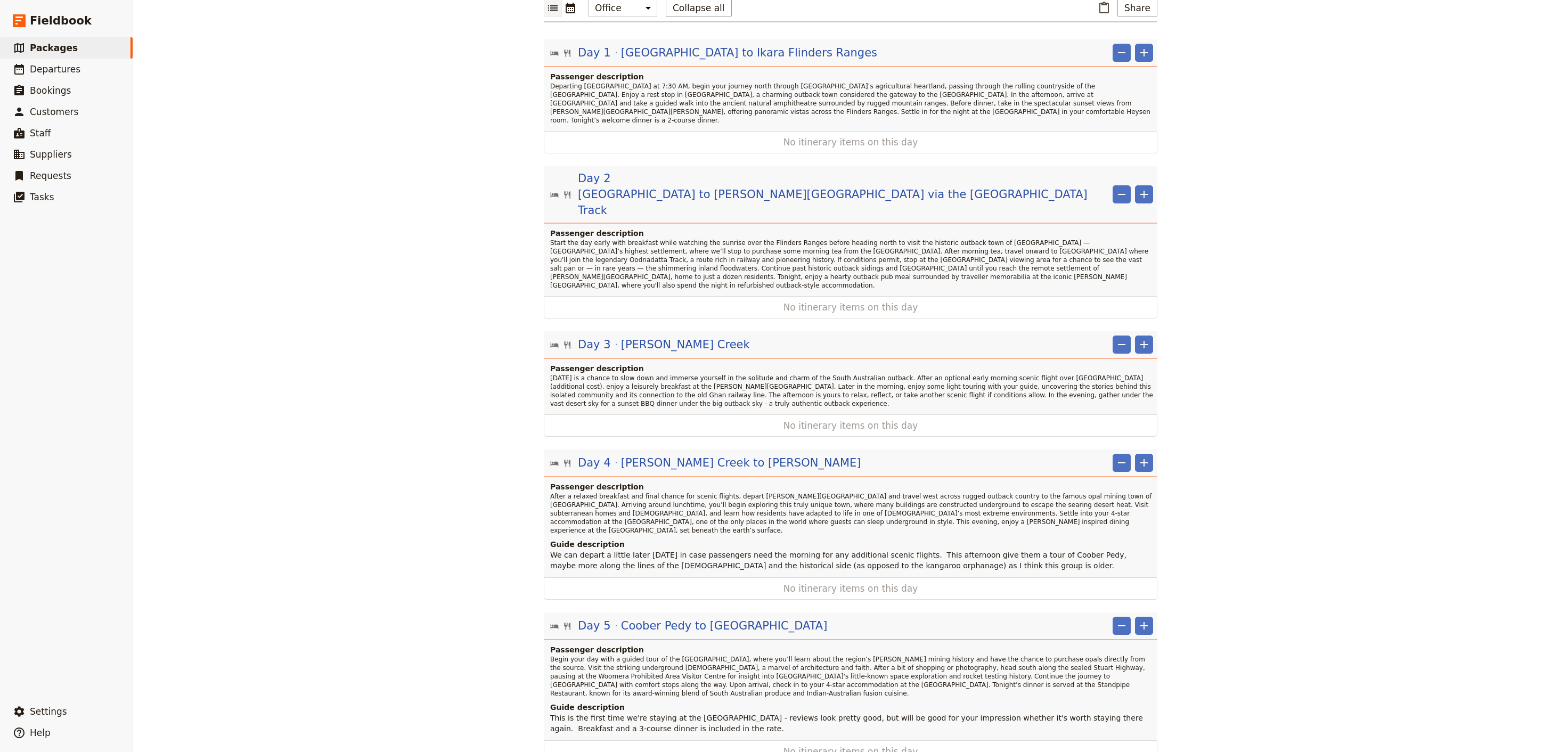
scroll to position [175, 0]
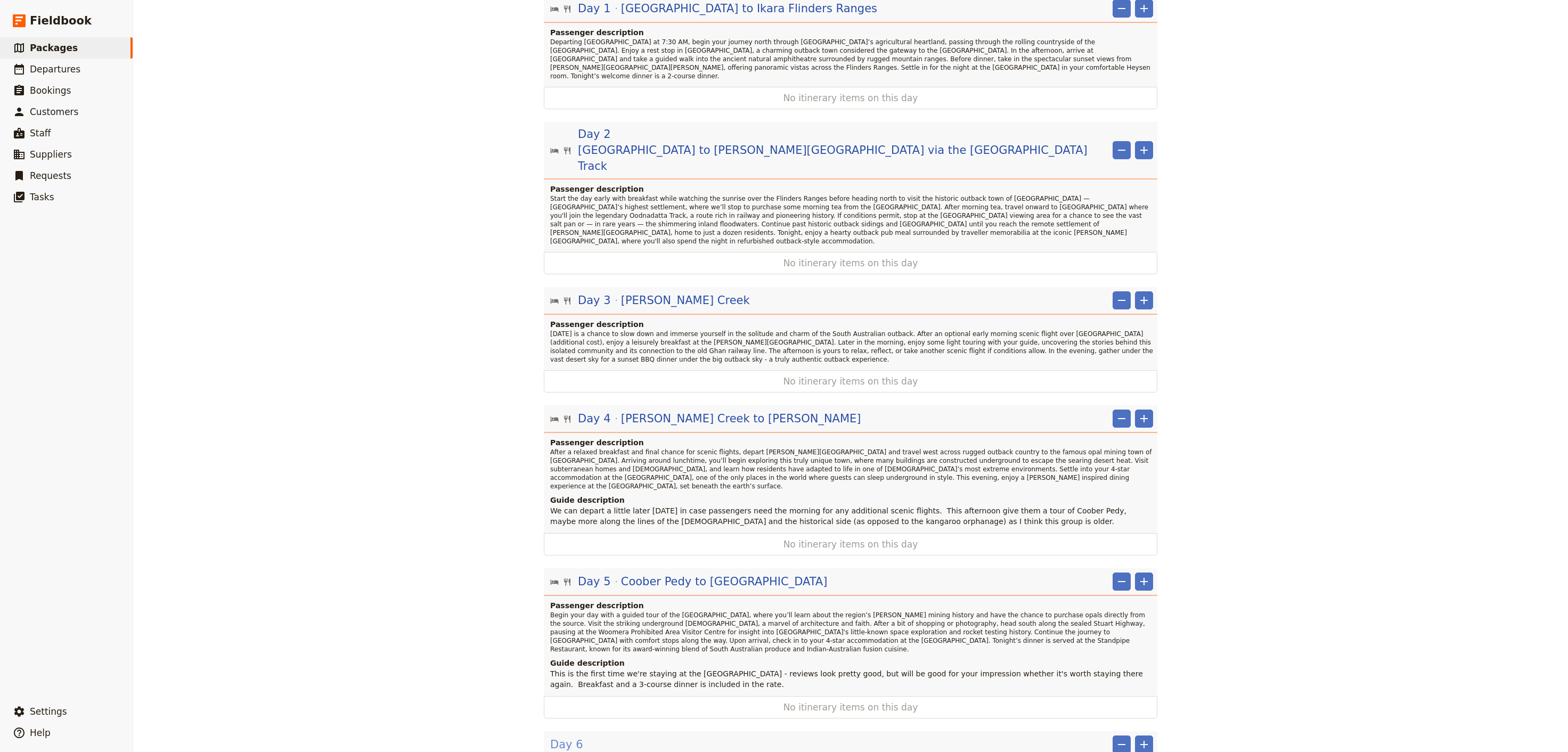
click at [562, 737] on span "Day 6" at bounding box center [566, 744] width 33 height 16
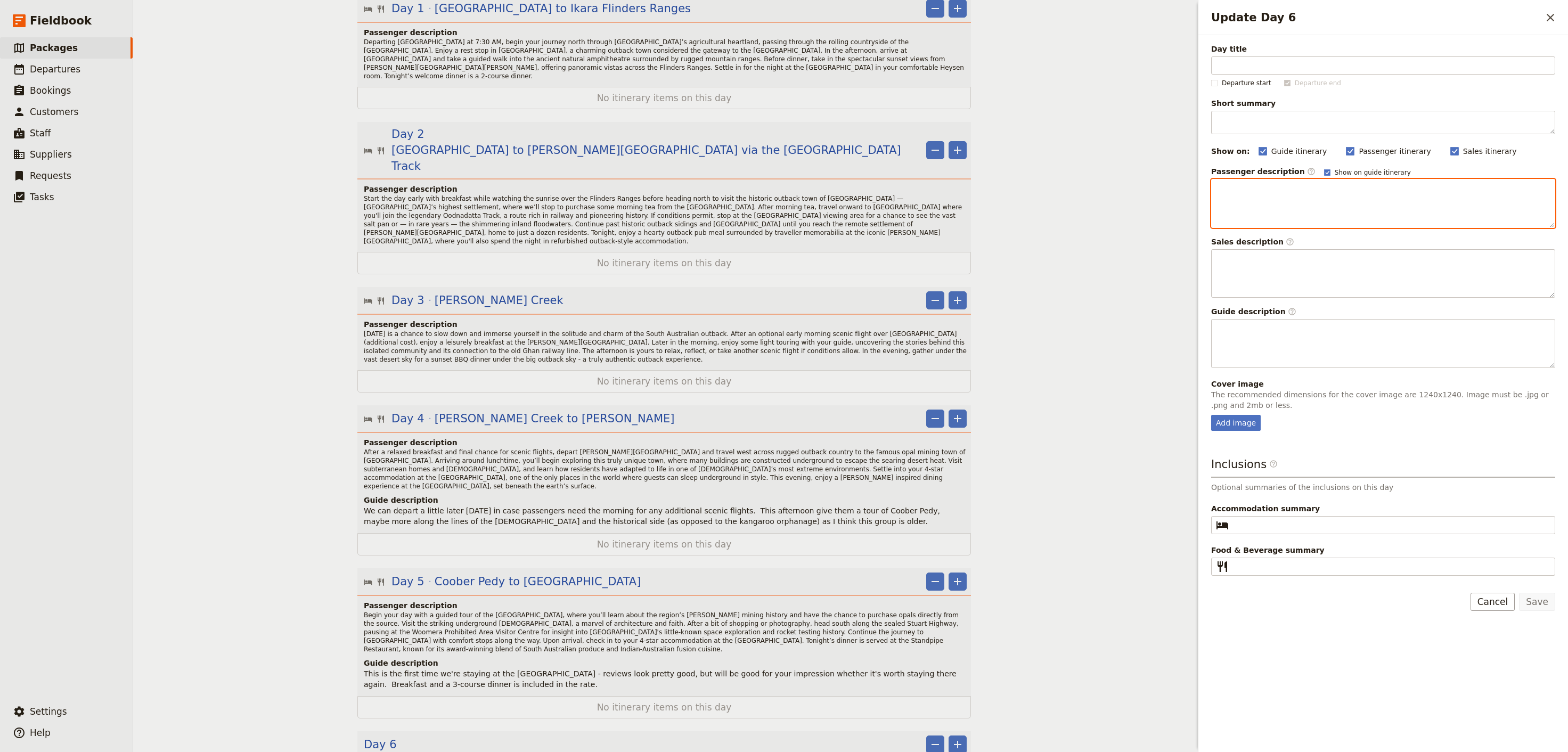
click at [1314, 201] on div "Update Day 6" at bounding box center [1383, 203] width 343 height 48
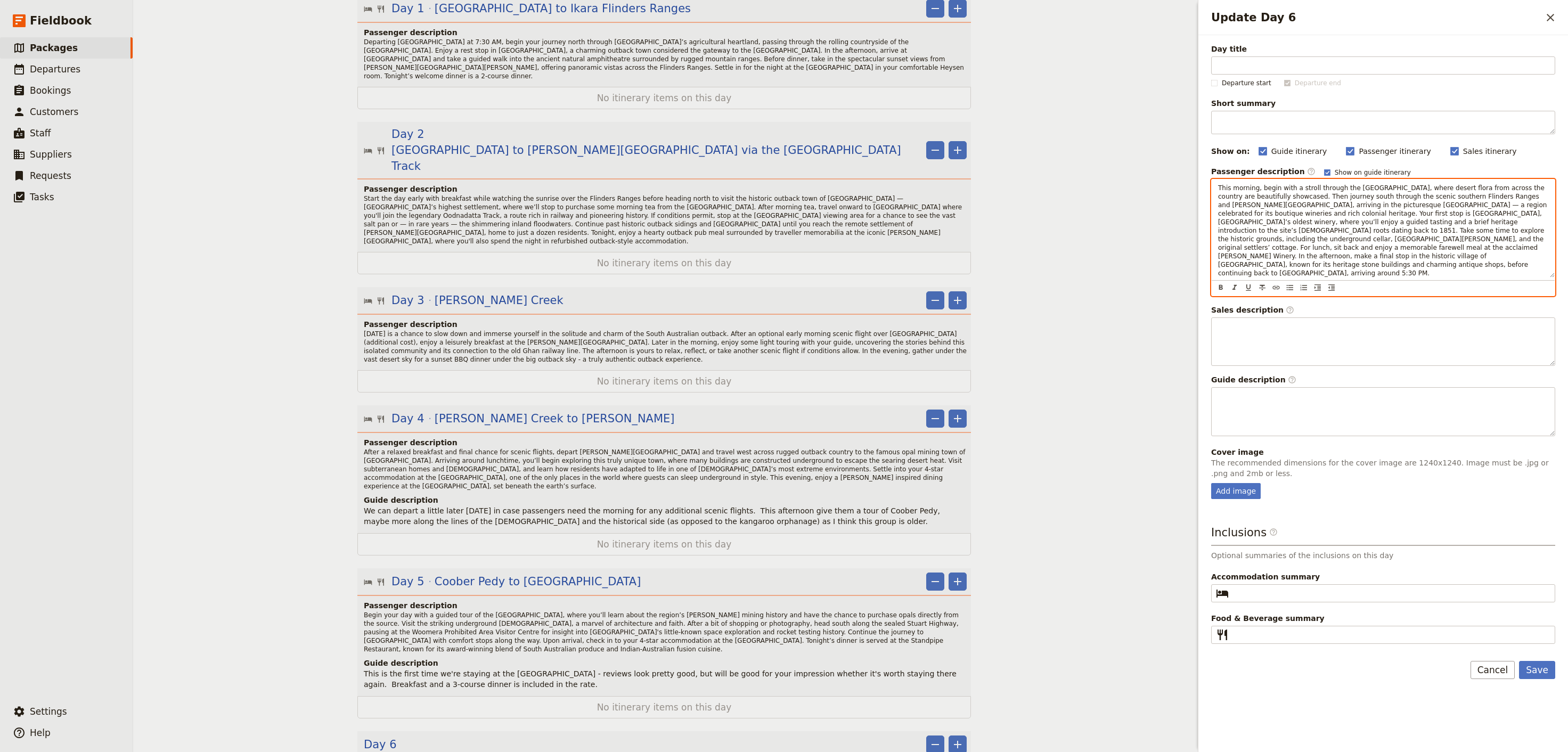
click at [472, 202] on div "Passenger description Start the day early with breakfast while watching the sun…" at bounding box center [664, 218] width 613 height 69
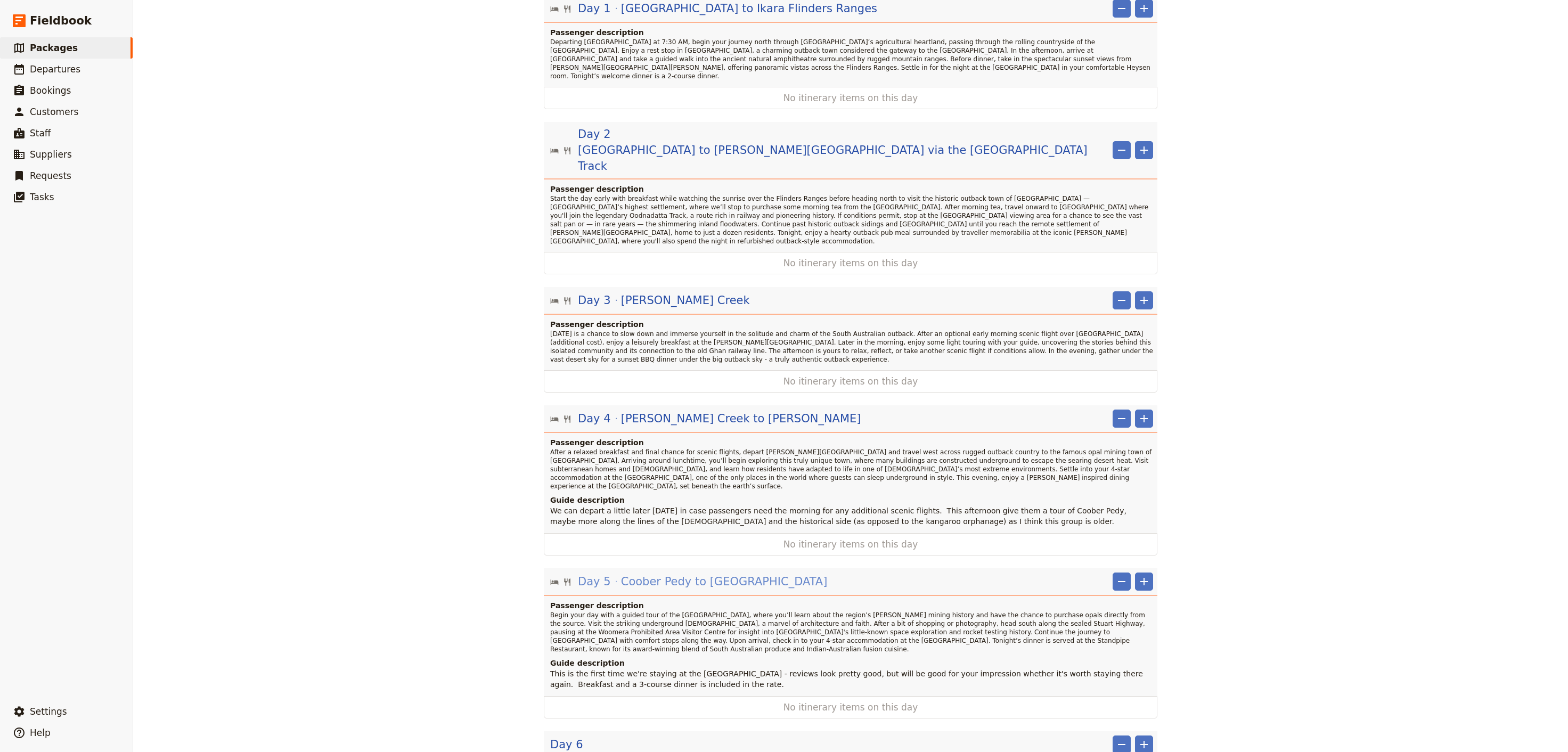
click at [706, 574] on span "Coober Pedy to [GEOGRAPHIC_DATA]" at bounding box center [725, 582] width 207 height 16
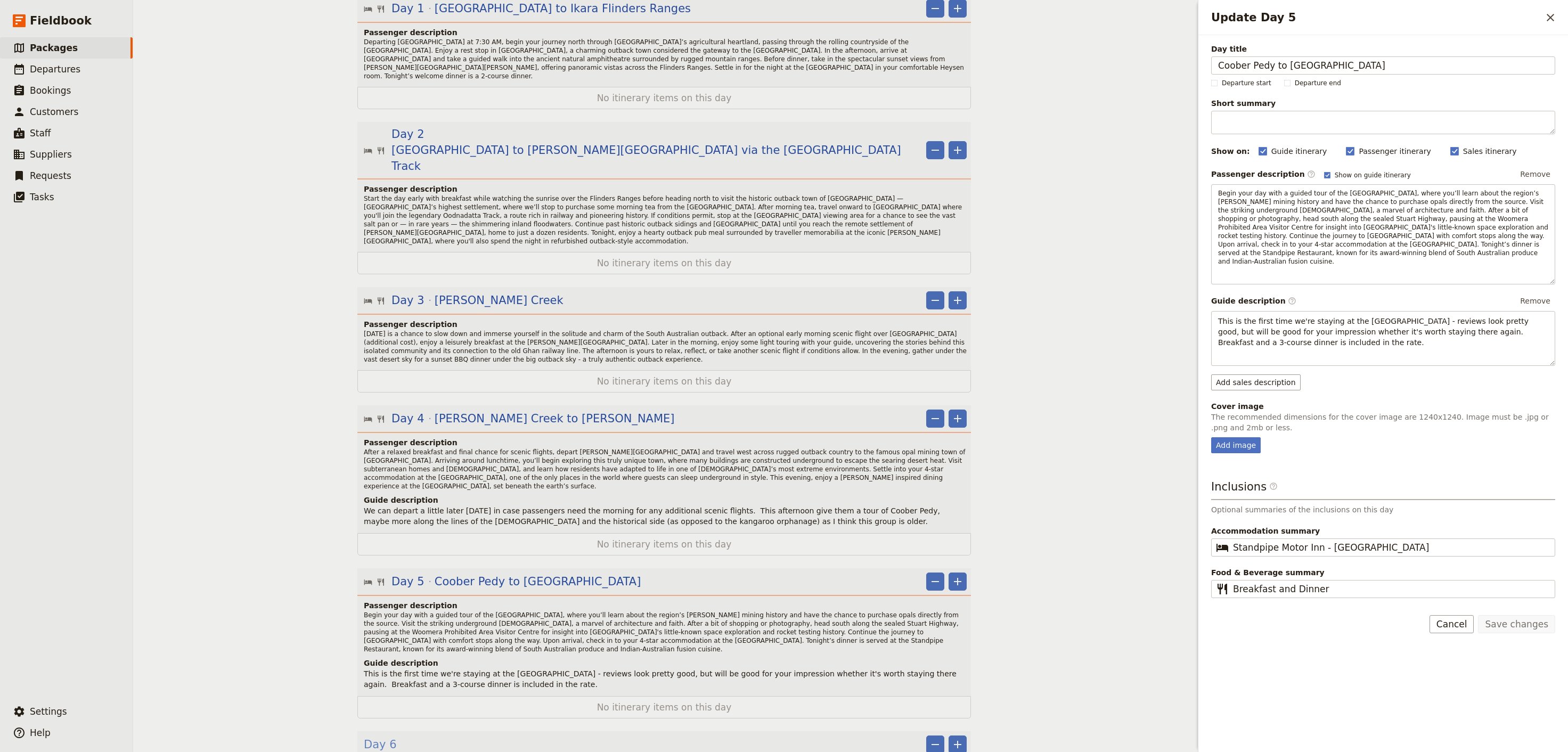
click at [378, 737] on span "Day 6" at bounding box center [380, 744] width 33 height 16
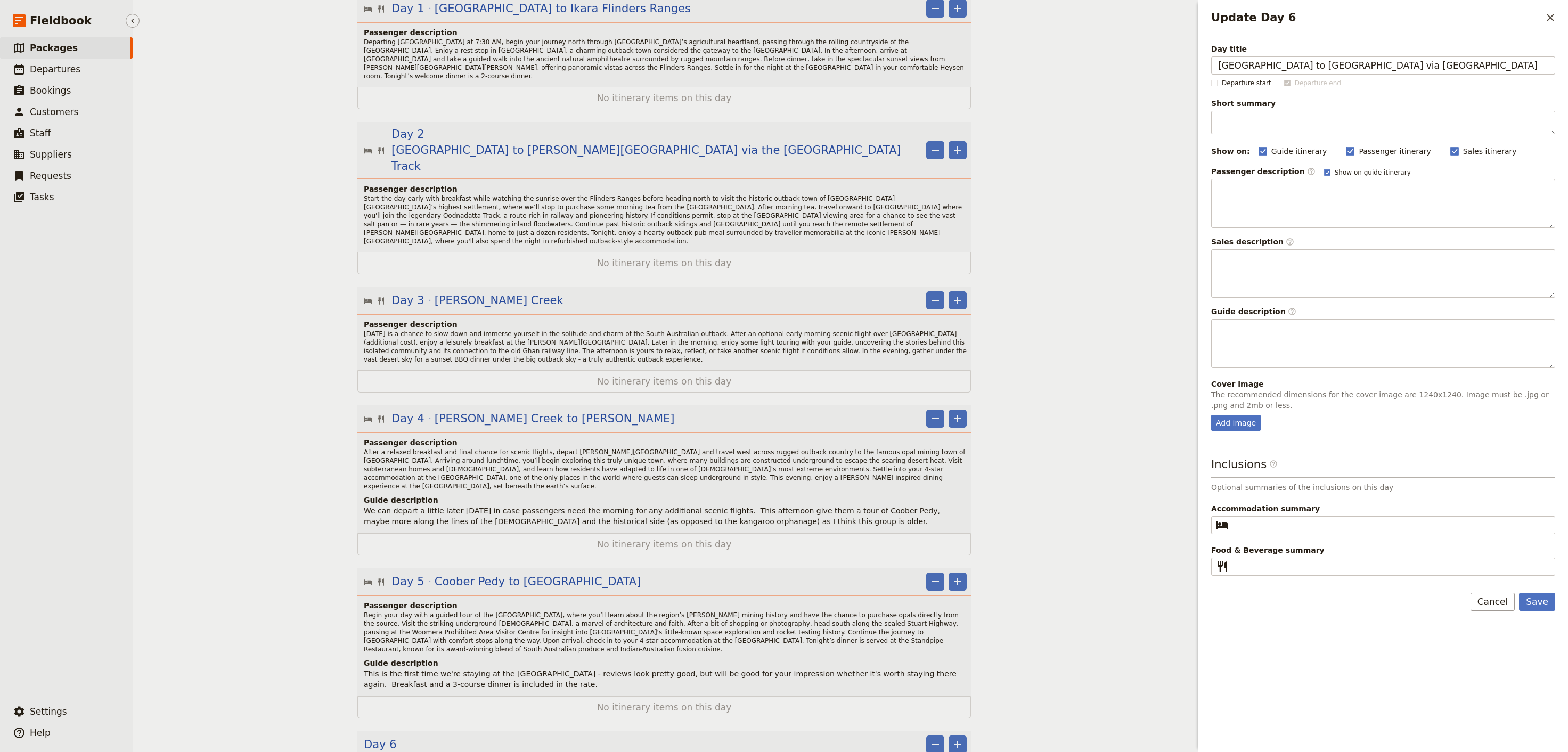
type input "[GEOGRAPHIC_DATA] to [GEOGRAPHIC_DATA] via [GEOGRAPHIC_DATA]"
click at [1372, 202] on div "Update Day 6" at bounding box center [1383, 203] width 343 height 48
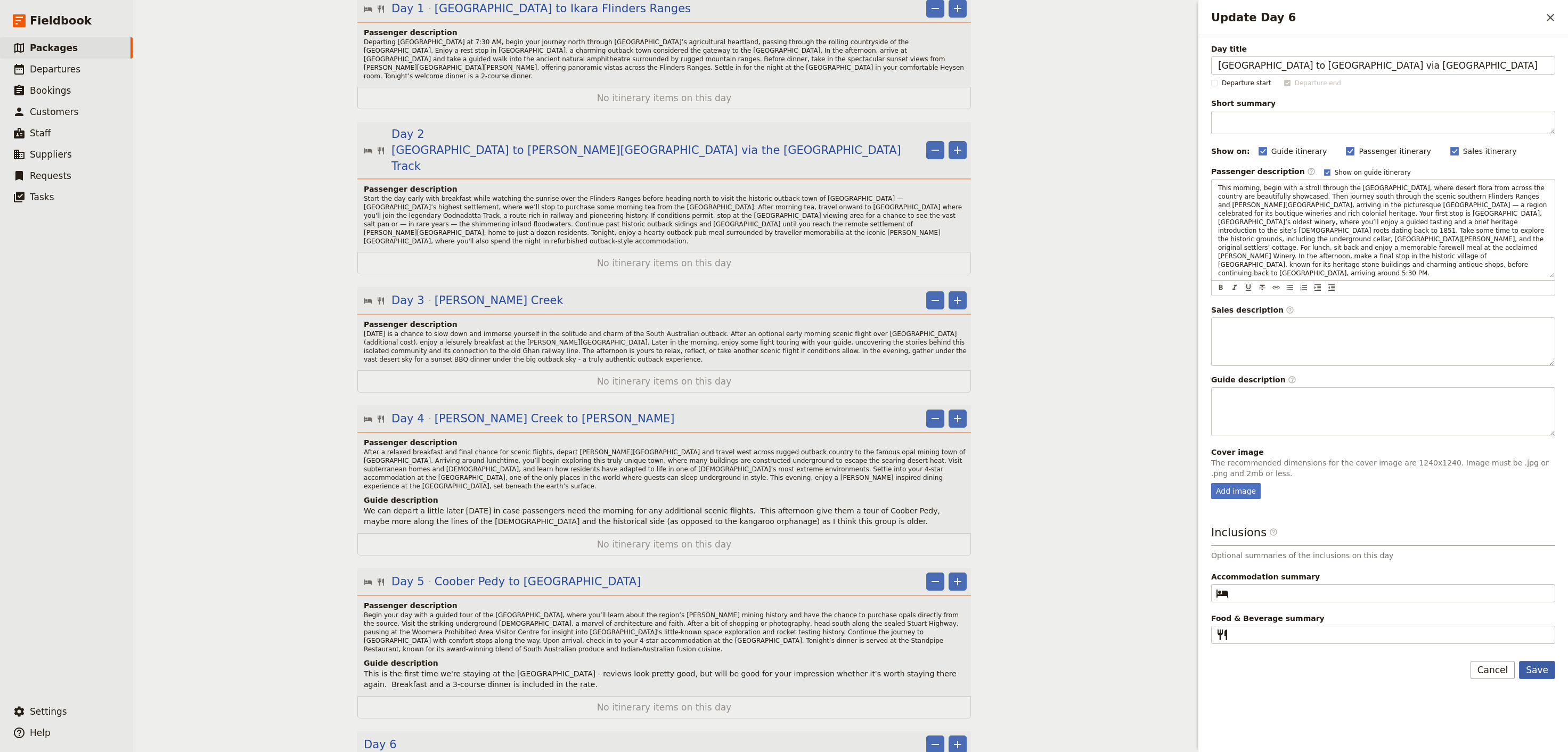
click at [1540, 661] on button "Save" at bounding box center [1538, 671] width 37 height 18
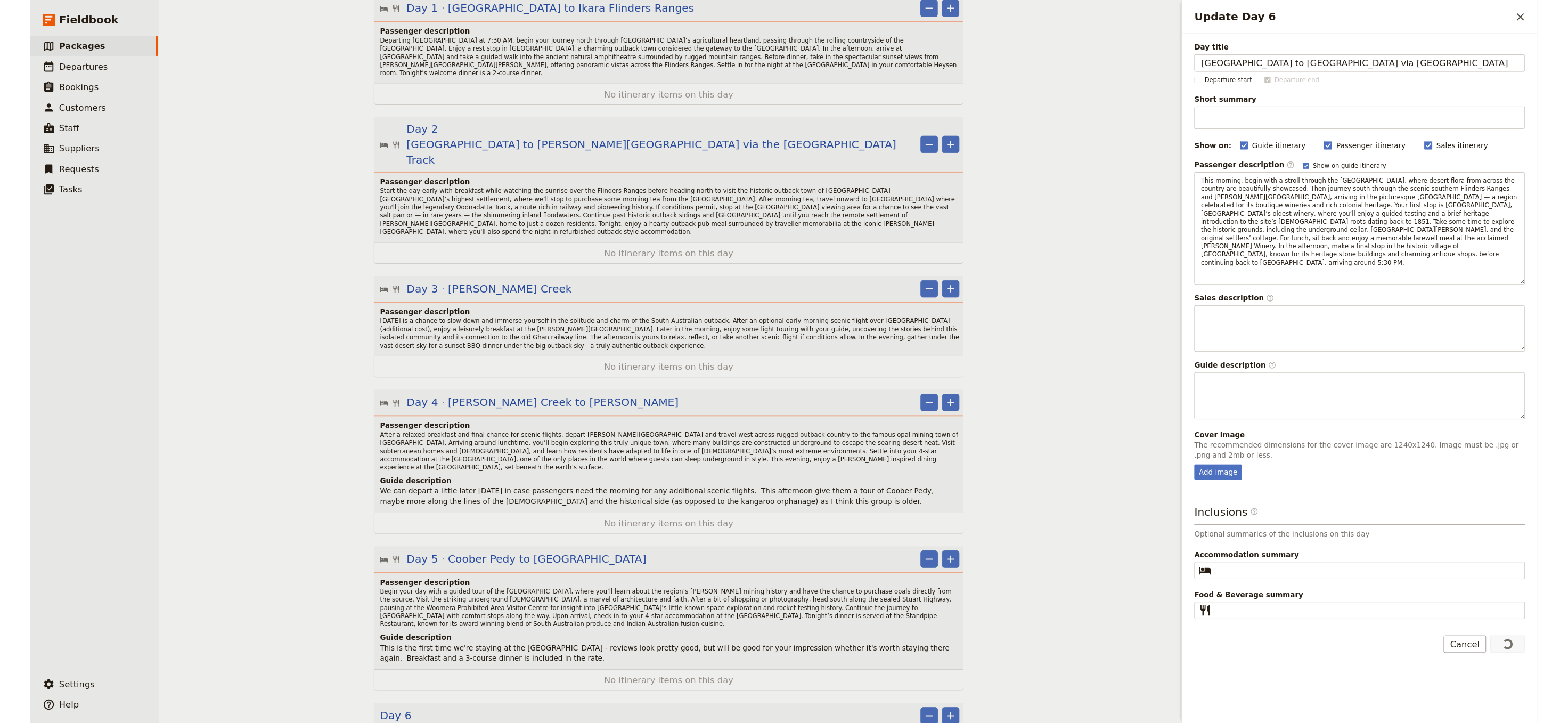
scroll to position [0, 0]
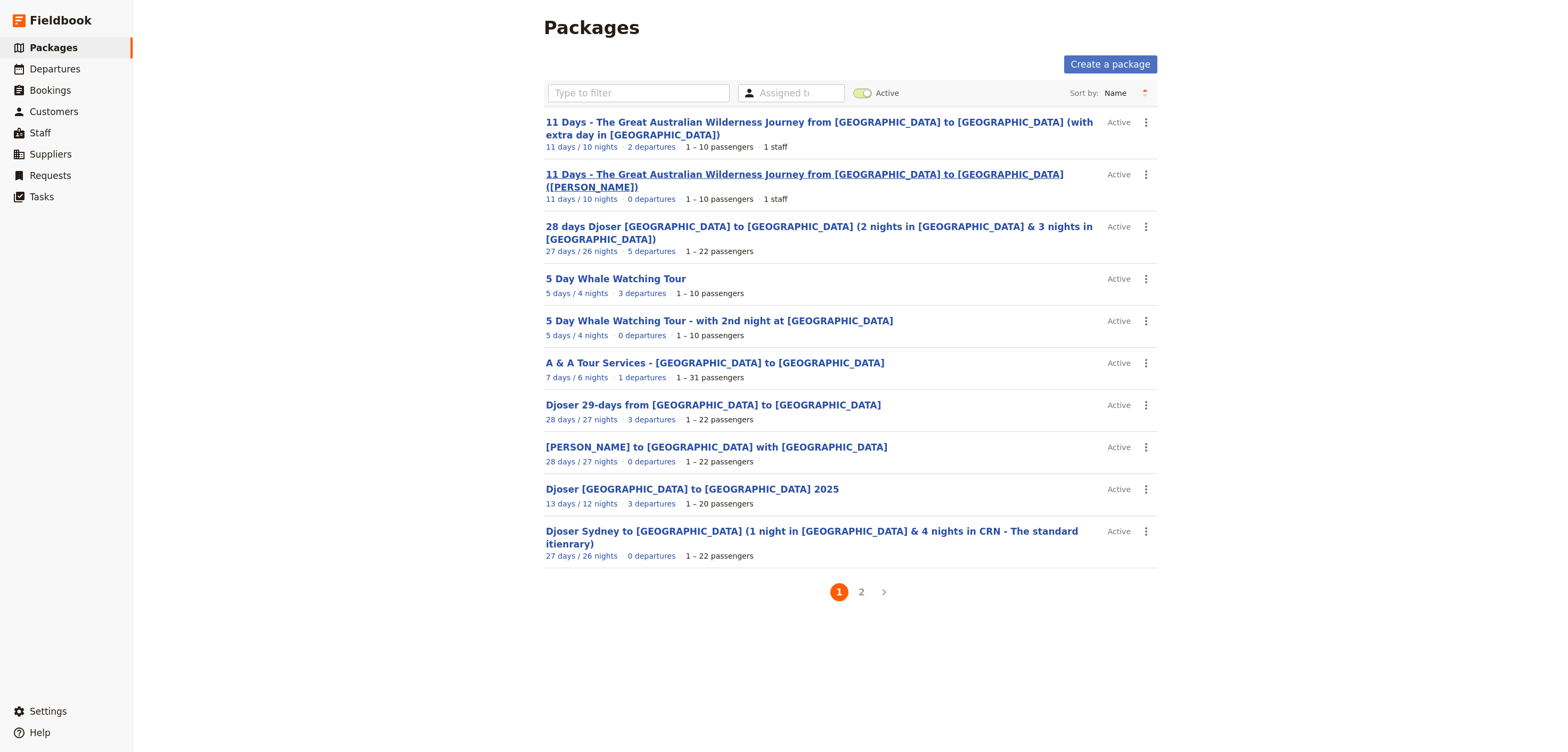
click at [693, 170] on link "11 Days - The Great Australian Wilderness Journey from Perth to Adelaide (Lesle…" at bounding box center [805, 181] width 518 height 24
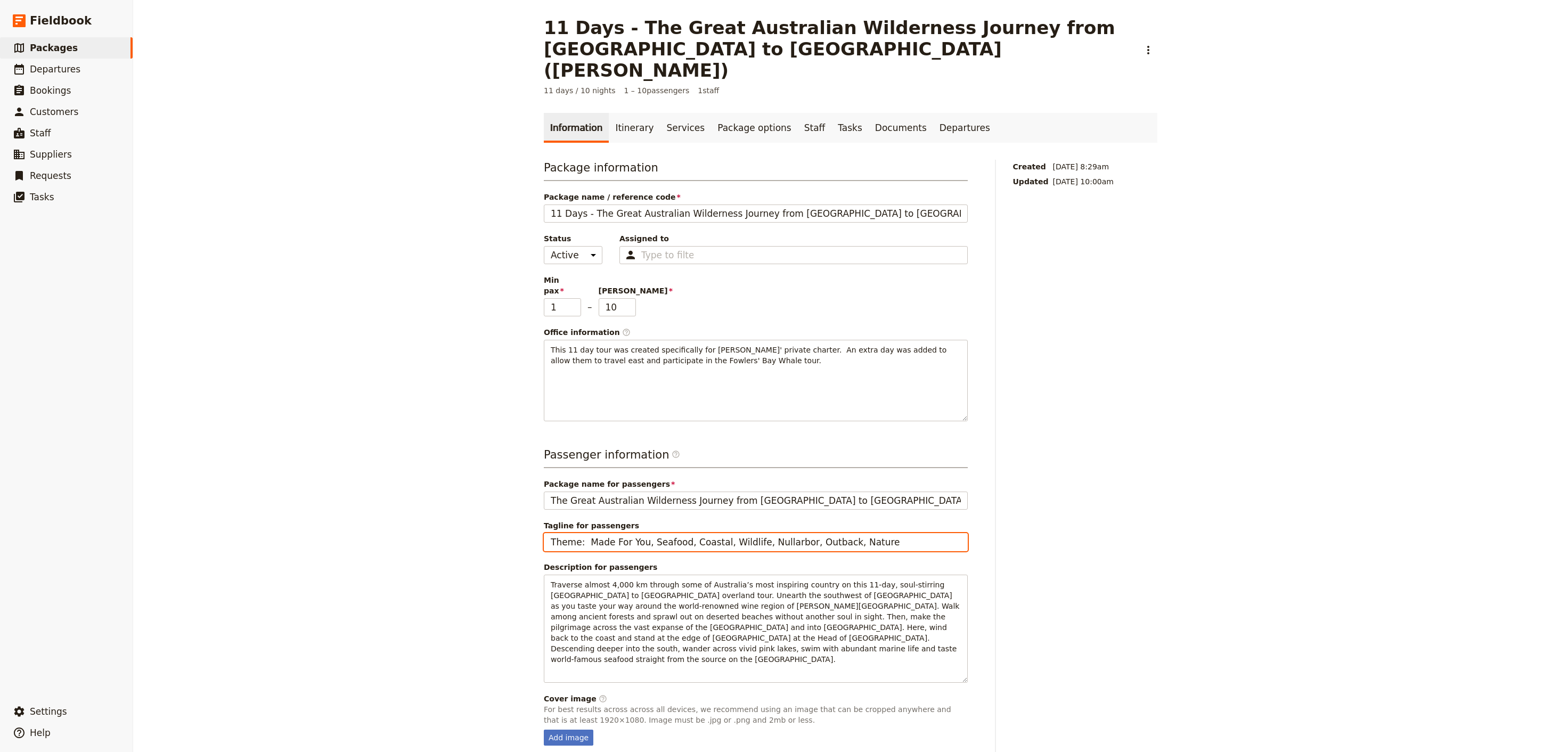
drag, startPoint x: 864, startPoint y: 510, endPoint x: 551, endPoint y: 513, distance: 313.0
click at [544, 534] on input "Theme: Made For You, Seafood, Coastal, Wildlife, Nullarbor, Outback, Nature" at bounding box center [756, 543] width 424 height 18
click at [619, 114] on link "Itinerary" at bounding box center [634, 127] width 51 height 30
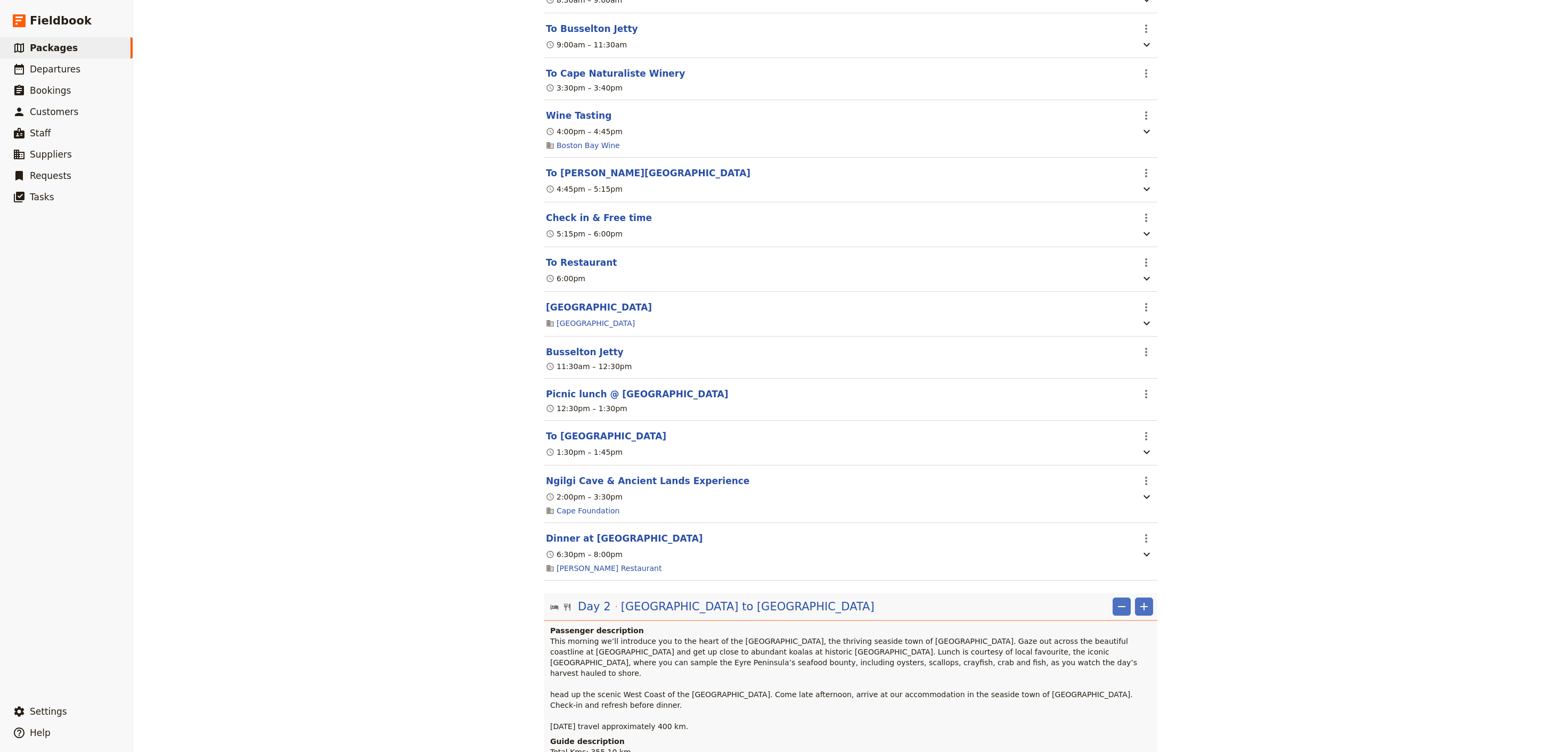
scroll to position [392, 0]
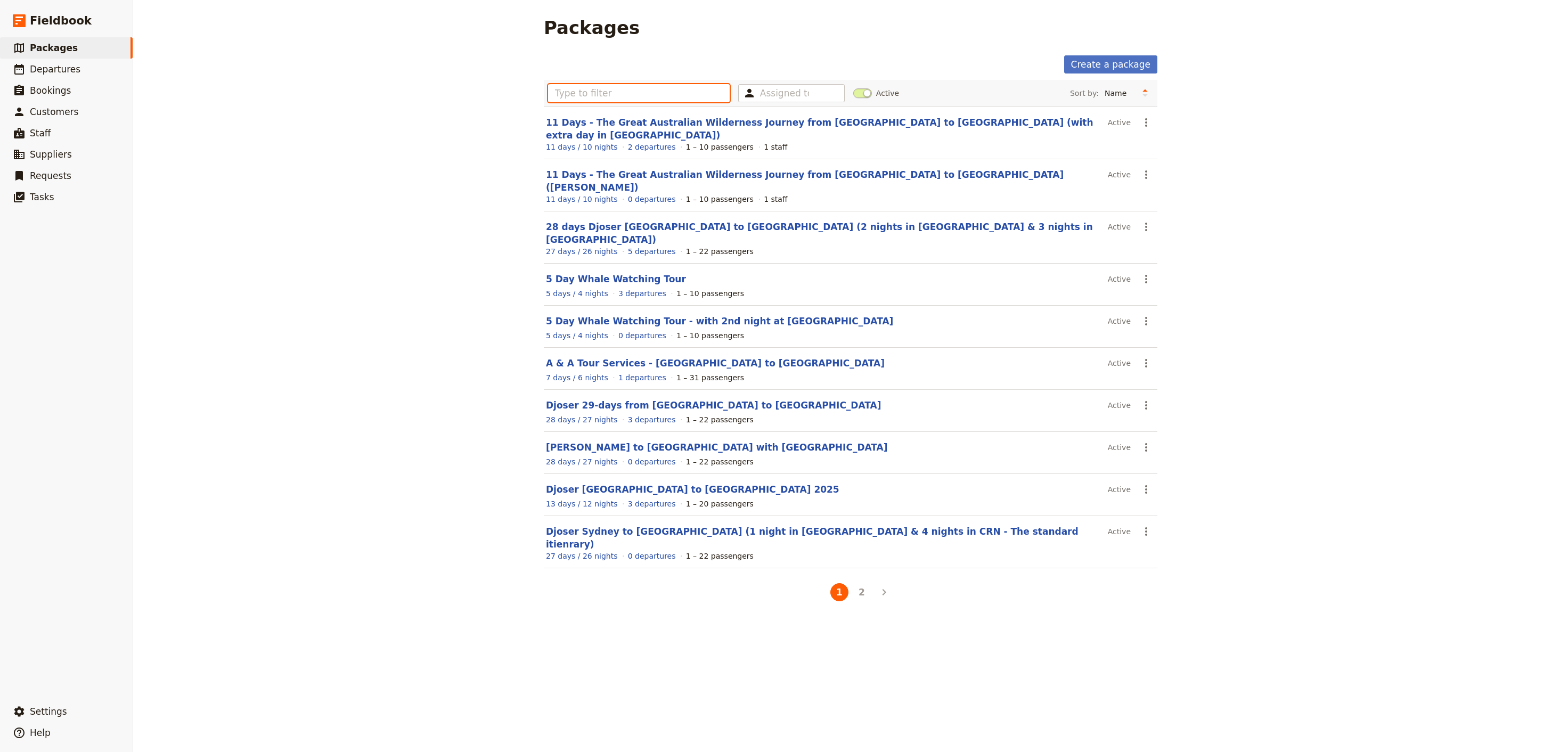
click at [572, 88] on input "text" at bounding box center [639, 94] width 182 height 18
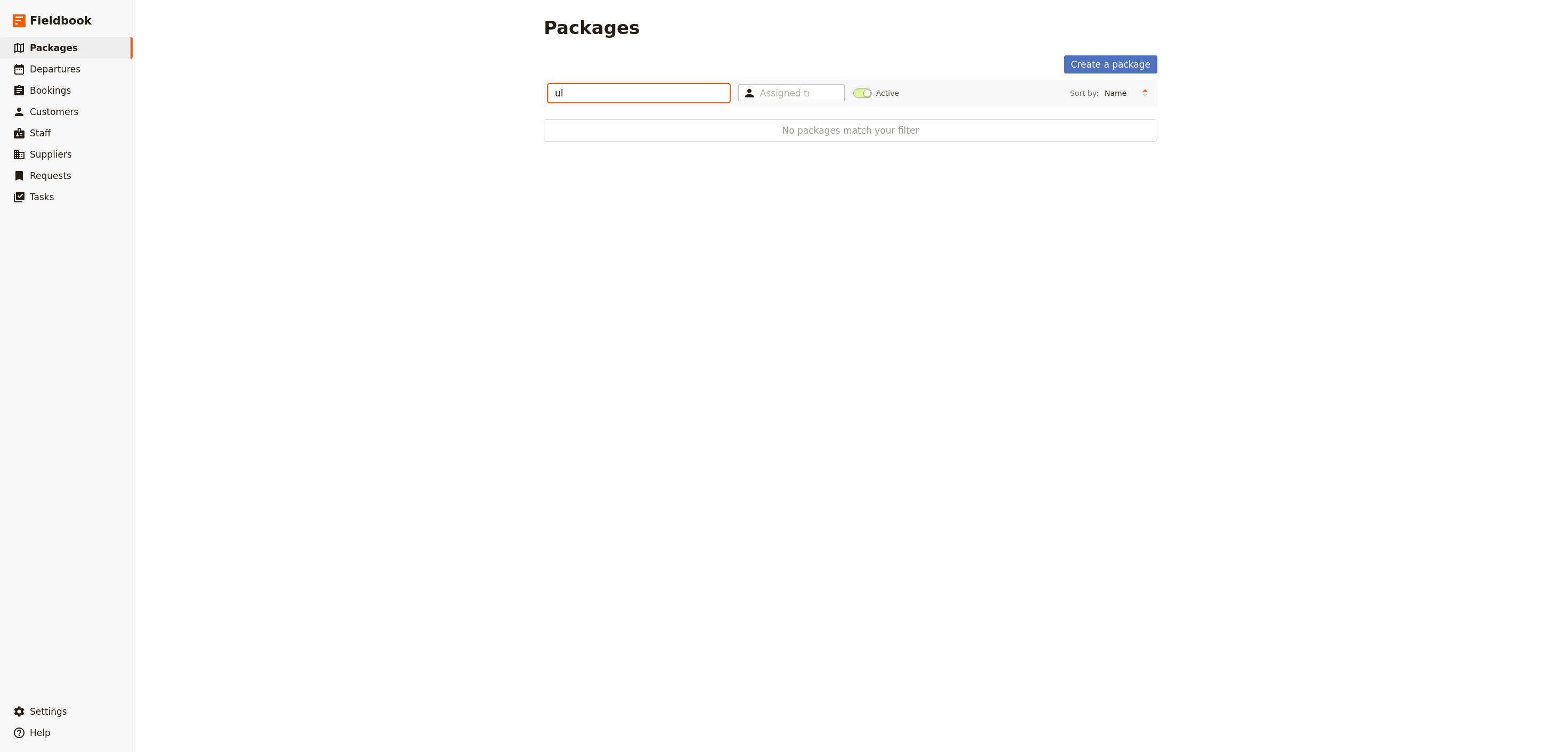
type input "u"
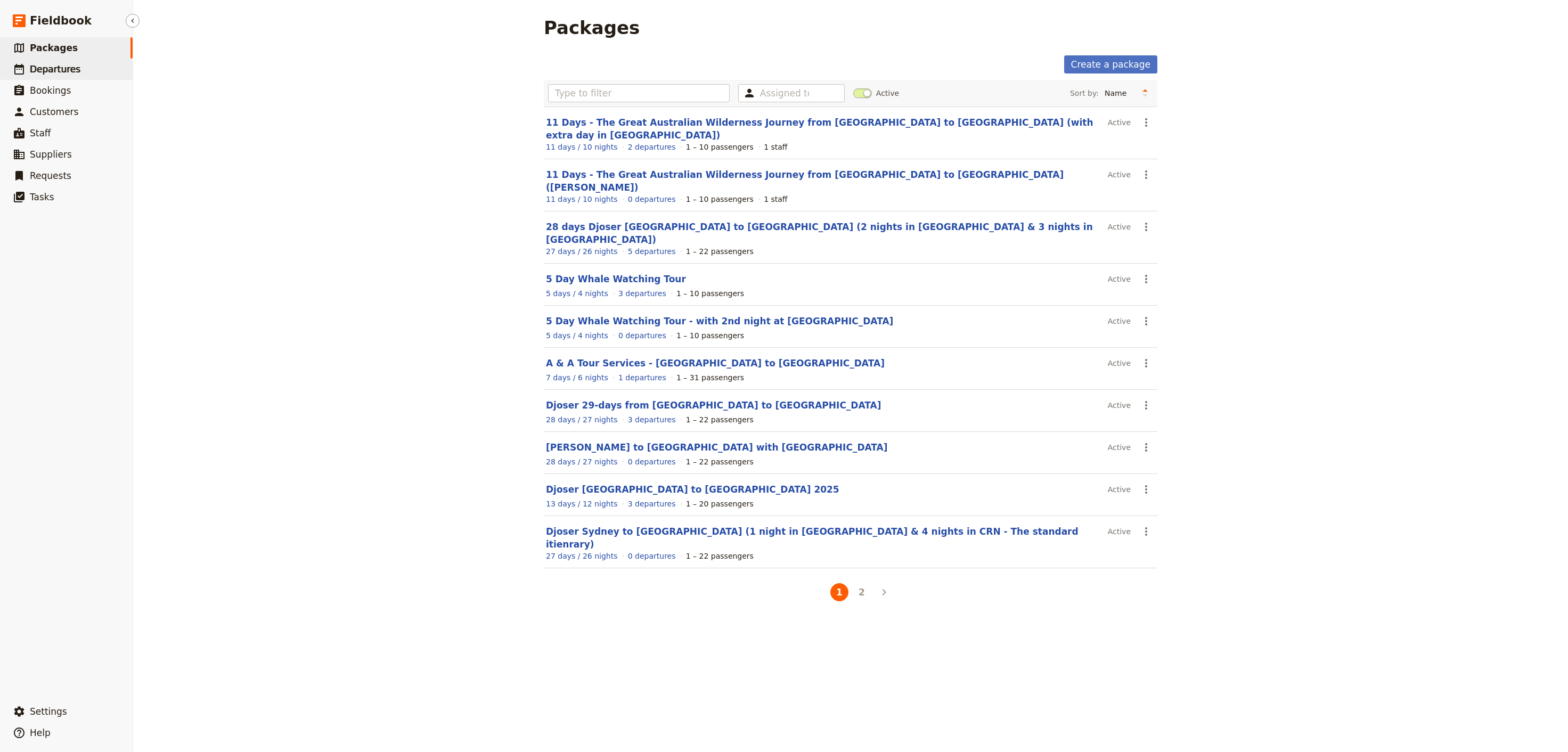
click at [59, 70] on span "Departures" at bounding box center [55, 69] width 50 height 11
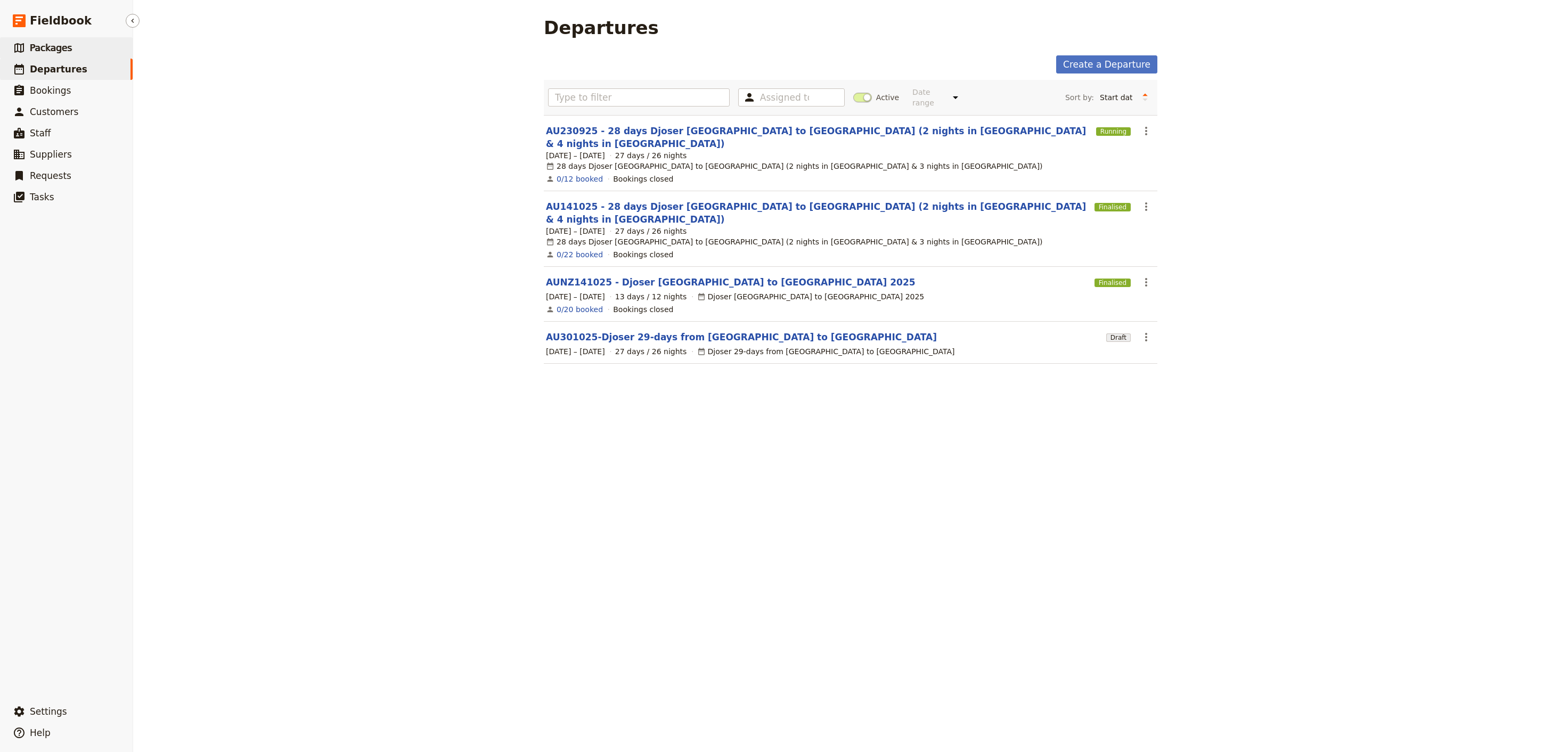
click at [68, 48] on link "​ Packages" at bounding box center [66, 48] width 132 height 21
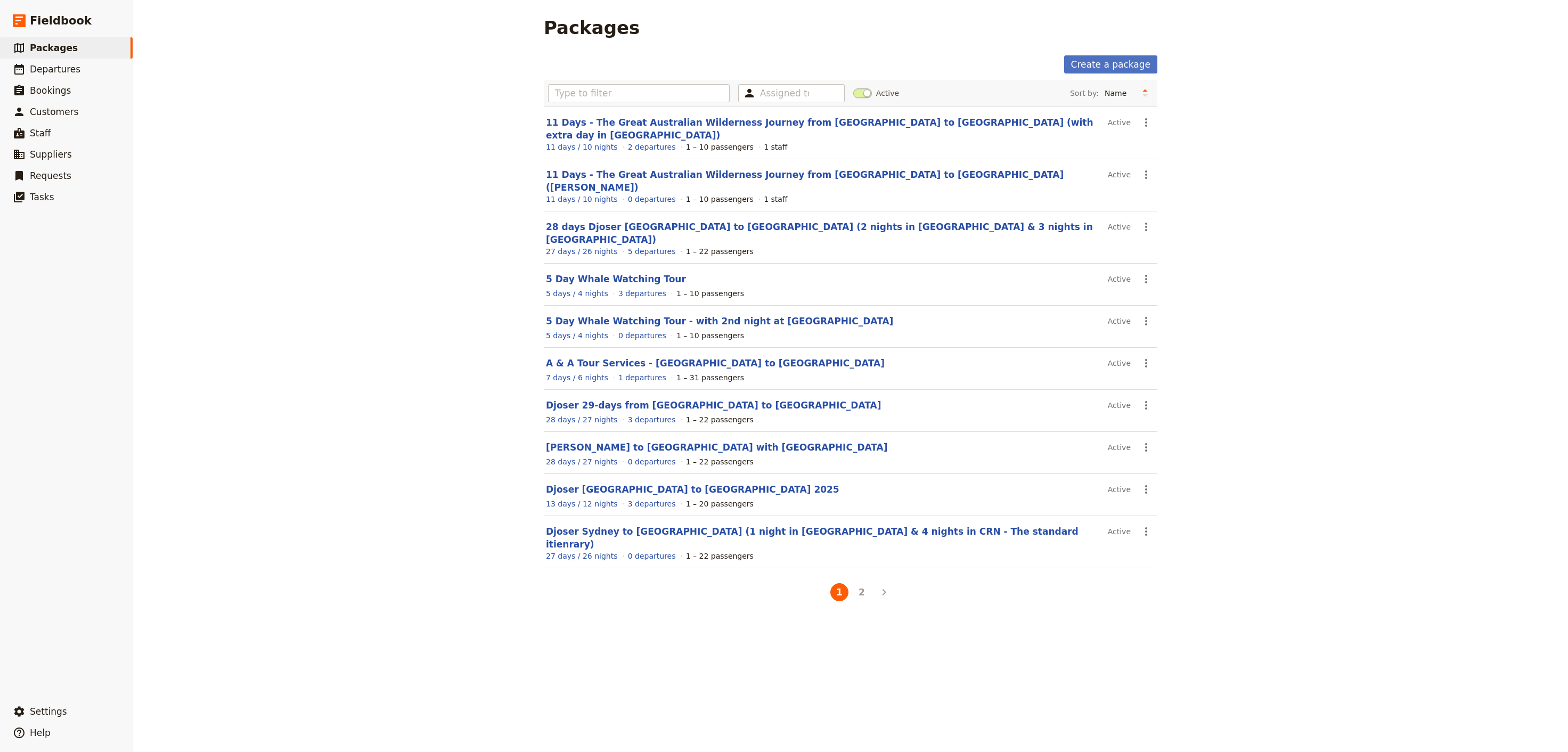
click at [241, 274] on div "Packages Create a package Assigned to Active Sort by: Name Number of departures…" at bounding box center [850, 376] width 1435 height 752
click at [692, 221] on link "28 days Djoser [GEOGRAPHIC_DATA] to [GEOGRAPHIC_DATA] (2 nights in [GEOGRAPHIC_…" at bounding box center [819, 233] width 547 height 24
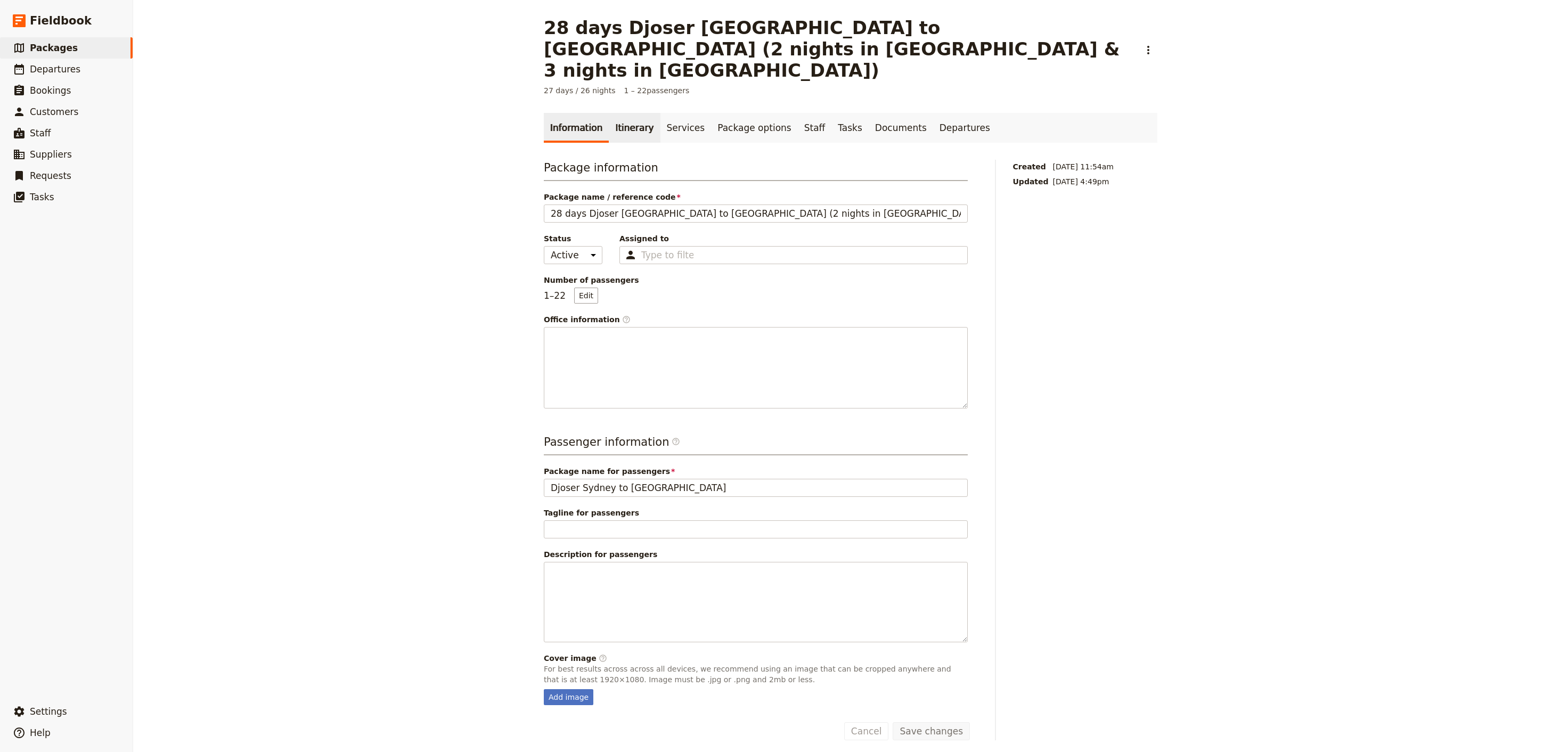
click at [635, 113] on link "Itinerary" at bounding box center [634, 127] width 51 height 30
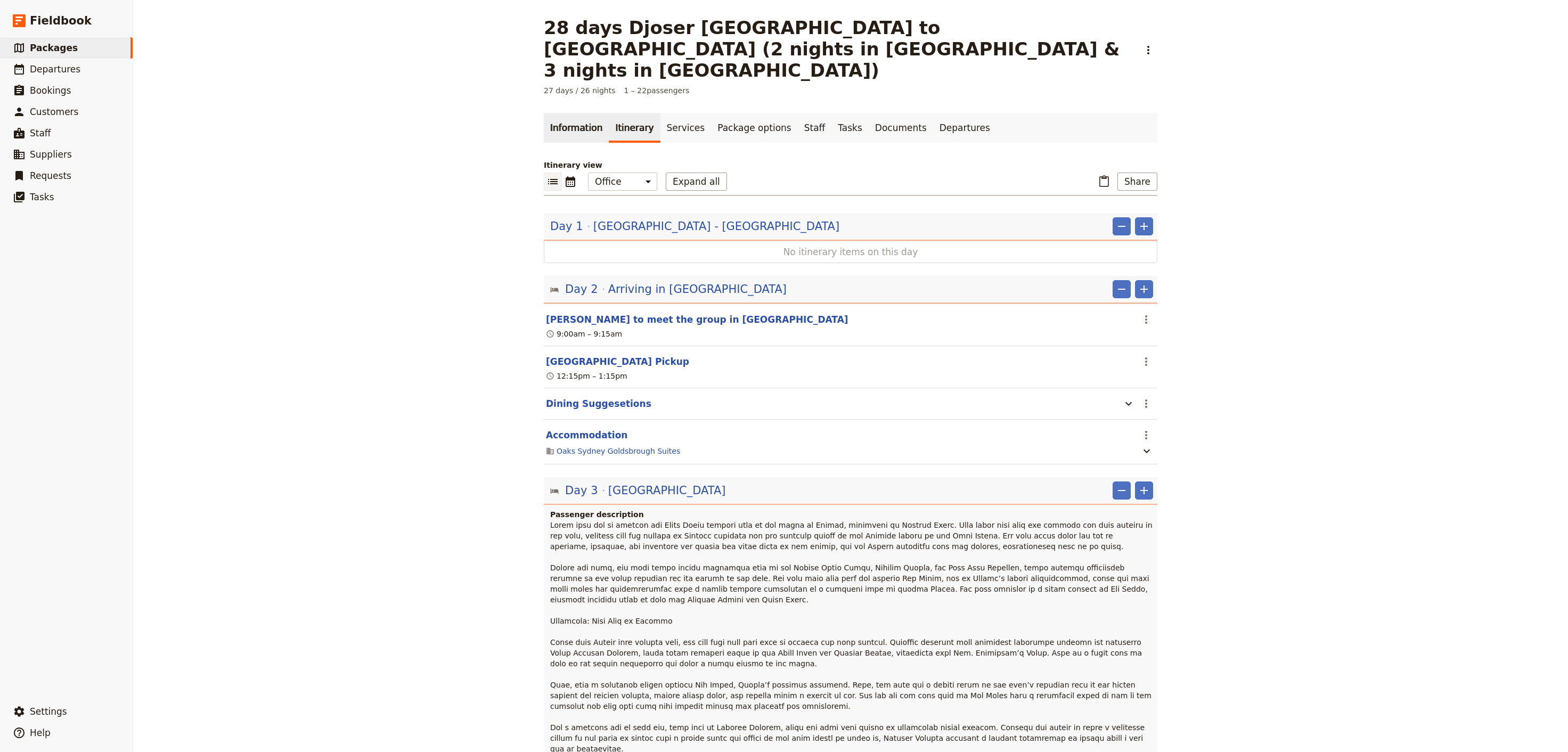
click at [562, 113] on link "Information" at bounding box center [576, 127] width 65 height 30
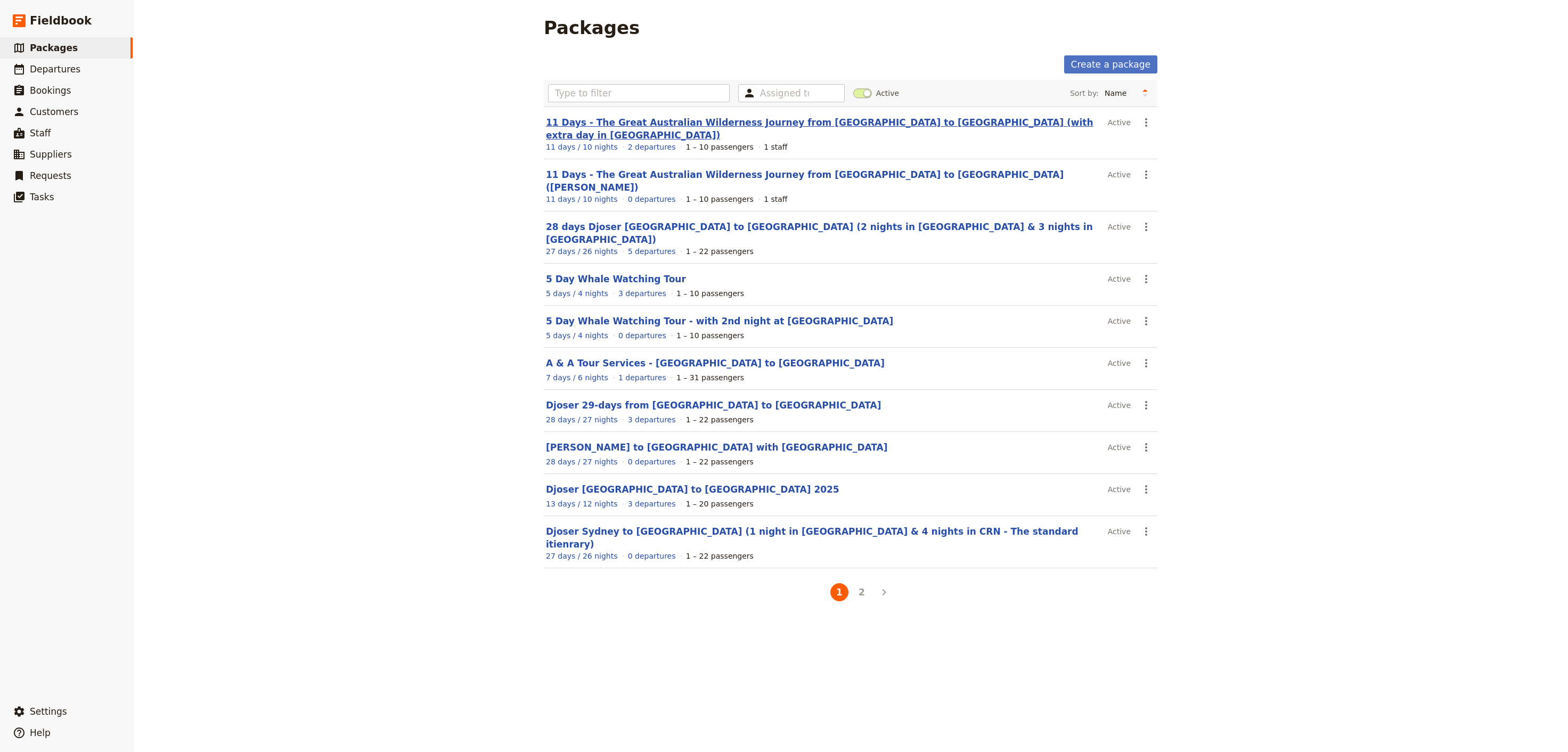
click at [664, 121] on link "11 Days - The Great Australian Wilderness Journey from [GEOGRAPHIC_DATA] to [GE…" at bounding box center [819, 129] width 547 height 24
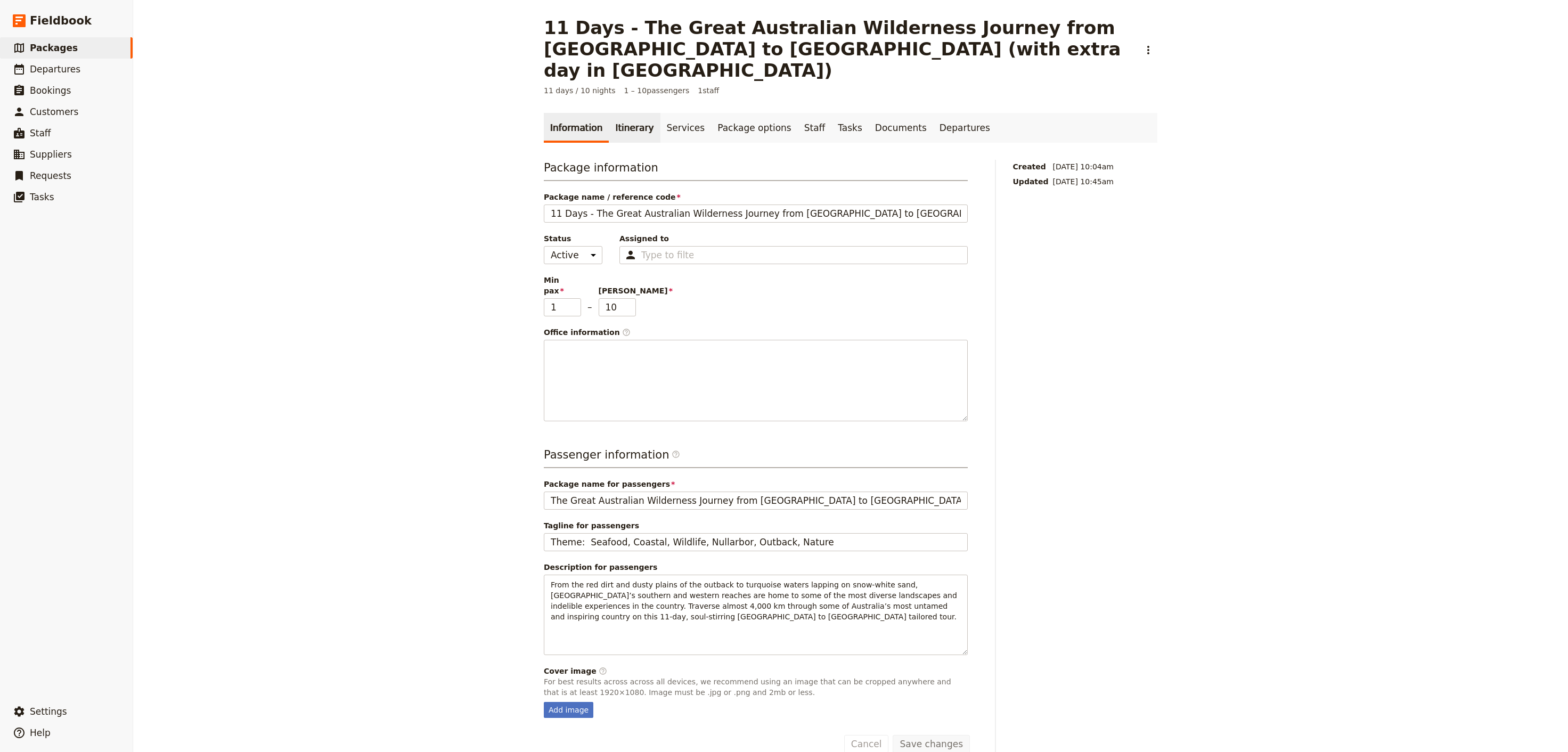
click at [633, 113] on link "Itinerary" at bounding box center [634, 127] width 51 height 30
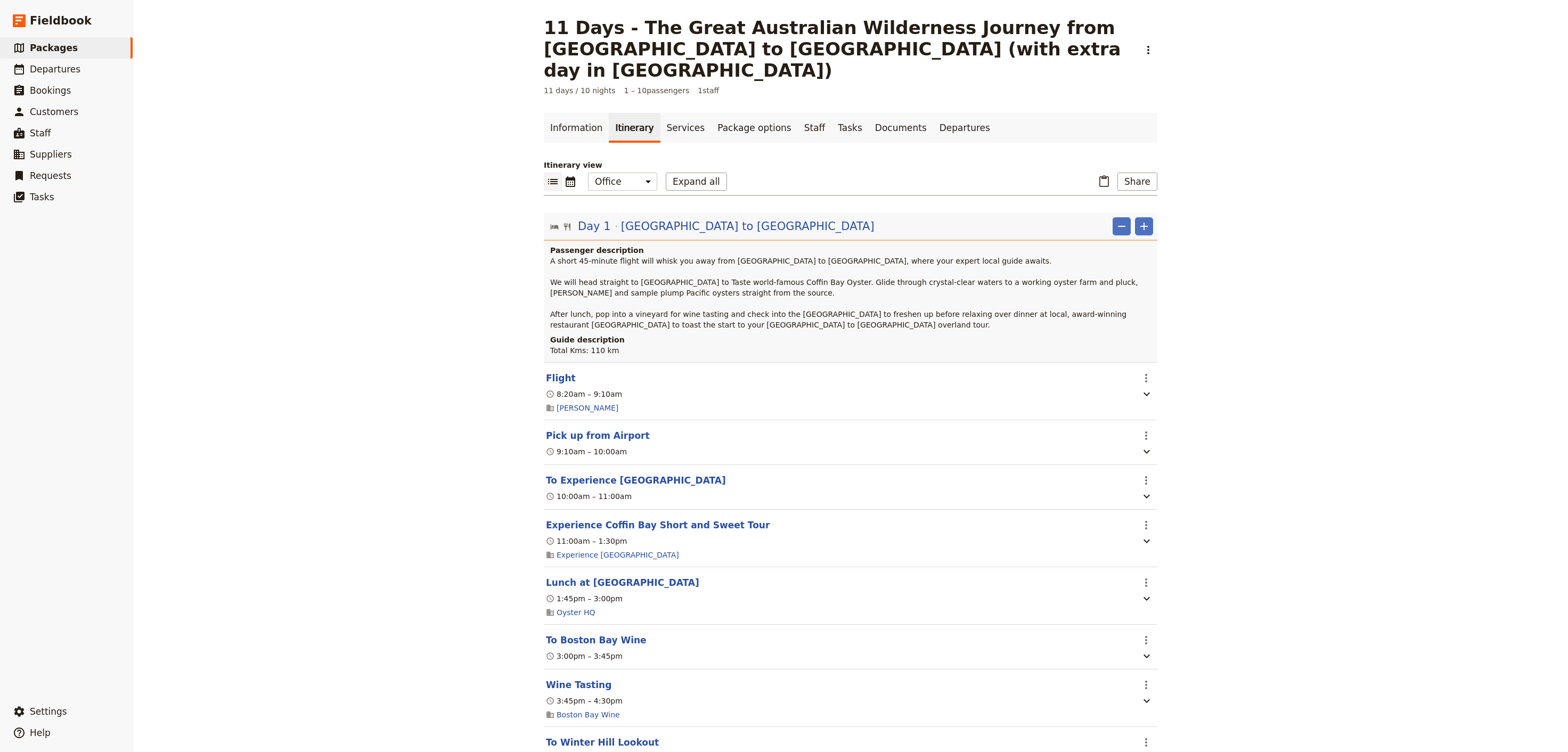
click at [805, 256] on p "A short 45-minute flight will whisk you away from Adelaide to Port Lincoln, whe…" at bounding box center [852, 293] width 603 height 75
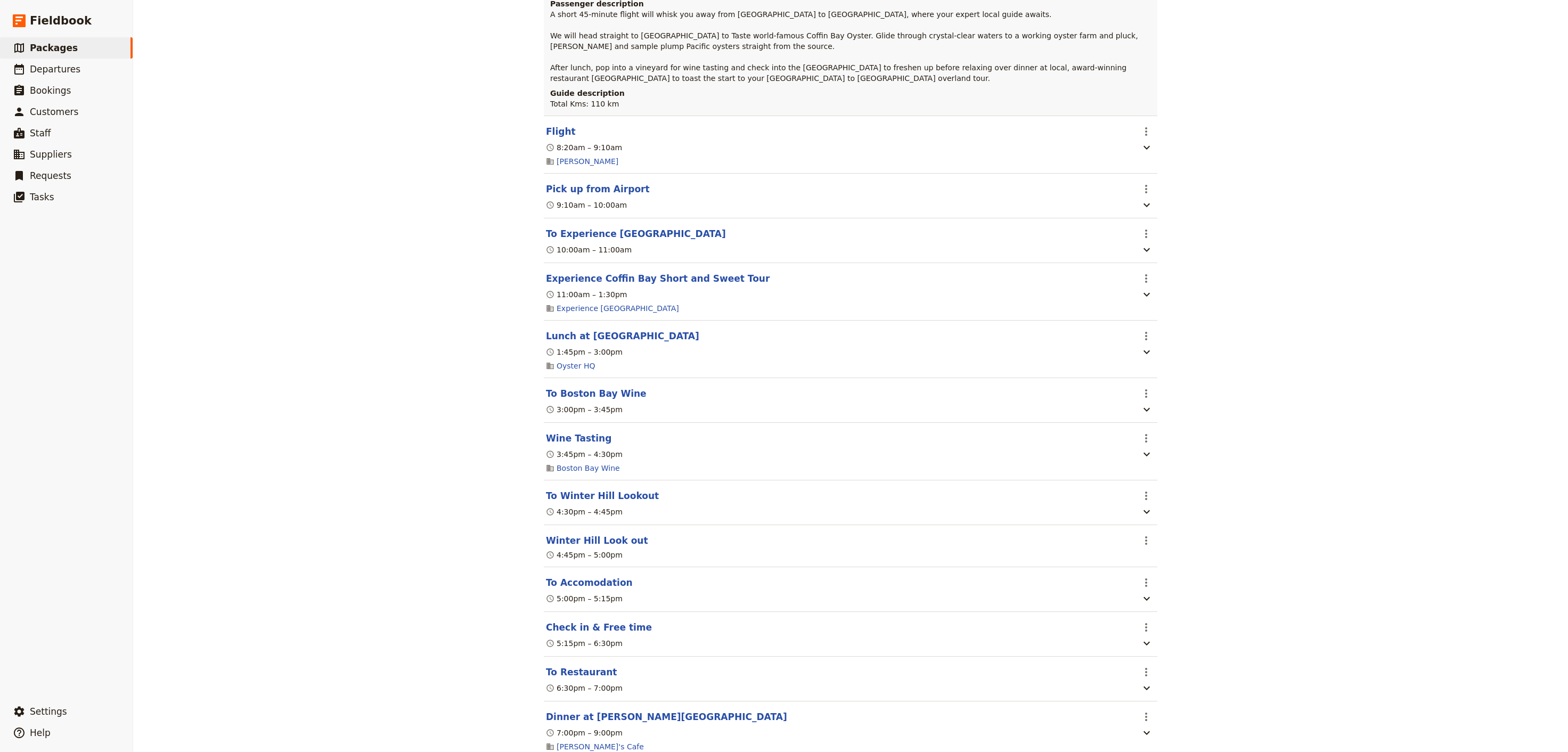
scroll to position [245, 0]
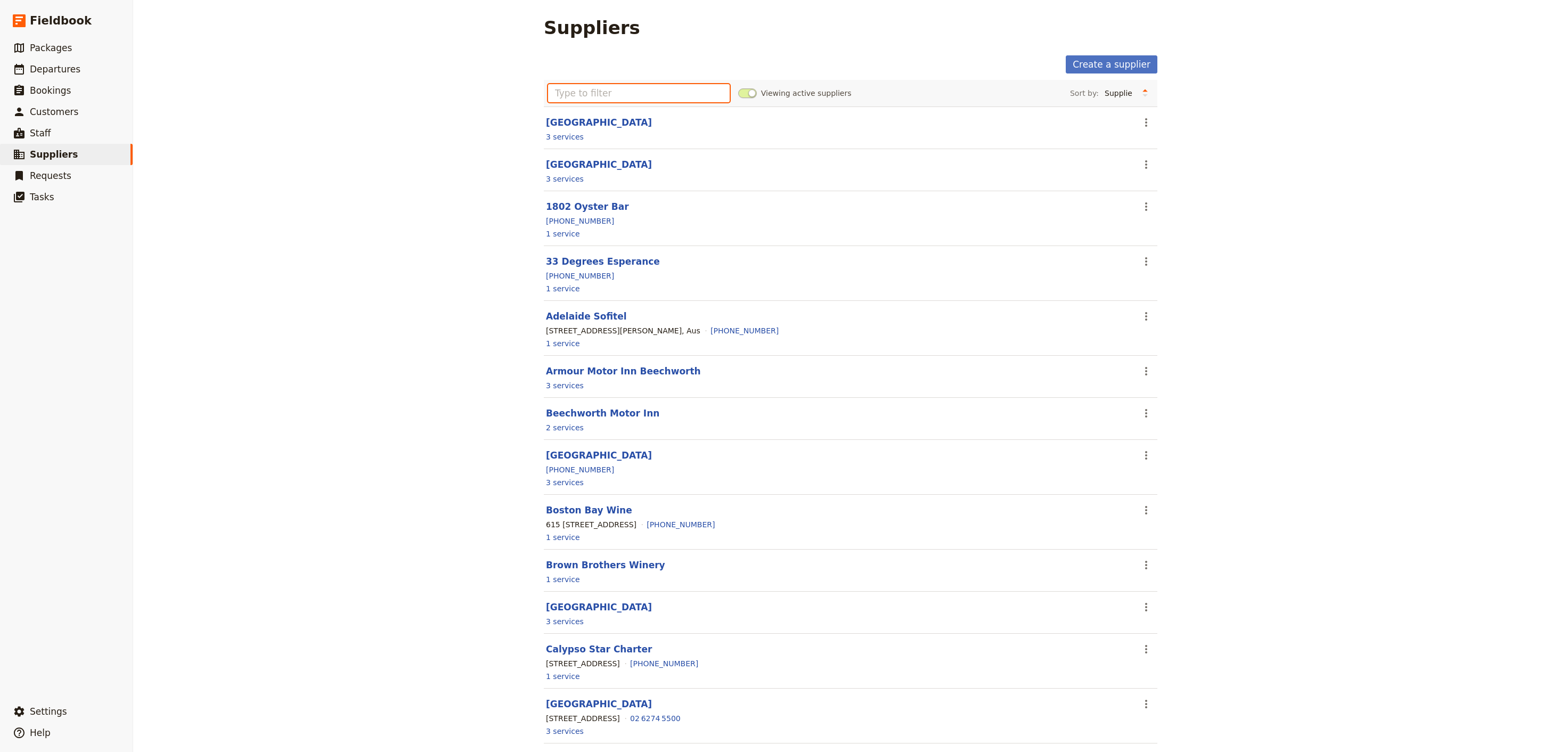
click at [637, 97] on input "text" at bounding box center [639, 94] width 182 height 18
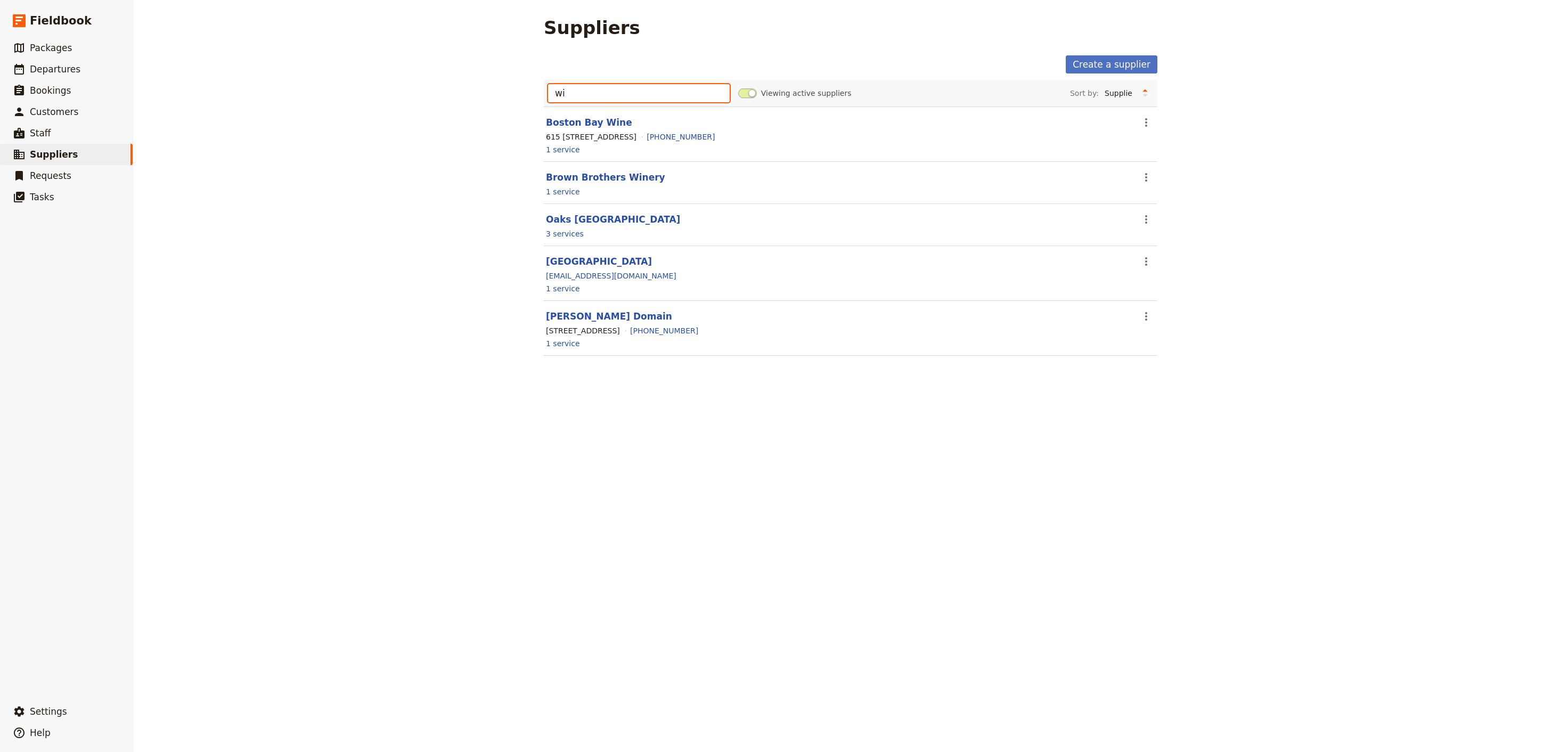
type input "wi"
click at [690, 263] on header "Wildpena Pound Resort" at bounding box center [836, 261] width 581 height 13
click at [593, 260] on link "Wildpena Pound Resort" at bounding box center [598, 262] width 106 height 11
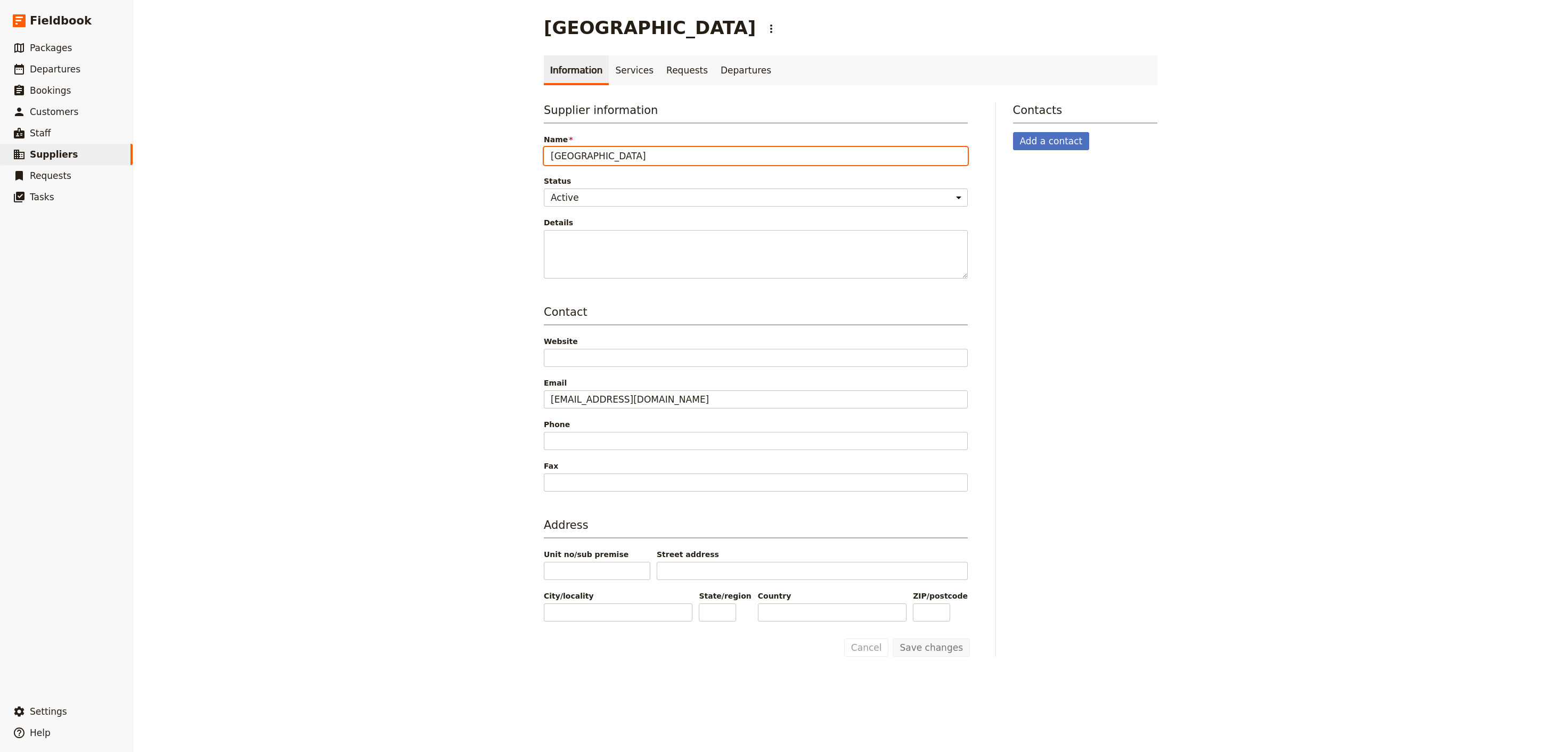
click at [572, 159] on input "[GEOGRAPHIC_DATA]" at bounding box center [756, 156] width 424 height 18
type input "[GEOGRAPHIC_DATA]"
click at [937, 657] on button "Save changes" at bounding box center [931, 648] width 77 height 18
click at [620, 56] on link "Services" at bounding box center [634, 70] width 51 height 30
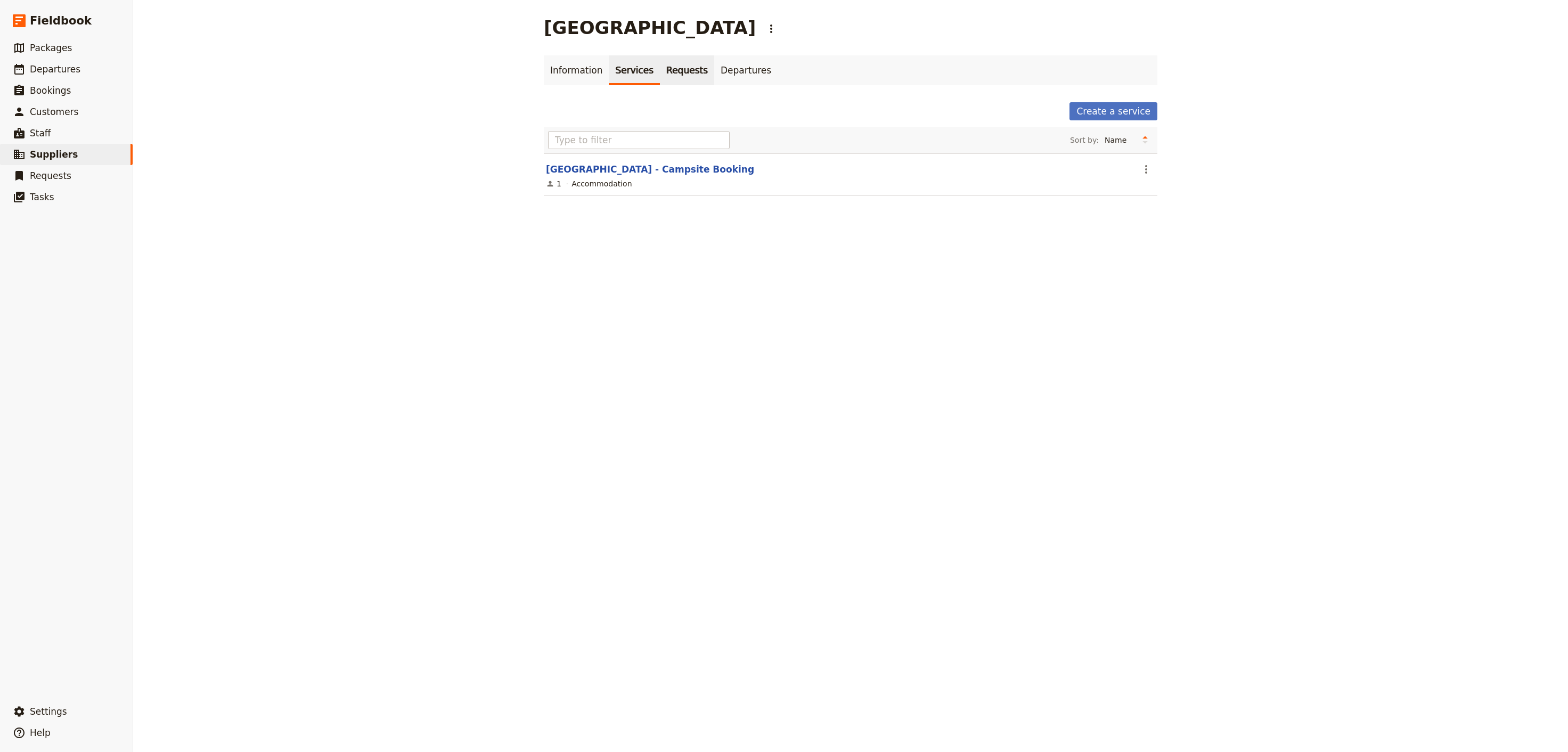
click at [670, 66] on link "Requests" at bounding box center [687, 70] width 54 height 30
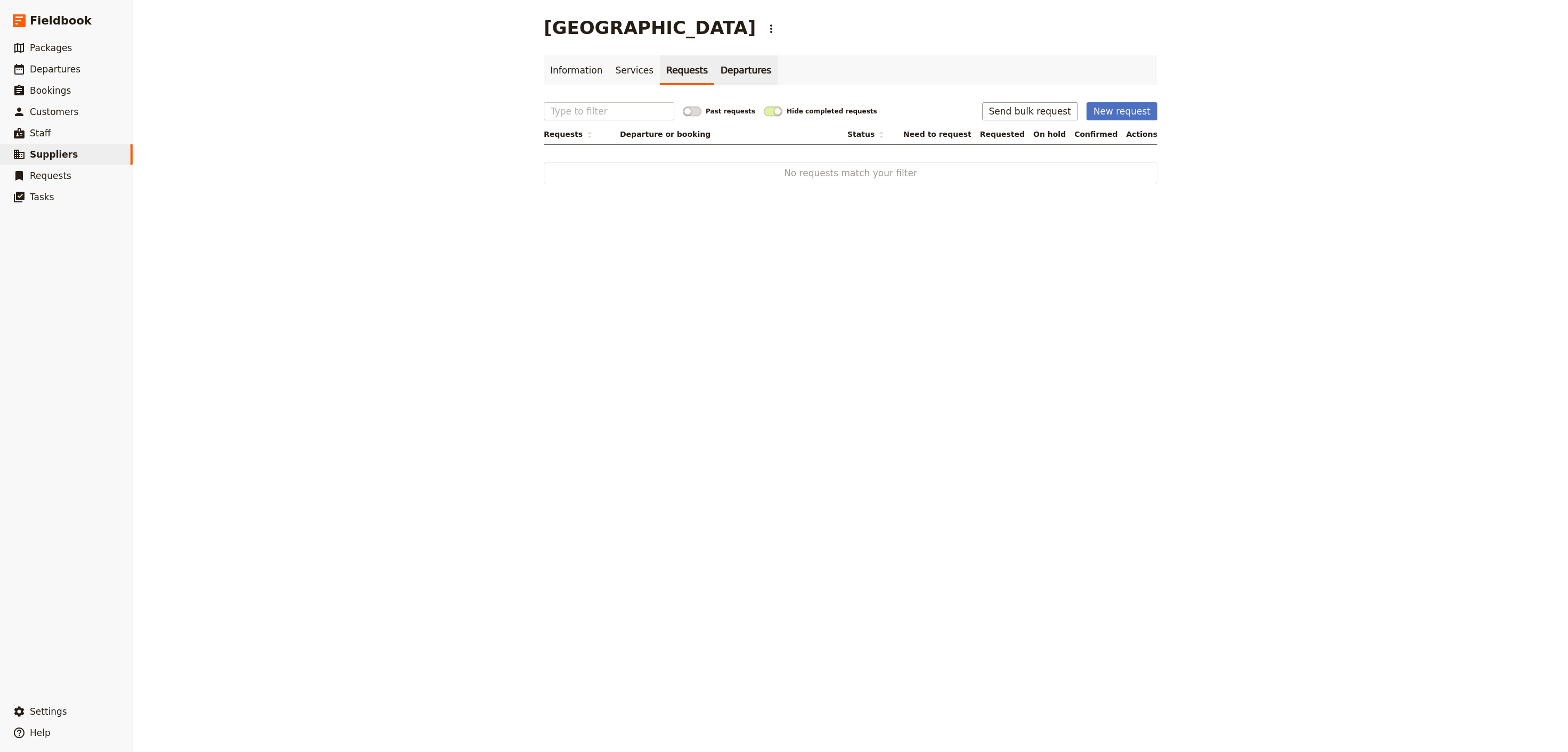
click at [717, 68] on link "Departures" at bounding box center [746, 70] width 63 height 30
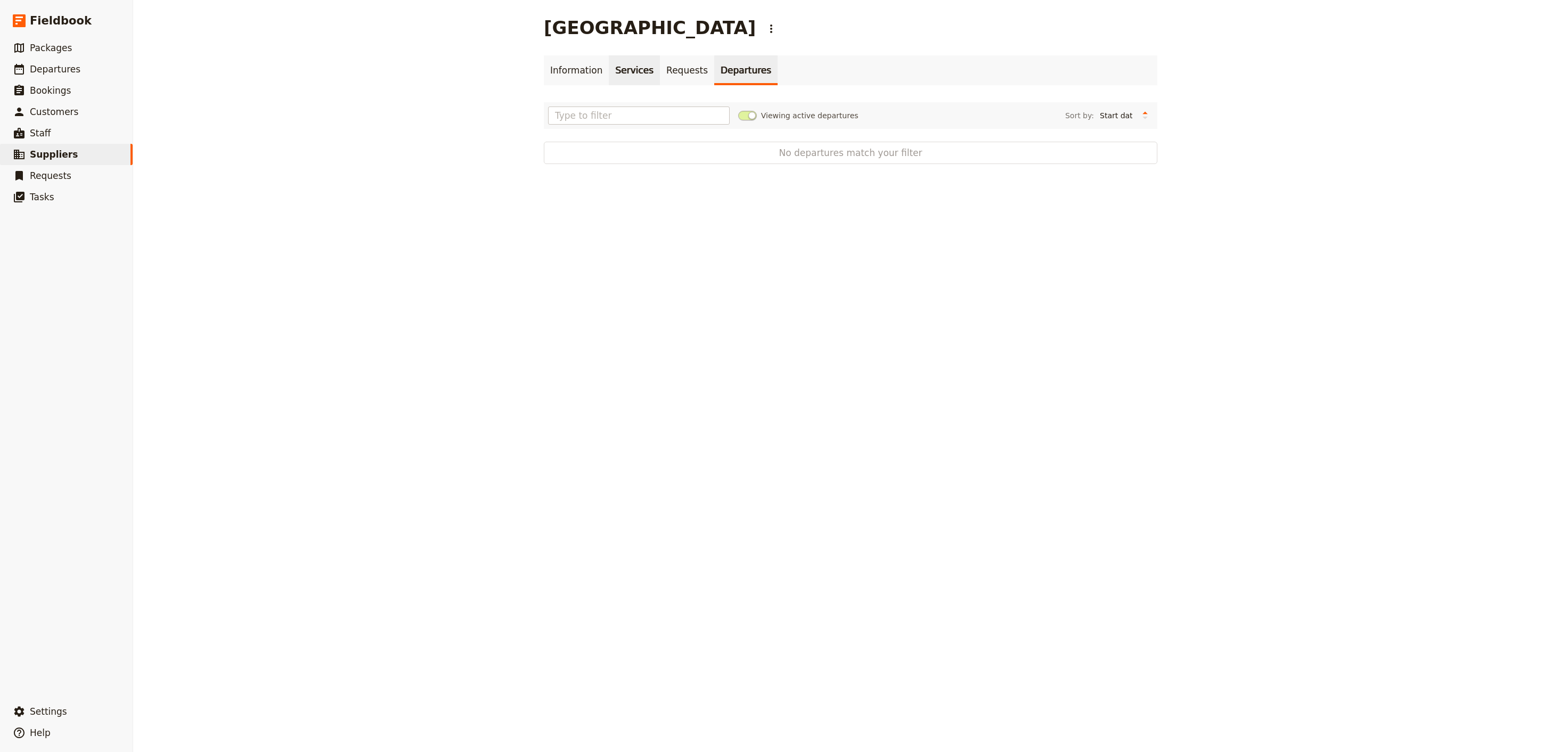
click at [633, 66] on link "Services" at bounding box center [634, 70] width 51 height 30
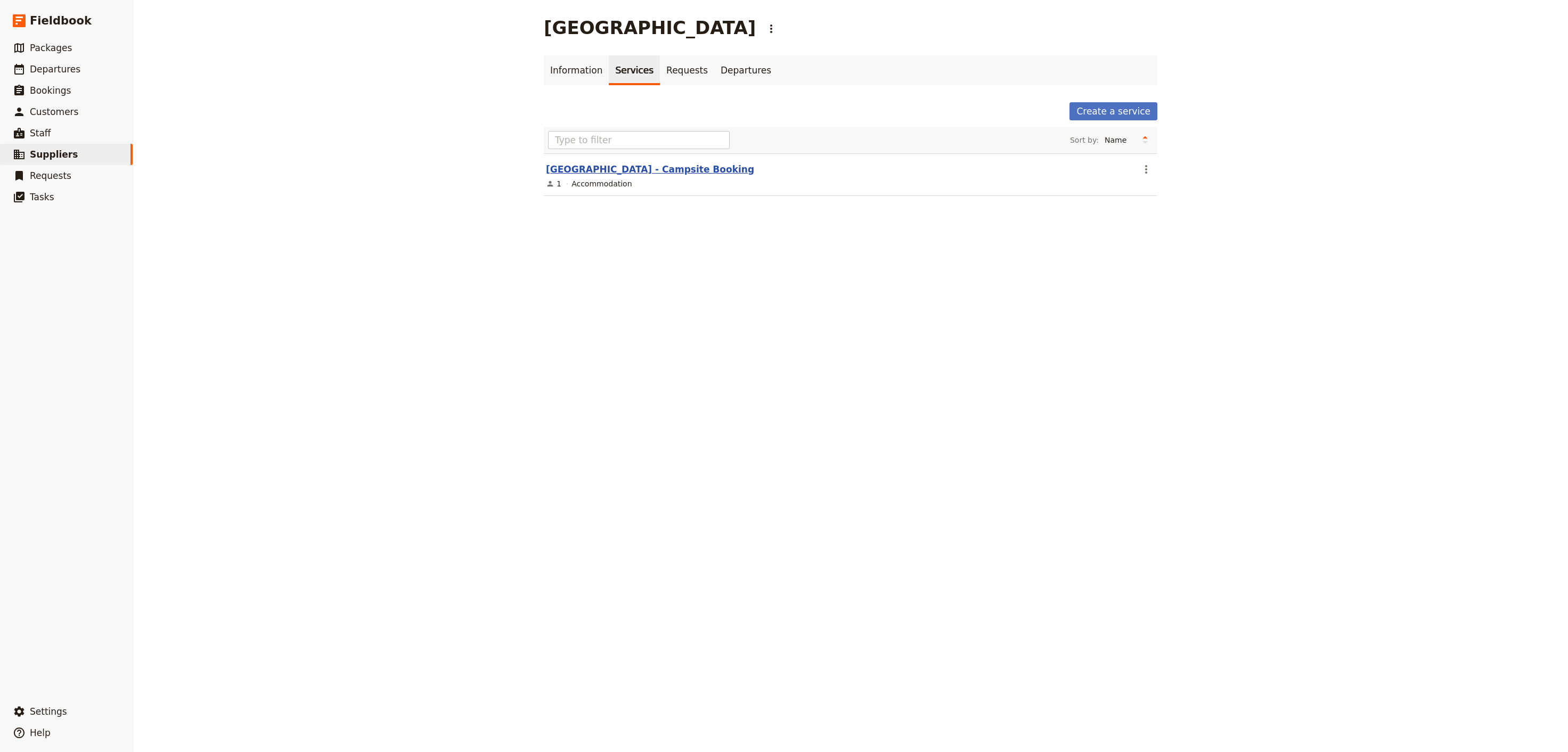
click at [594, 175] on link "[GEOGRAPHIC_DATA] - Campsite Booking" at bounding box center [650, 170] width 209 height 11
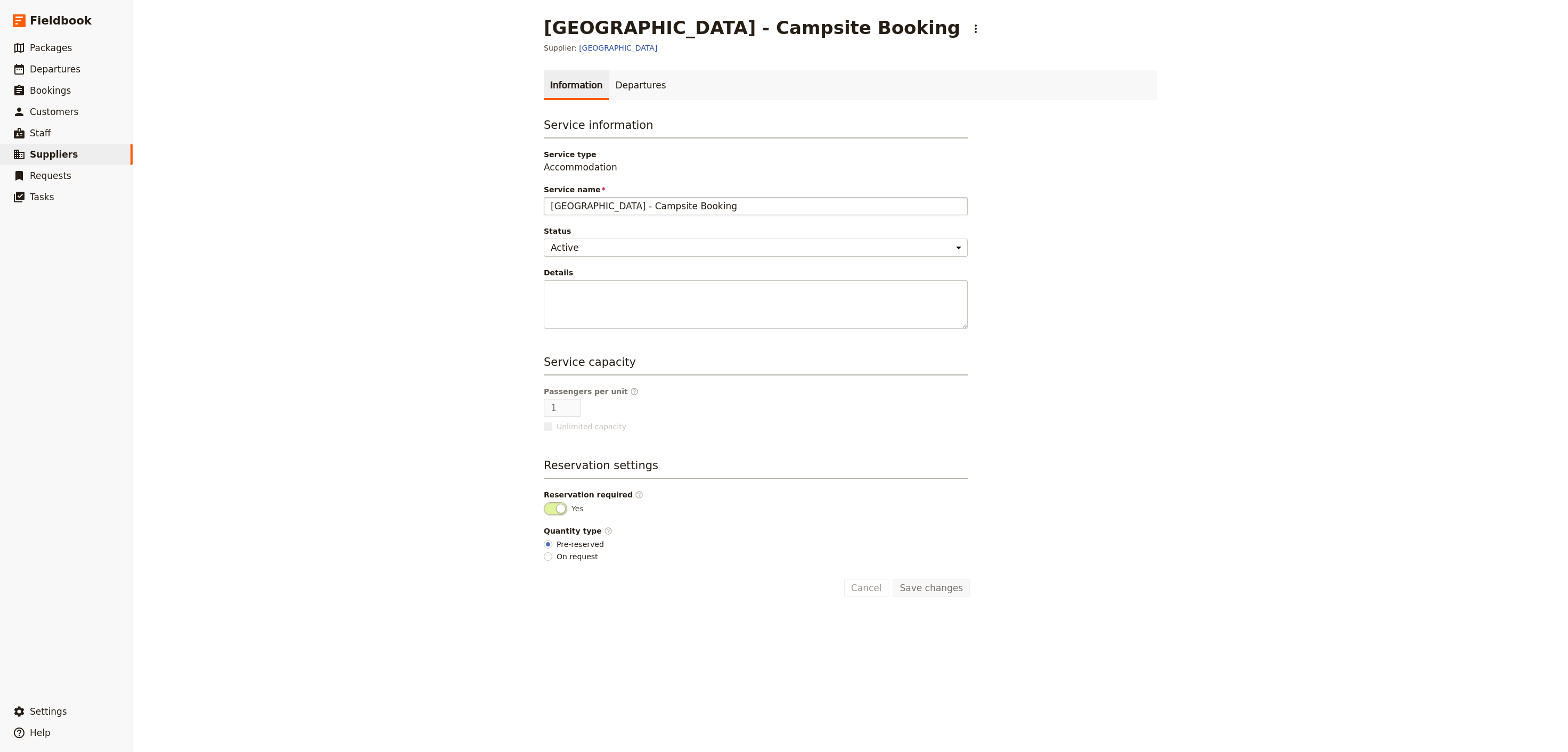
click at [569, 205] on input "[GEOGRAPHIC_DATA] - Campsite Booking" at bounding box center [756, 206] width 424 height 18
type input "[GEOGRAPHIC_DATA] - Campsite Booking"
click at [920, 591] on button "Save changes" at bounding box center [931, 588] width 77 height 18
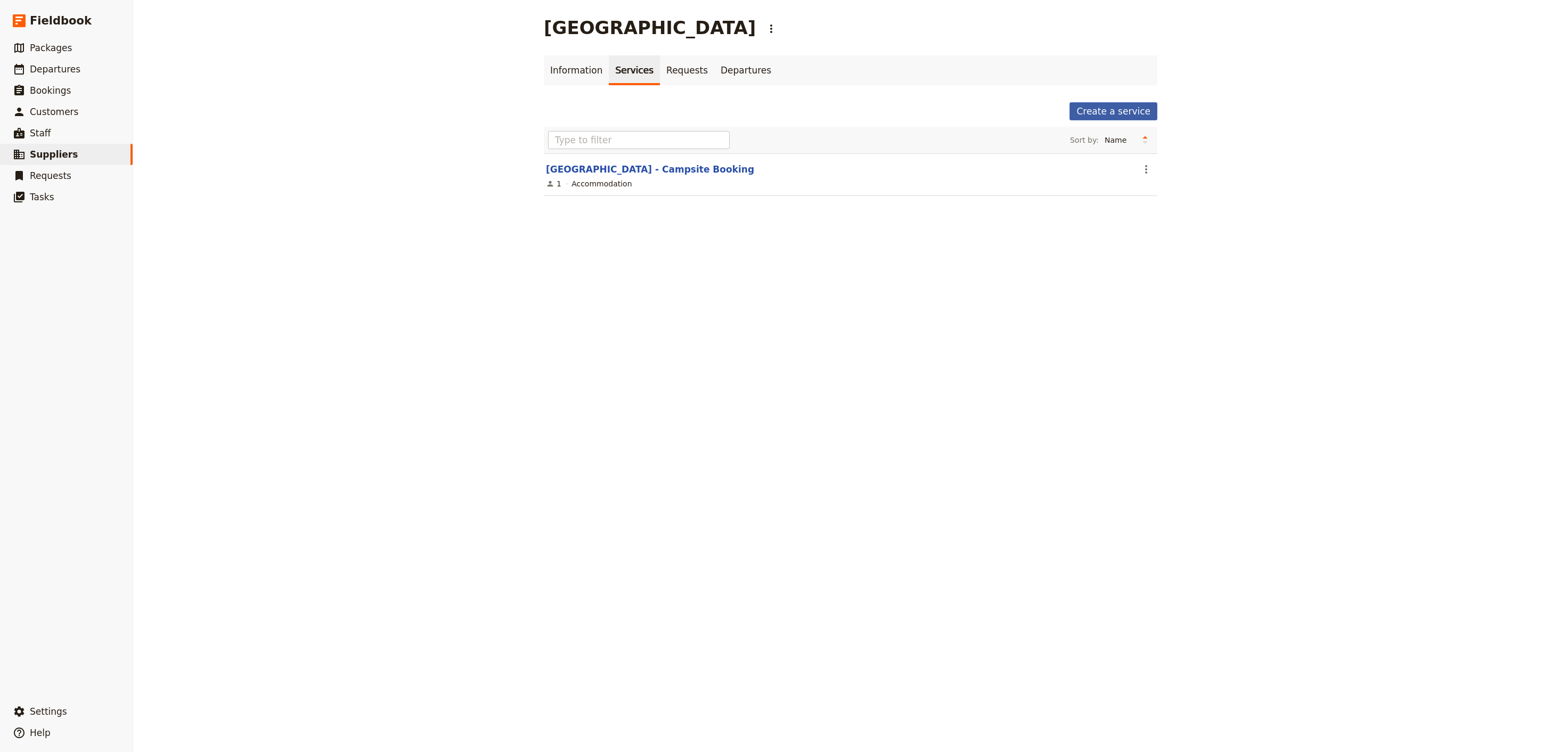
click at [1139, 109] on link "Create a service" at bounding box center [1113, 111] width 88 height 18
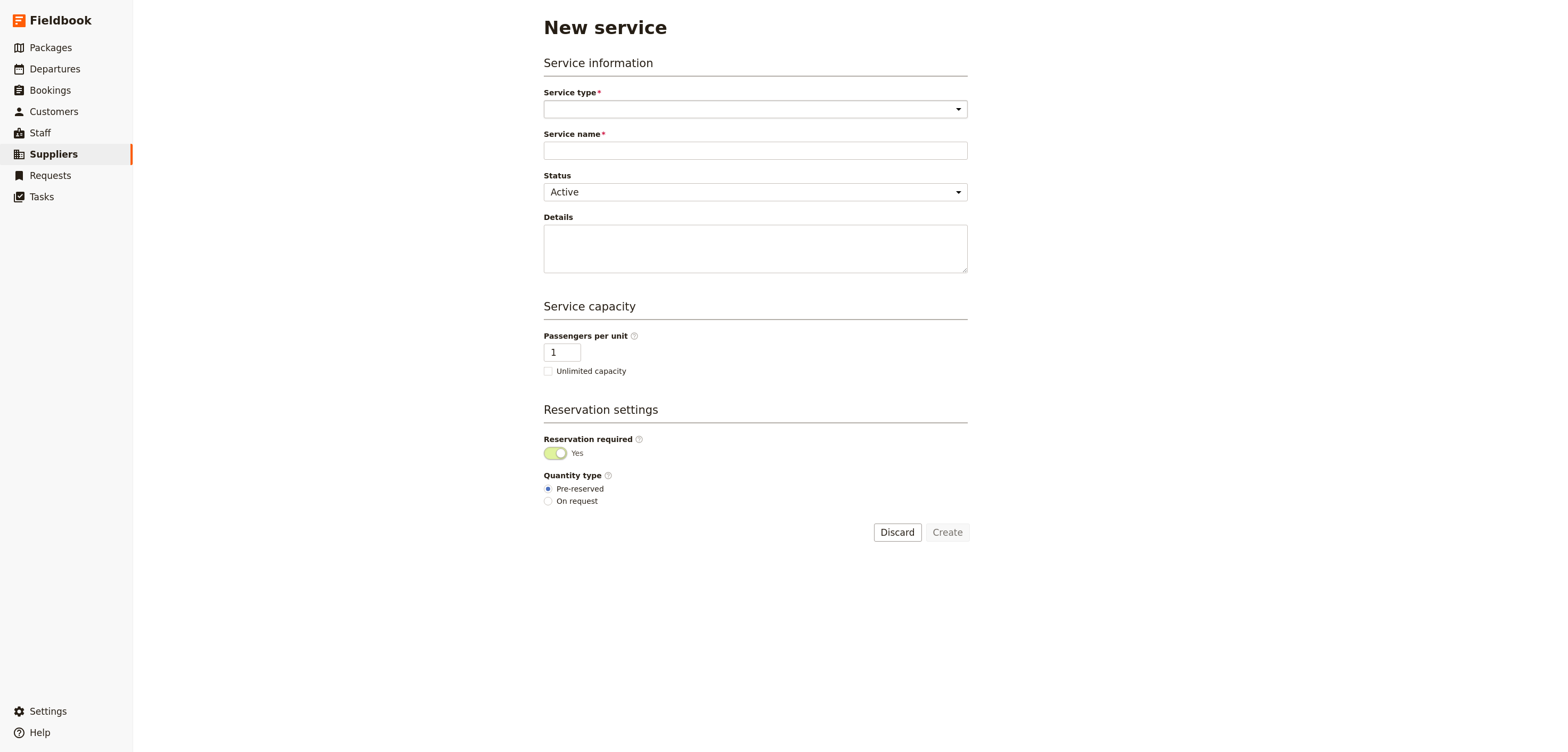
click at [544, 100] on select "Accommodation Activity Transport Flight Food and beverage Other" at bounding box center [756, 110] width 424 height 18
select select "AccommodationService"
click option "Accommodation" at bounding box center [0, 0] width 0 height 0
click at [608, 153] on input "Service name" at bounding box center [756, 151] width 424 height 18
type input "Wilpena Pound - Hotel booking"
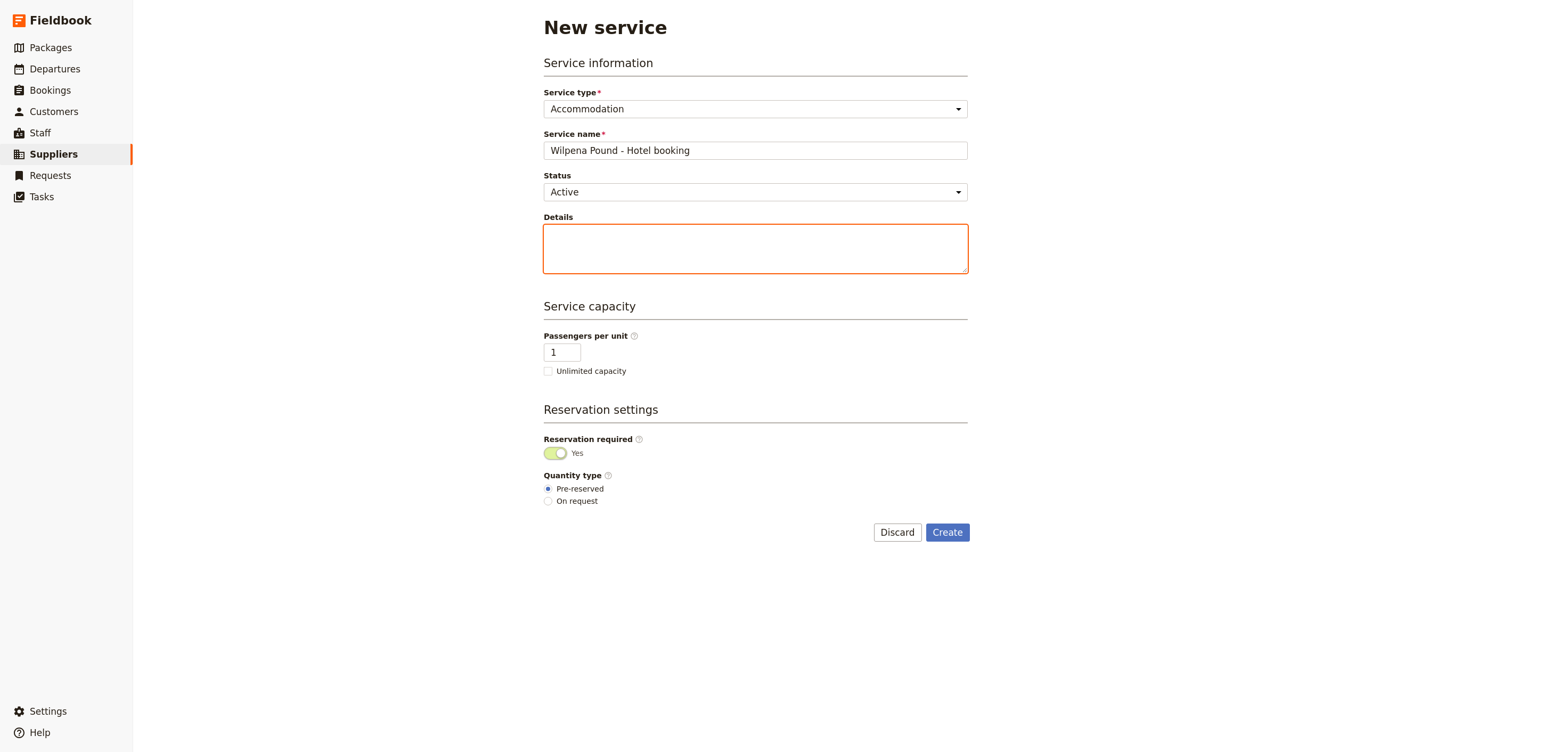
click at [588, 241] on textarea "Details" at bounding box center [756, 249] width 424 height 49
click at [948, 531] on button "Create" at bounding box center [948, 533] width 44 height 18
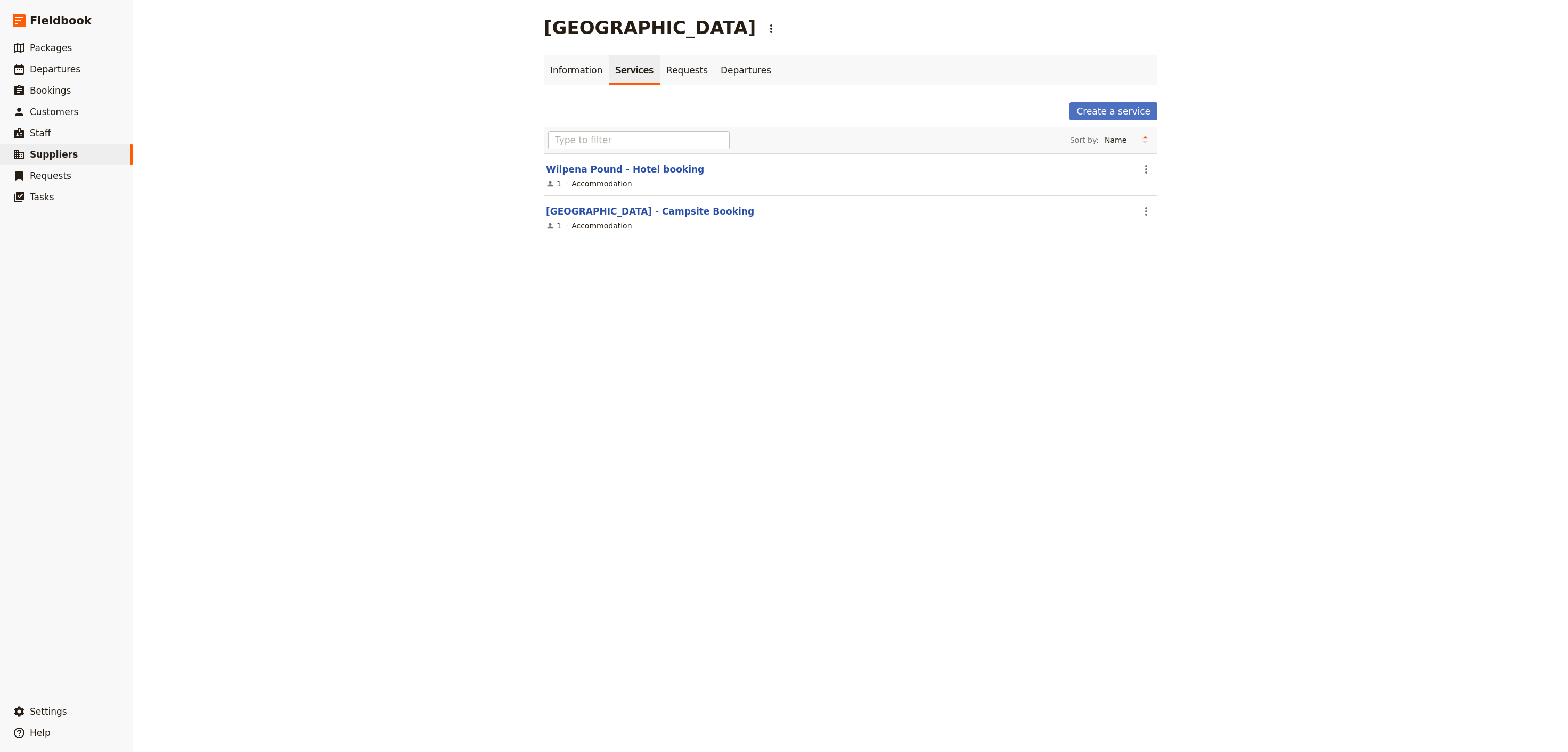
drag, startPoint x: 928, startPoint y: 519, endPoint x: 919, endPoint y: 518, distance: 9.1
click at [924, 519] on div "Wilpena Pound Resort ​ Information Services Requests Departures Create a servic…" at bounding box center [850, 376] width 1435 height 752
click at [639, 173] on link "Wilpena Pound - Hotel booking" at bounding box center [625, 170] width 158 height 11
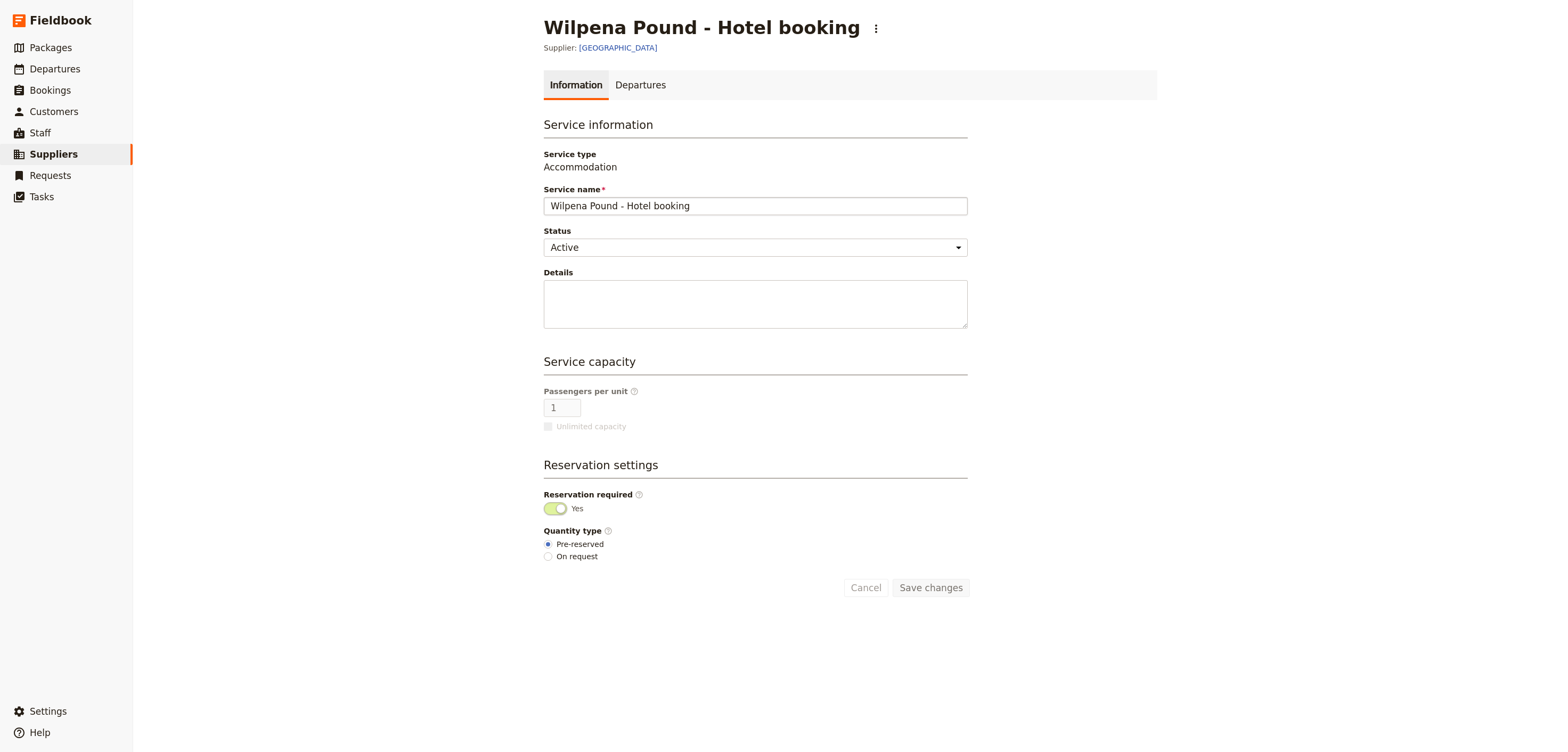
click at [620, 198] on input "Wilpena Pound - Hotel booking" at bounding box center [756, 206] width 424 height 18
type input "[GEOGRAPHIC_DATA] - Hotel booking"
click at [927, 591] on button "Save changes" at bounding box center [931, 588] width 77 height 18
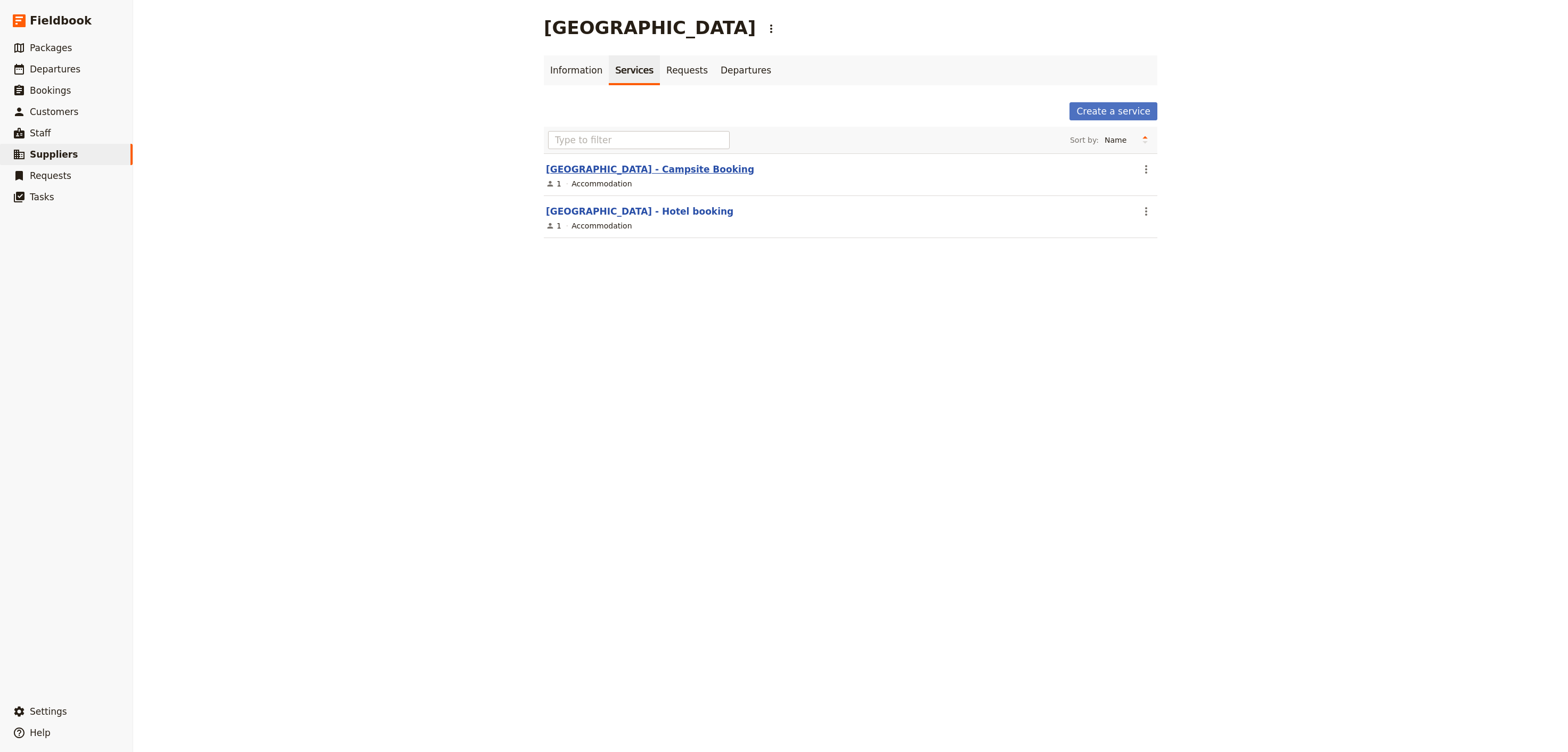
click at [671, 169] on link "[GEOGRAPHIC_DATA] - Campsite Booking" at bounding box center [650, 170] width 209 height 11
click at [673, 64] on link "Requests" at bounding box center [687, 70] width 54 height 30
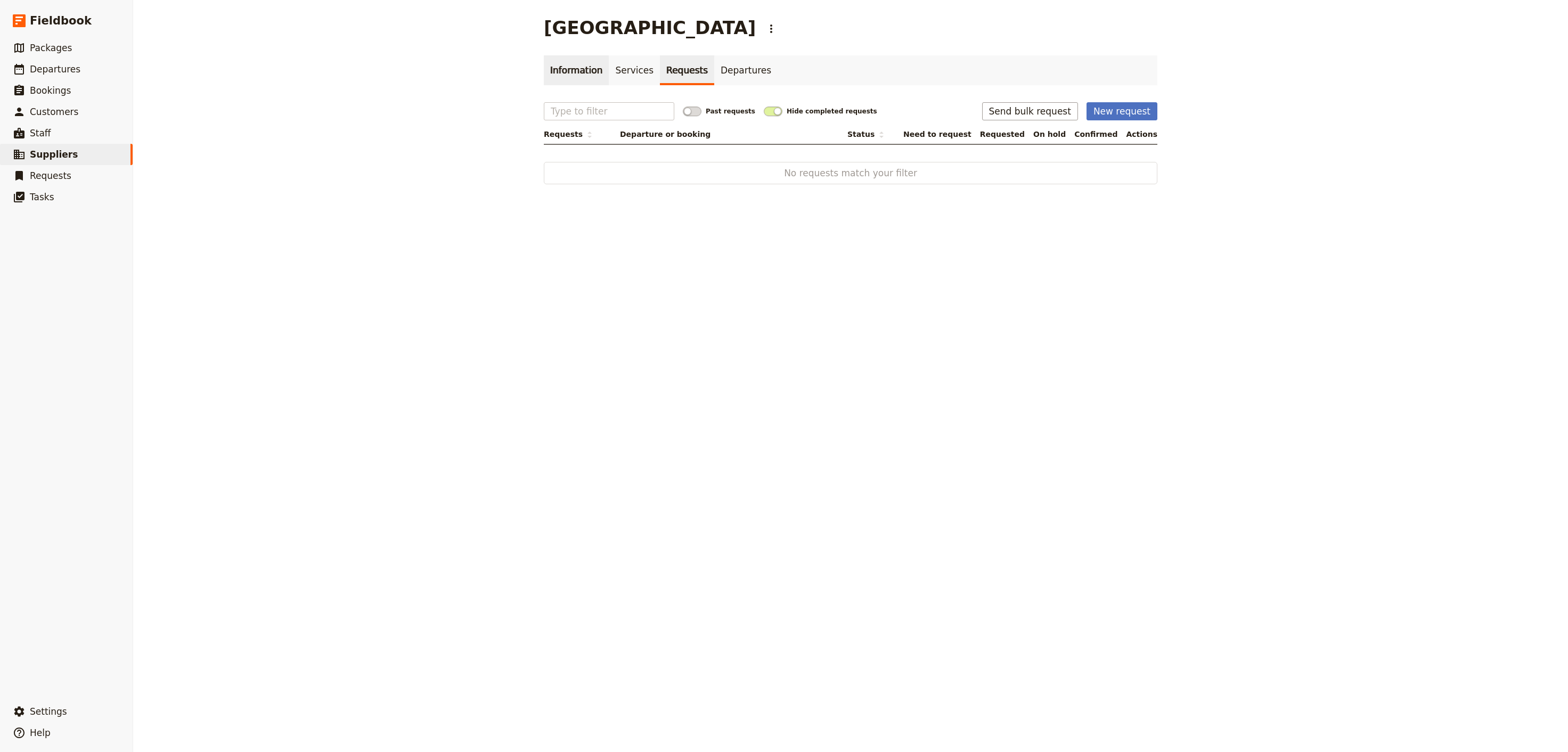
click at [576, 65] on link "Information" at bounding box center [576, 70] width 65 height 30
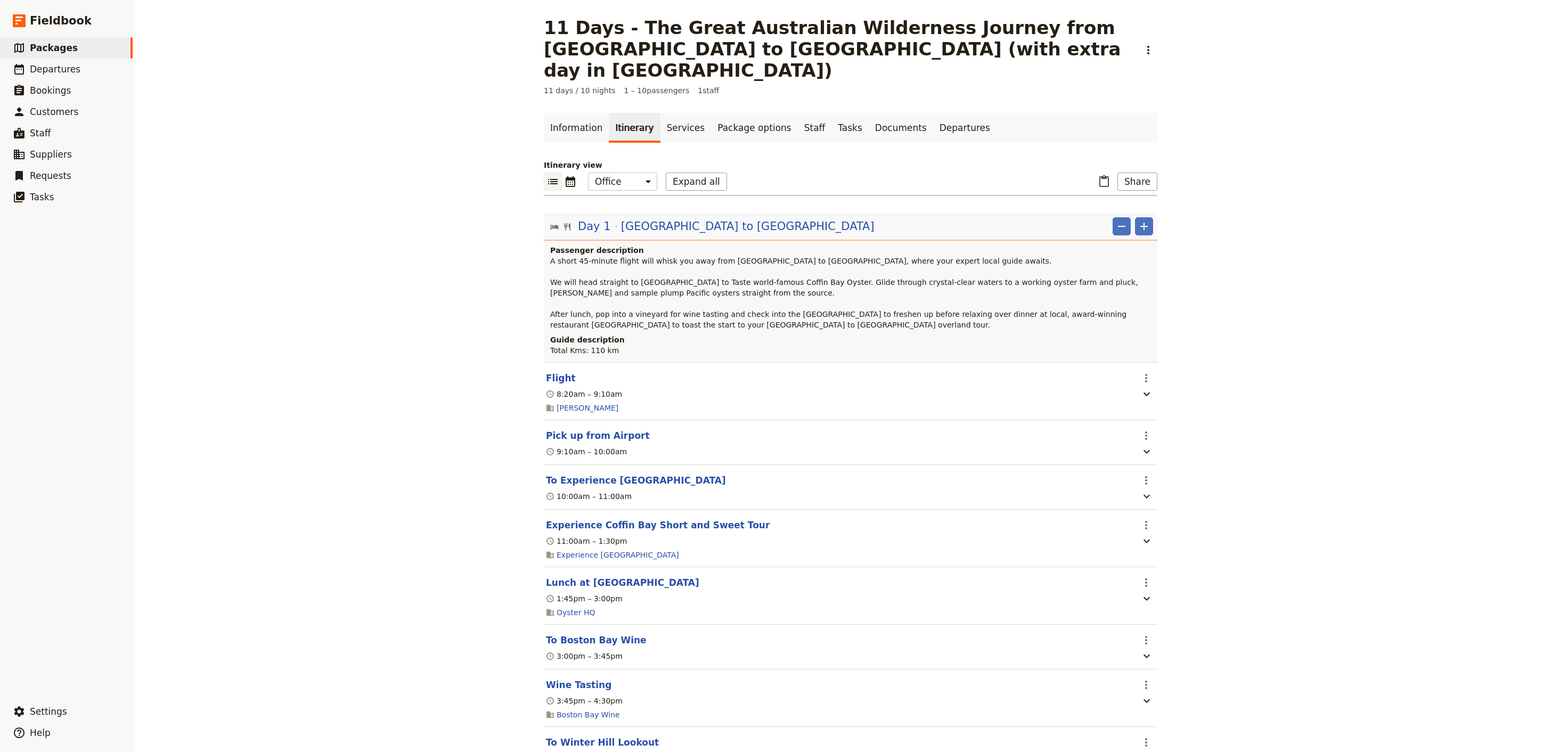
scroll to position [245, 0]
